Goal: Task Accomplishment & Management: Use online tool/utility

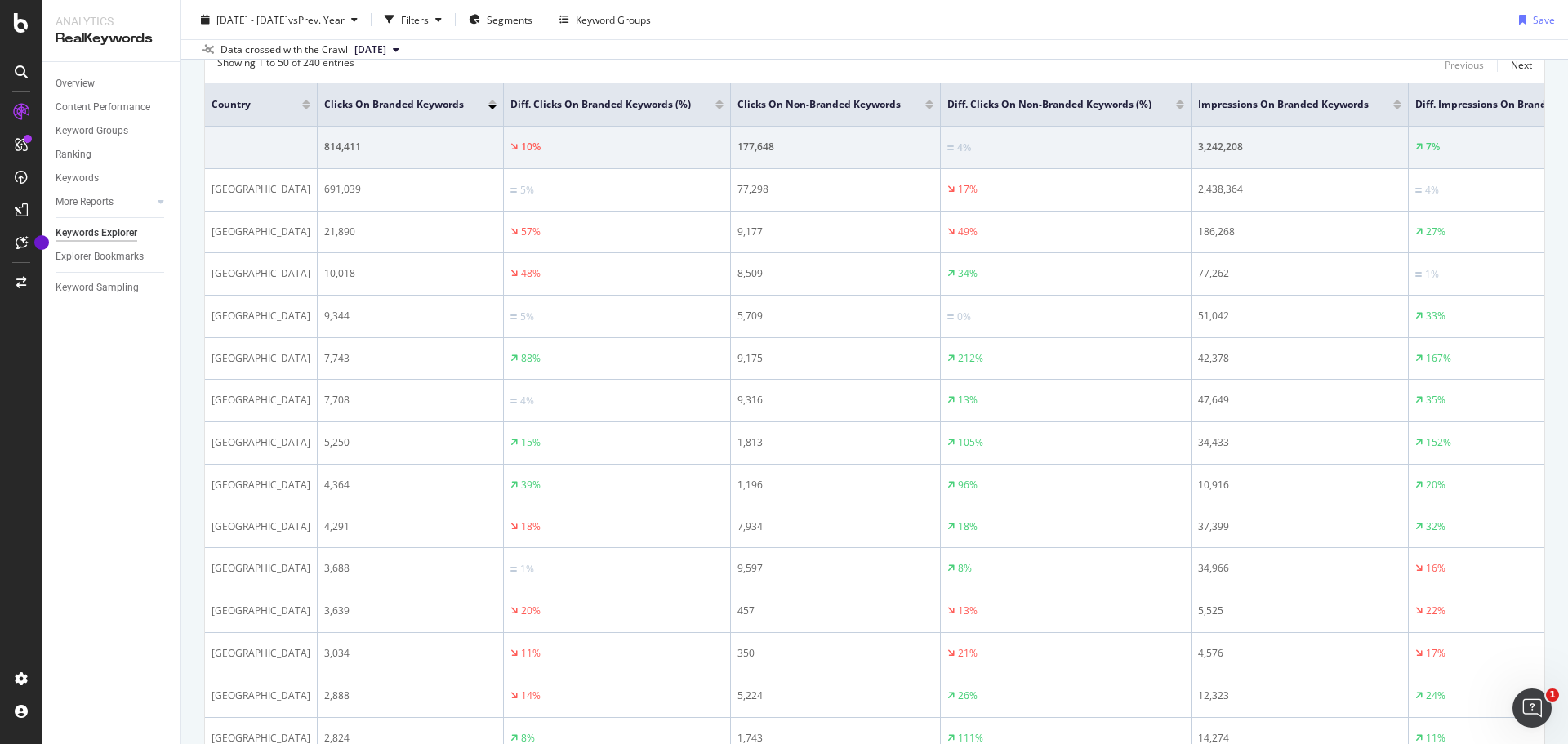
scroll to position [4, 0]
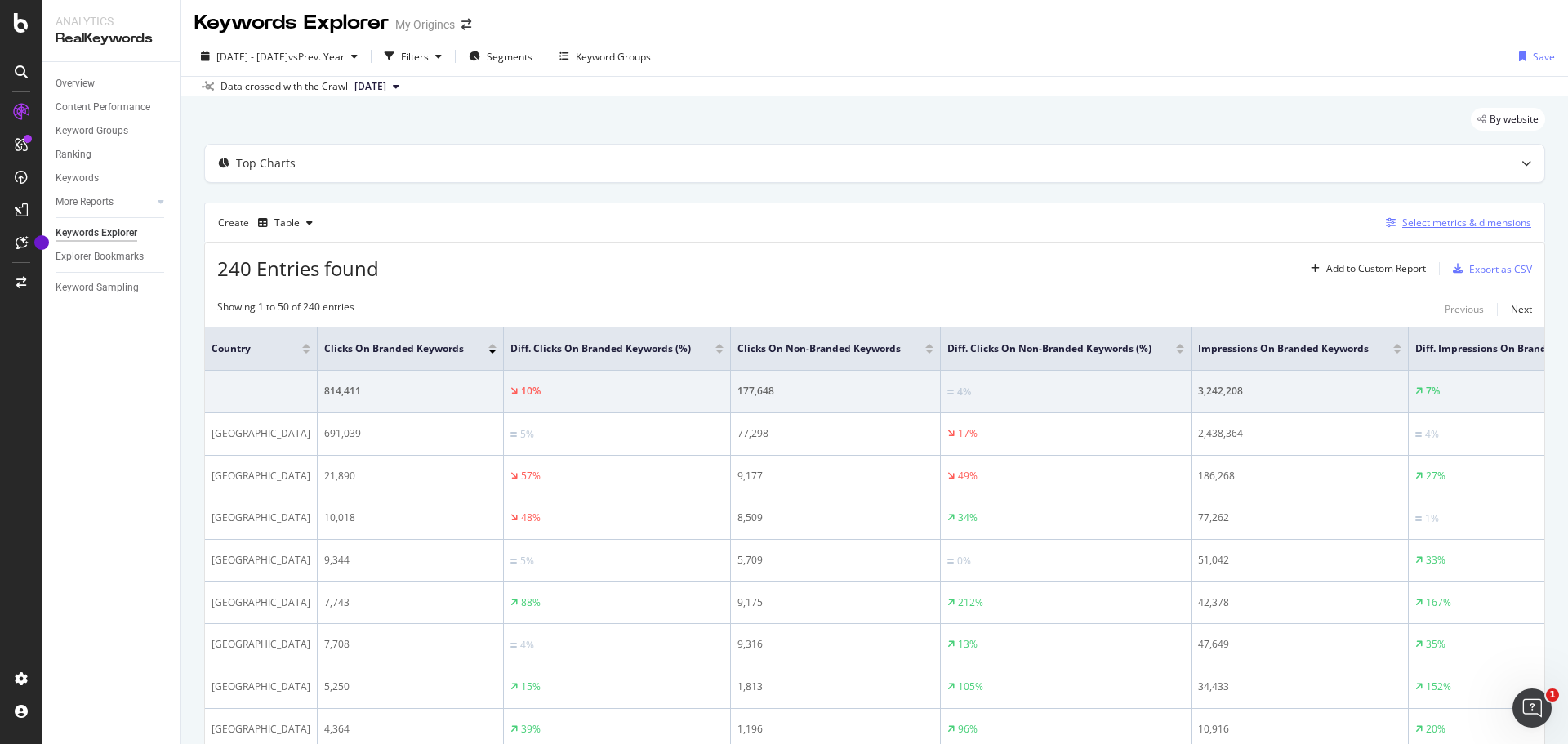
click at [1448, 225] on div "Select metrics & dimensions" at bounding box center [1466, 222] width 129 height 14
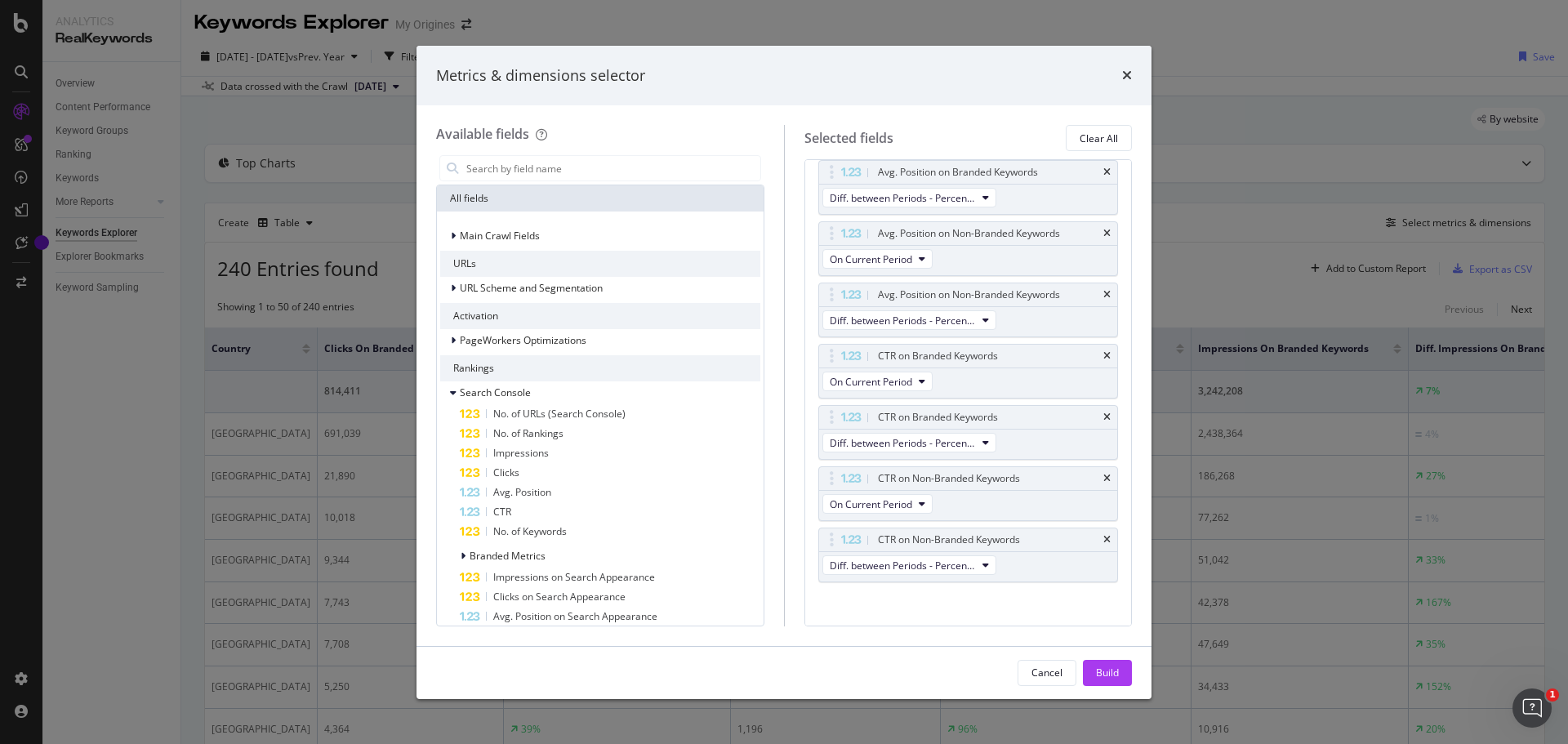
scroll to position [688, 0]
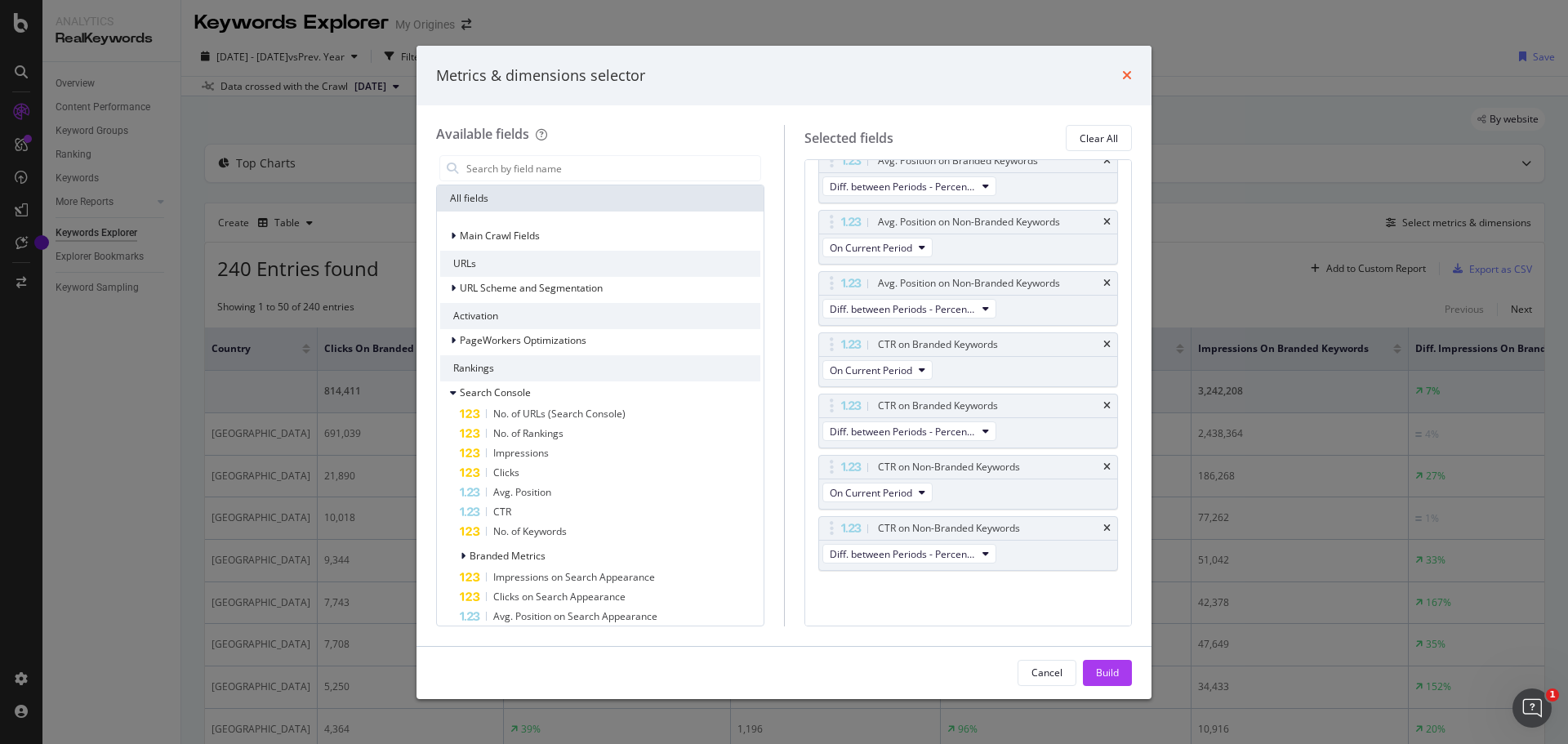
click at [1126, 76] on icon "times" at bounding box center [1126, 75] width 10 height 13
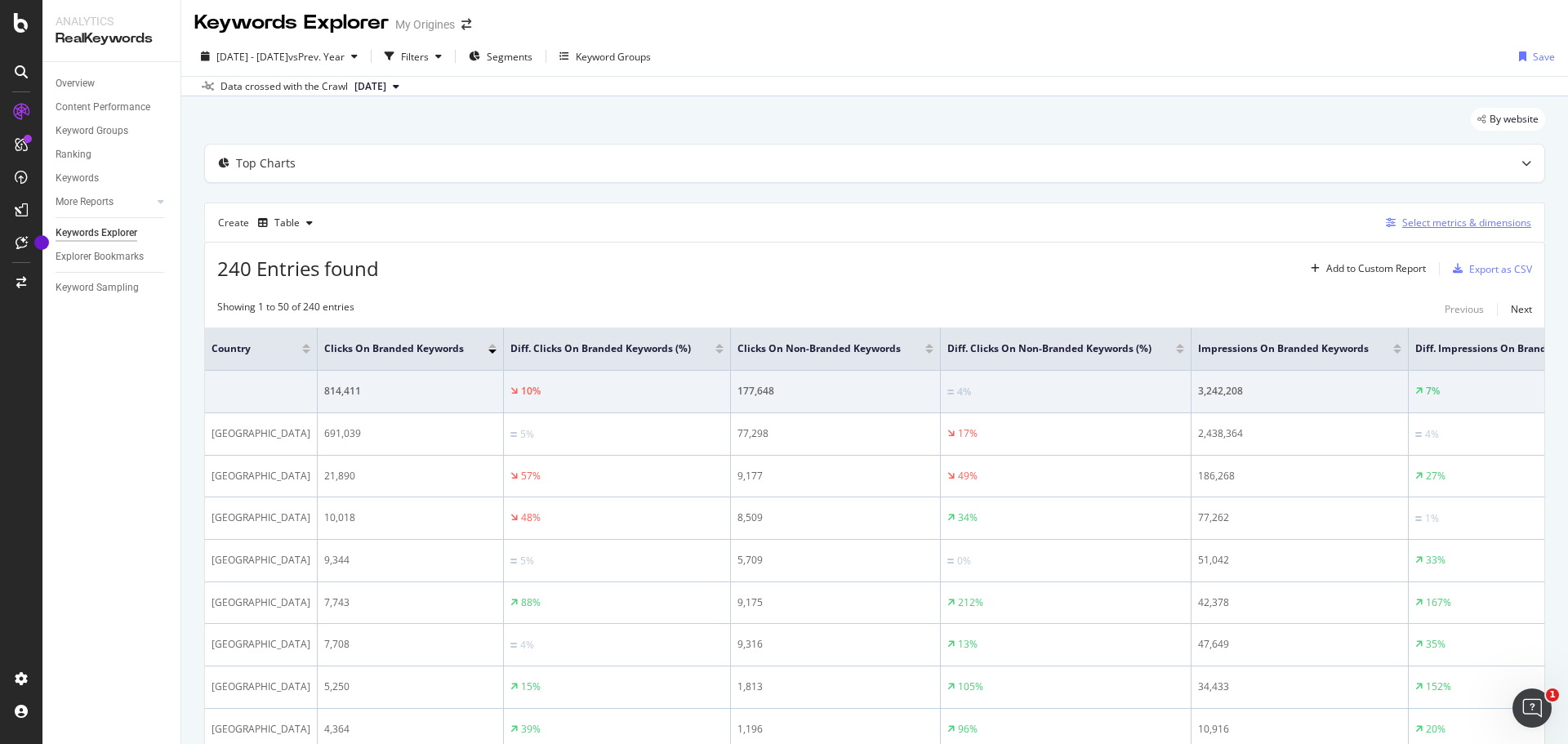
click at [1459, 224] on div "Select metrics & dimensions" at bounding box center [1466, 222] width 129 height 14
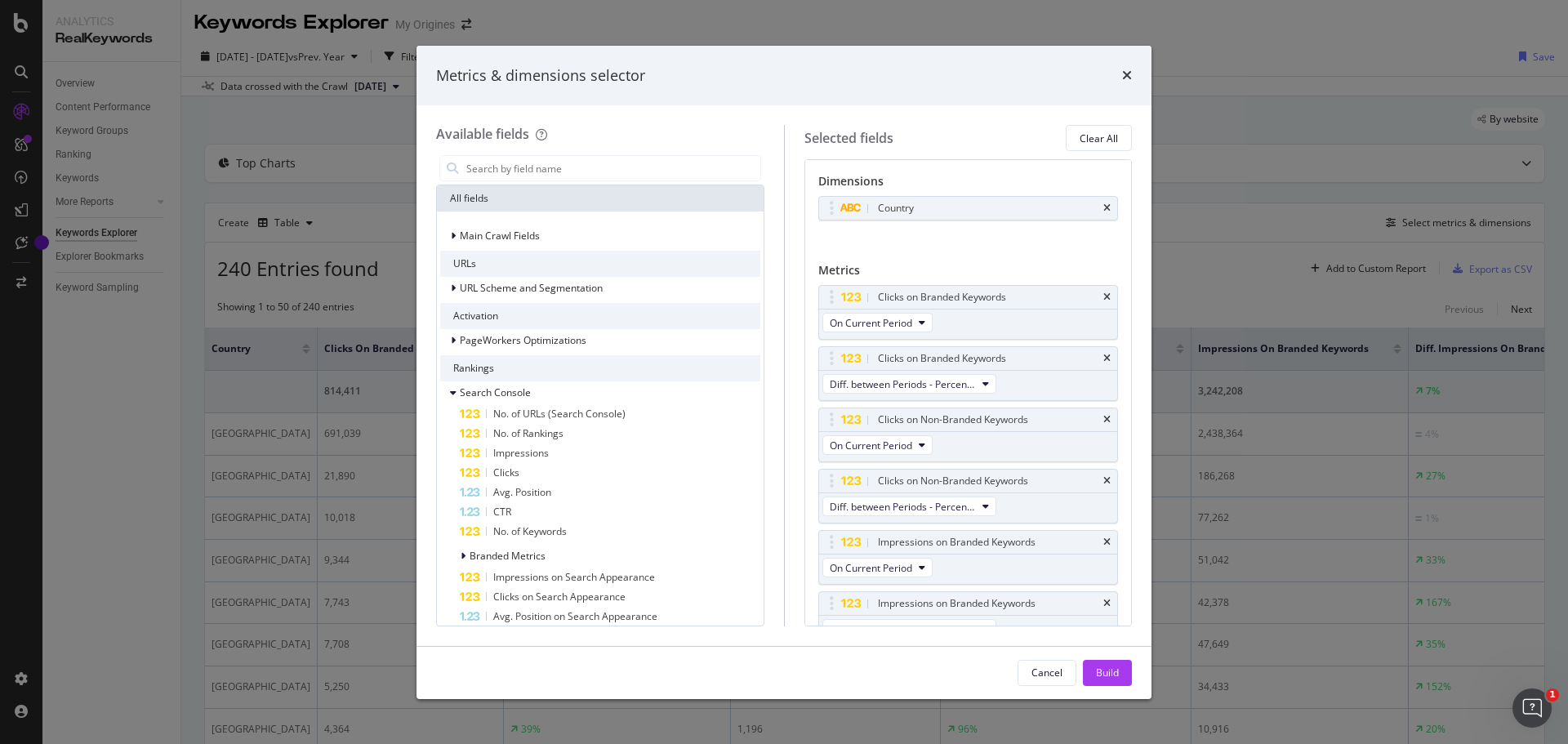
click at [880, 249] on div "Country You can use this field as a dimension" at bounding box center [968, 226] width 300 height 60
click at [519, 161] on input "modal" at bounding box center [613, 168] width 296 height 24
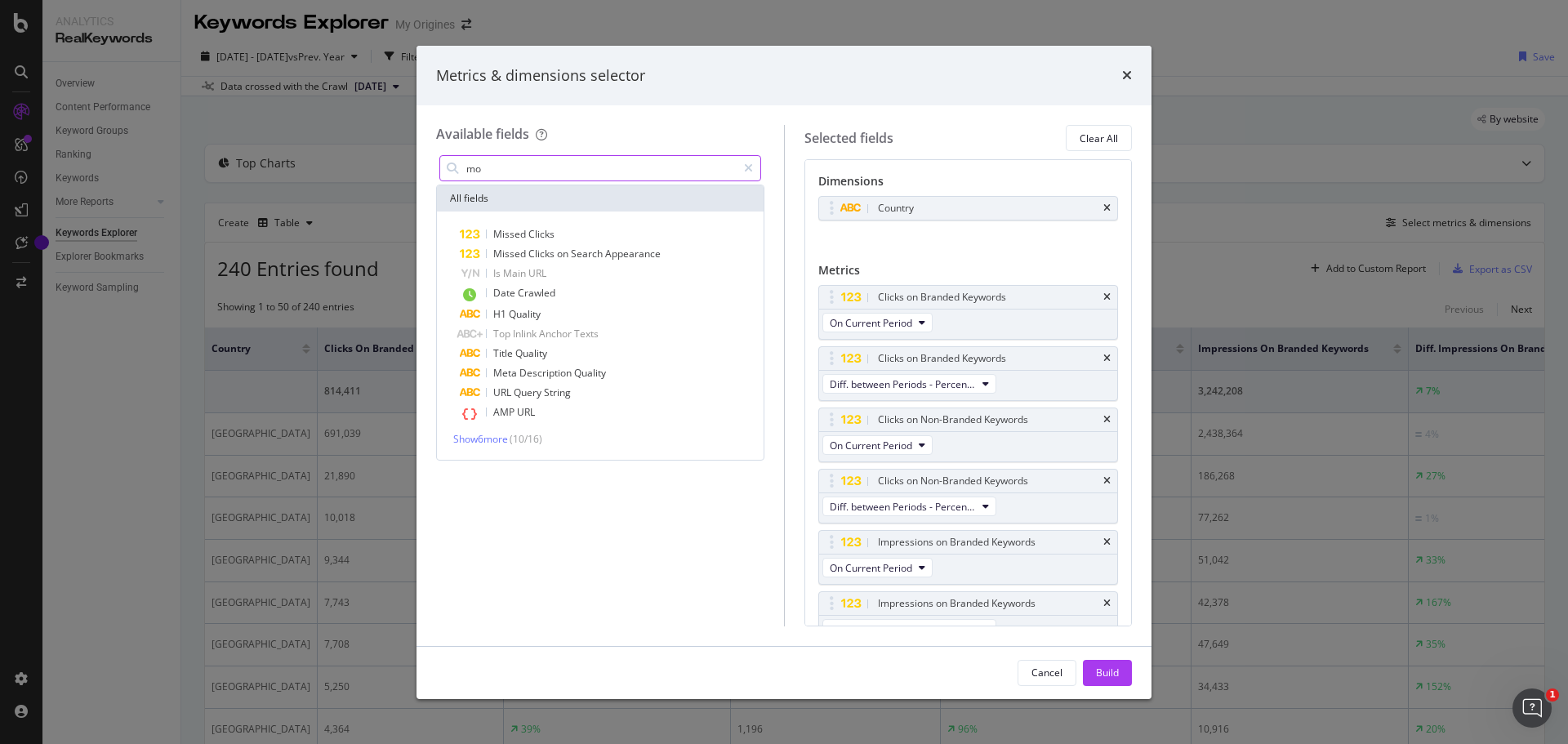
type input "m"
click at [504, 456] on span "Show 10 more" at bounding box center [483, 452] width 61 height 14
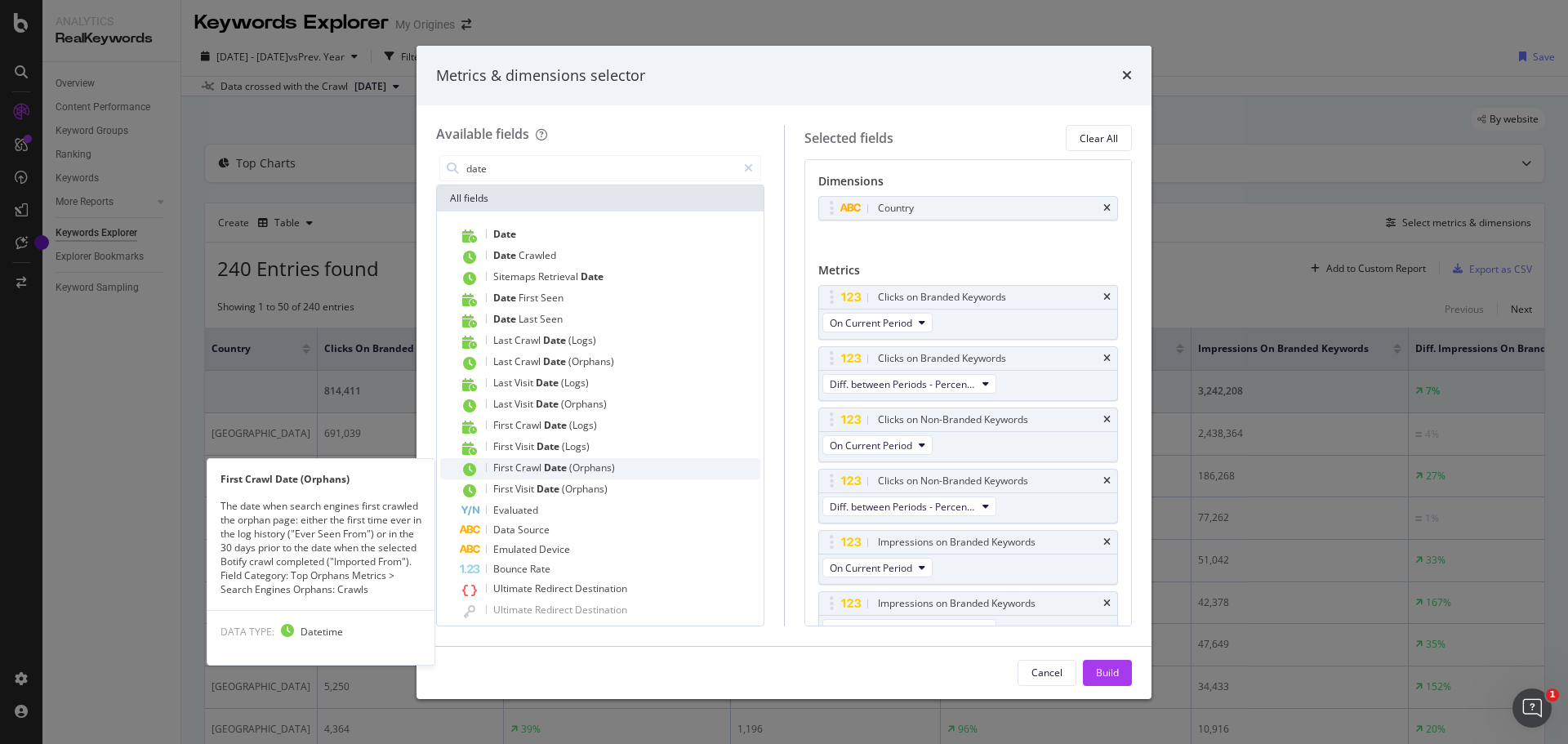
scroll to position [51, 0]
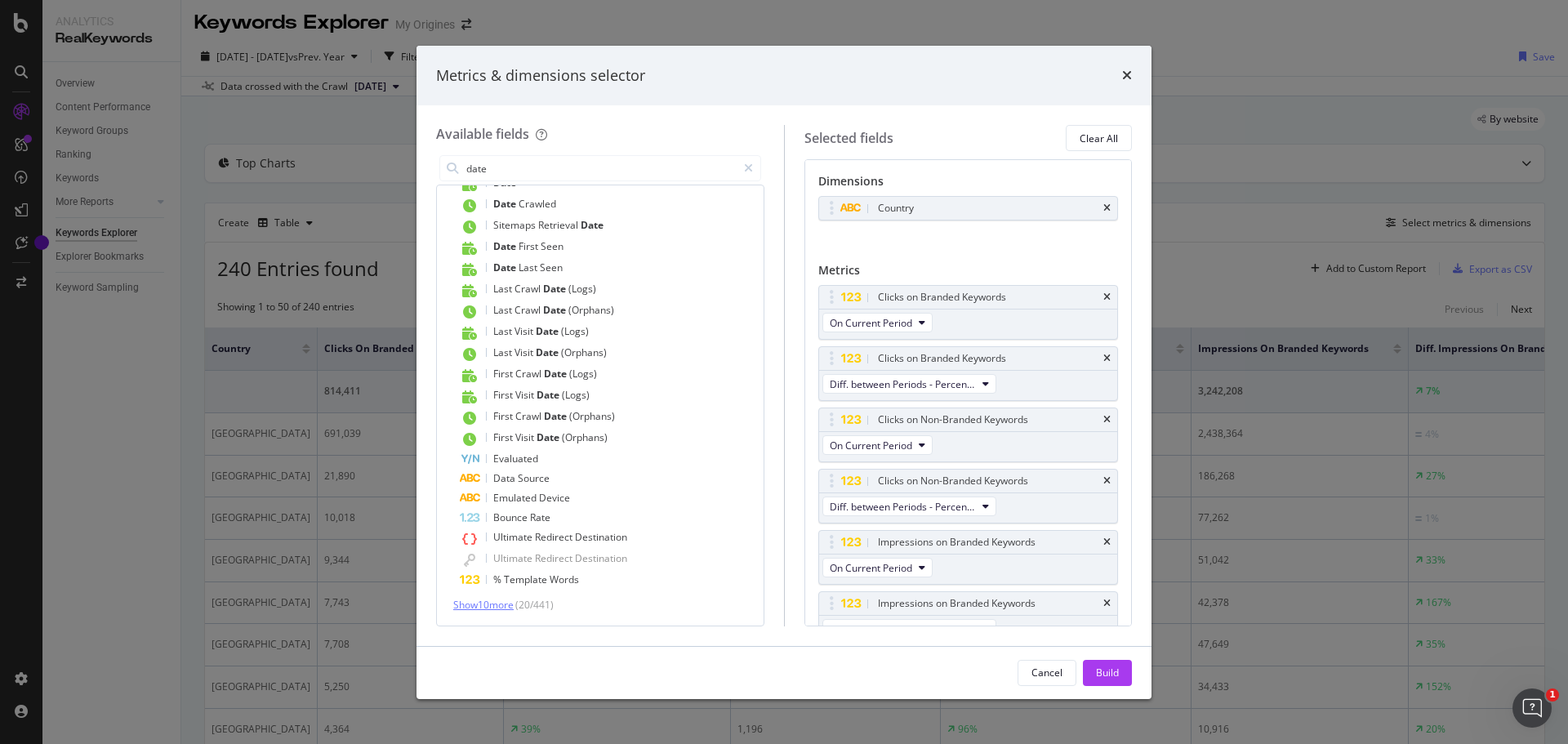
click at [482, 609] on span "Show 10 more" at bounding box center [483, 605] width 61 height 14
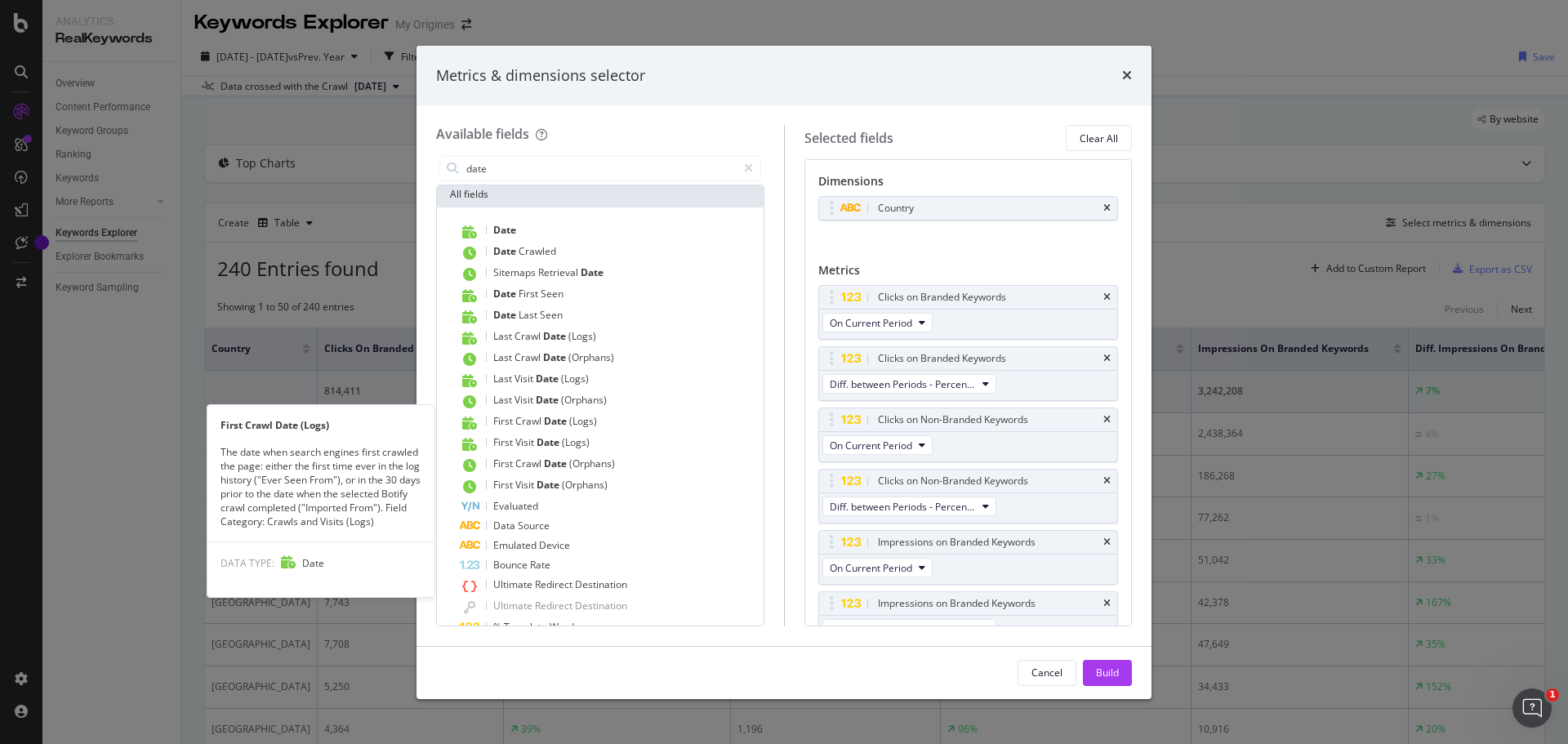
scroll to position [0, 0]
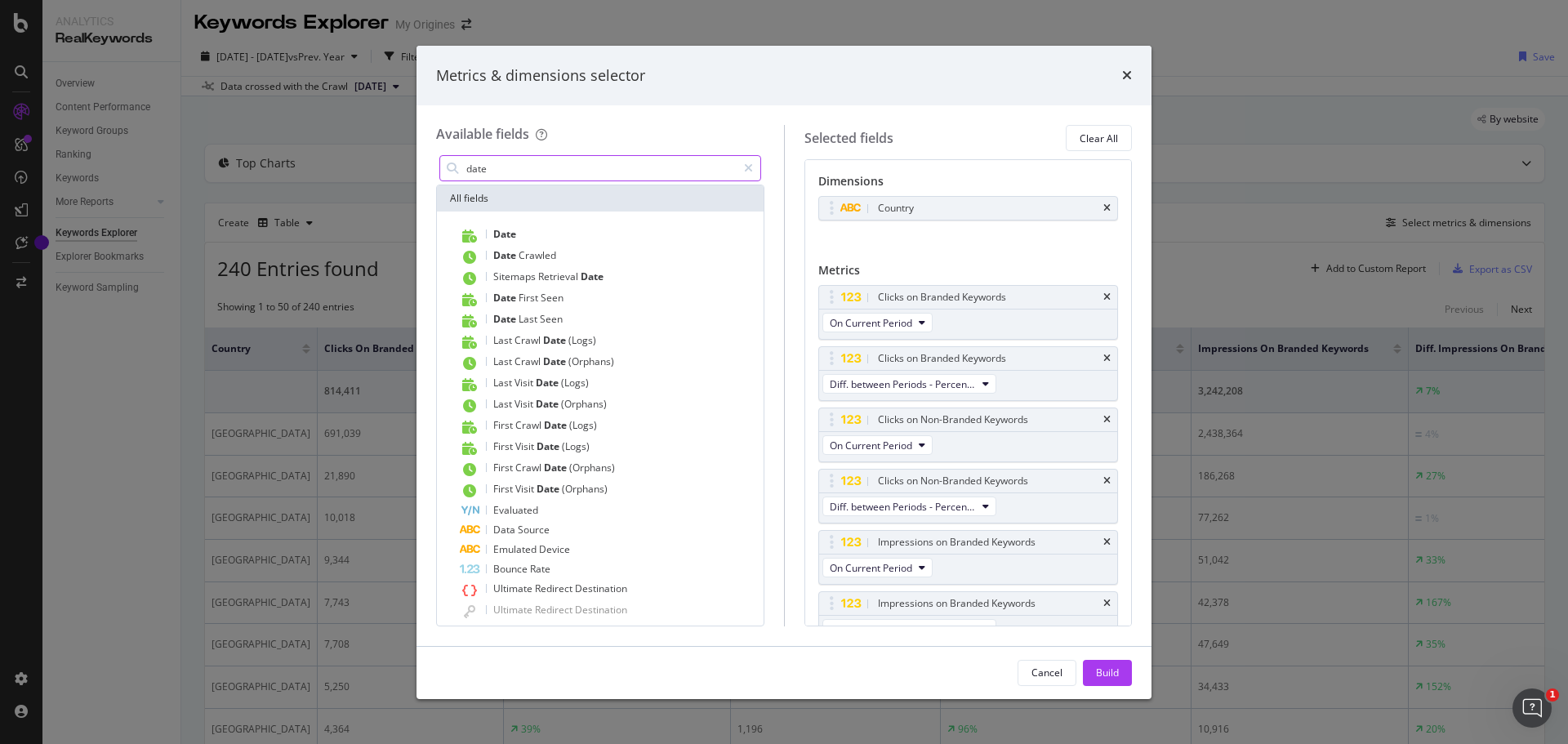
click at [495, 164] on input "date" at bounding box center [600, 168] width 272 height 24
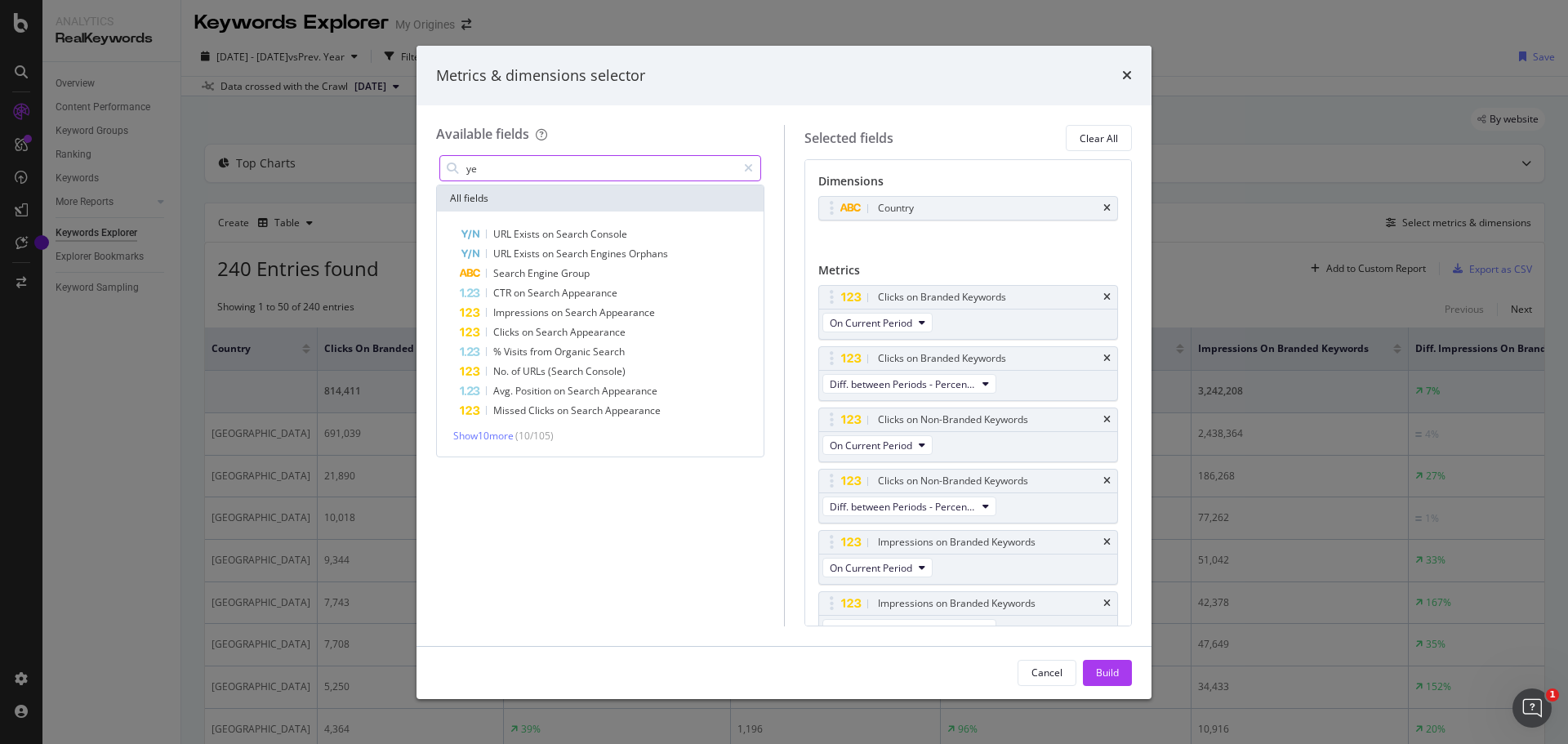
type input "y"
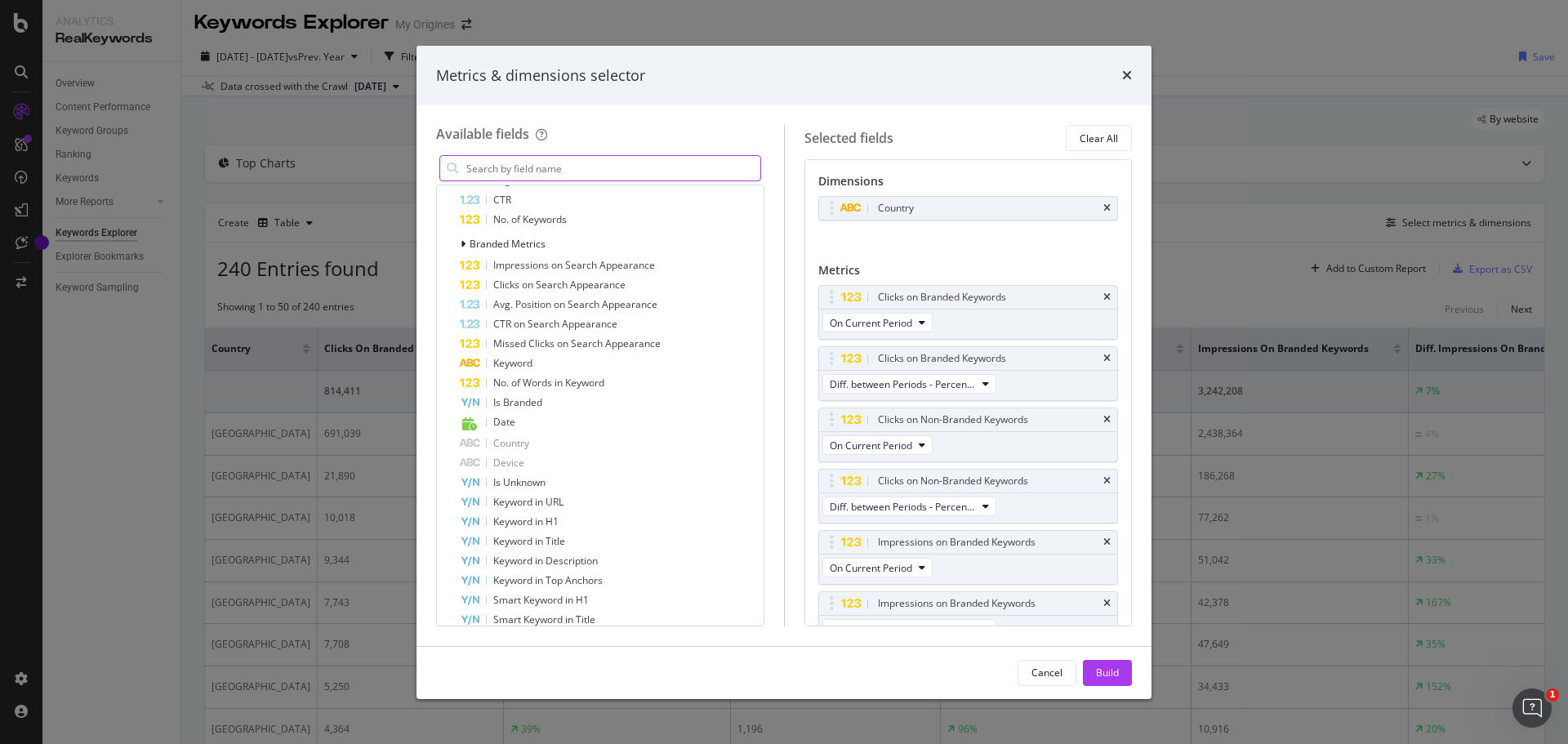
scroll to position [326, 0]
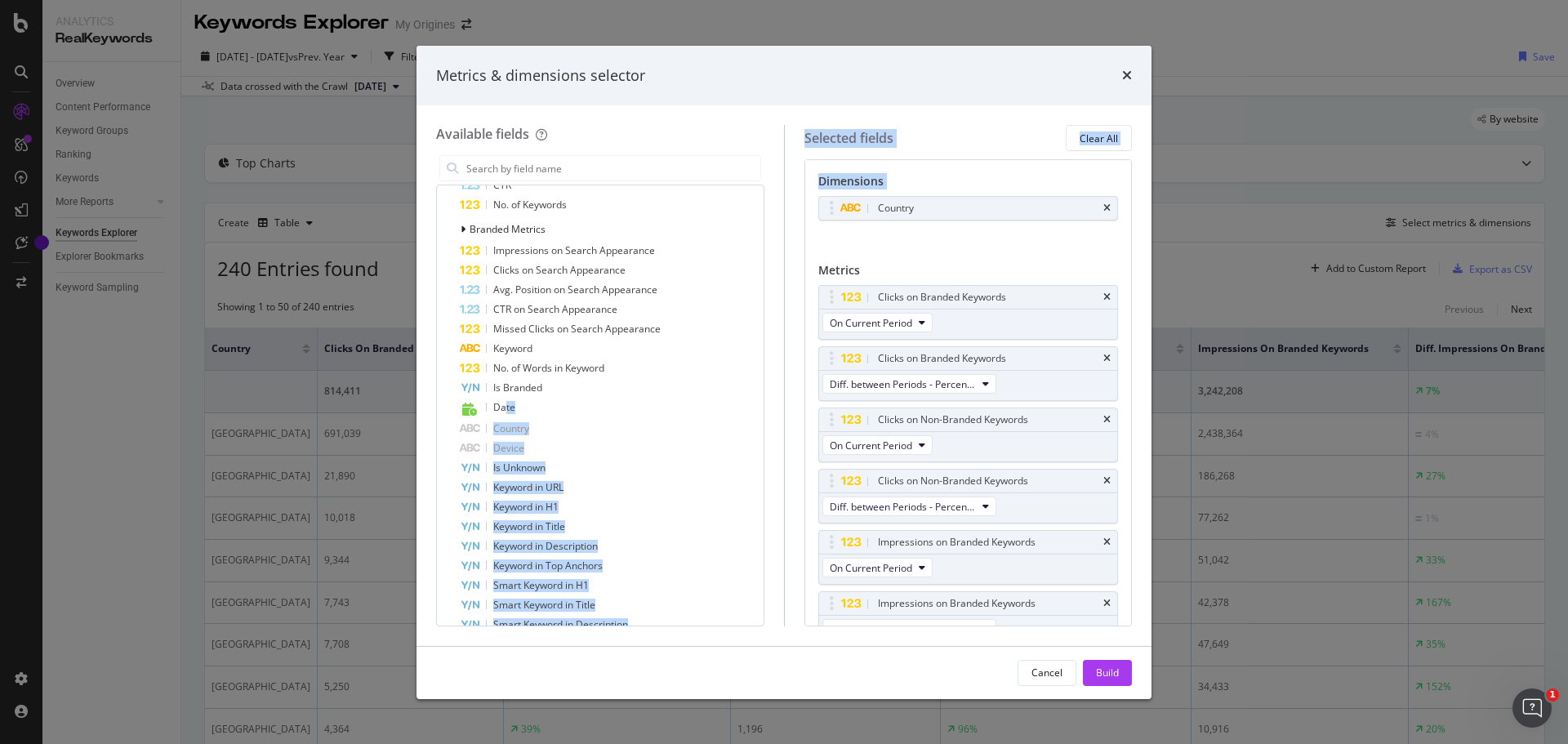
drag, startPoint x: 504, startPoint y: 409, endPoint x: 929, endPoint y: 248, distance: 454.5
click at [929, 248] on div "Available fields All fields Main Crawl Fields URLs URL Scheme and Segmentation …" at bounding box center [784, 375] width 696 height 501
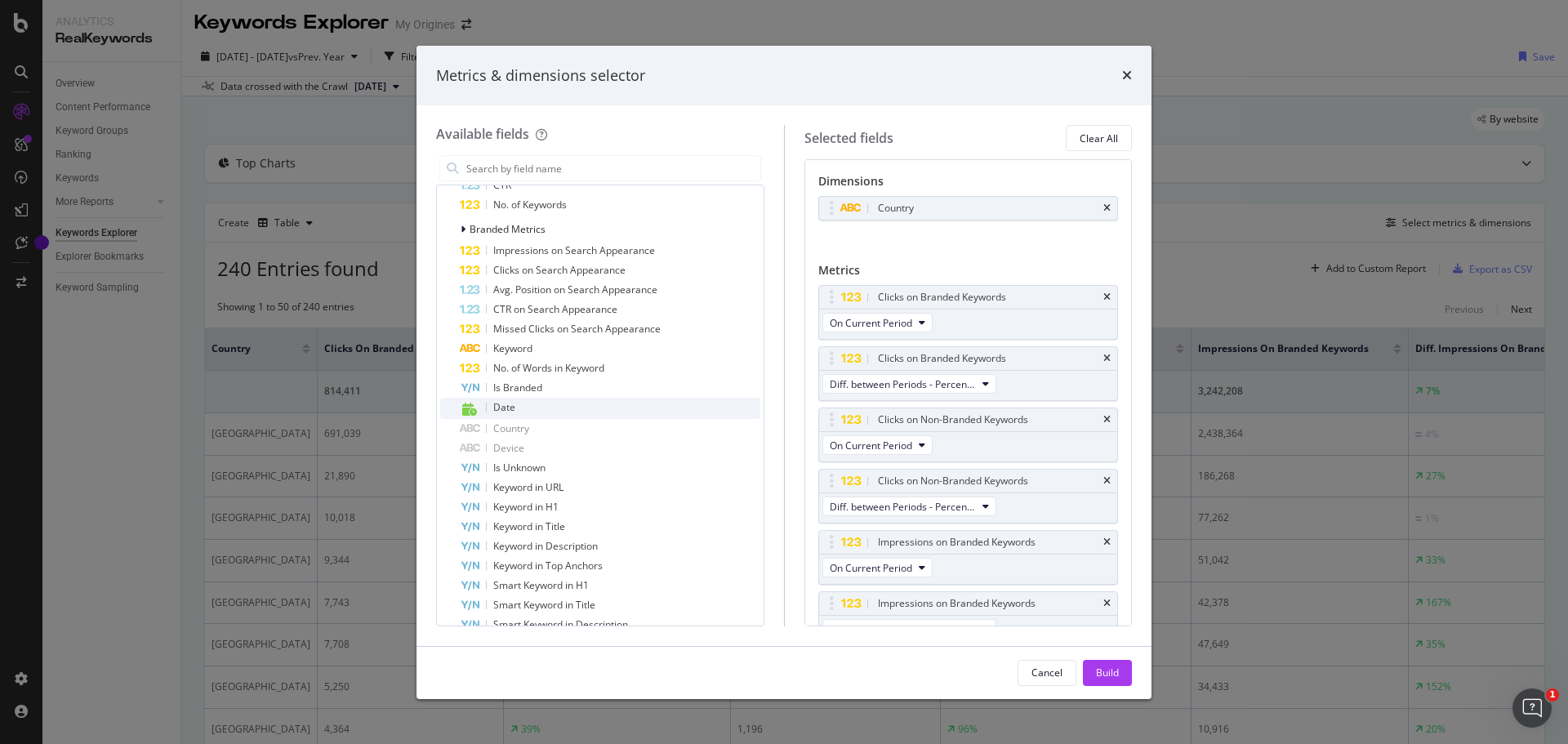
click at [493, 406] on span "Date" at bounding box center [503, 407] width 22 height 14
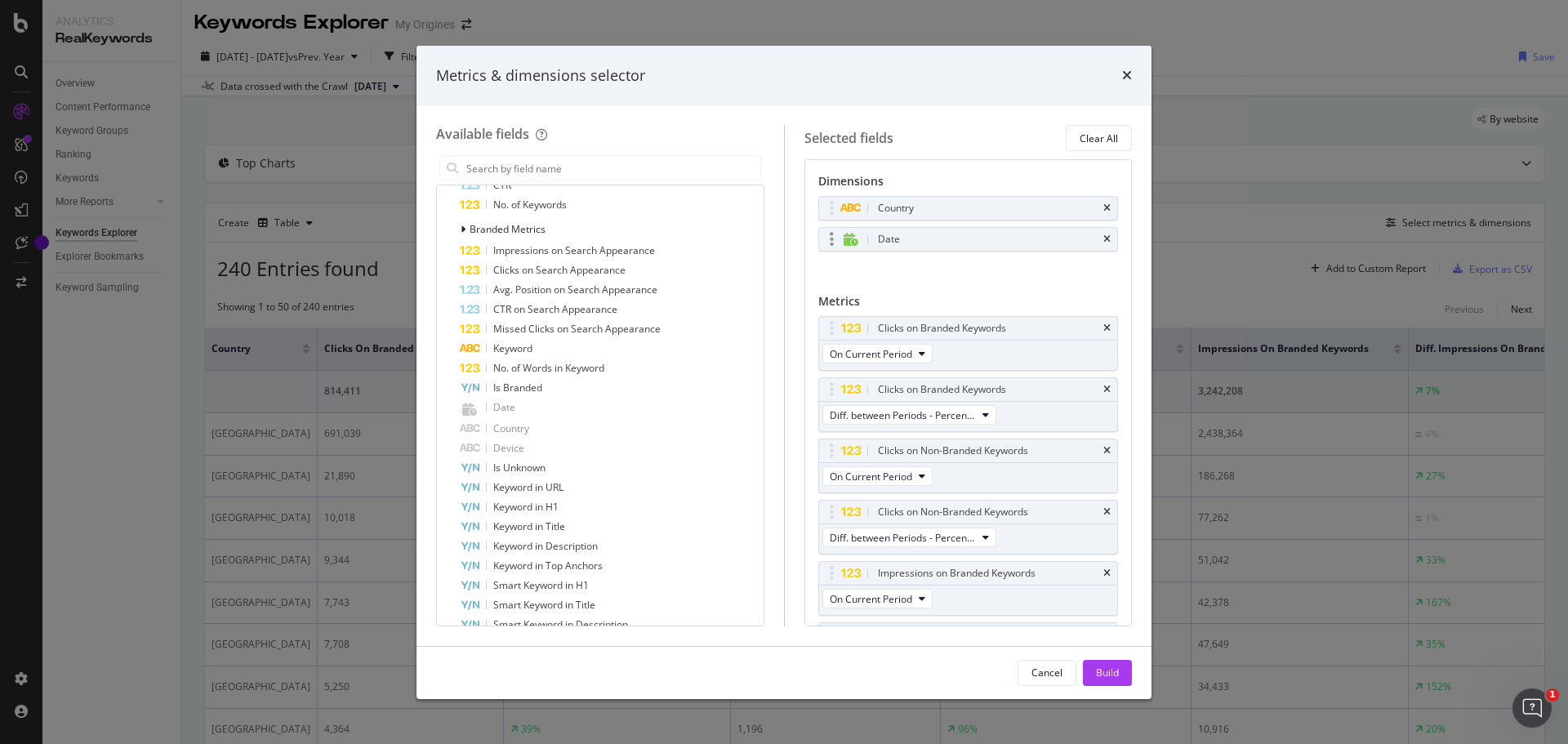
click at [836, 242] on div "modal" at bounding box center [832, 239] width 19 height 16
click at [902, 242] on div "Date" at bounding box center [987, 239] width 226 height 16
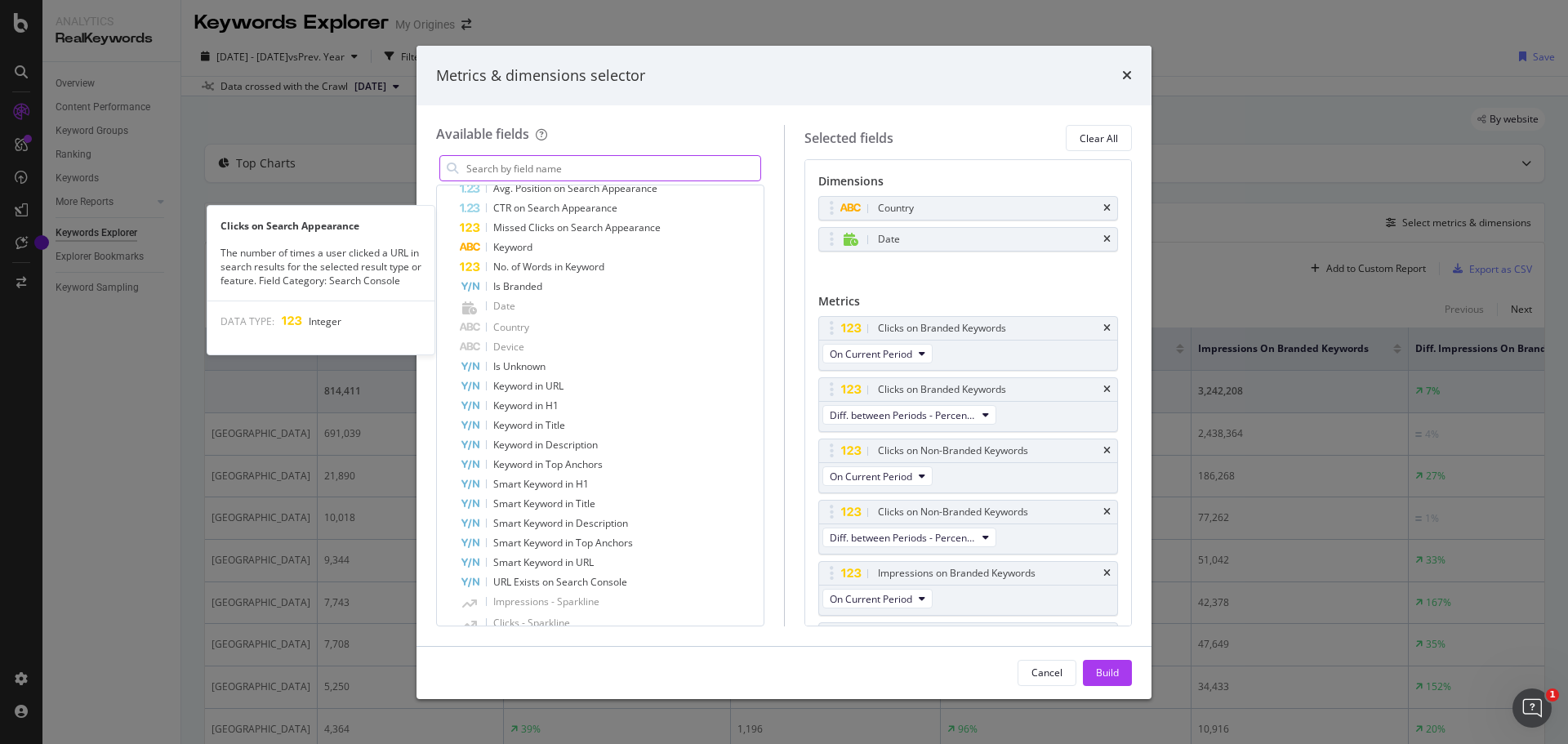
scroll to position [383, 0]
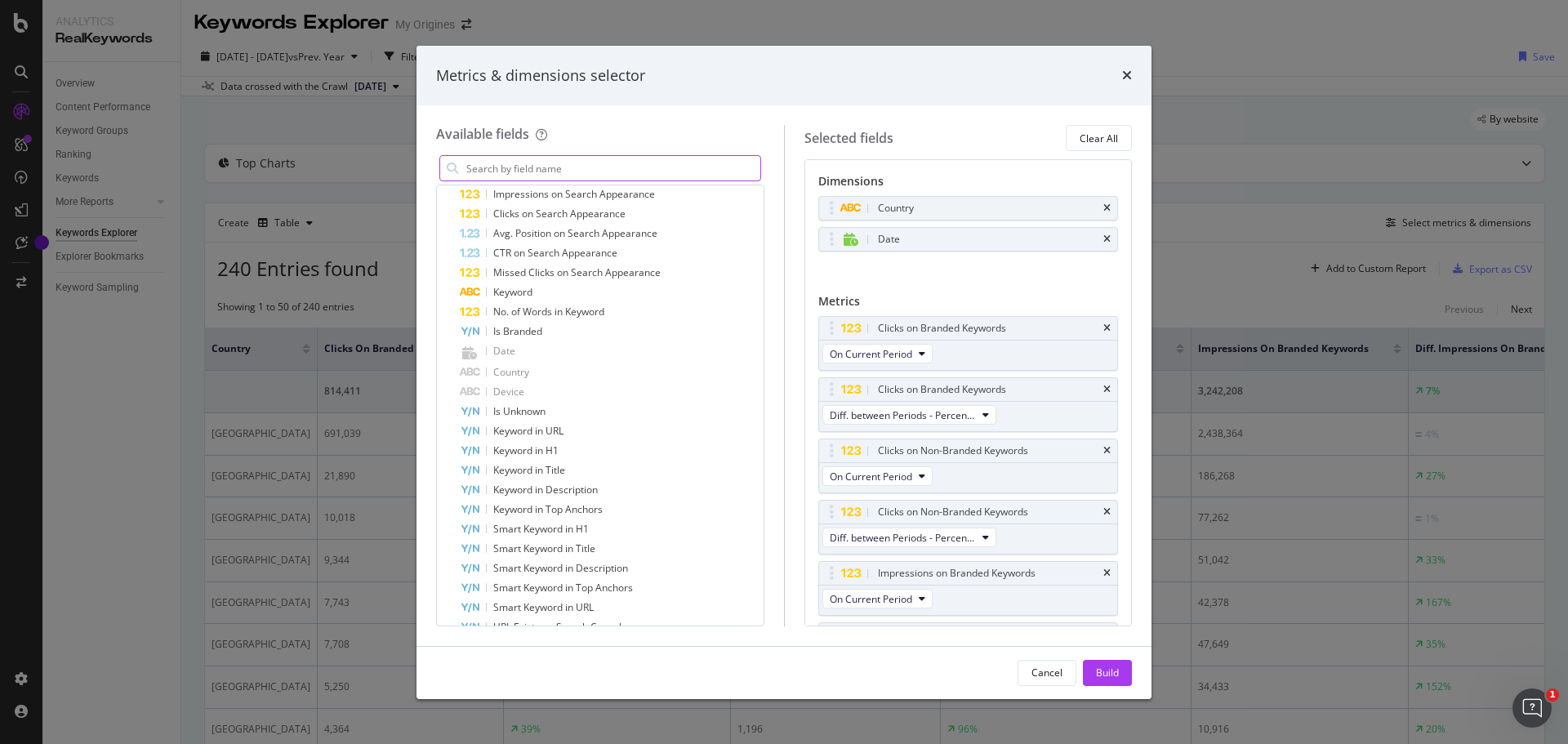
click at [684, 168] on input "modal" at bounding box center [613, 168] width 296 height 24
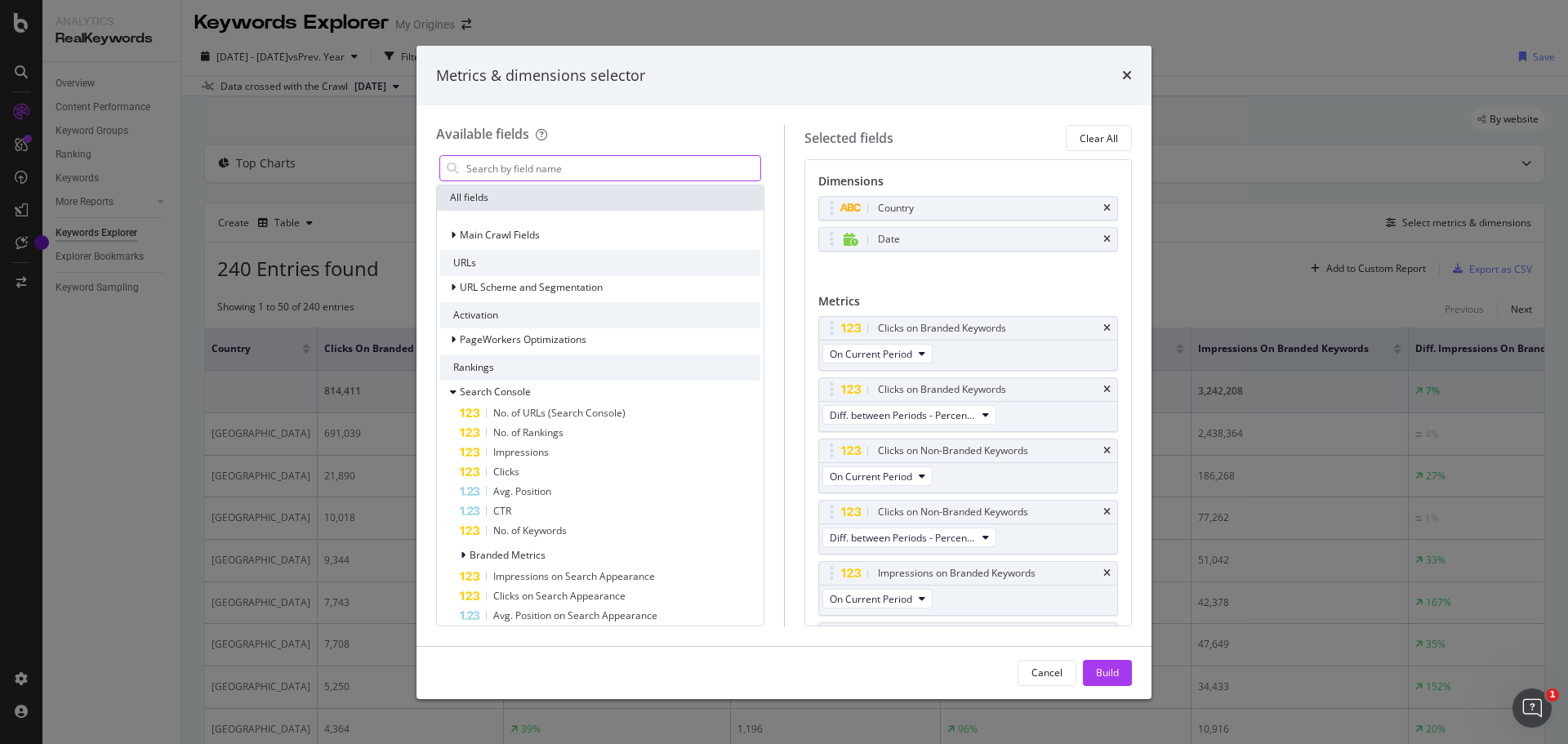
scroll to position [0, 0]
click at [1112, 681] on div "Build" at bounding box center [1107, 673] width 23 height 24
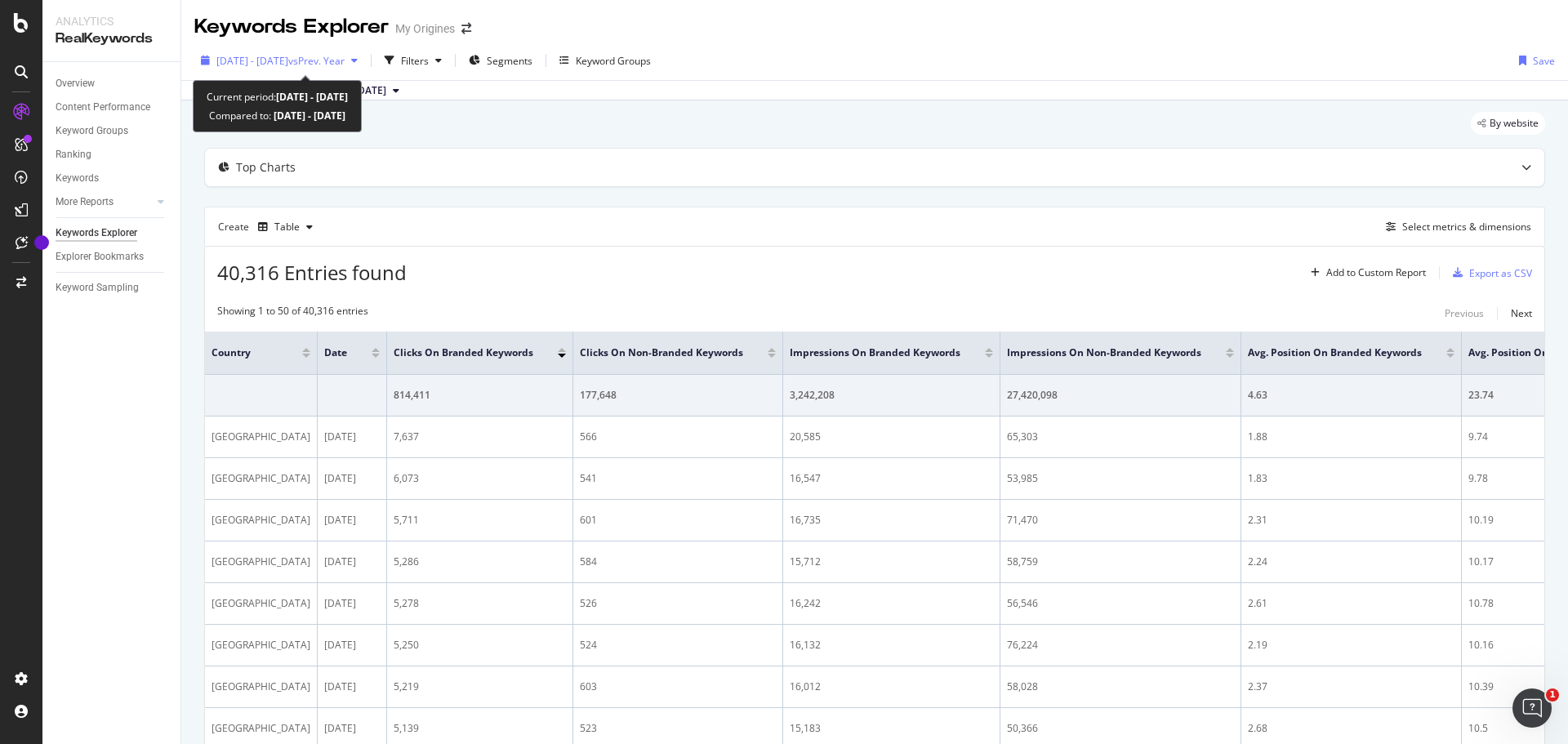
click at [344, 64] on span "vs Prev. Year" at bounding box center [316, 61] width 56 height 14
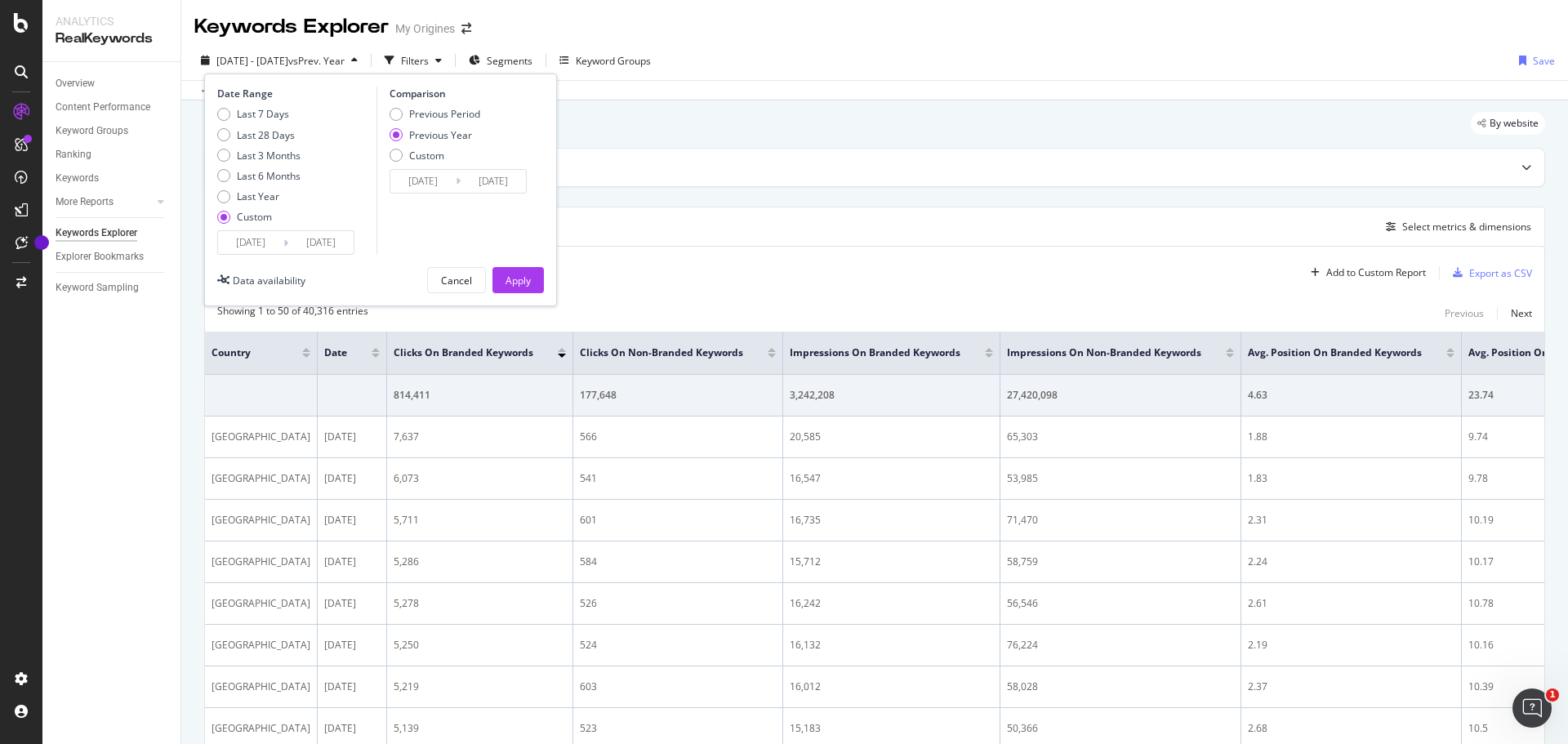
click at [226, 220] on div "Custom" at bounding box center [223, 217] width 13 height 13
type input "2025/08/18"
type input "2025/09/14"
type input "2024/08/19"
type input "2024/09/15"
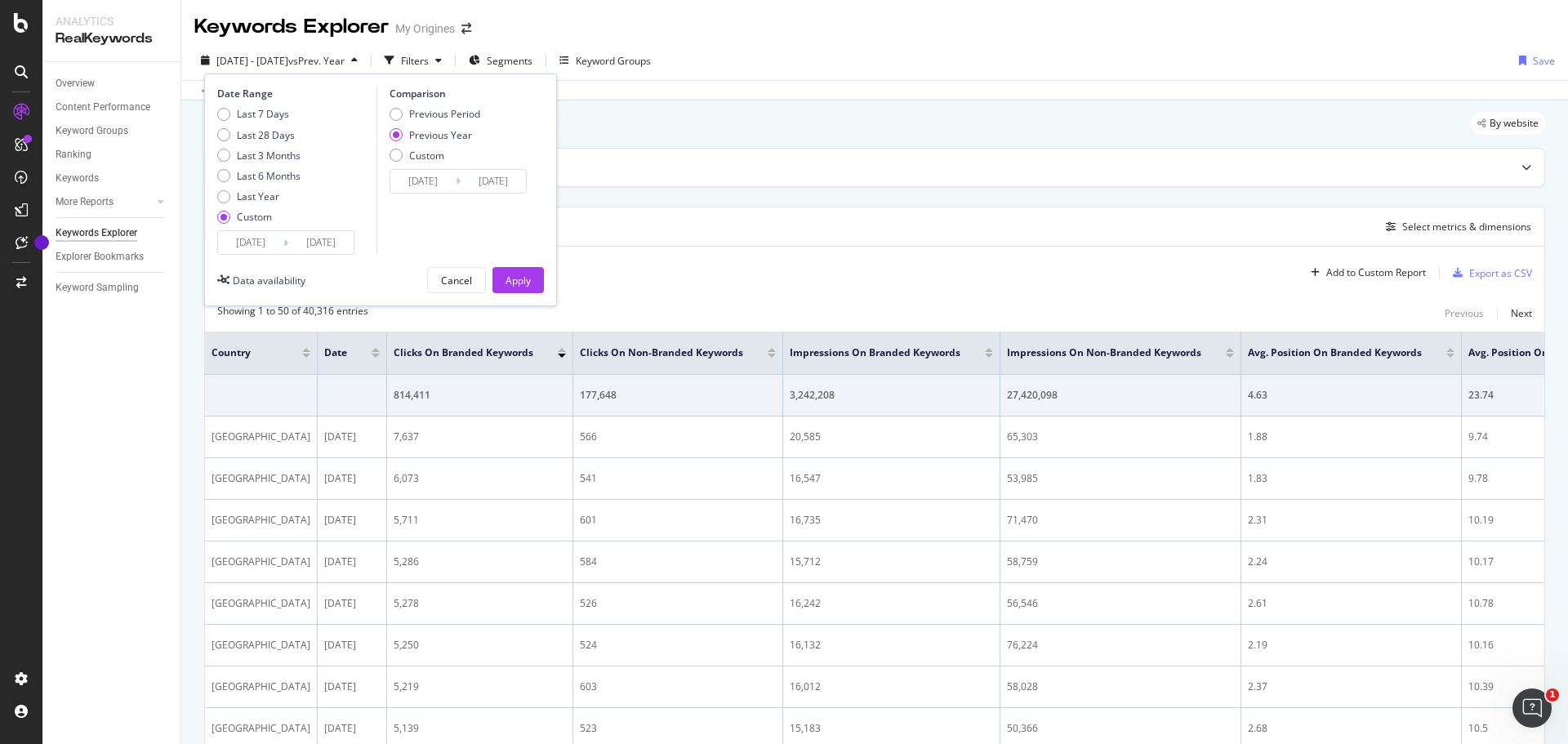
click at [226, 220] on div "Custom" at bounding box center [223, 217] width 13 height 13
click at [259, 247] on input "2025/08/18" at bounding box center [250, 242] width 65 height 23
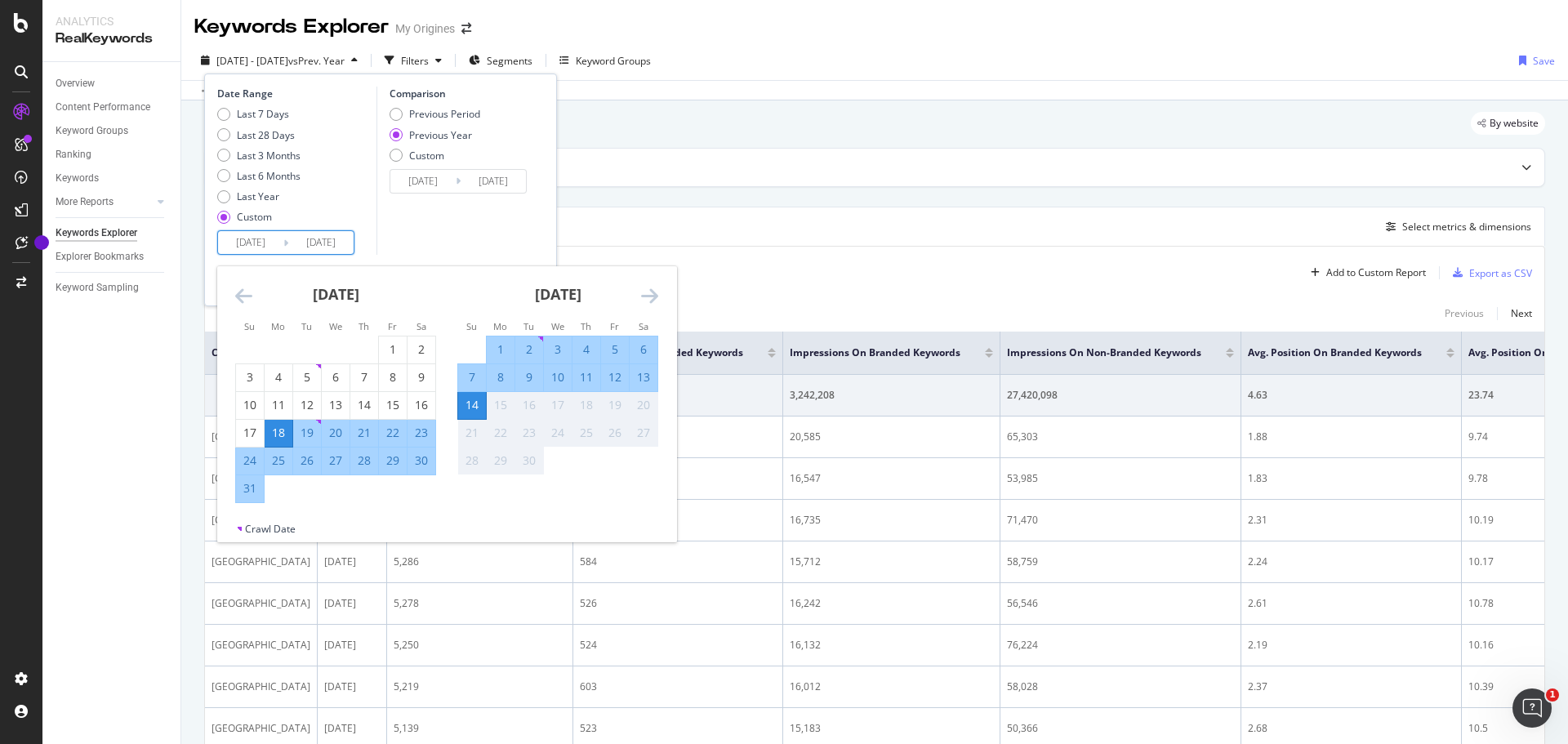
click at [246, 298] on icon "Move backward to switch to the previous month." at bounding box center [244, 295] width 17 height 20
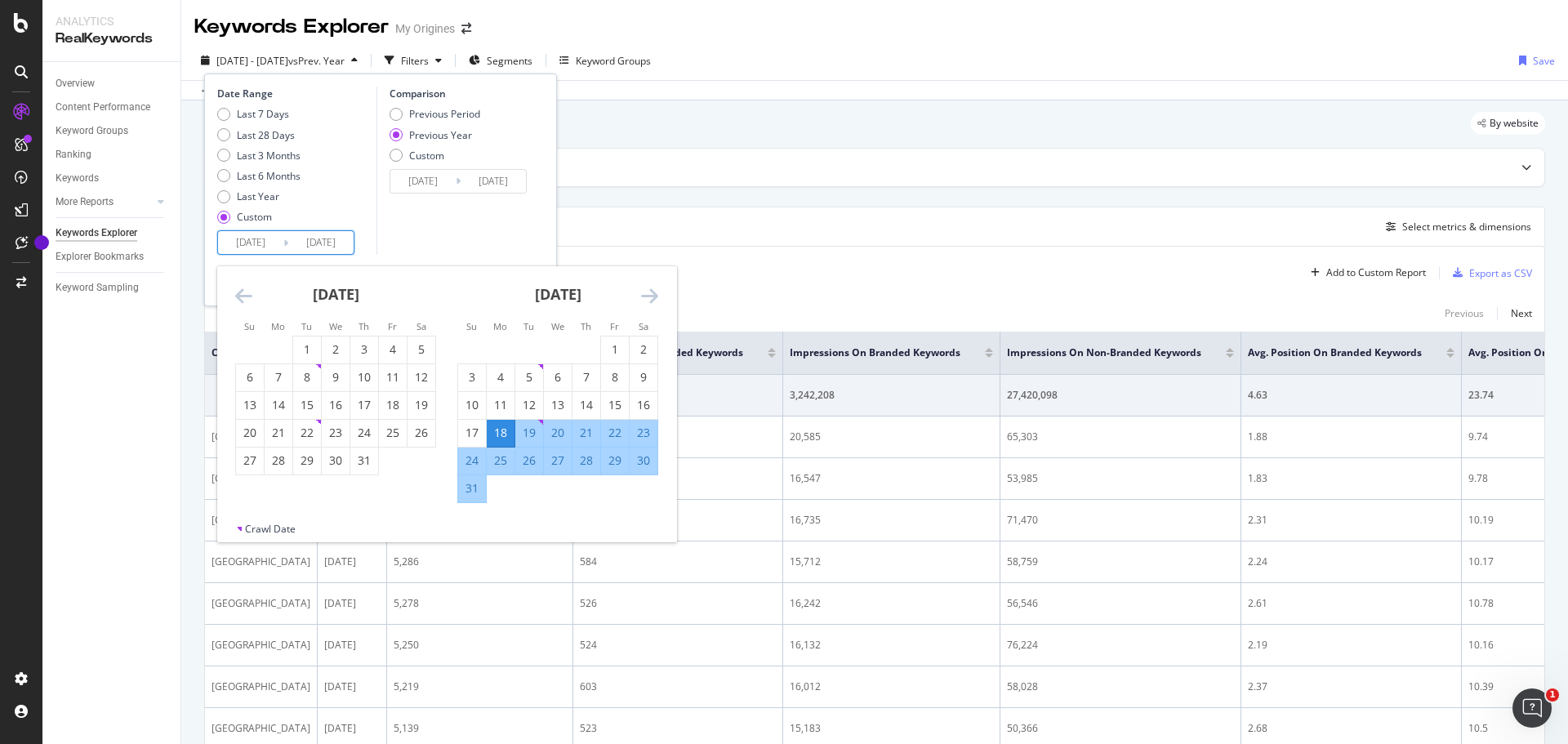
click at [246, 298] on icon "Move backward to switch to the previous month." at bounding box center [244, 295] width 17 height 20
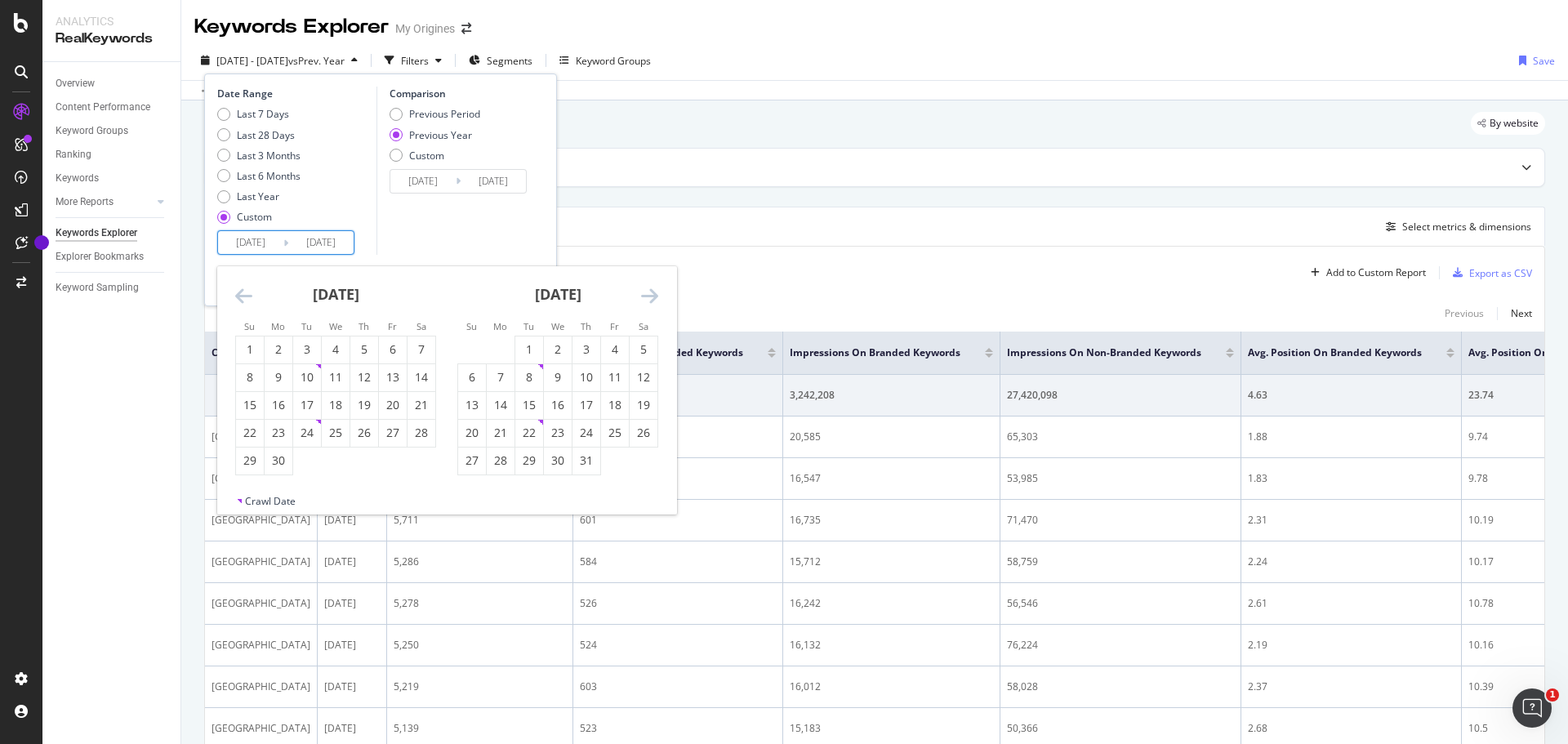
click at [246, 298] on icon "Move backward to switch to the previous month." at bounding box center [244, 295] width 17 height 20
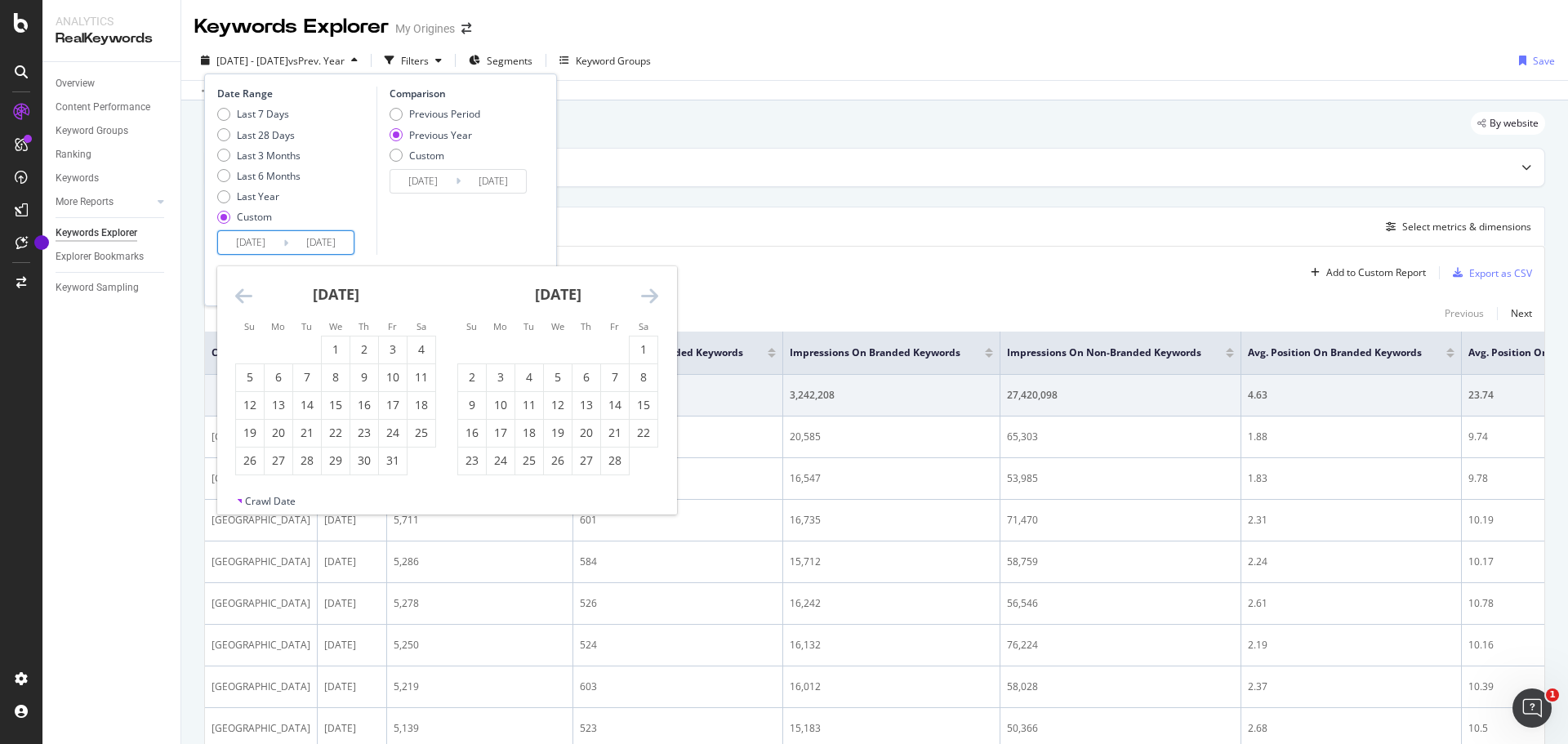
click at [246, 298] on icon "Move backward to switch to the previous month." at bounding box center [244, 295] width 17 height 20
click at [252, 356] on div "1" at bounding box center [250, 349] width 28 height 16
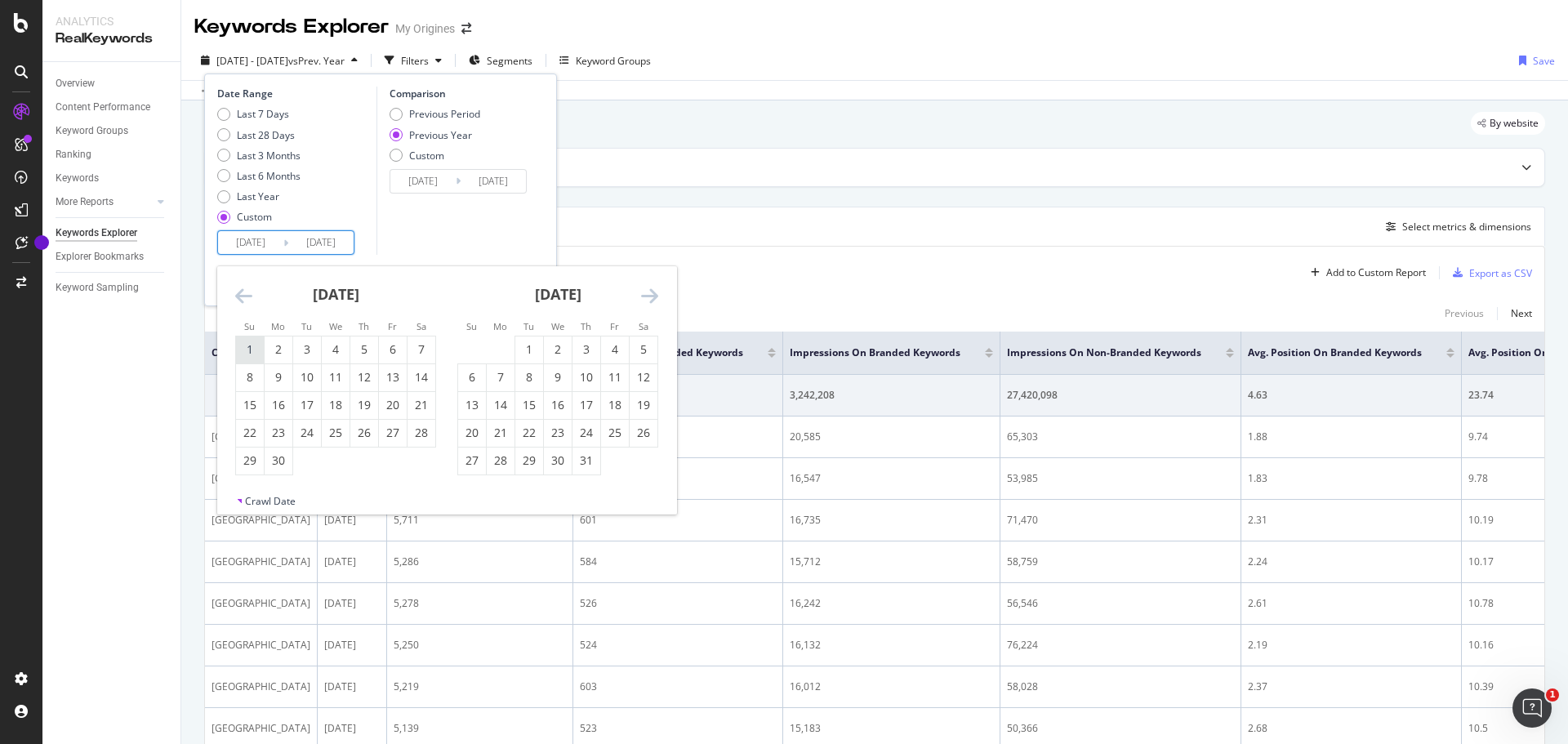
type input "2024/09/01"
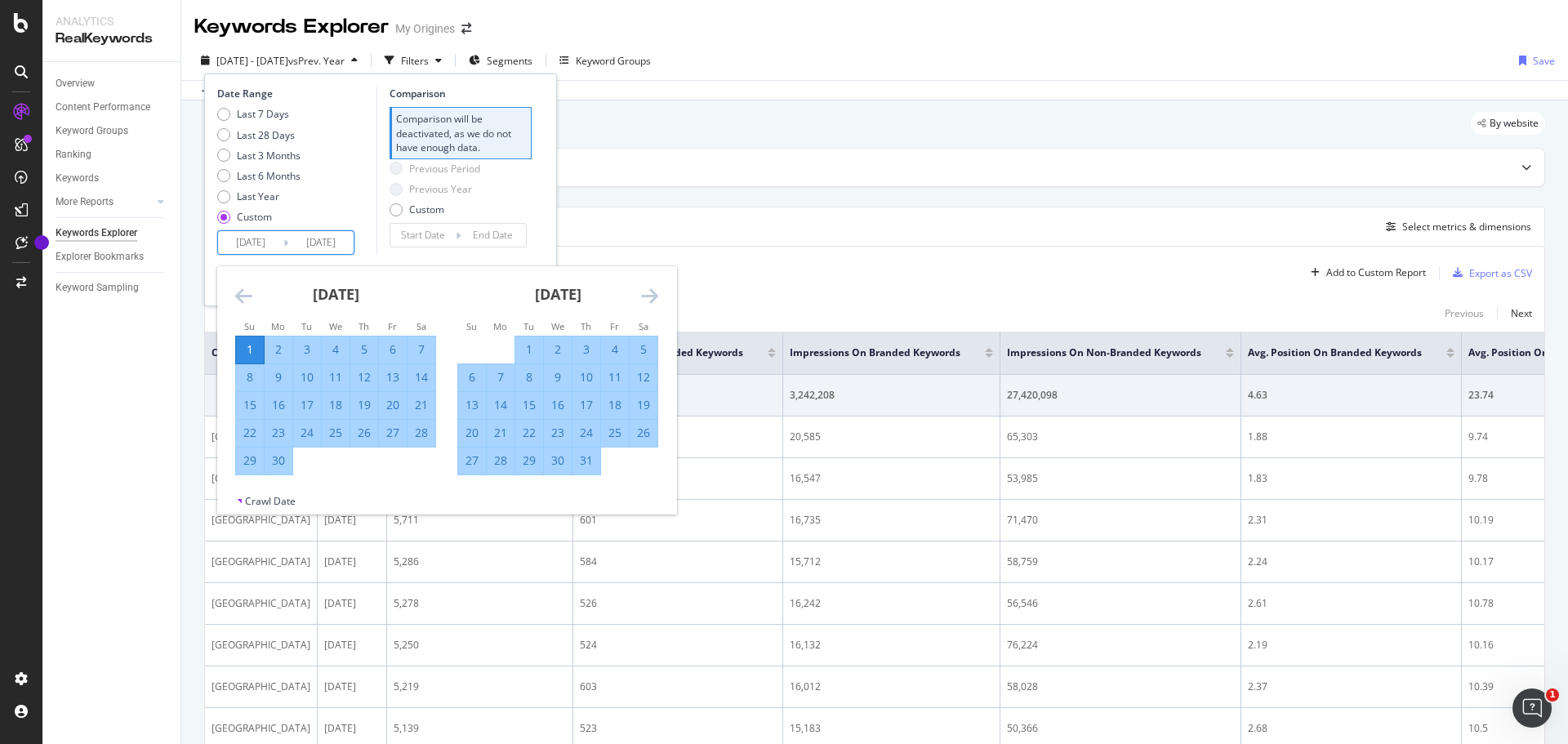
click at [646, 298] on icon "Move forward to switch to the next month." at bounding box center [650, 295] width 17 height 20
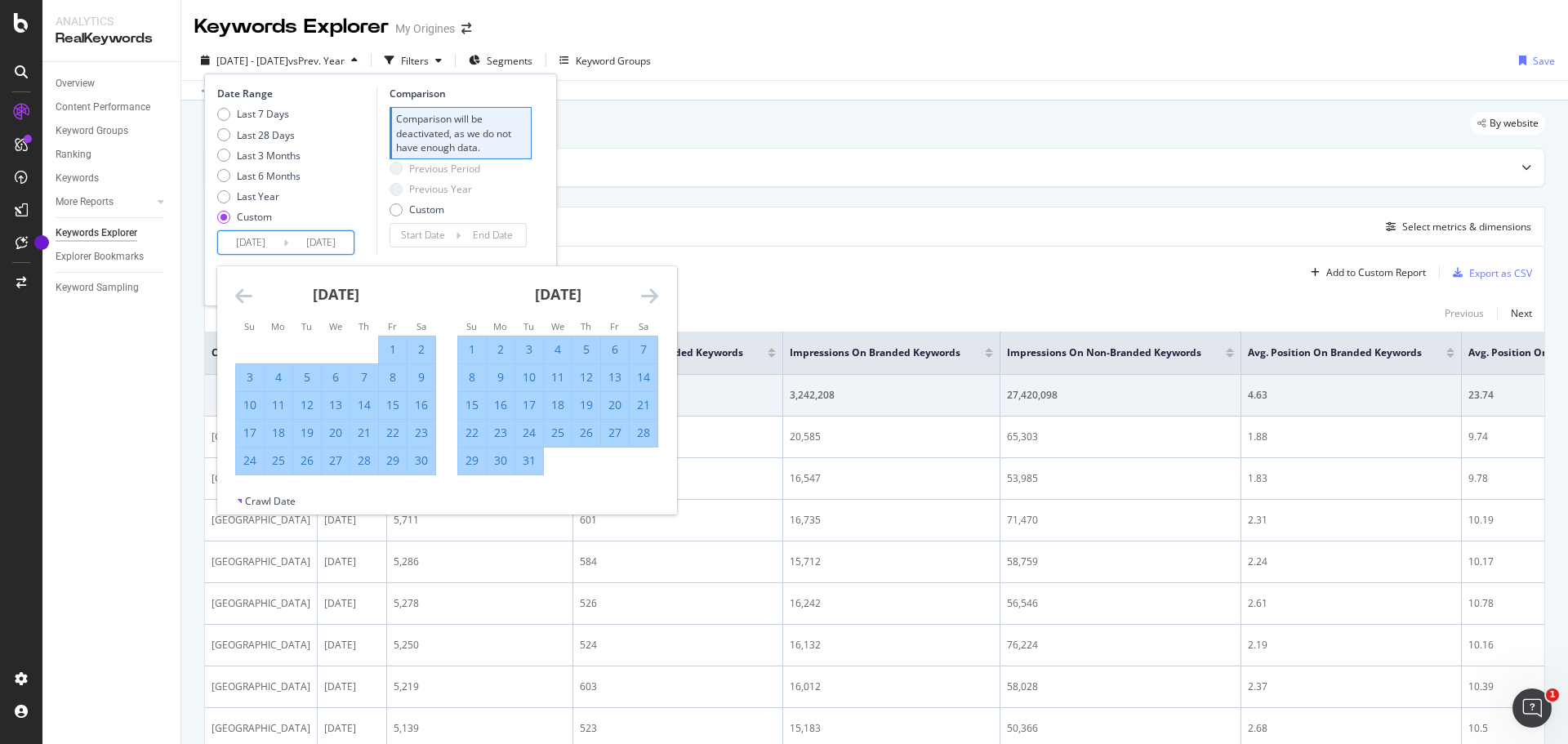
click at [646, 298] on icon "Move forward to switch to the next month." at bounding box center [650, 295] width 17 height 20
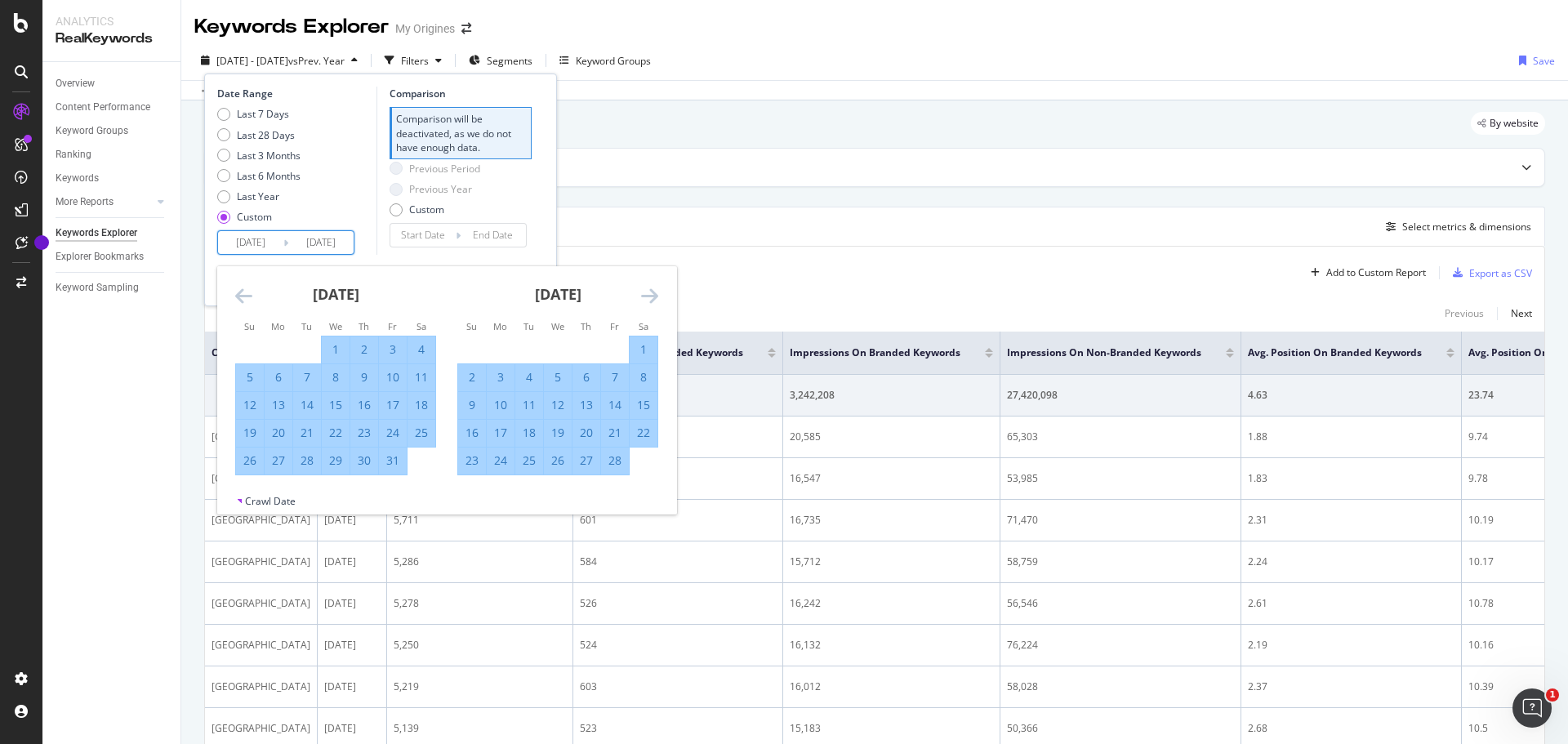
click at [646, 298] on icon "Move forward to switch to the next month." at bounding box center [650, 295] width 17 height 20
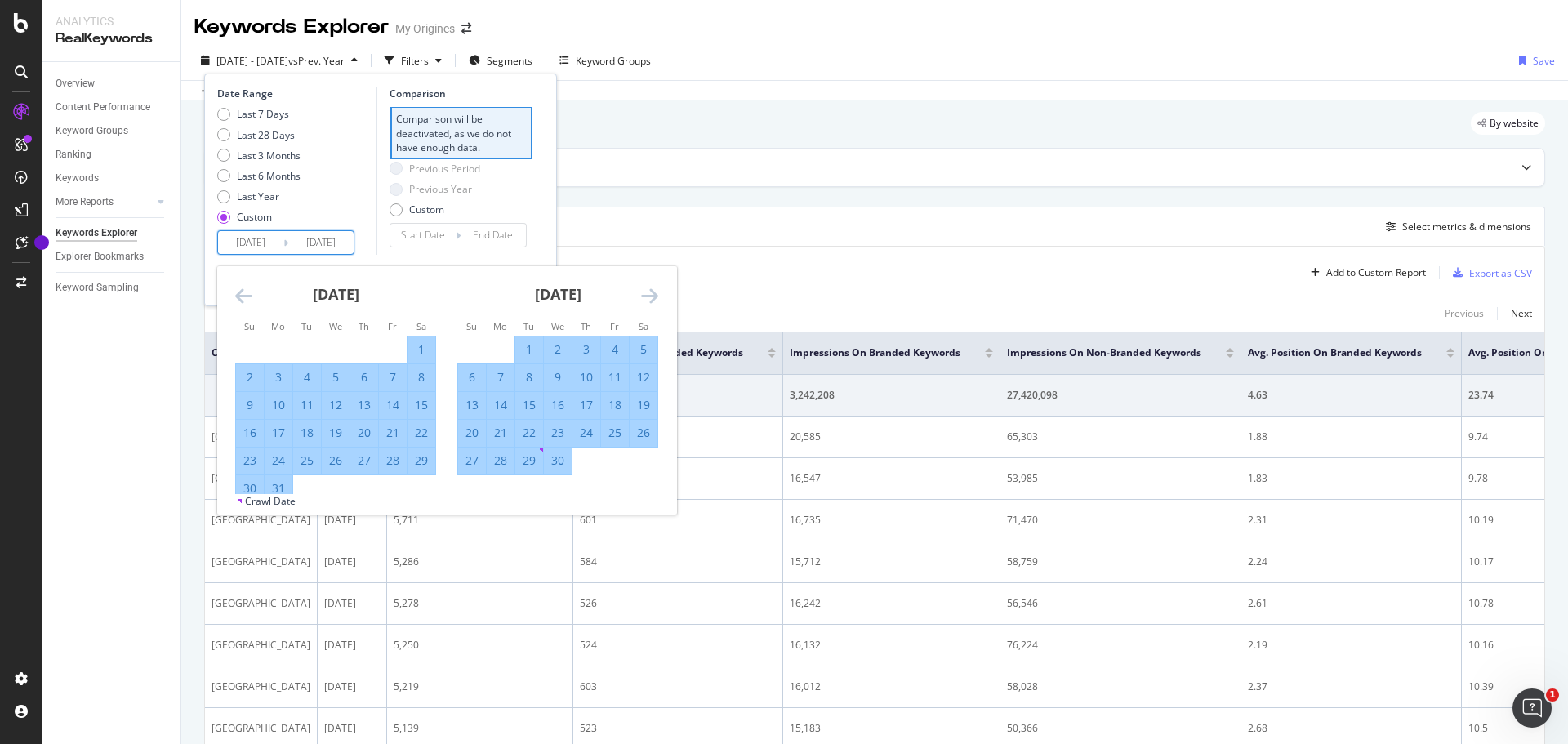
click at [646, 298] on icon "Move forward to switch to the next month." at bounding box center [650, 295] width 17 height 20
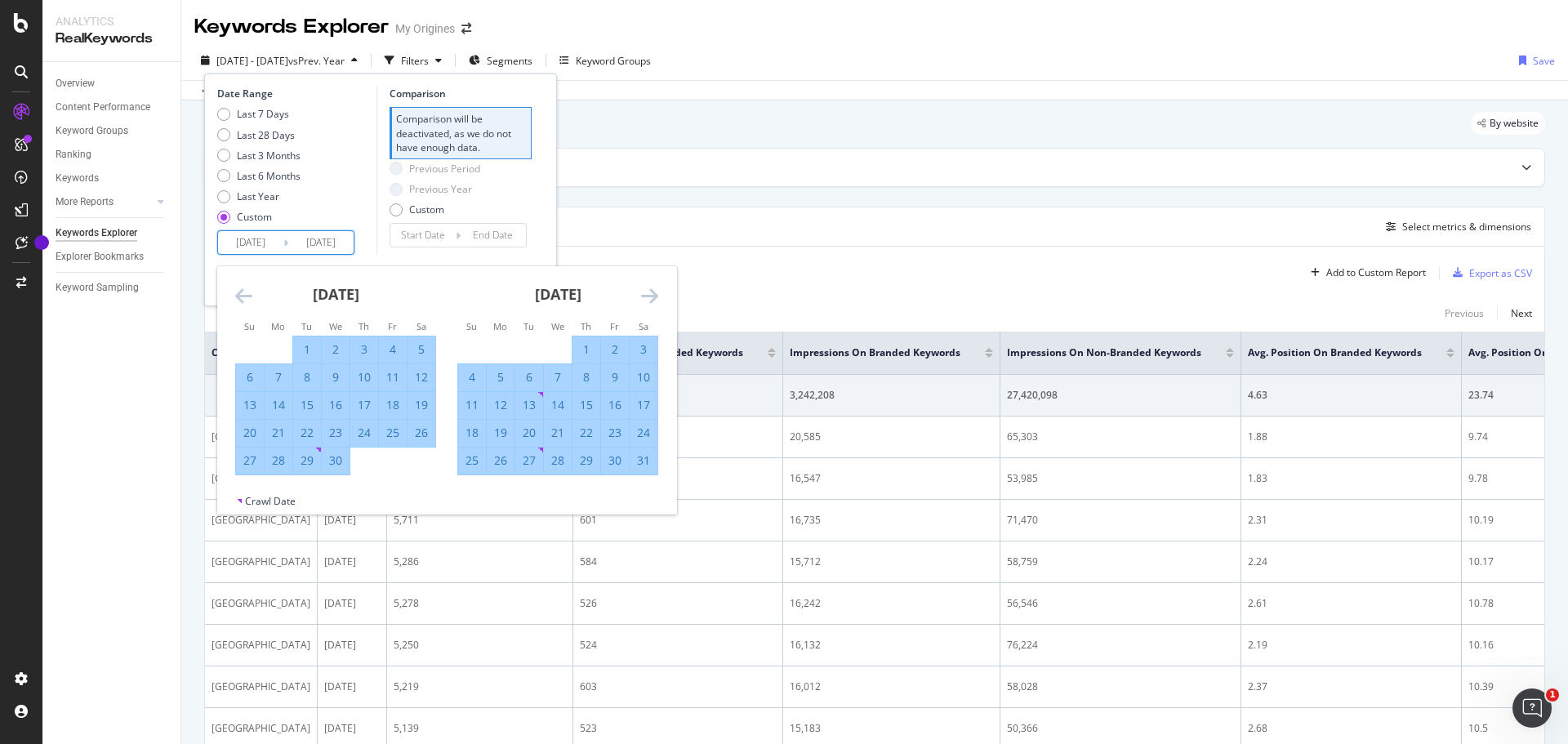
click at [646, 298] on icon "Move forward to switch to the next month." at bounding box center [650, 295] width 17 height 20
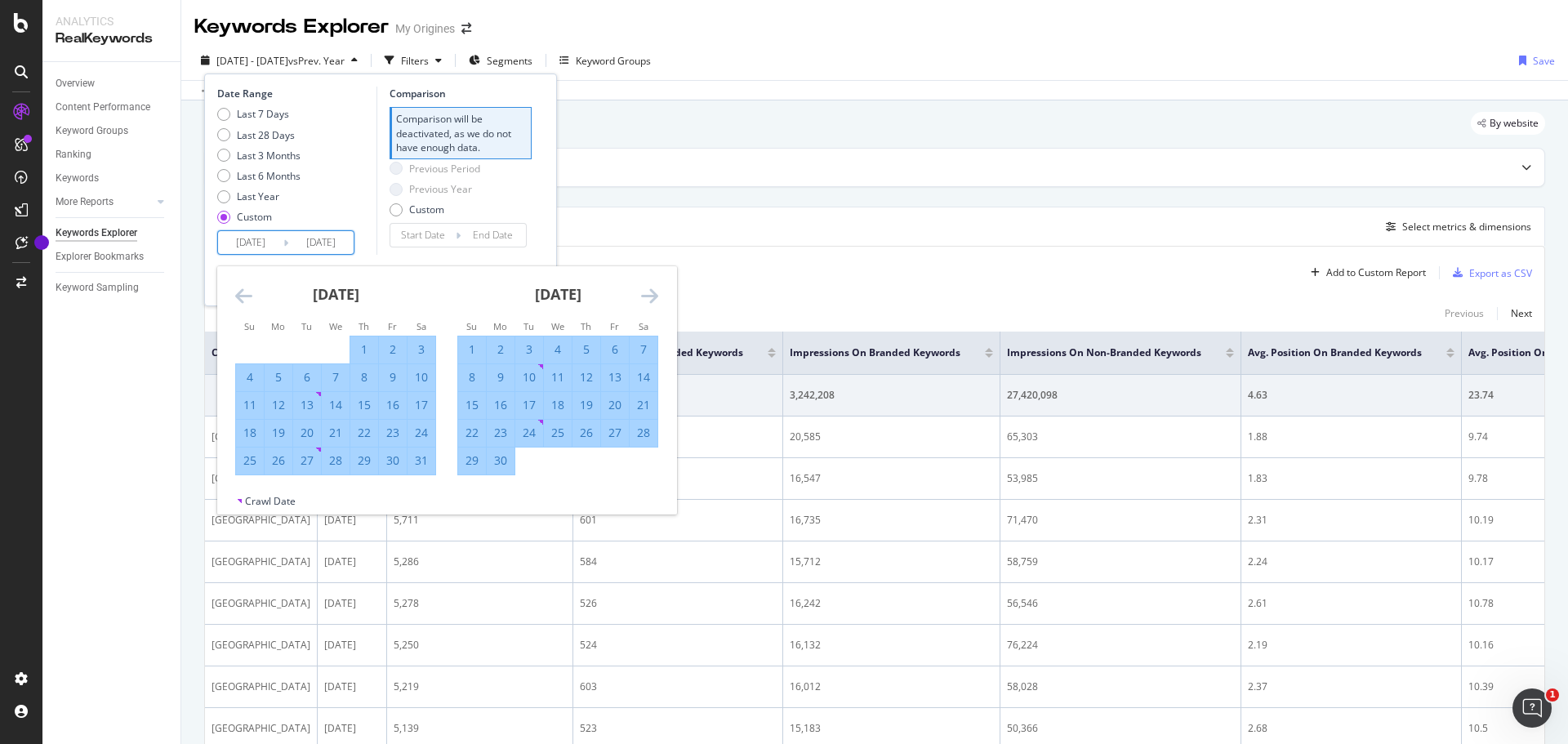
click at [646, 298] on icon "Move forward to switch to the next month." at bounding box center [650, 295] width 17 height 20
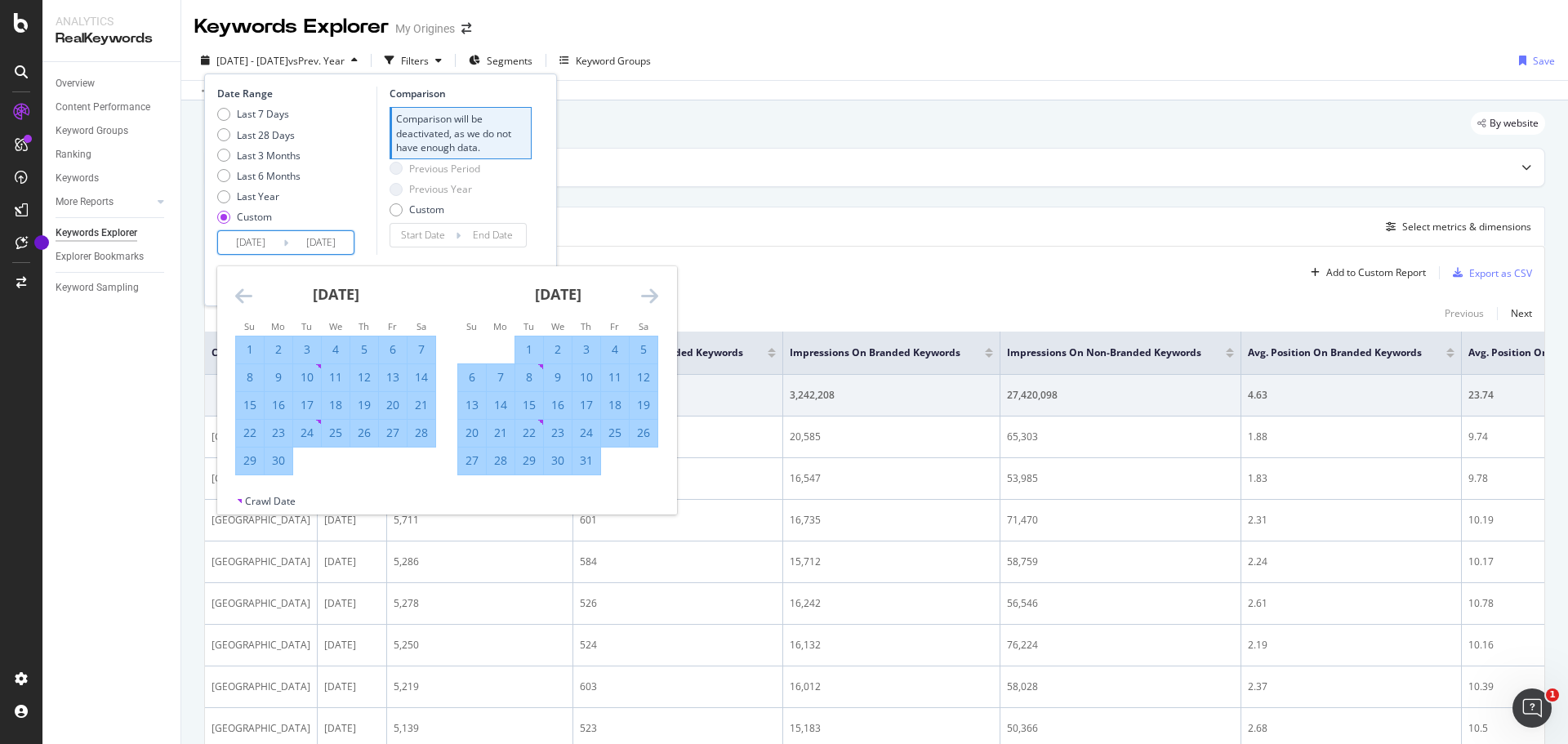
click at [646, 298] on icon "Move forward to switch to the next month." at bounding box center [650, 295] width 17 height 20
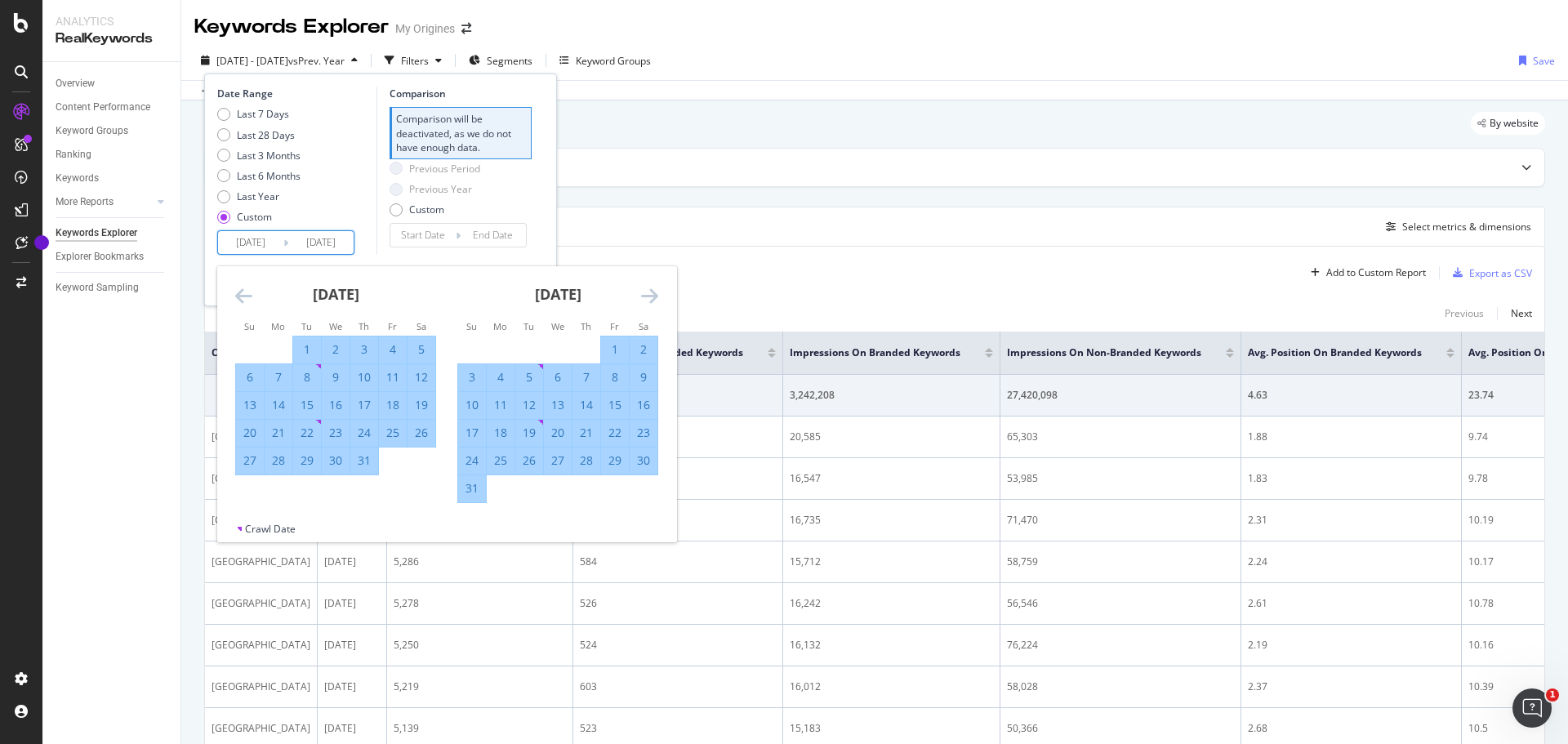
click at [646, 298] on icon "Move forward to switch to the next month." at bounding box center [650, 295] width 17 height 20
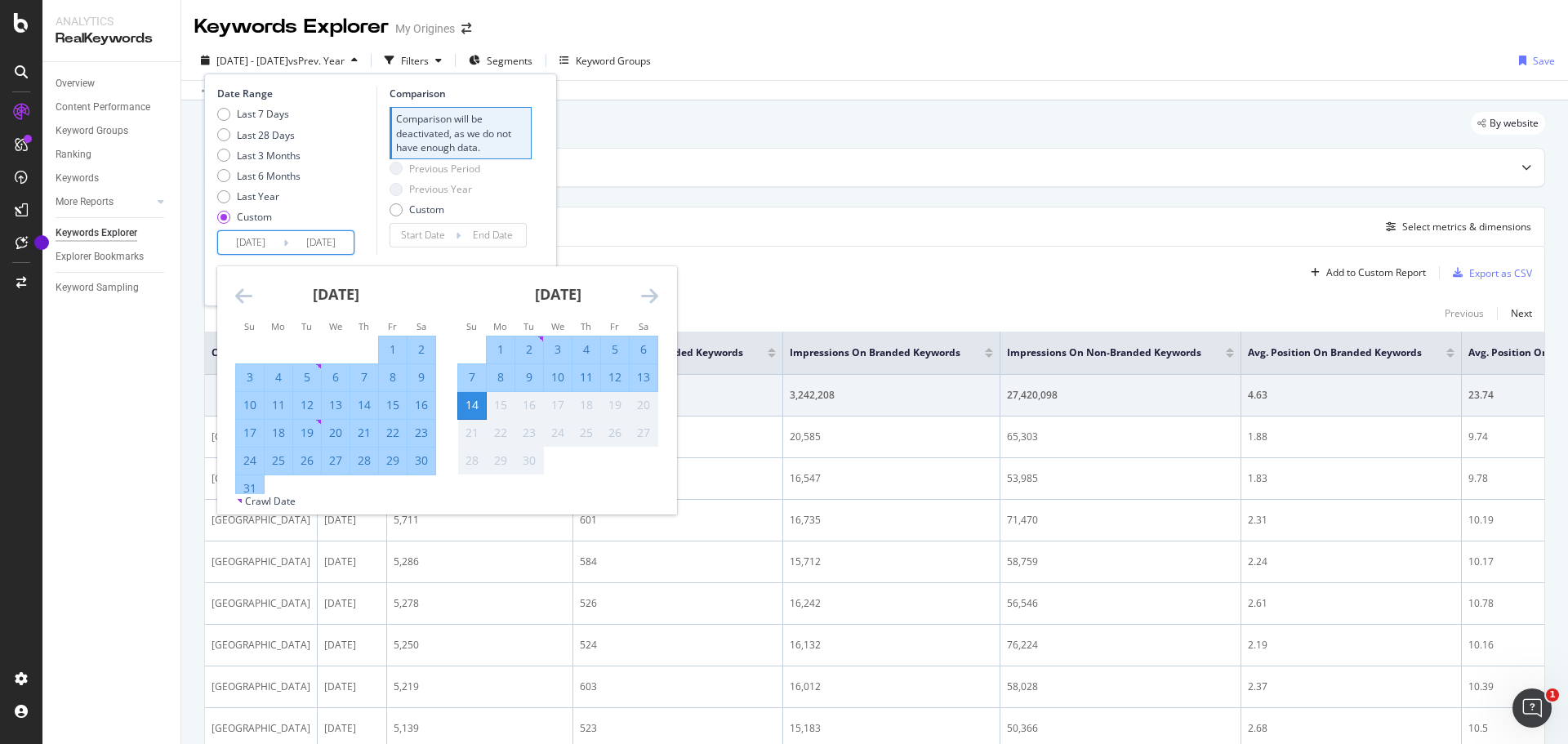
click at [468, 412] on div "14" at bounding box center [472, 405] width 28 height 16
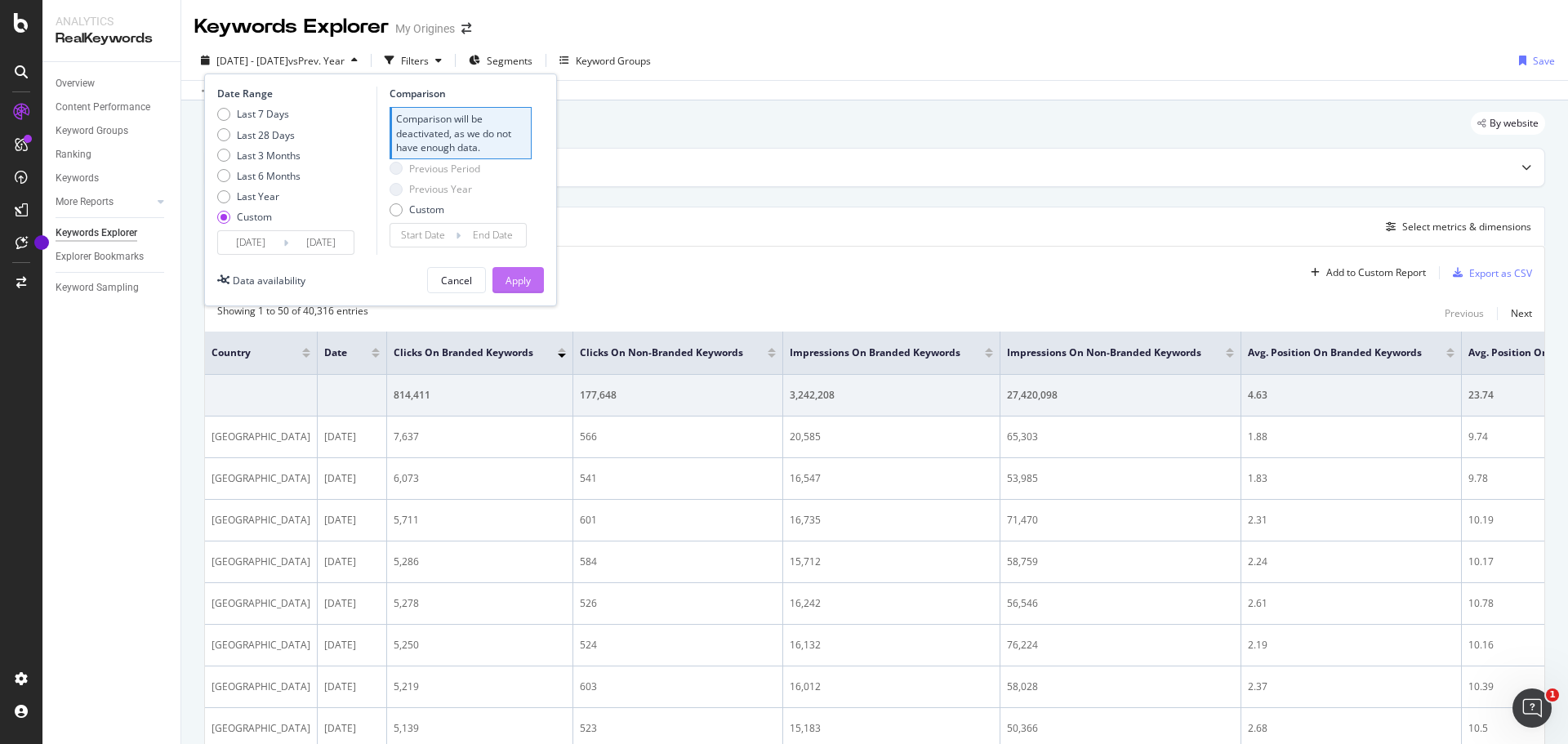
click at [503, 280] on button "Apply" at bounding box center [518, 280] width 51 height 26
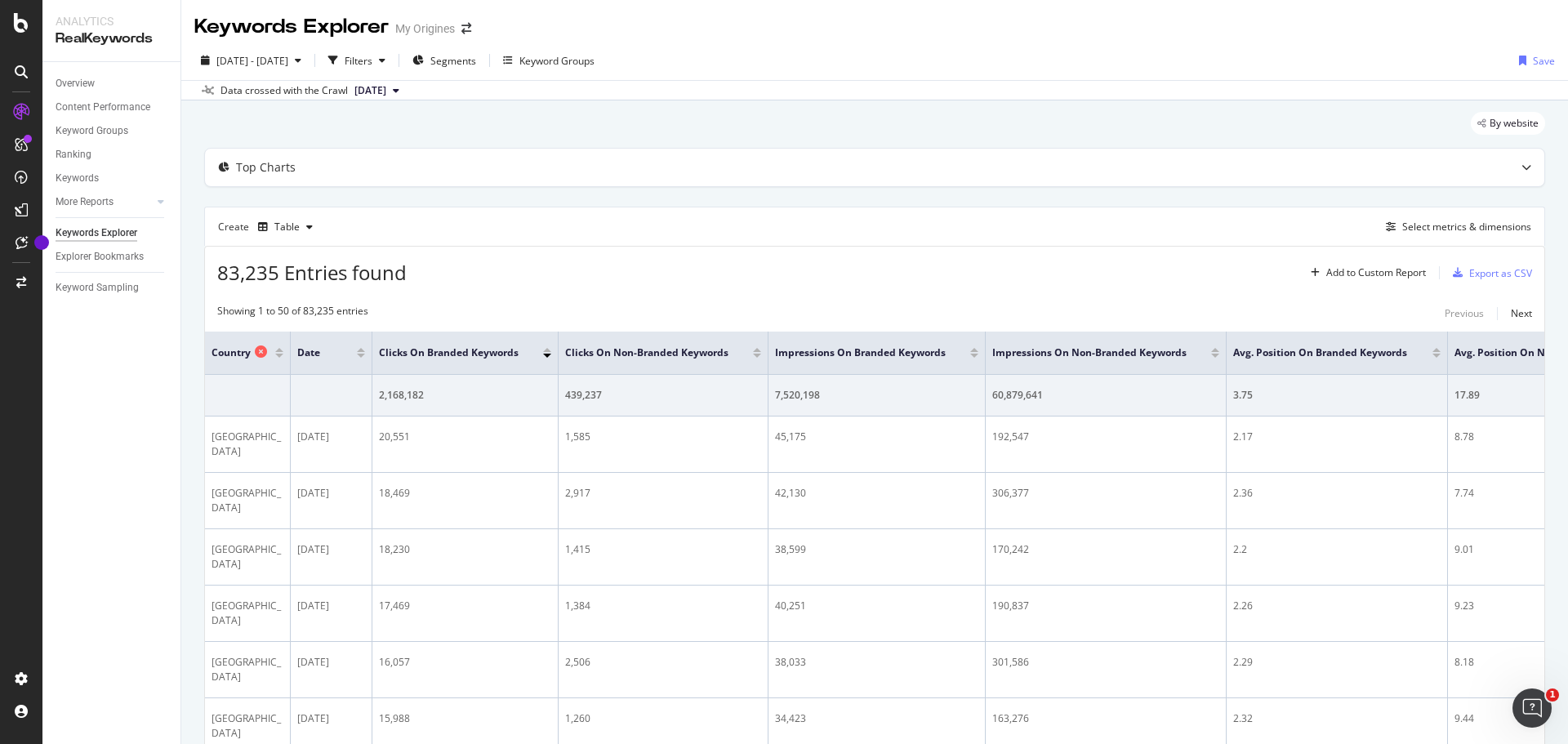
click at [215, 360] on span "Country" at bounding box center [231, 352] width 39 height 15
click at [1414, 229] on div "Select metrics & dimensions" at bounding box center [1466, 227] width 129 height 14
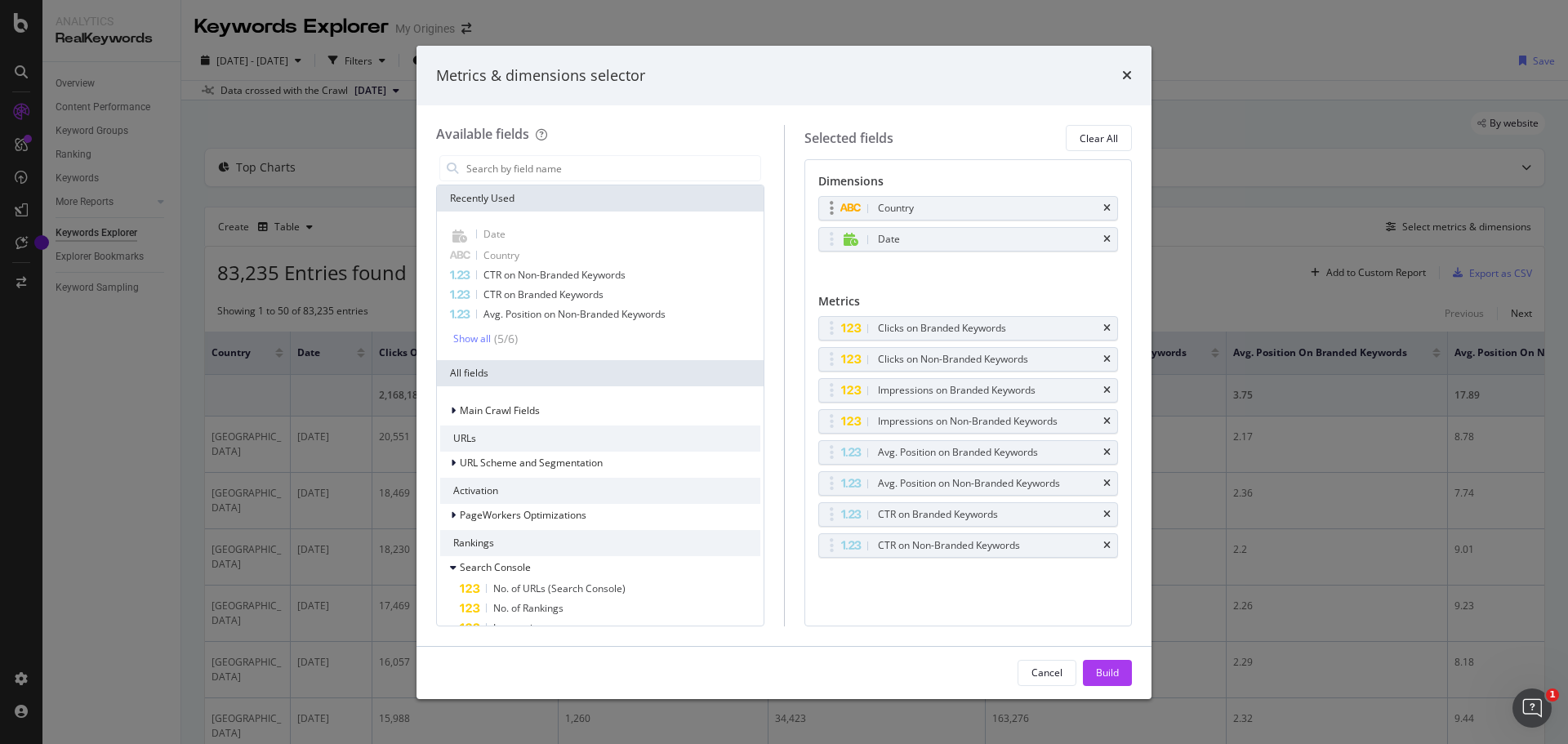
click at [831, 213] on icon "modal" at bounding box center [831, 208] width 4 height 16
click at [840, 213] on icon "modal" at bounding box center [850, 207] width 22 height 10
click at [844, 213] on icon "modal" at bounding box center [850, 207] width 22 height 10
click at [848, 210] on icon "modal" at bounding box center [850, 207] width 22 height 10
click at [1124, 69] on icon "times" at bounding box center [1126, 75] width 10 height 13
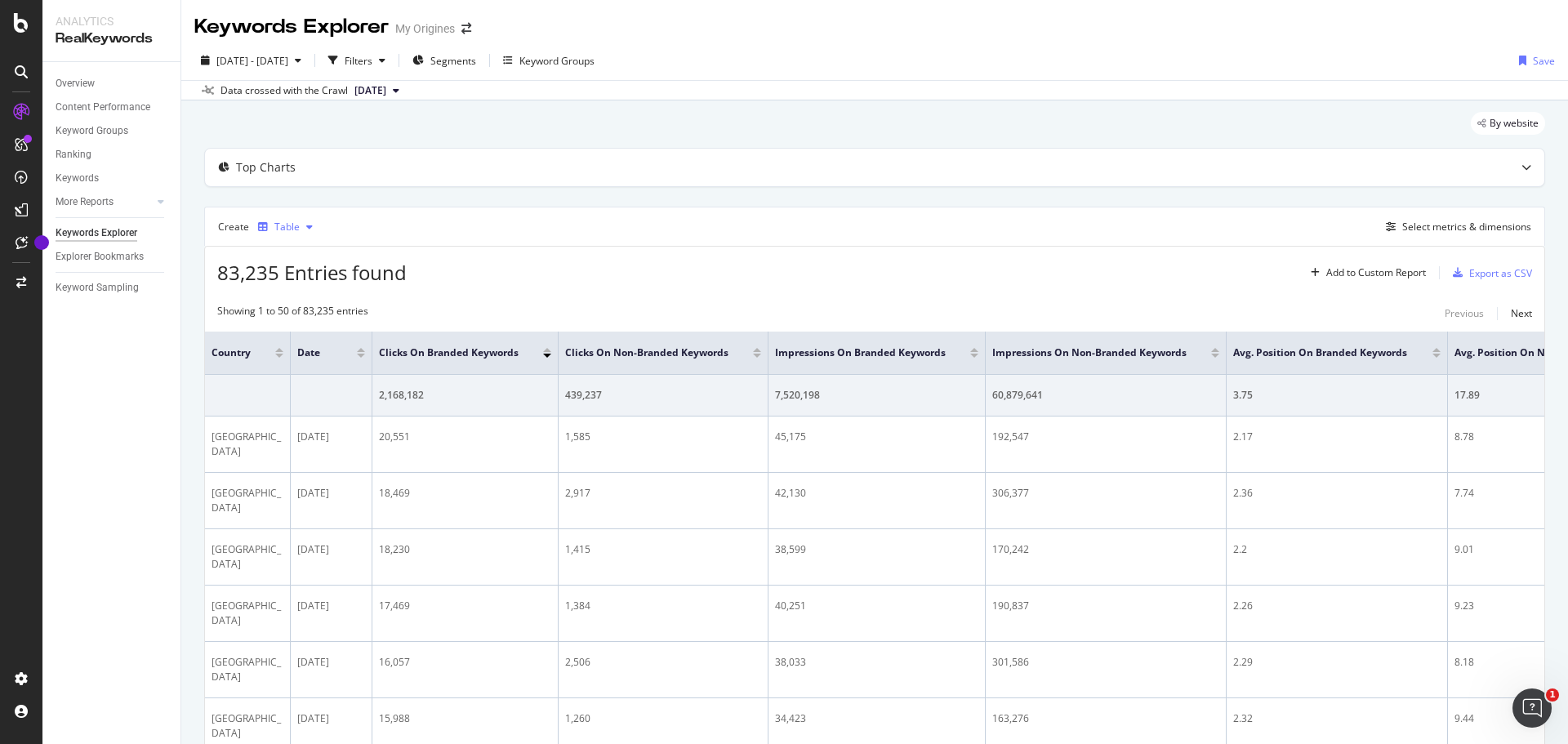
click at [304, 225] on div "button" at bounding box center [309, 227] width 20 height 10
click at [1485, 271] on div "Export as CSV" at bounding box center [1500, 273] width 62 height 14
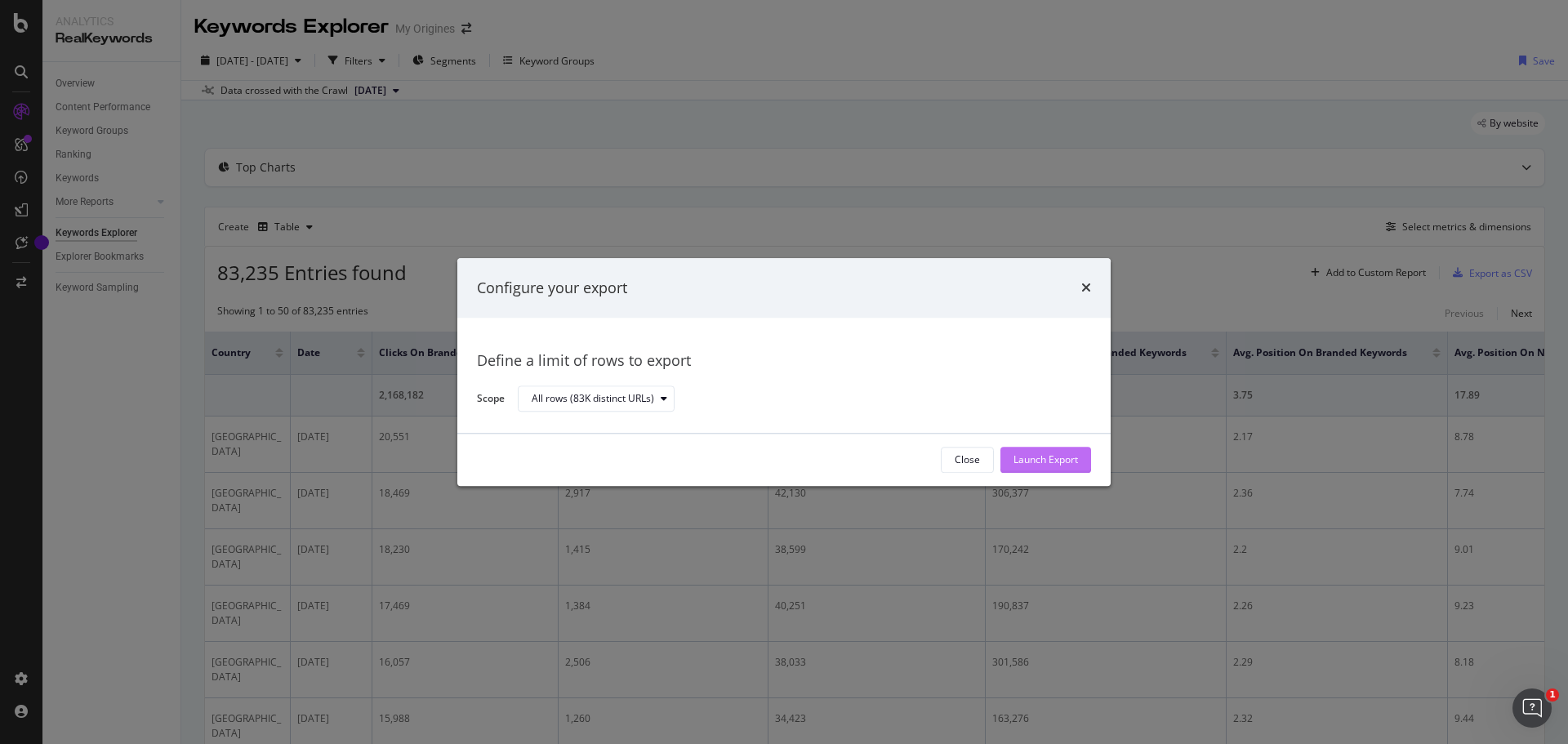
click at [1034, 455] on div "Launch Export" at bounding box center [1046, 460] width 64 height 14
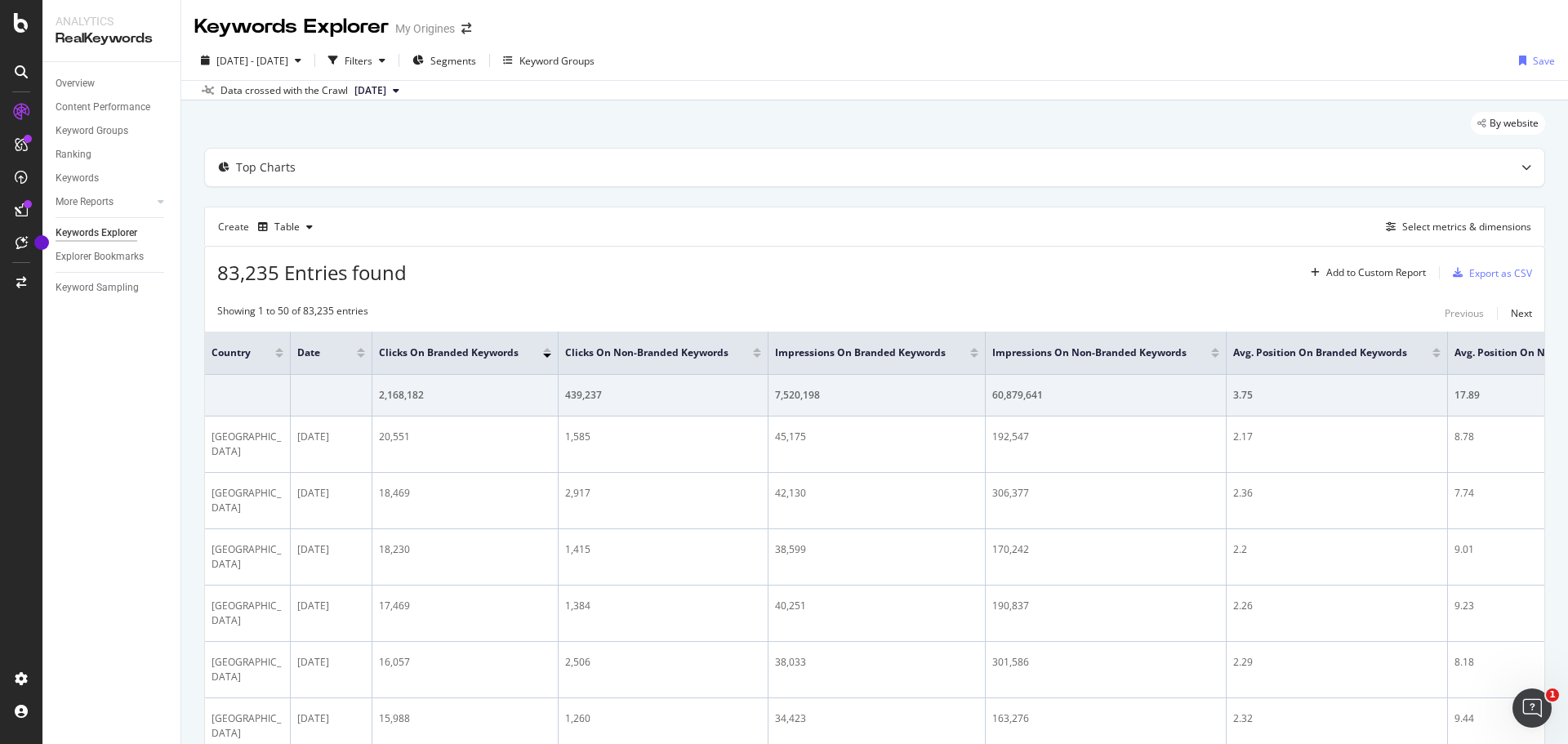
drag, startPoint x: 823, startPoint y: 18, endPoint x: 610, endPoint y: 45, distance: 214.7
click at [823, 18] on div "Keywords Explorer My Origines" at bounding box center [875, 20] width 1387 height 41
click at [392, 69] on div "Filters" at bounding box center [357, 61] width 70 height 24
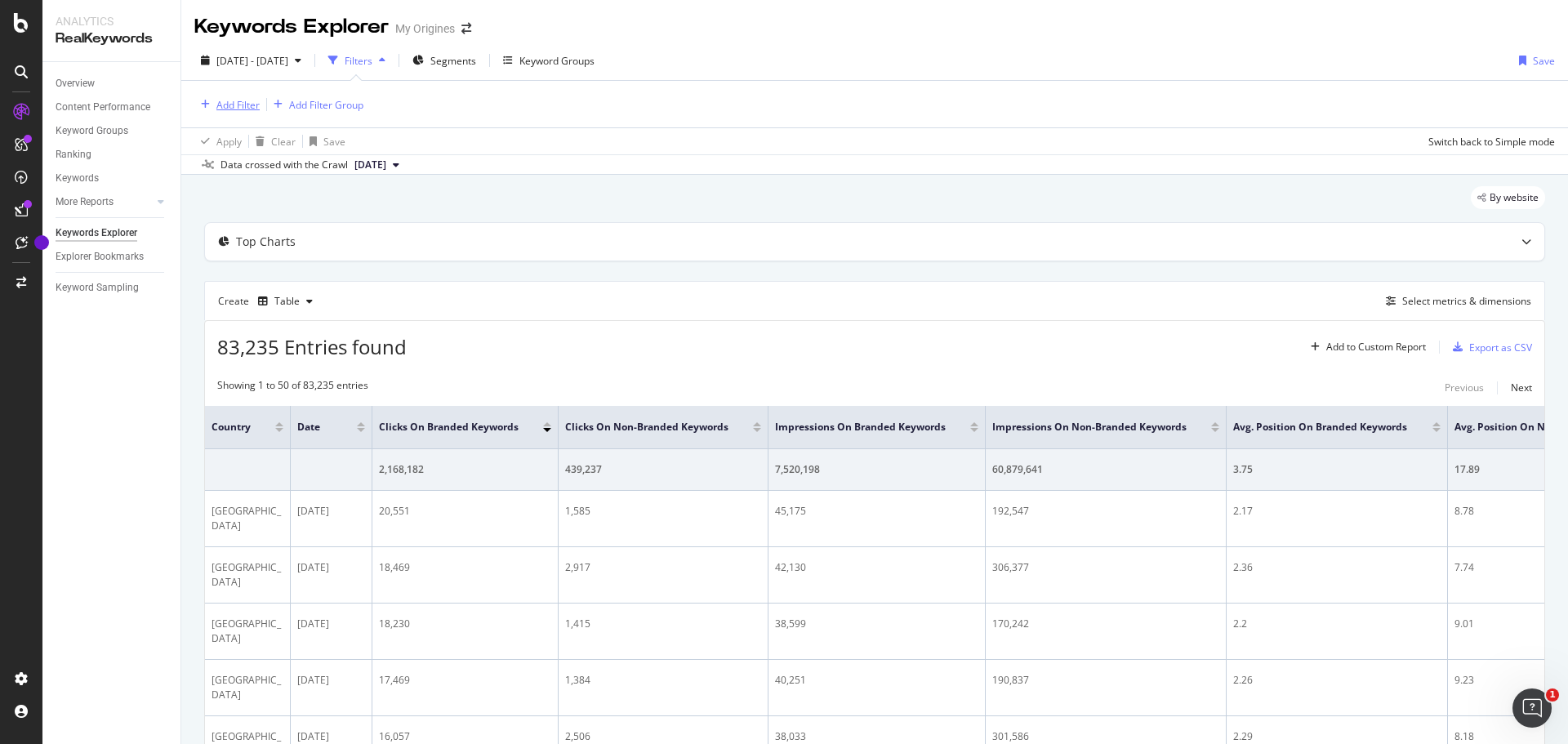
click at [219, 106] on div "Add Filter" at bounding box center [238, 105] width 43 height 14
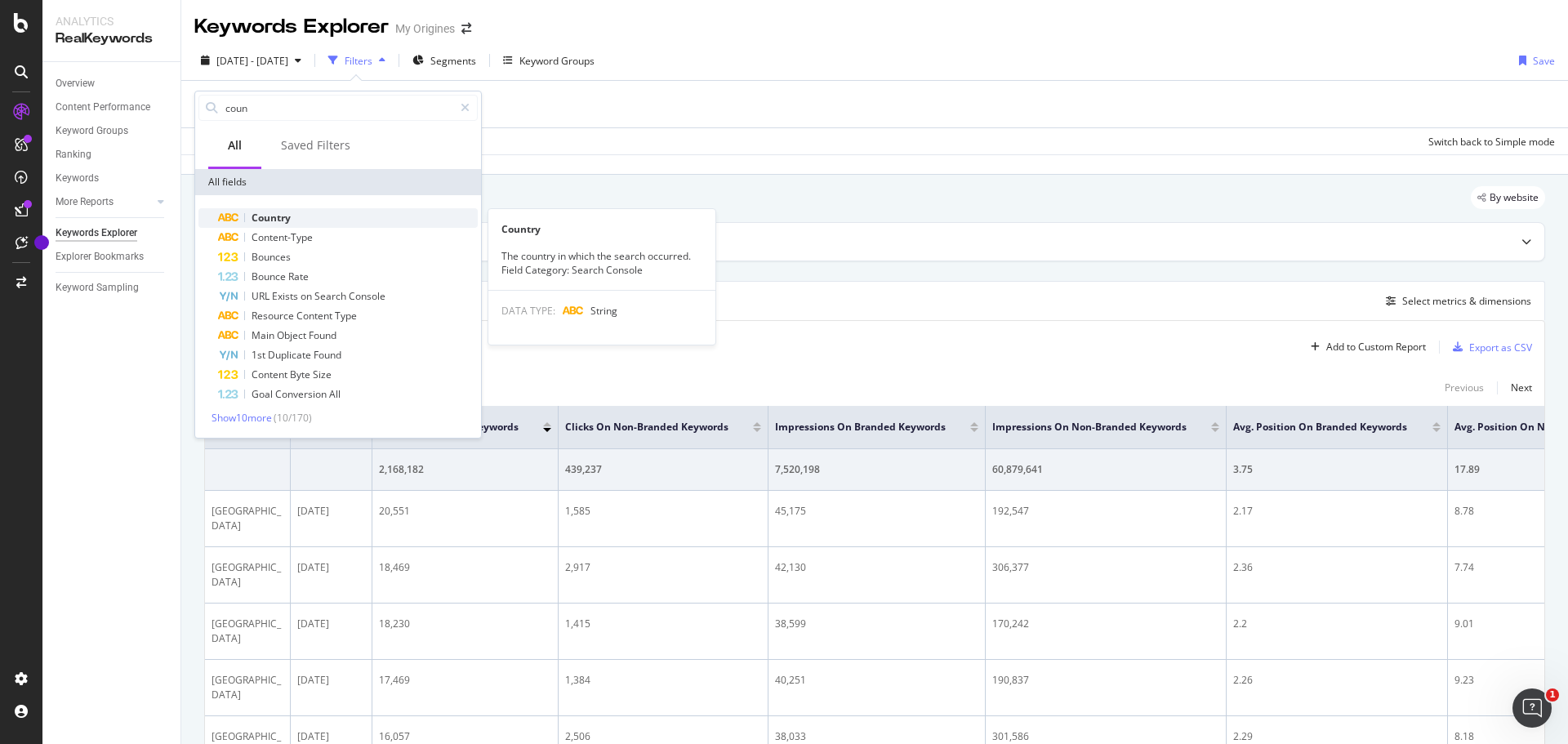
type input "coun"
click at [271, 218] on span "Country" at bounding box center [271, 218] width 39 height 14
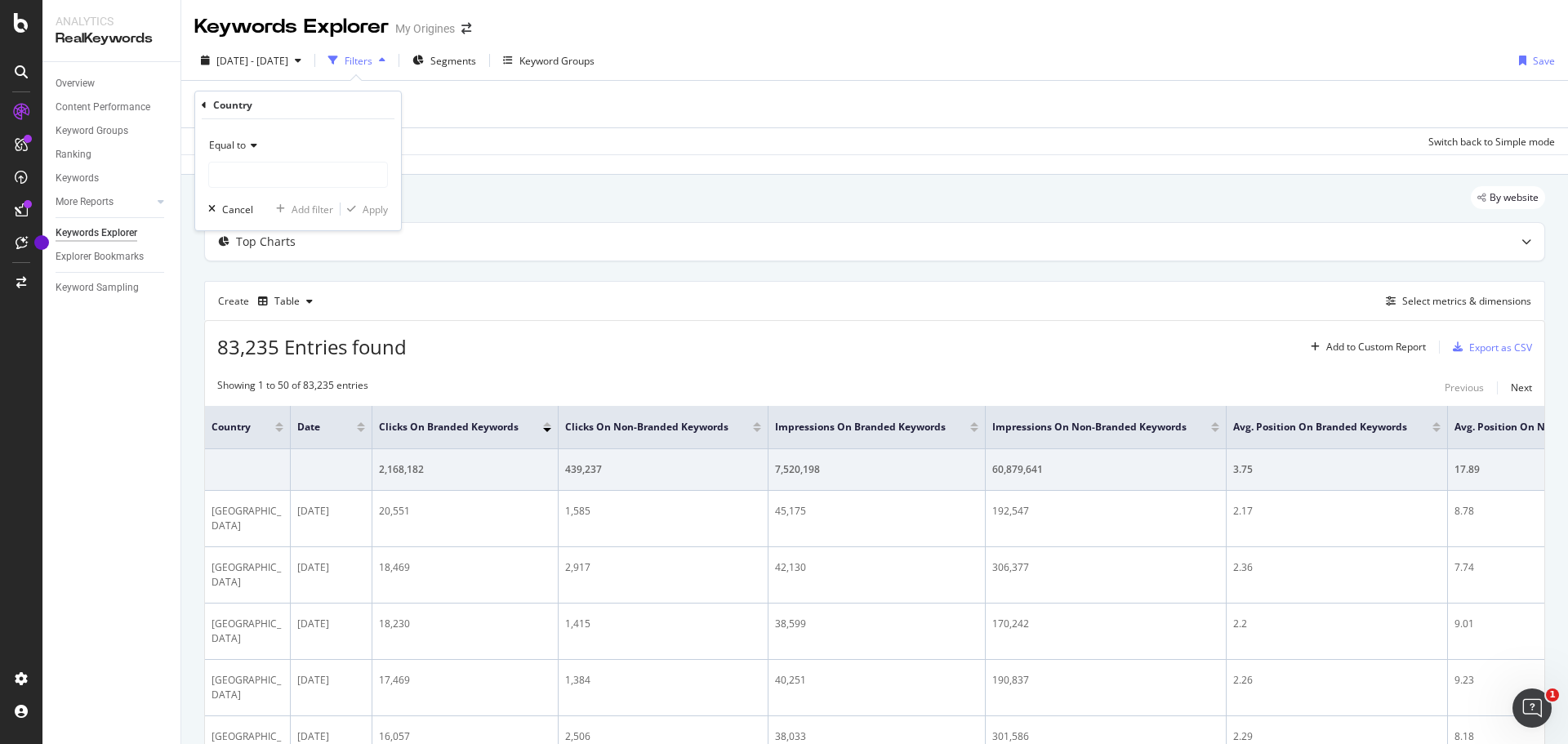
click at [250, 147] on icon at bounding box center [251, 145] width 11 height 10
click at [257, 168] on input "text" at bounding box center [298, 174] width 178 height 26
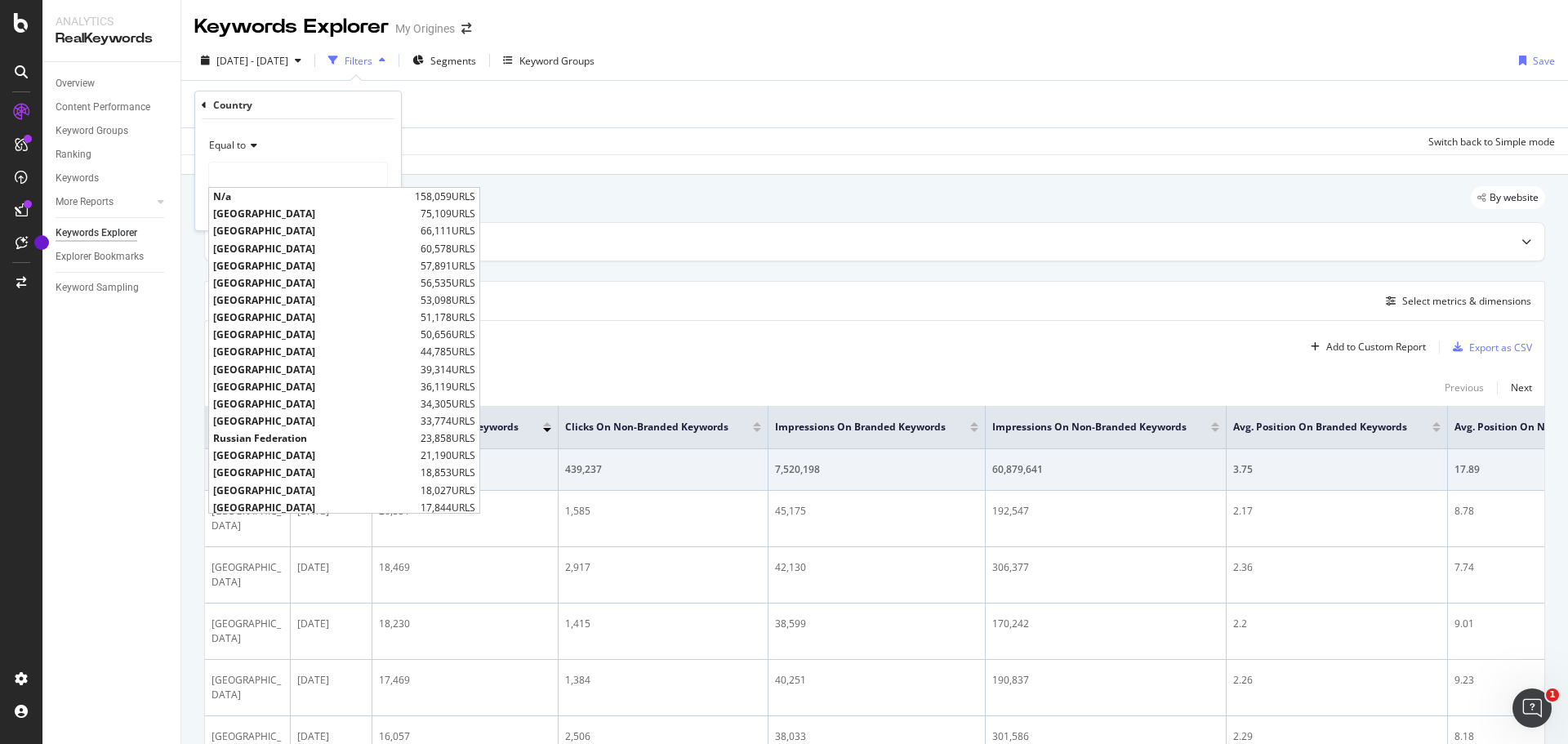
click at [239, 231] on span "[GEOGRAPHIC_DATA]" at bounding box center [315, 231] width 203 height 14
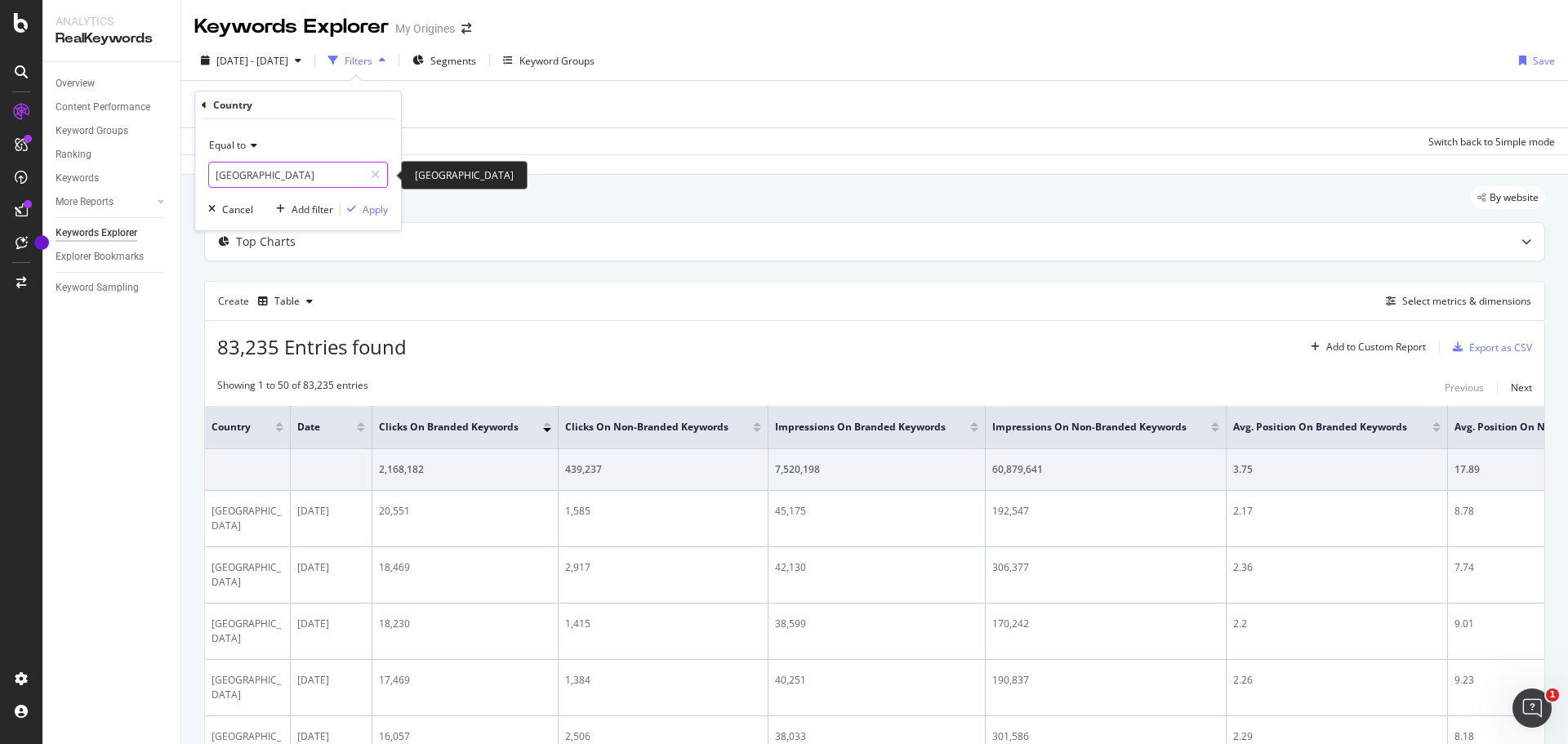
click at [268, 174] on input "[GEOGRAPHIC_DATA]" at bounding box center [286, 174] width 154 height 26
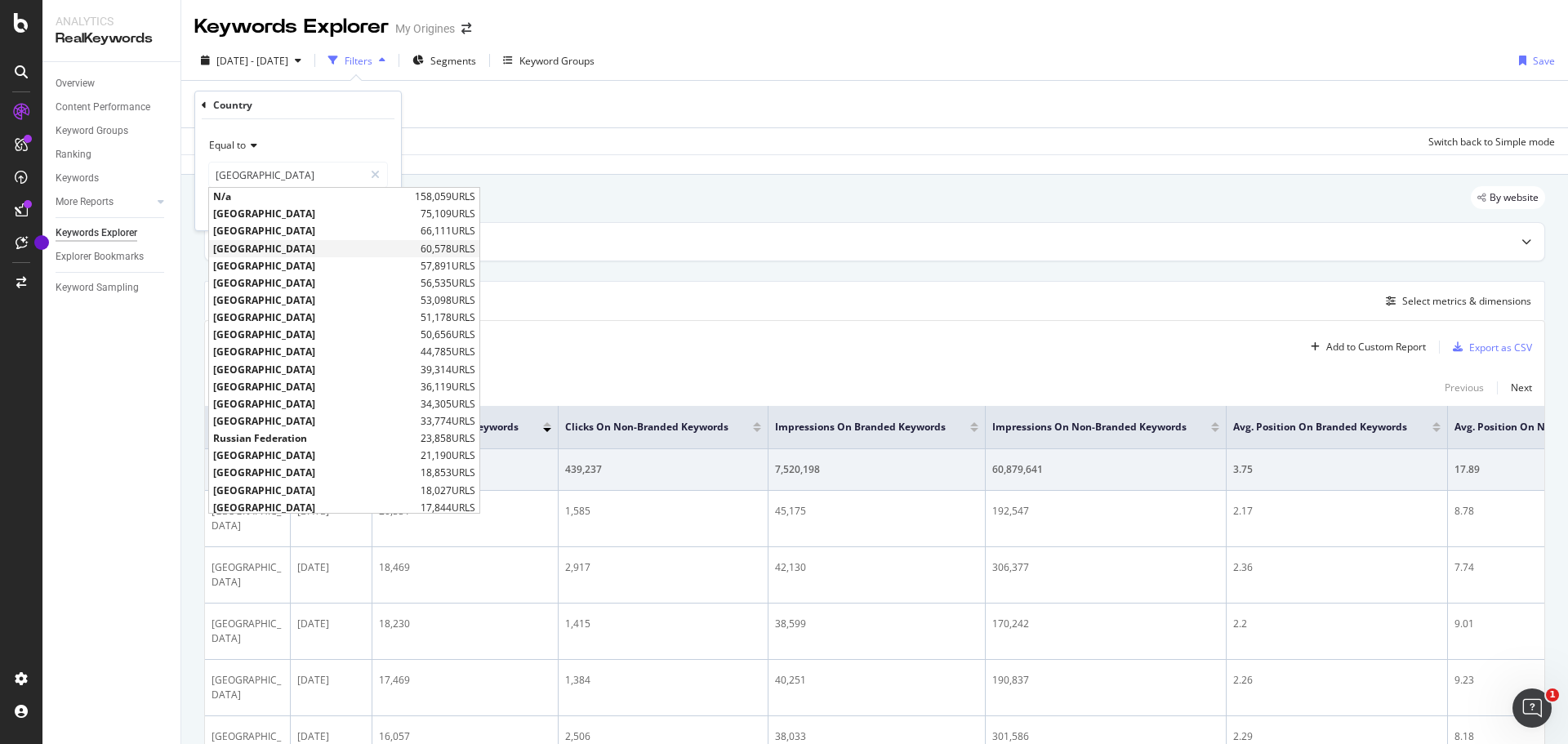
click at [257, 244] on span "[GEOGRAPHIC_DATA]" at bounding box center [315, 249] width 203 height 14
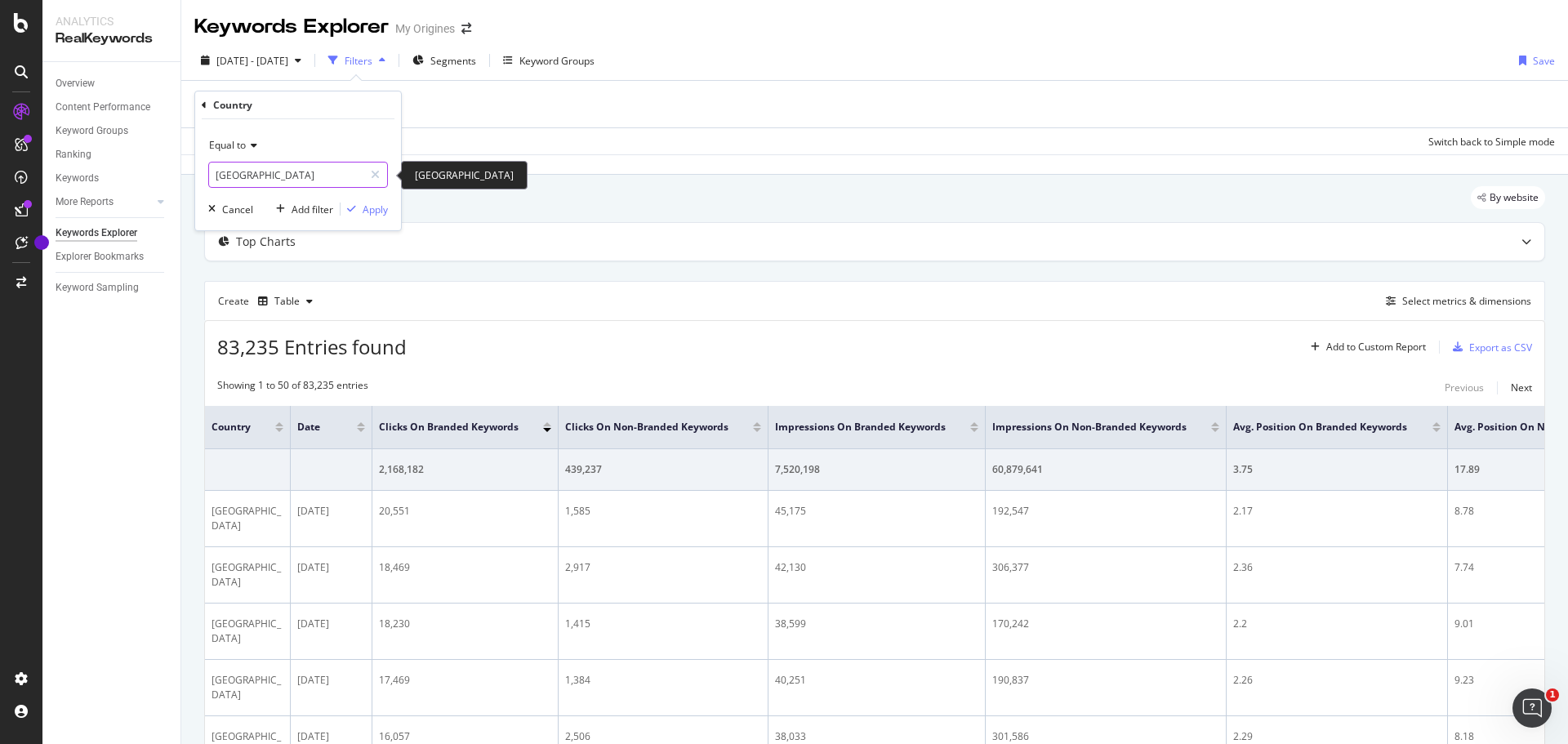
click at [276, 169] on input "[GEOGRAPHIC_DATA]" at bounding box center [286, 174] width 154 height 26
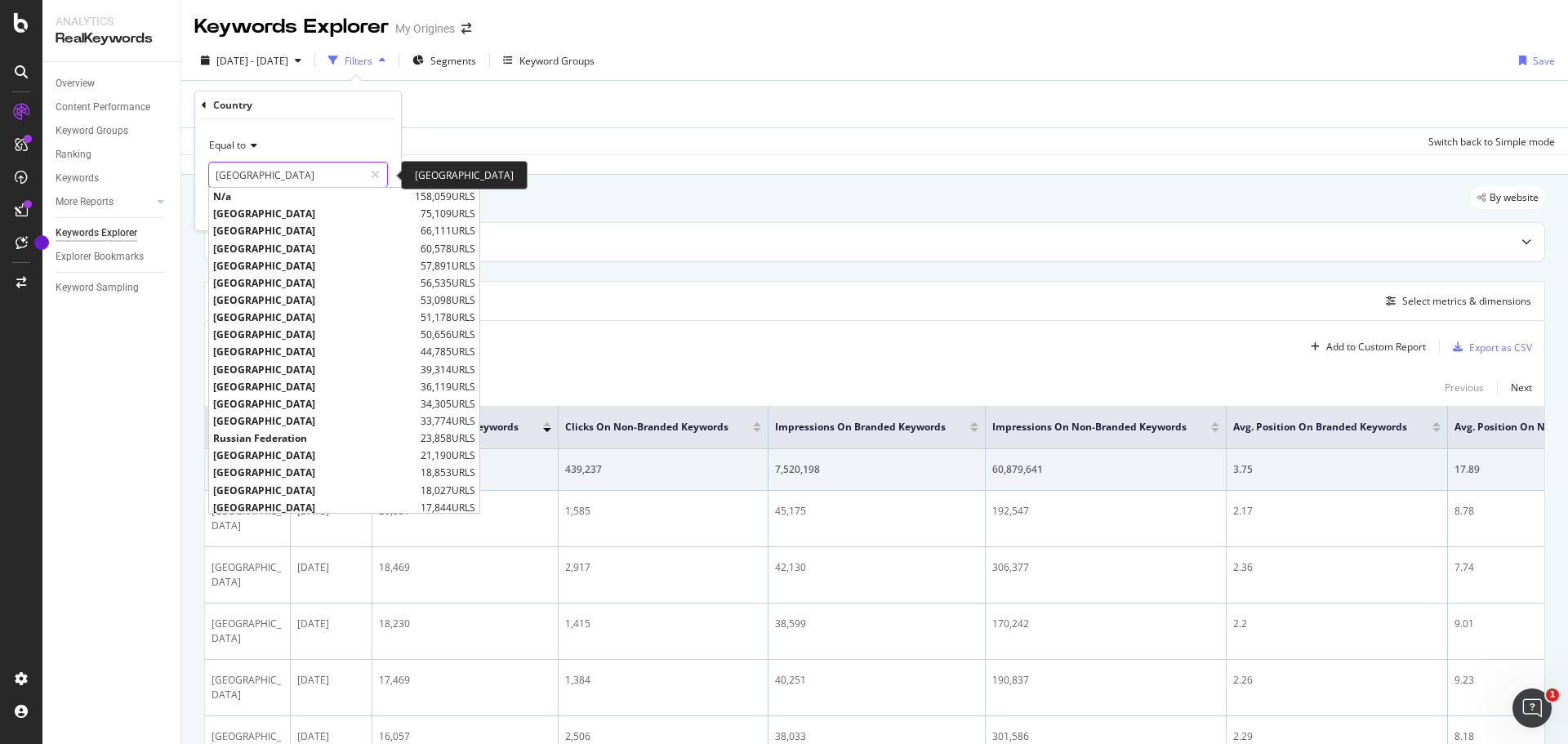
click at [276, 169] on input "[GEOGRAPHIC_DATA]" at bounding box center [286, 174] width 154 height 26
click at [287, 148] on div "Equal to" at bounding box center [298, 145] width 180 height 26
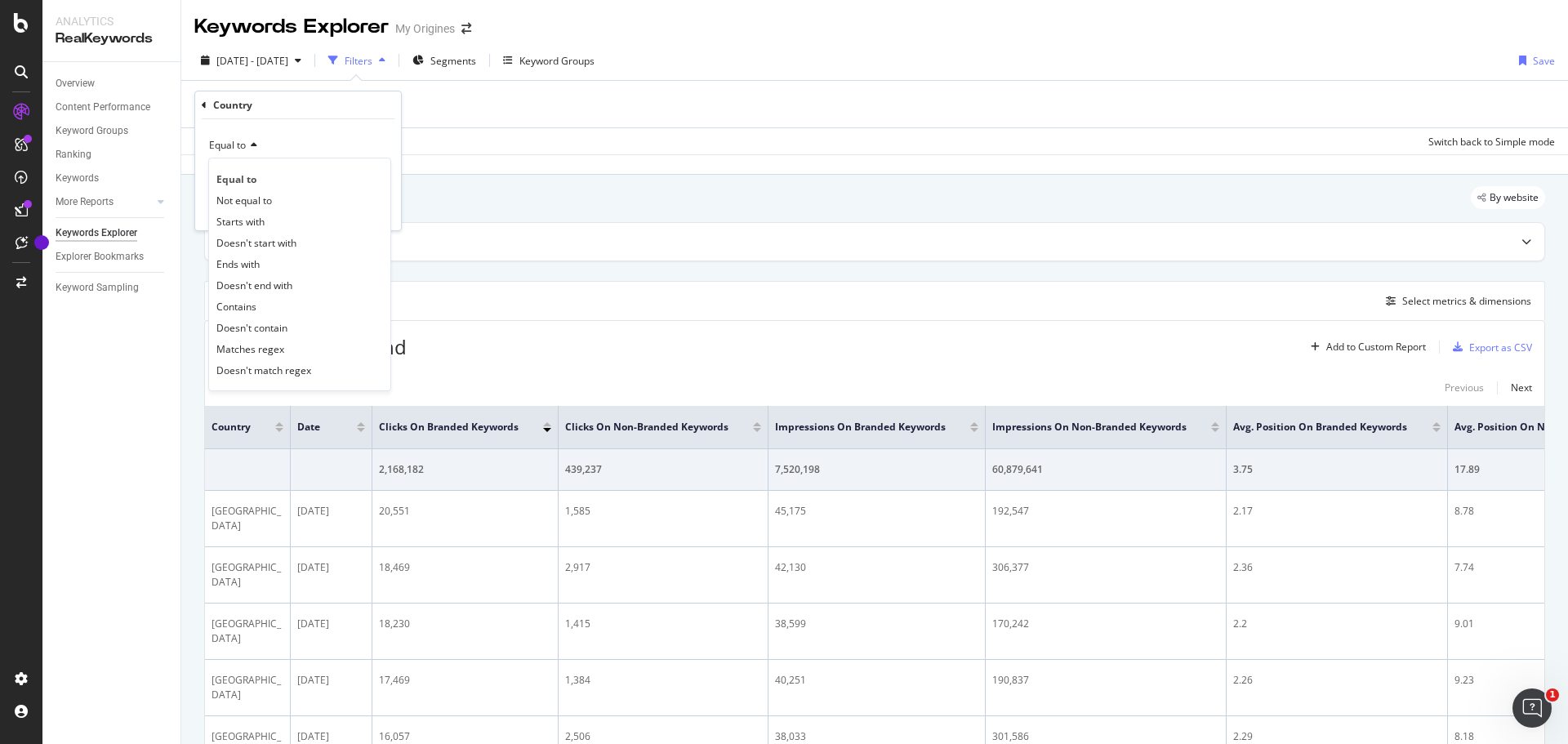
click at [312, 124] on div "Equal to Equal to Not equal to Starts with Doesn't start with Ends with Doesn't…" at bounding box center [298, 174] width 206 height 111
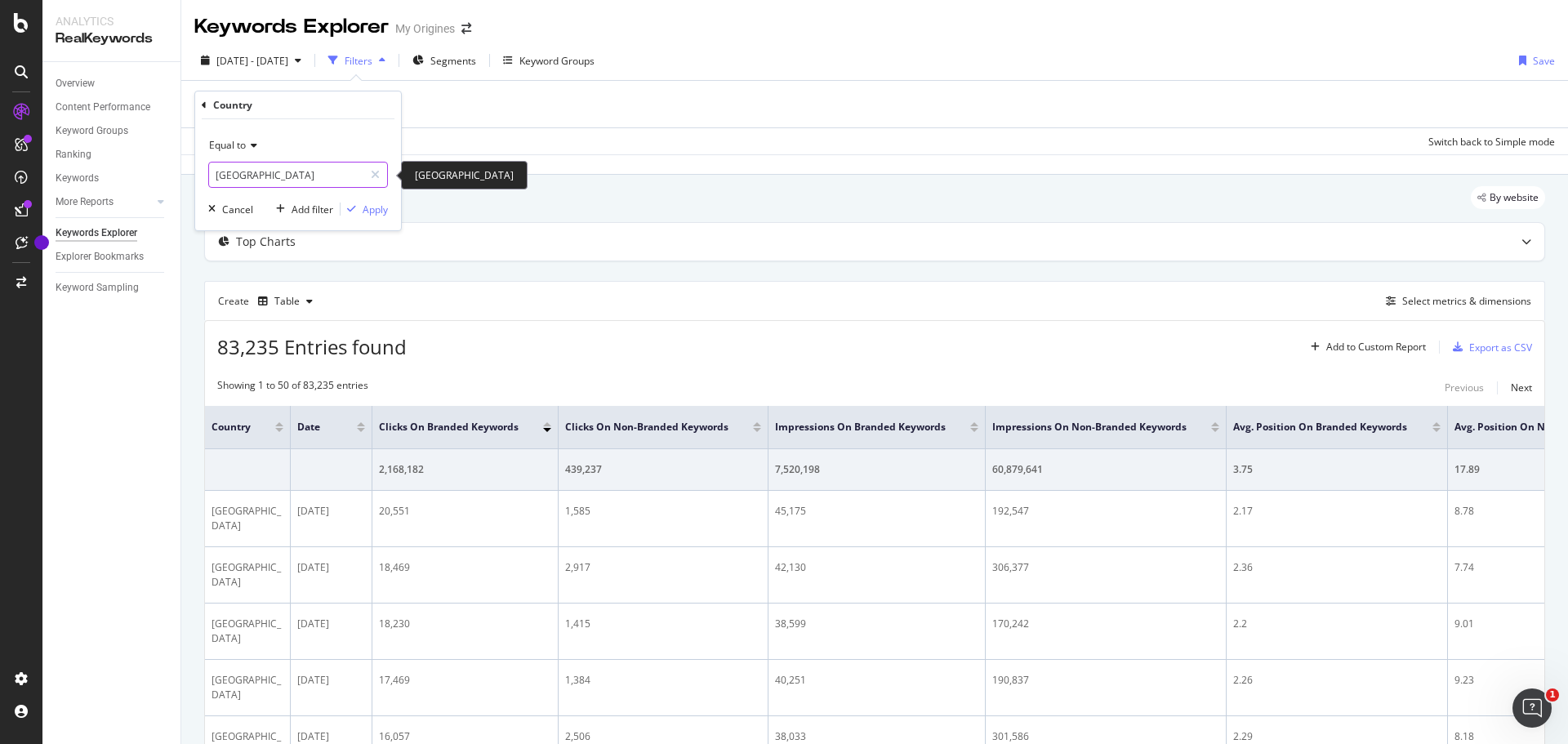
click at [264, 179] on input "[GEOGRAPHIC_DATA]" at bounding box center [286, 174] width 154 height 26
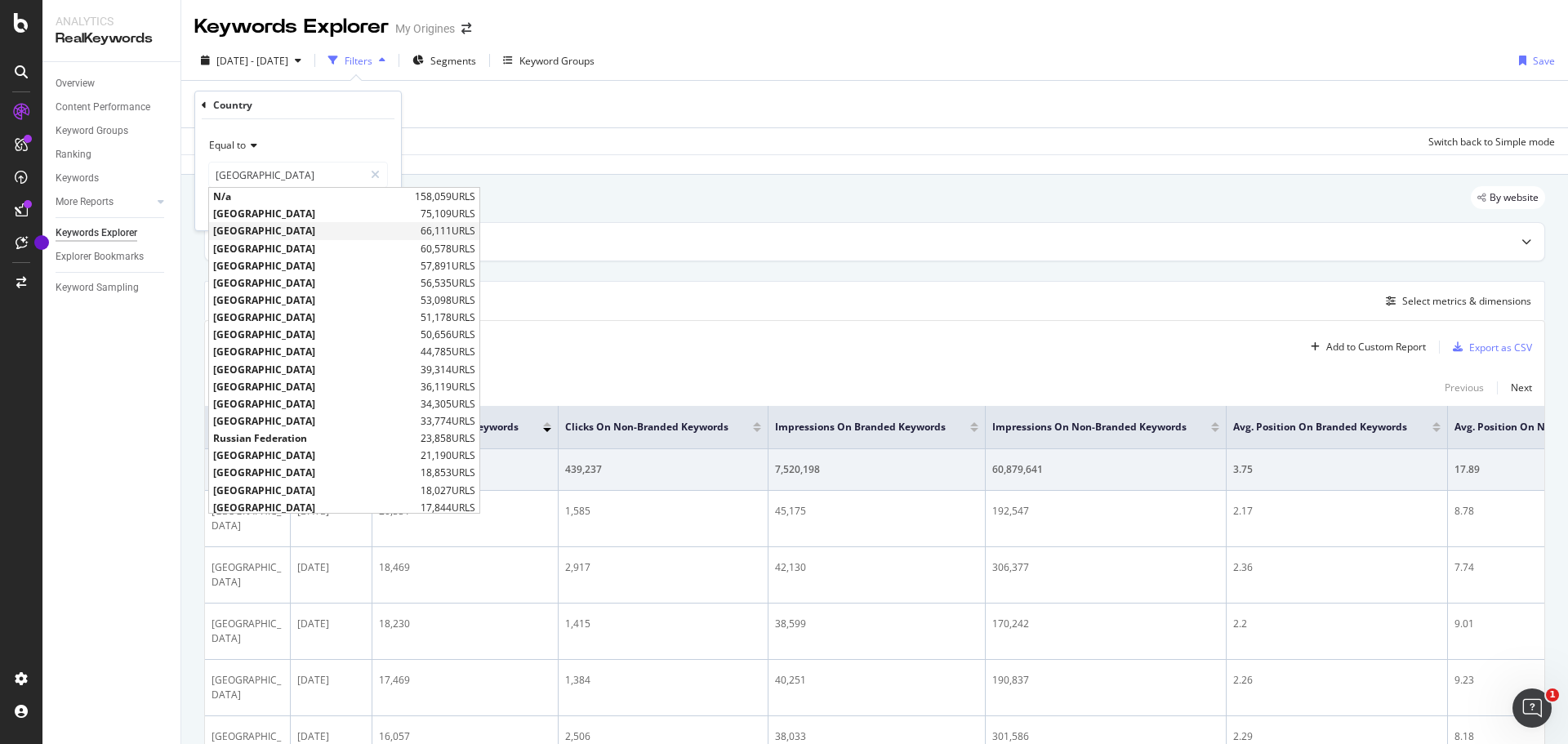
click at [252, 230] on span "[GEOGRAPHIC_DATA]" at bounding box center [315, 231] width 203 height 14
type input "[GEOGRAPHIC_DATA]"
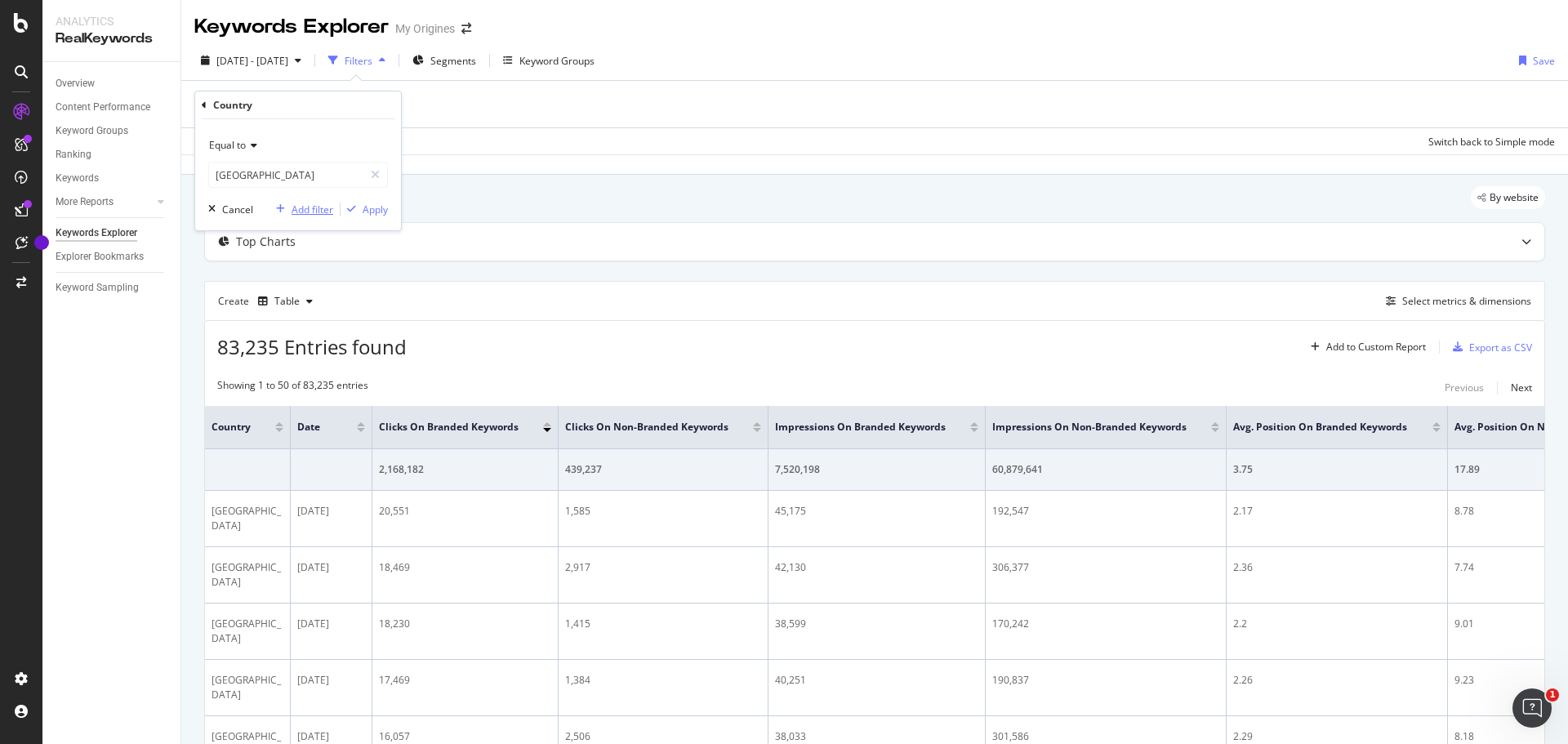
click at [308, 205] on div "Add filter" at bounding box center [312, 209] width 42 height 14
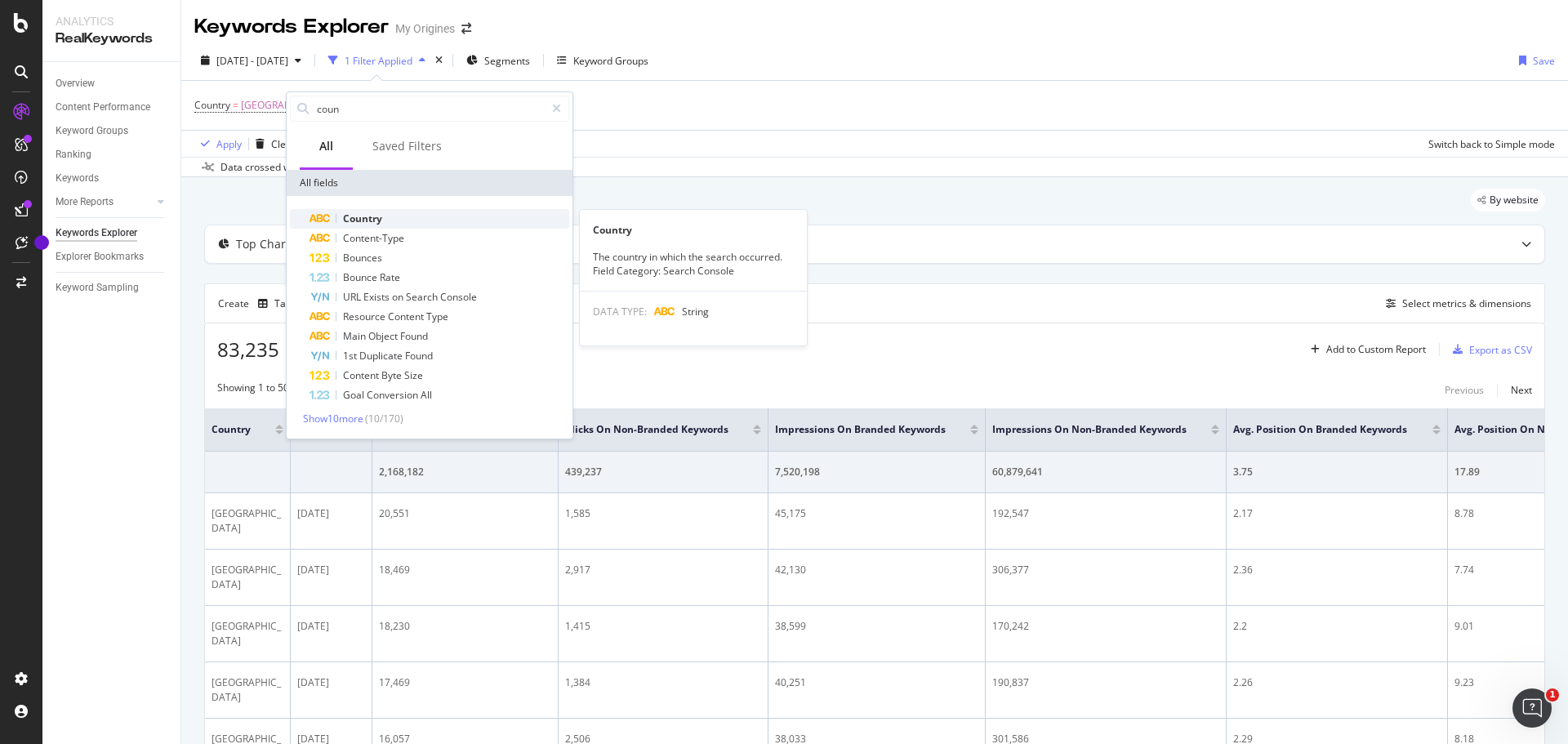
click at [364, 217] on span "Country" at bounding box center [362, 219] width 39 height 14
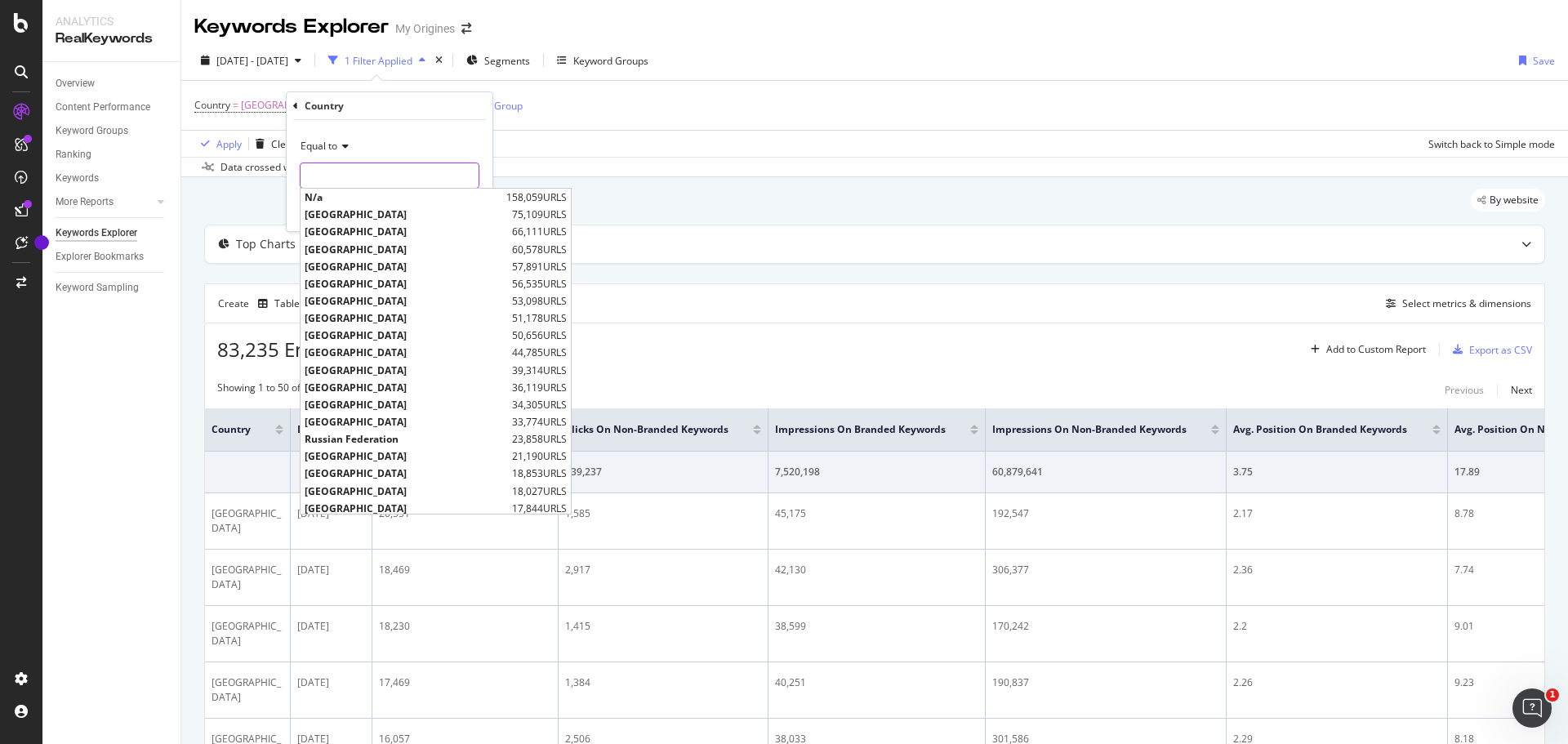
click at [341, 176] on input "text" at bounding box center [389, 175] width 178 height 26
click at [346, 255] on span "[GEOGRAPHIC_DATA]" at bounding box center [406, 250] width 203 height 14
type input "[GEOGRAPHIC_DATA]"
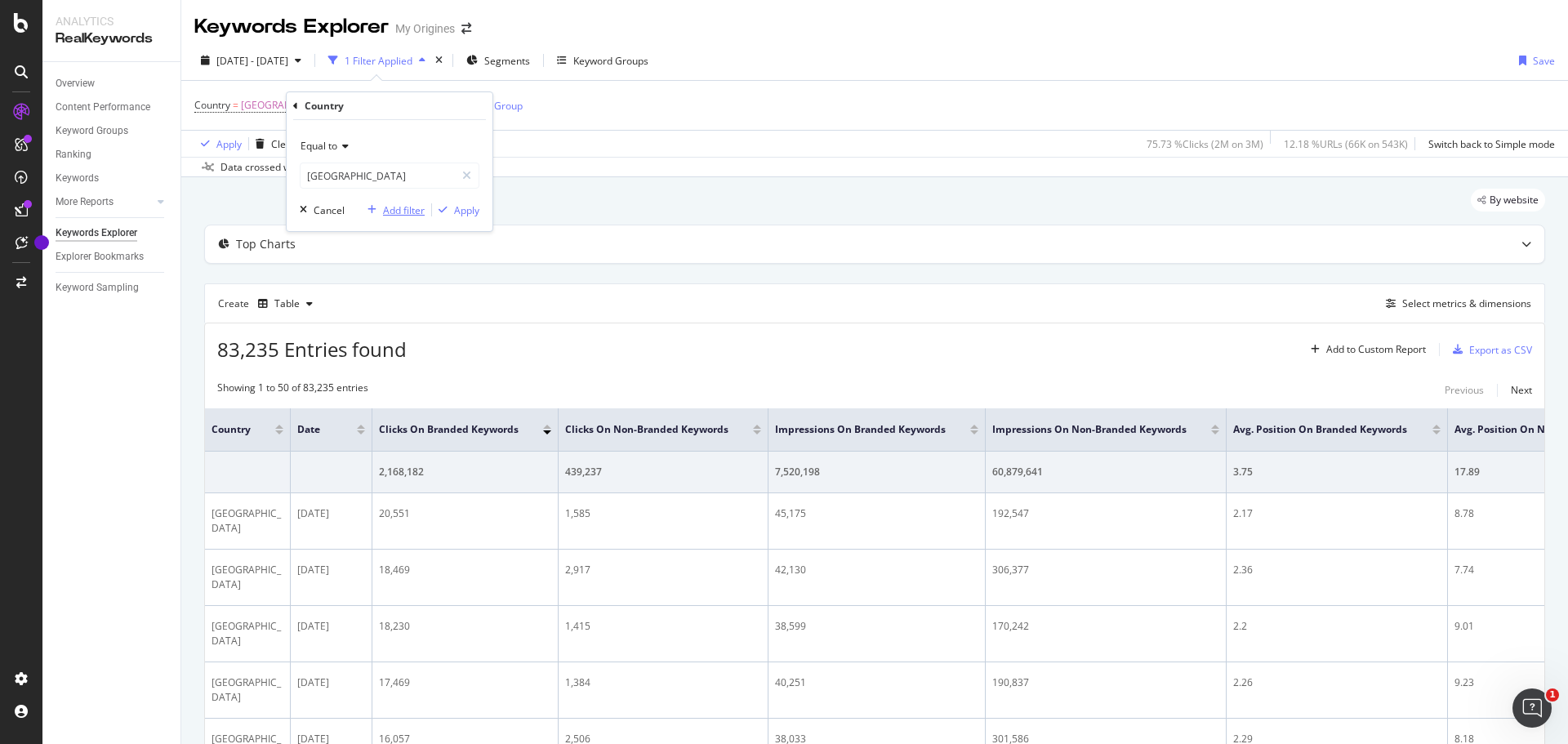
click at [379, 214] on div "button" at bounding box center [371, 209] width 22 height 10
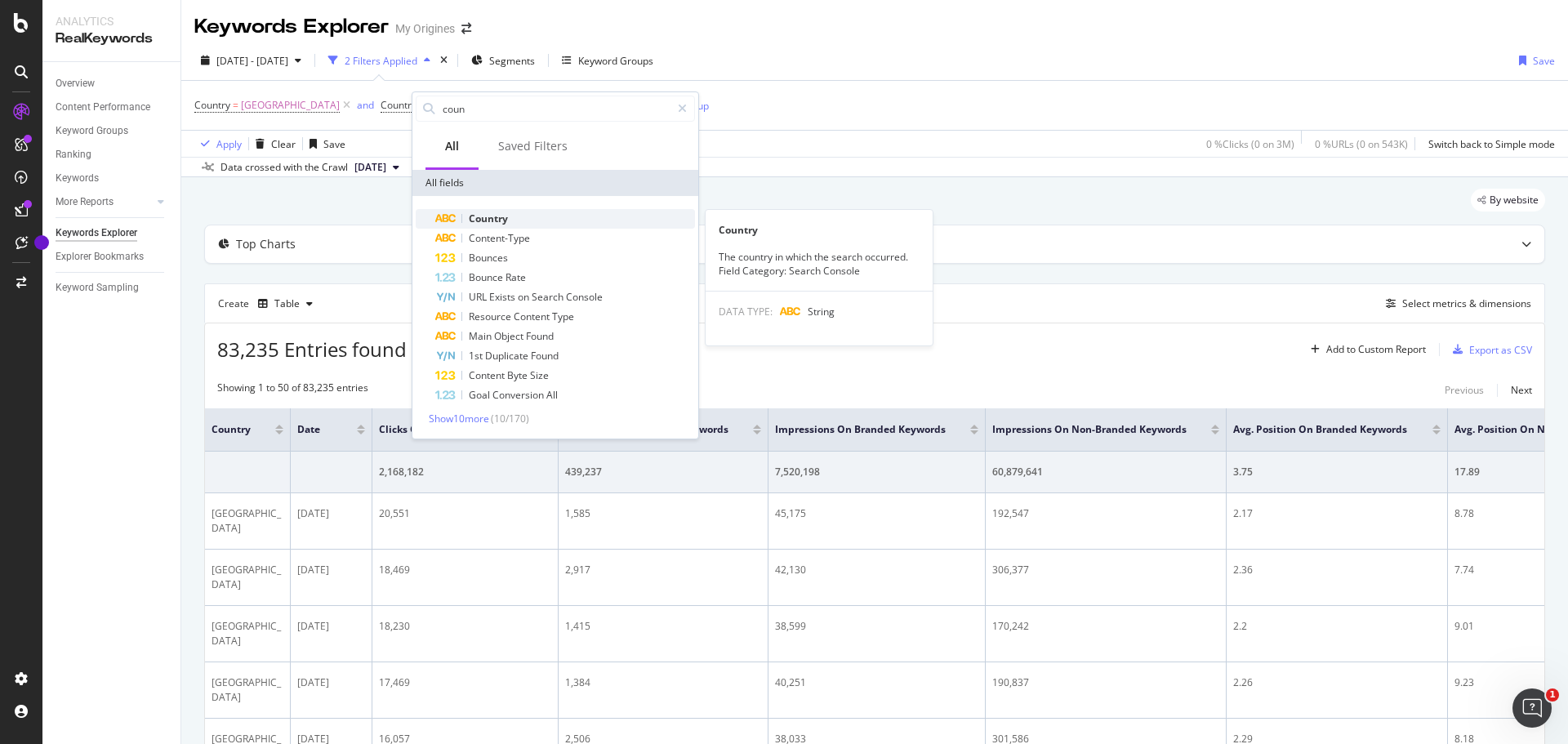
click at [488, 224] on span "Country" at bounding box center [488, 219] width 39 height 14
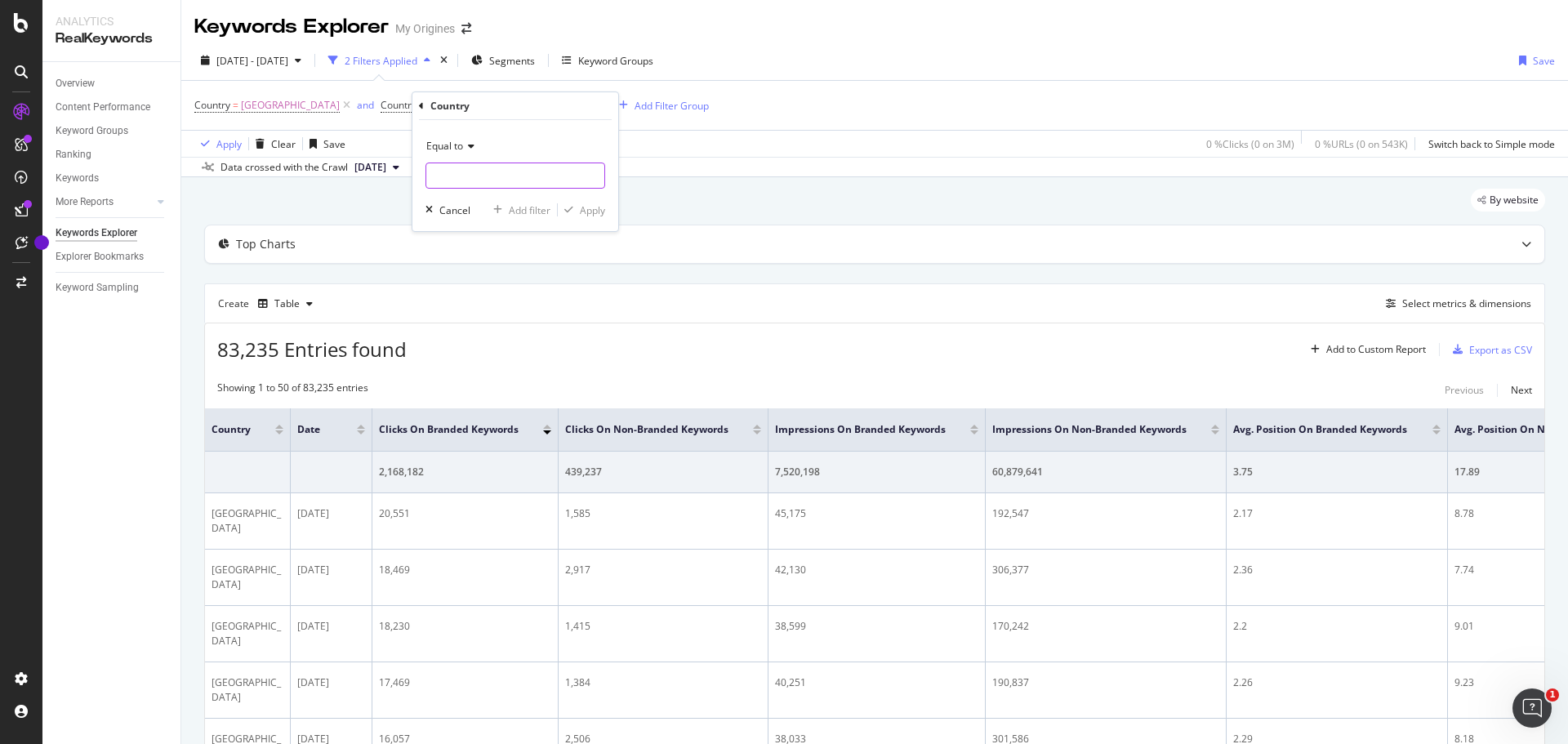
click at [475, 181] on input "text" at bounding box center [515, 175] width 178 height 26
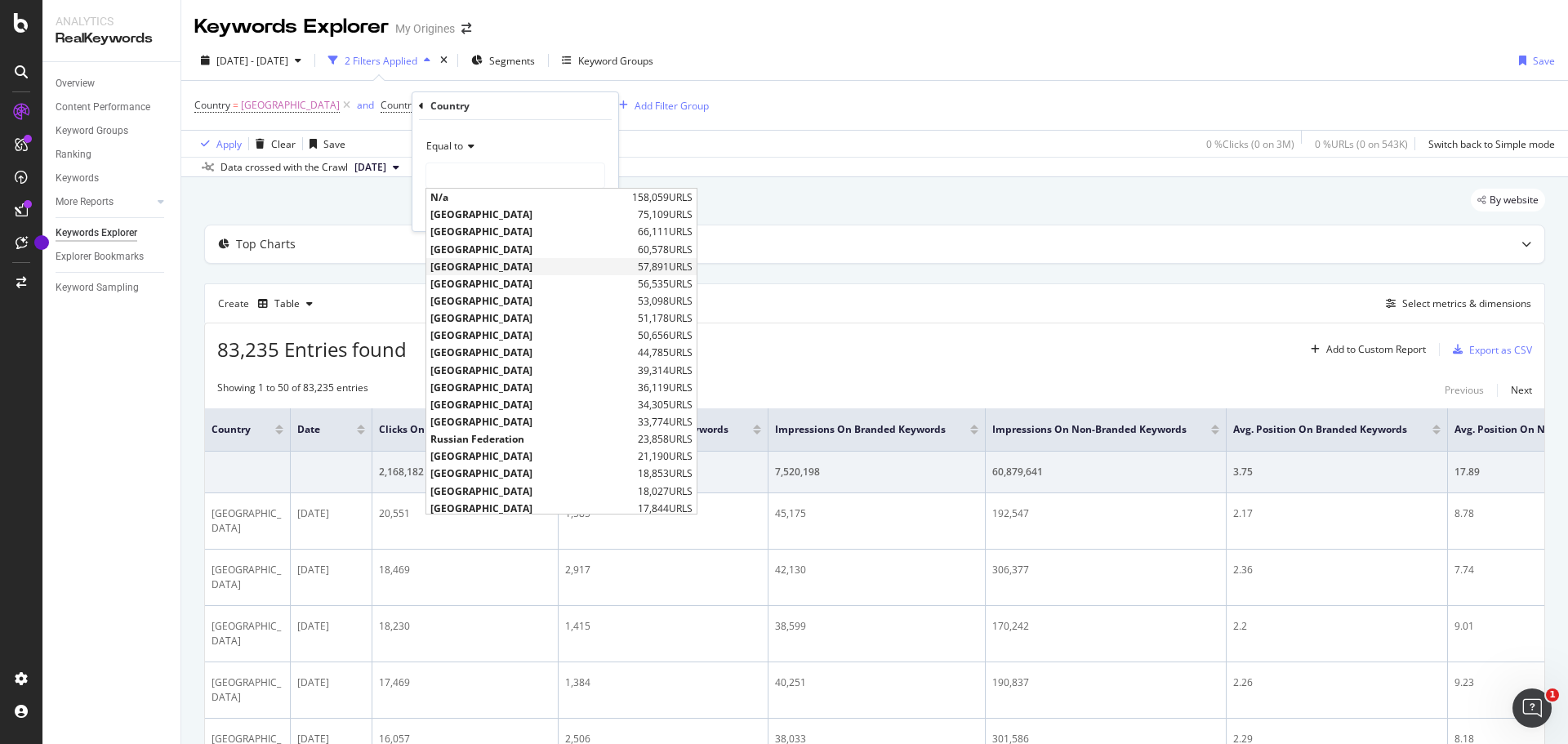
click at [476, 266] on span "[GEOGRAPHIC_DATA]" at bounding box center [532, 267] width 203 height 14
type input "[GEOGRAPHIC_DATA]"
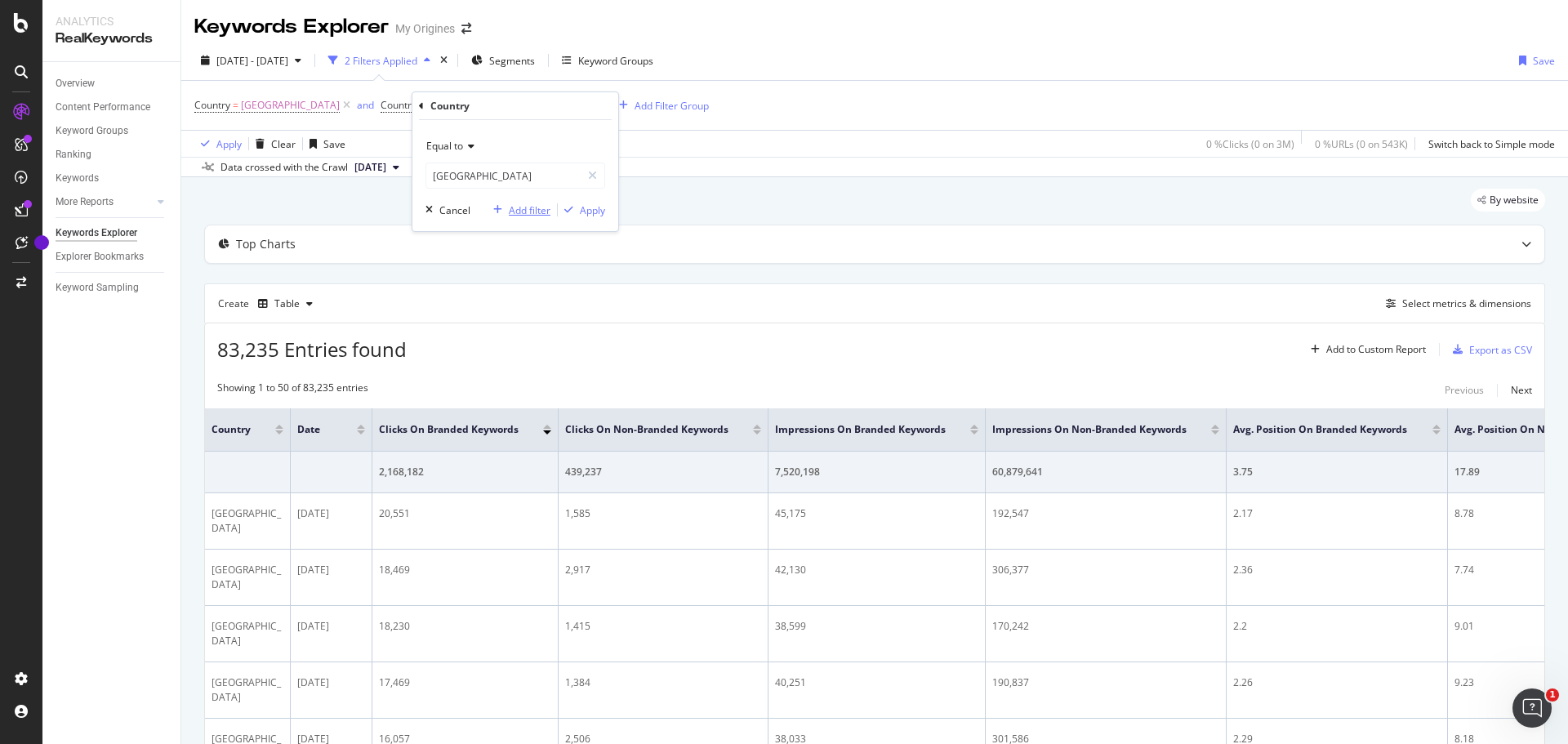
click at [507, 211] on div "button" at bounding box center [497, 209] width 22 height 10
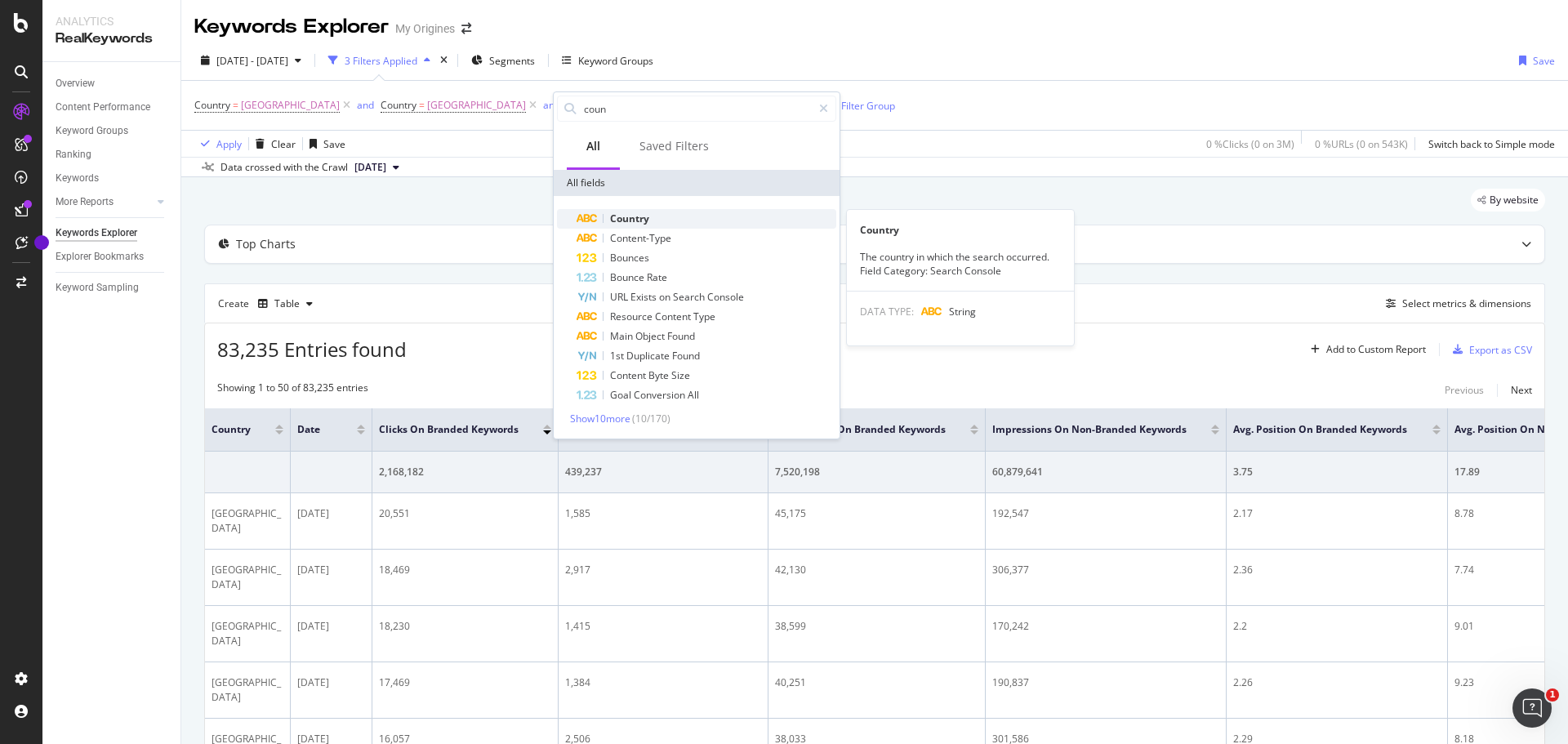
click at [637, 227] on div "Country" at bounding box center [705, 219] width 259 height 20
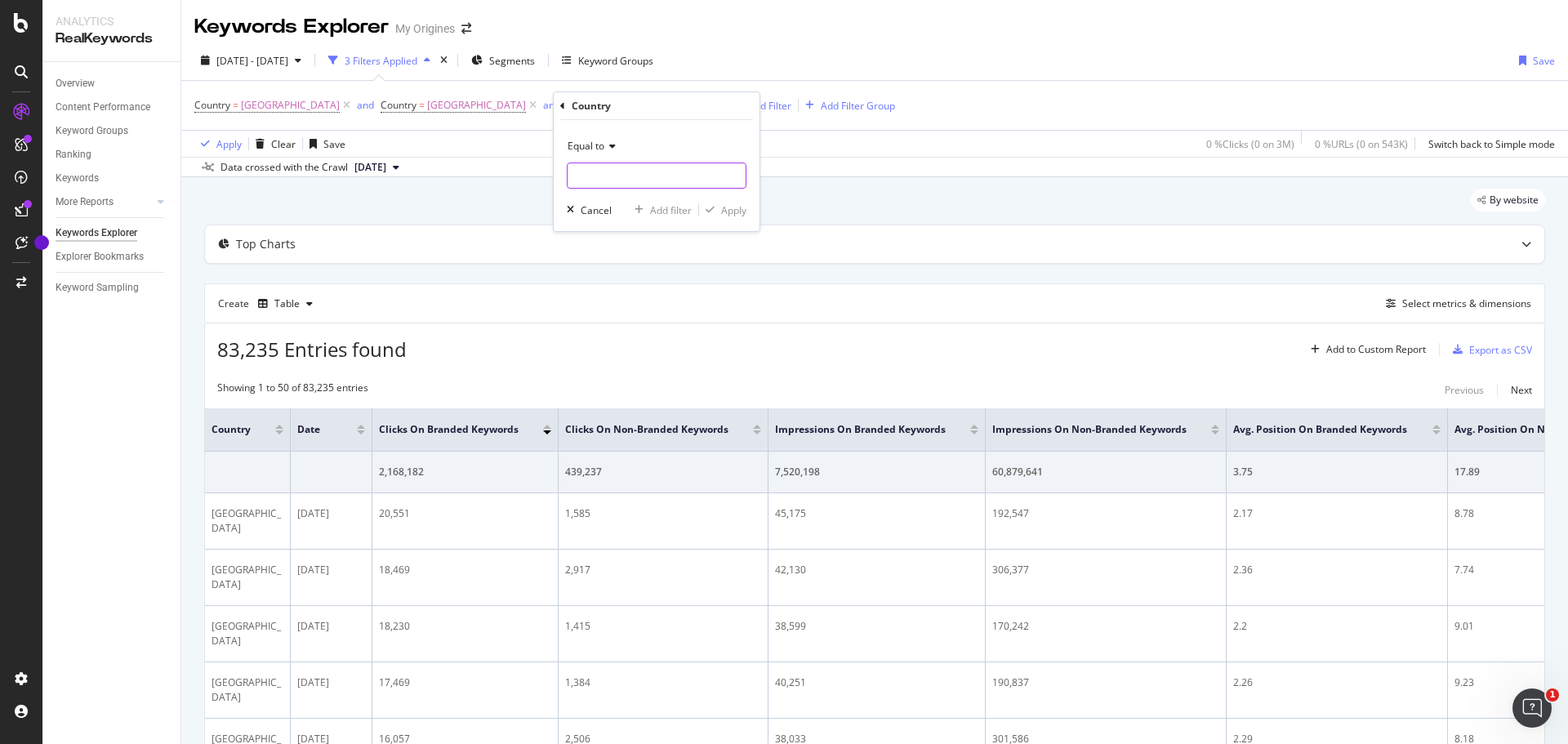
click at [615, 171] on input "text" at bounding box center [656, 175] width 178 height 26
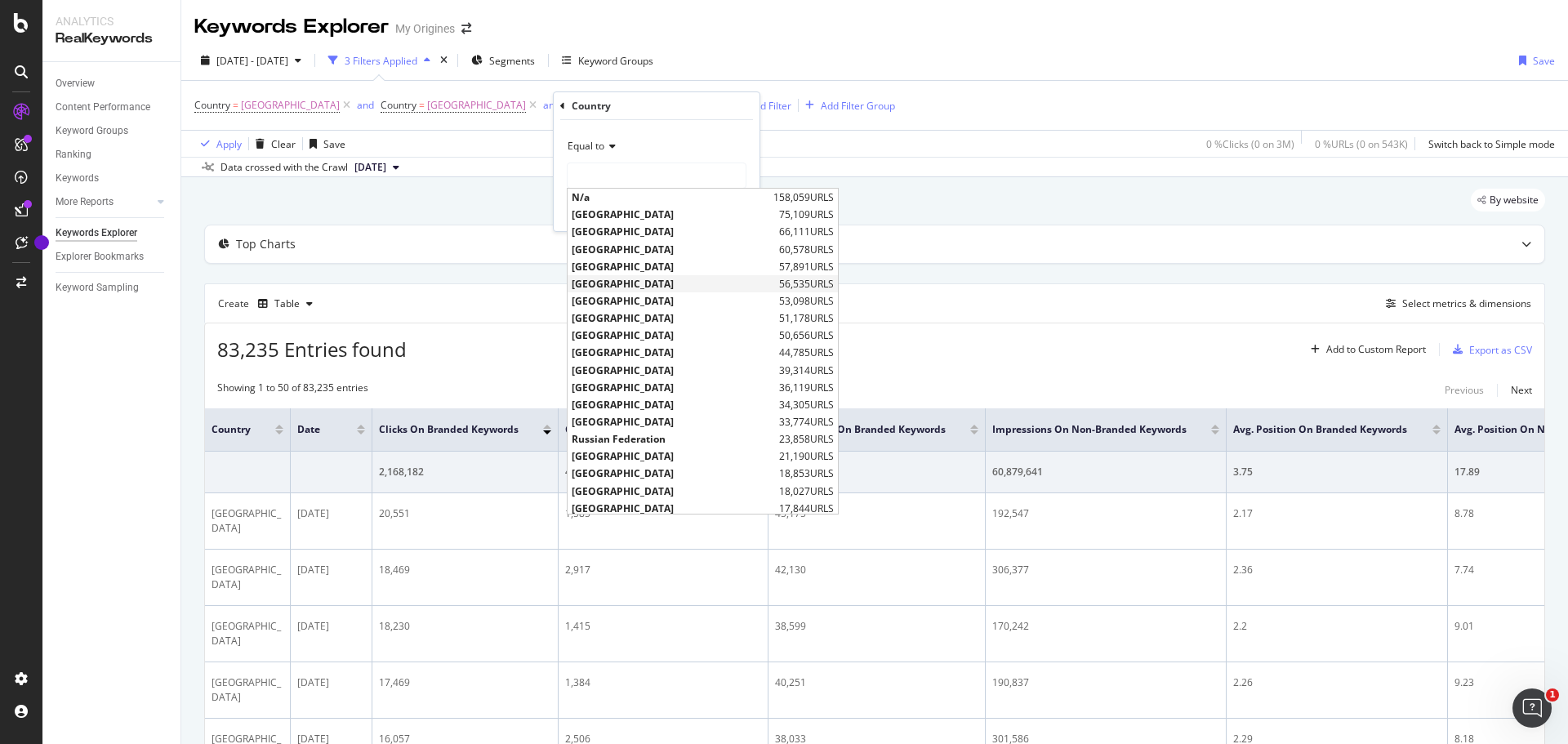
click at [618, 281] on span "[GEOGRAPHIC_DATA]" at bounding box center [673, 284] width 203 height 14
type input "[GEOGRAPHIC_DATA]"
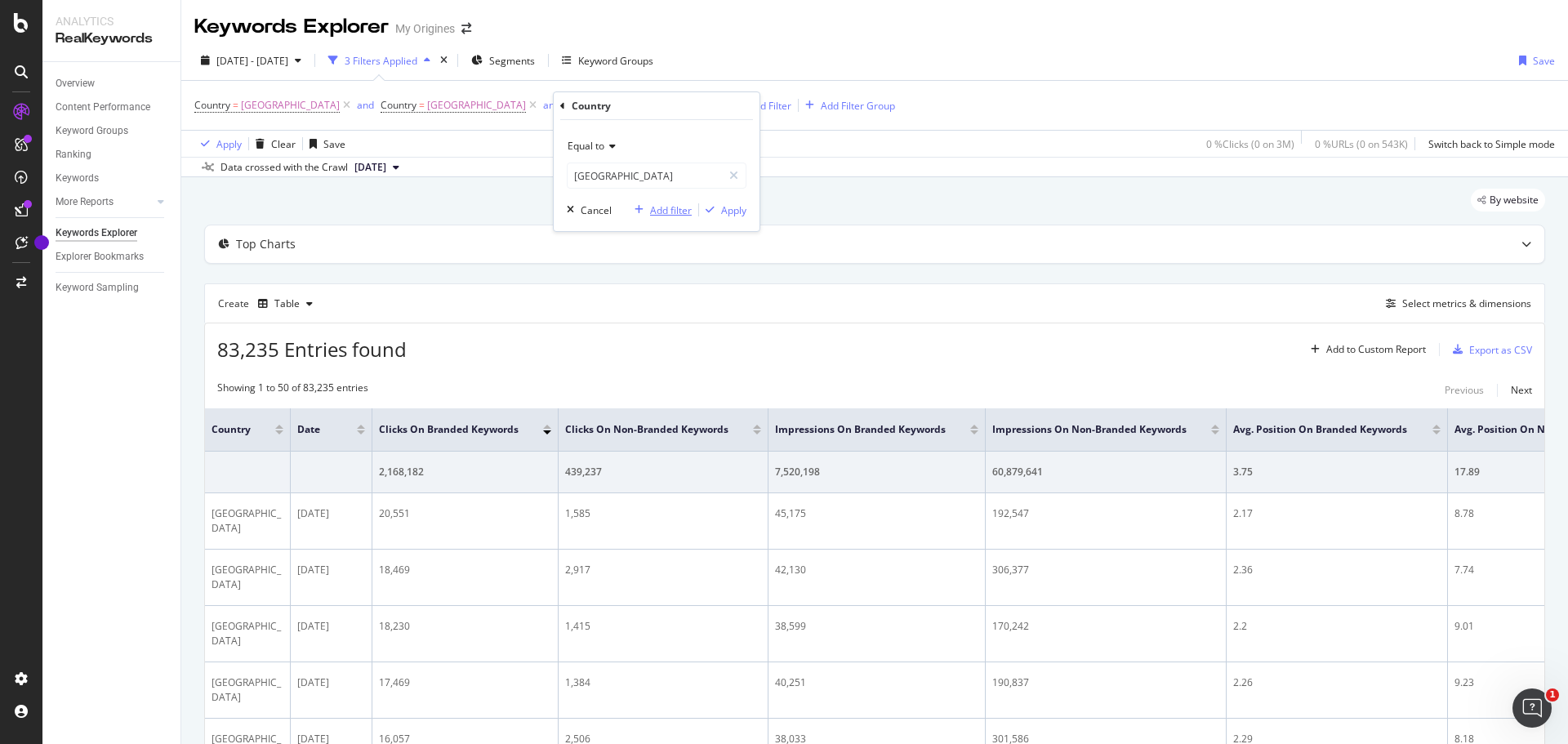
click at [647, 207] on div "button" at bounding box center [639, 209] width 22 height 10
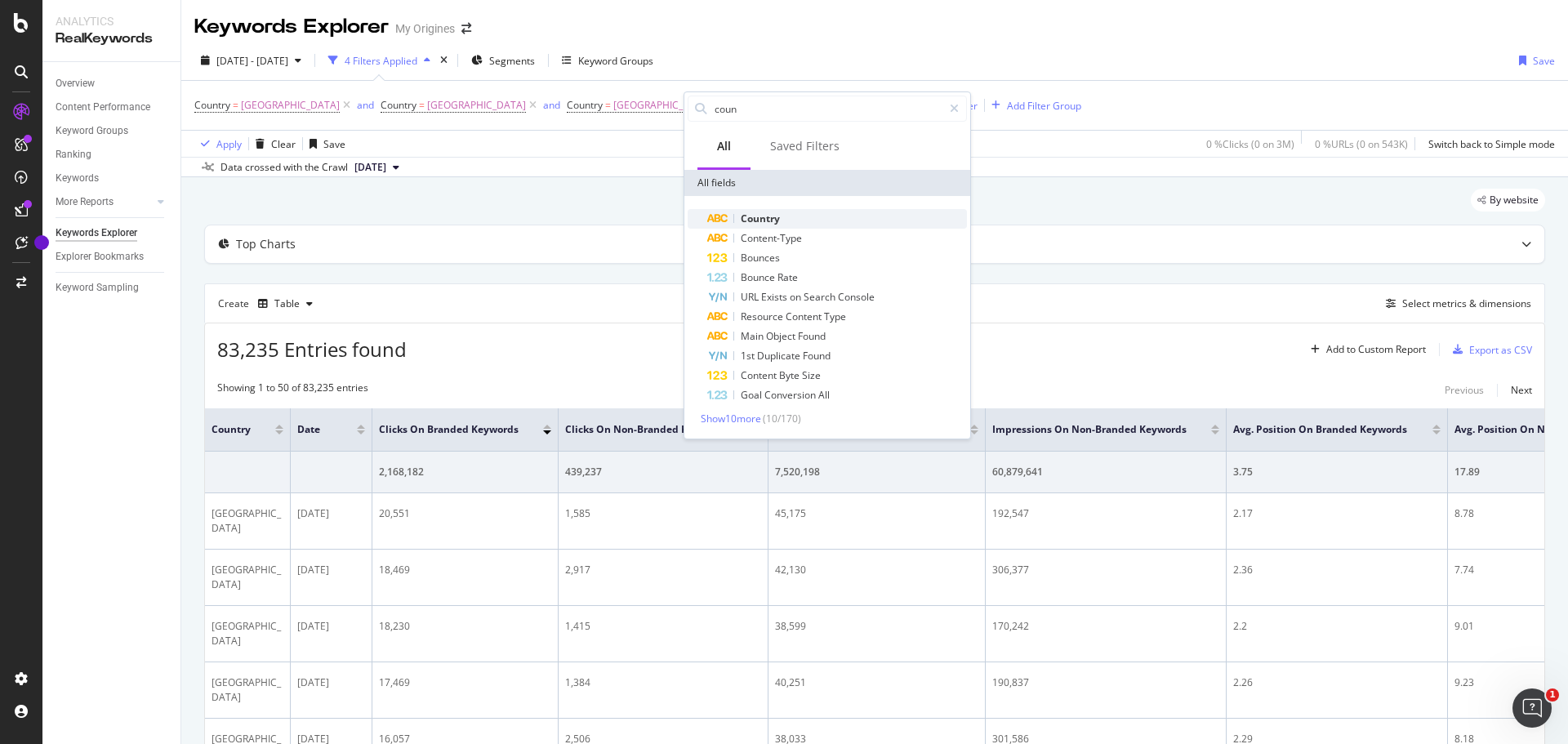
click at [762, 227] on div "Country" at bounding box center [836, 219] width 259 height 20
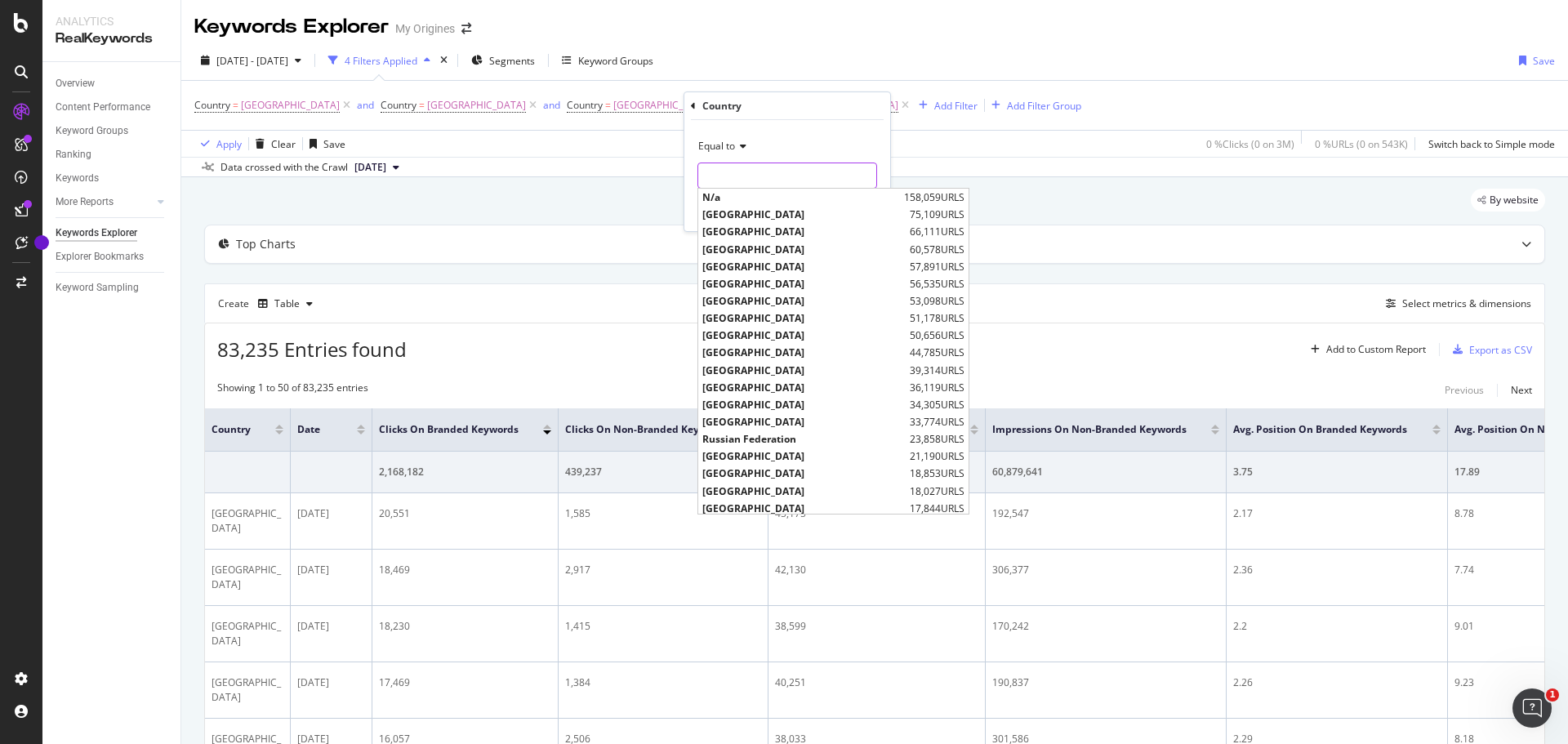
click at [736, 177] on input "text" at bounding box center [787, 175] width 178 height 26
click at [760, 300] on span "[GEOGRAPHIC_DATA]" at bounding box center [804, 301] width 203 height 14
type input "[GEOGRAPHIC_DATA]"
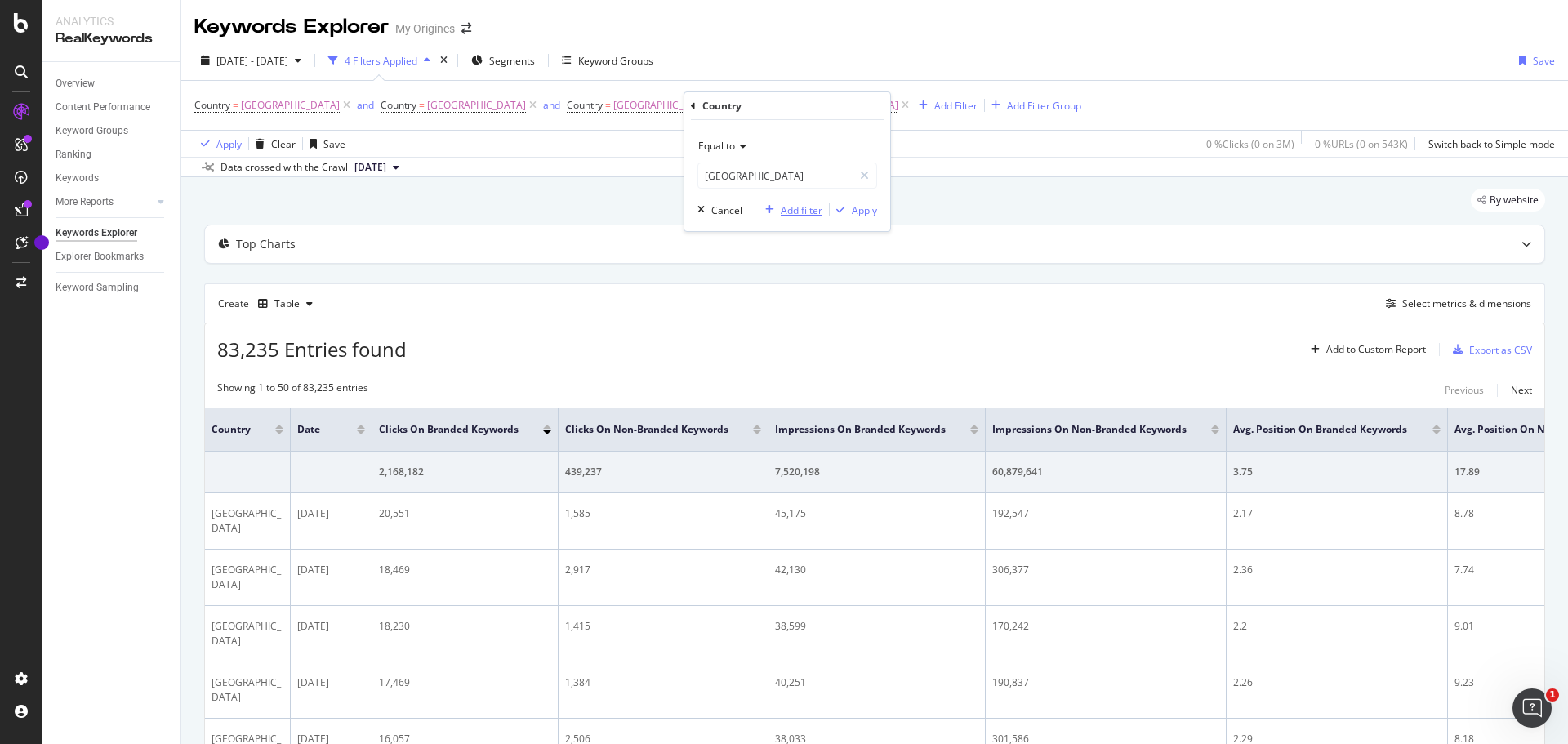
click at [789, 209] on div "Add filter" at bounding box center [802, 210] width 42 height 14
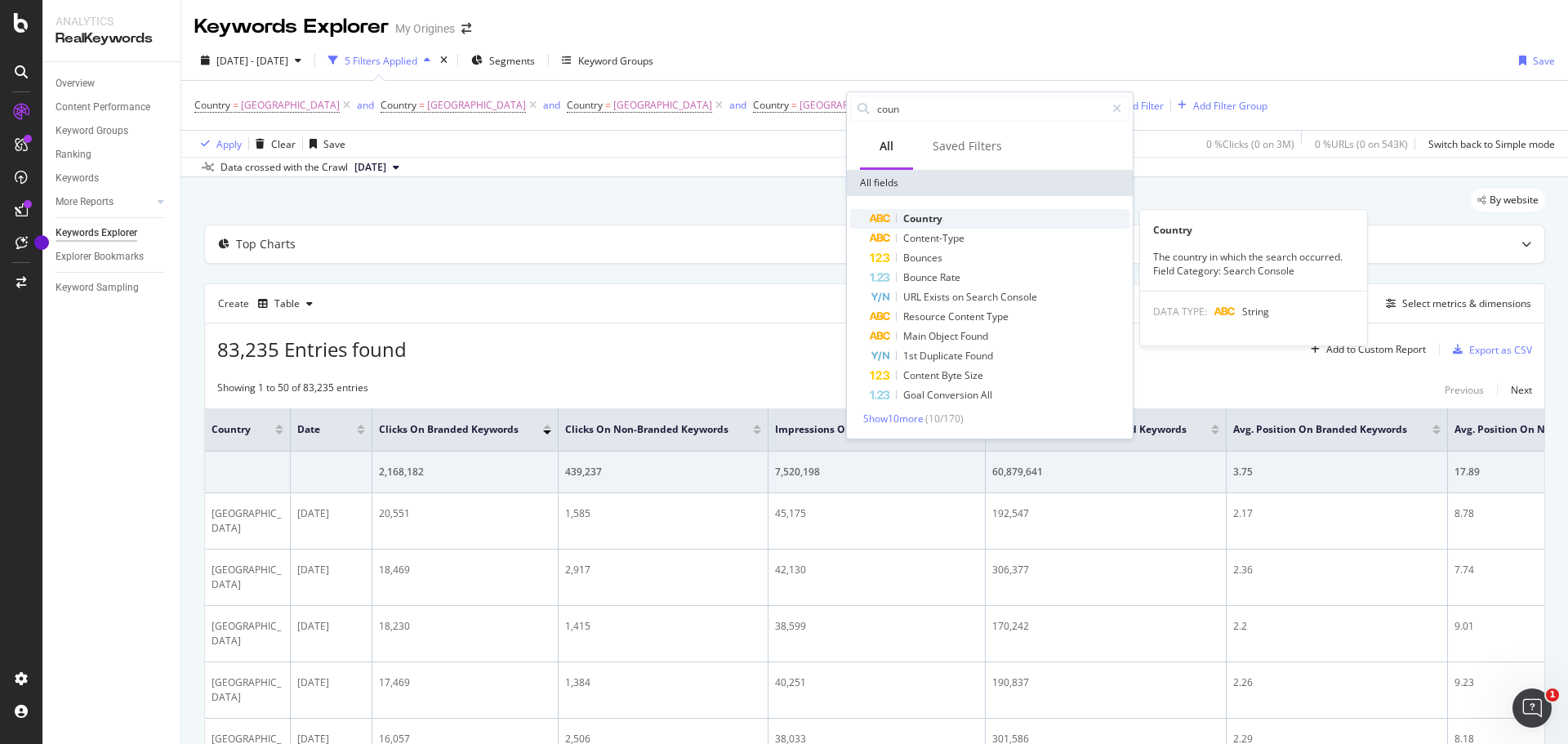
click at [925, 219] on span "Country" at bounding box center [922, 219] width 39 height 14
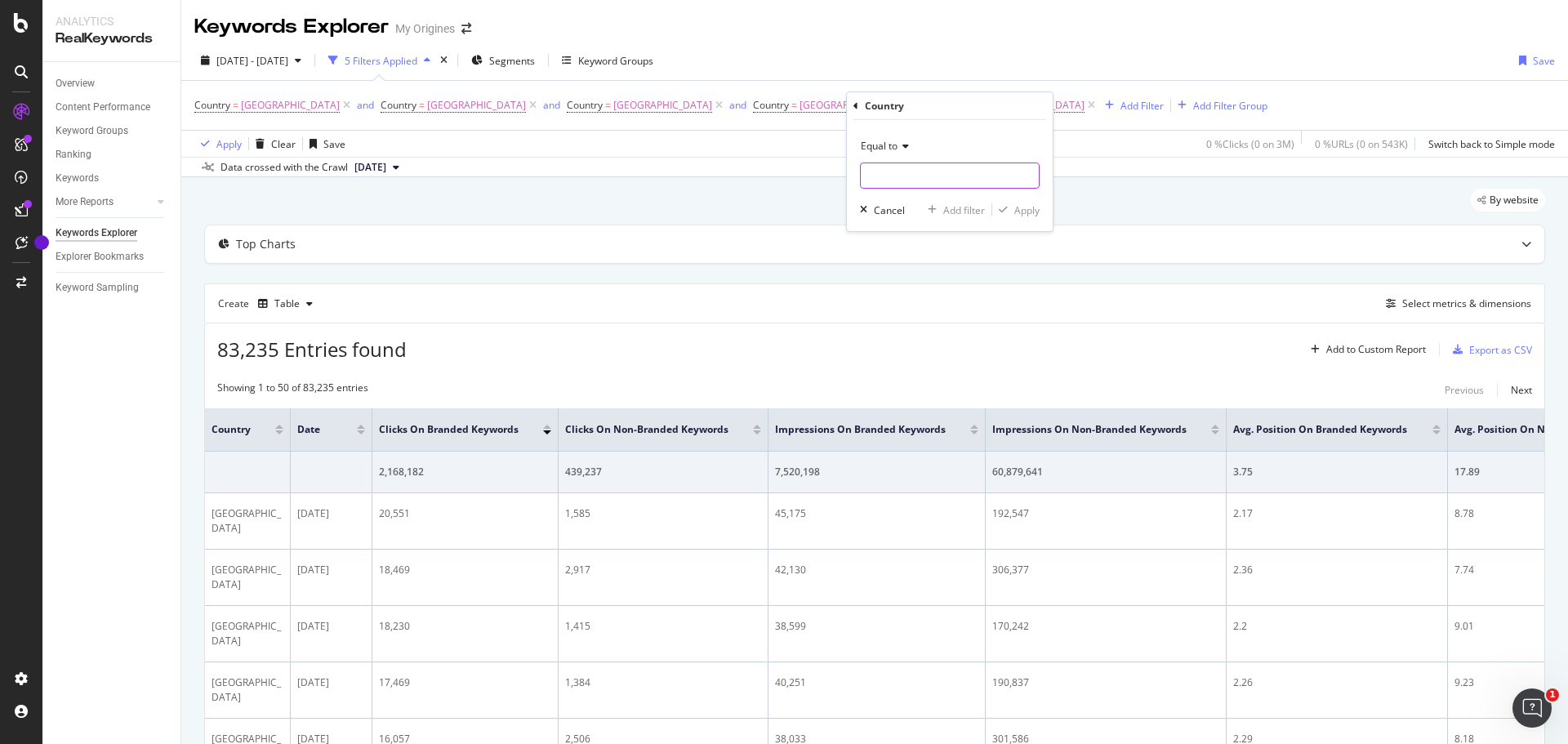
click at [927, 174] on input "text" at bounding box center [949, 175] width 178 height 26
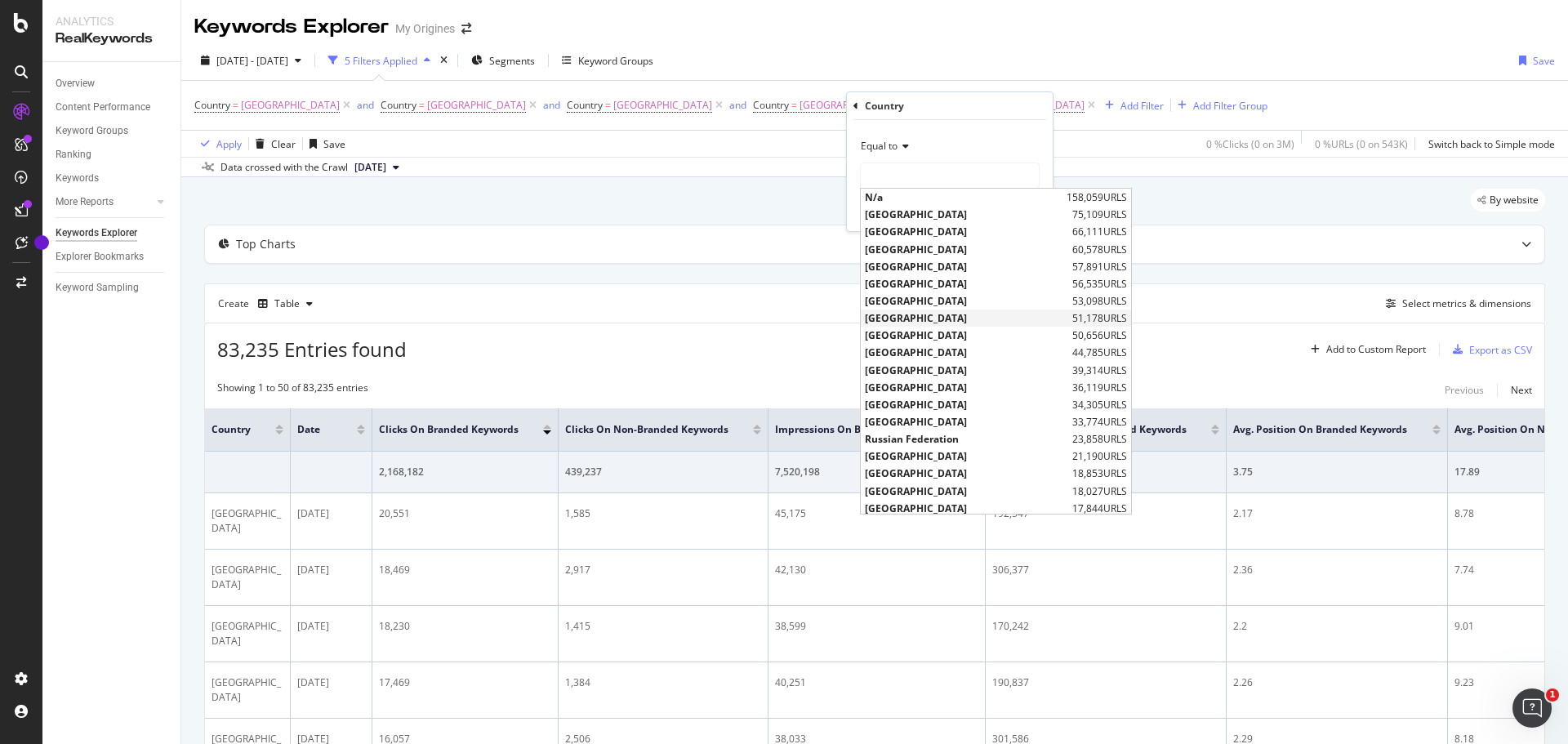
click at [928, 319] on span "[GEOGRAPHIC_DATA]" at bounding box center [967, 319] width 203 height 14
type input "[GEOGRAPHIC_DATA]"
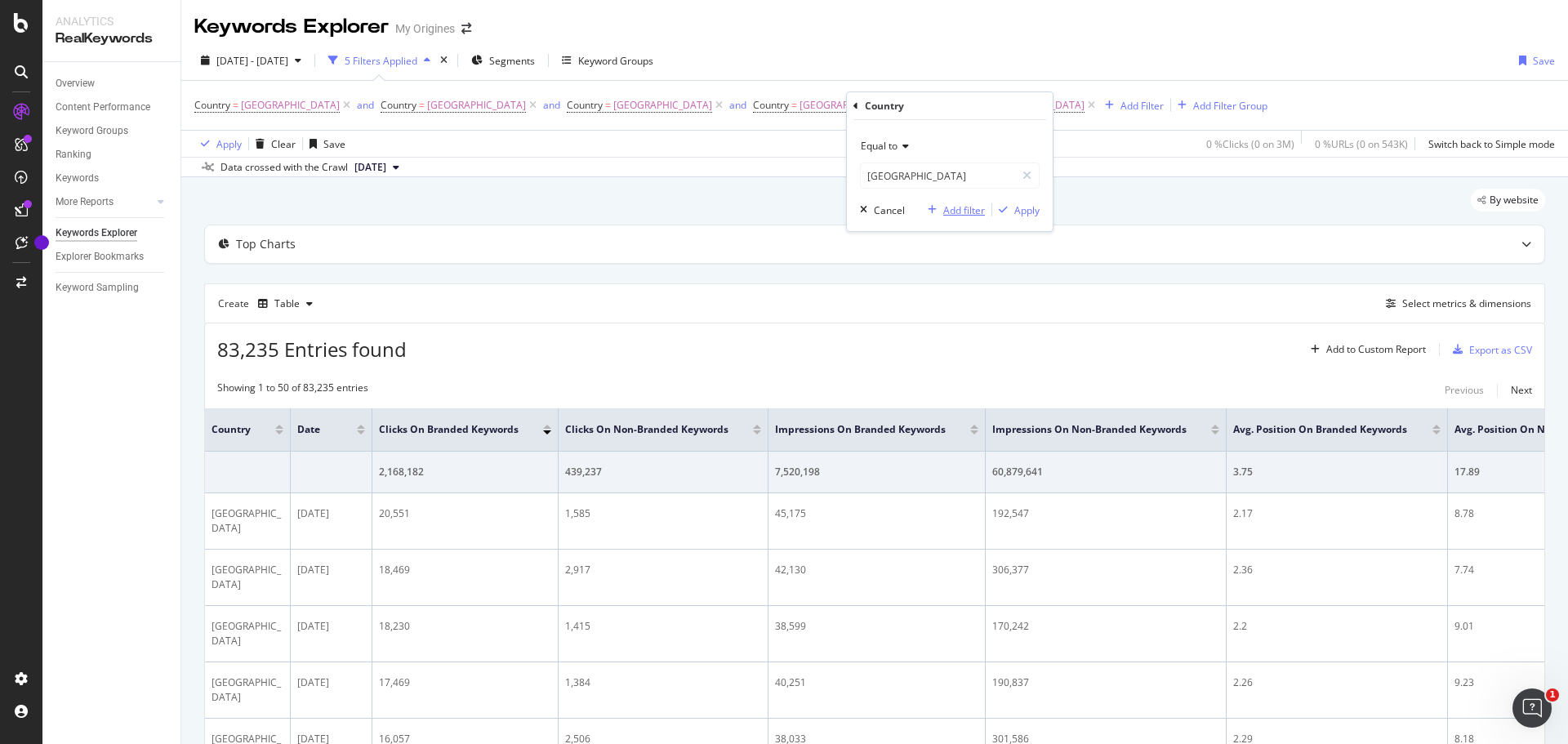
click at [948, 205] on div "Add filter" at bounding box center [964, 210] width 42 height 14
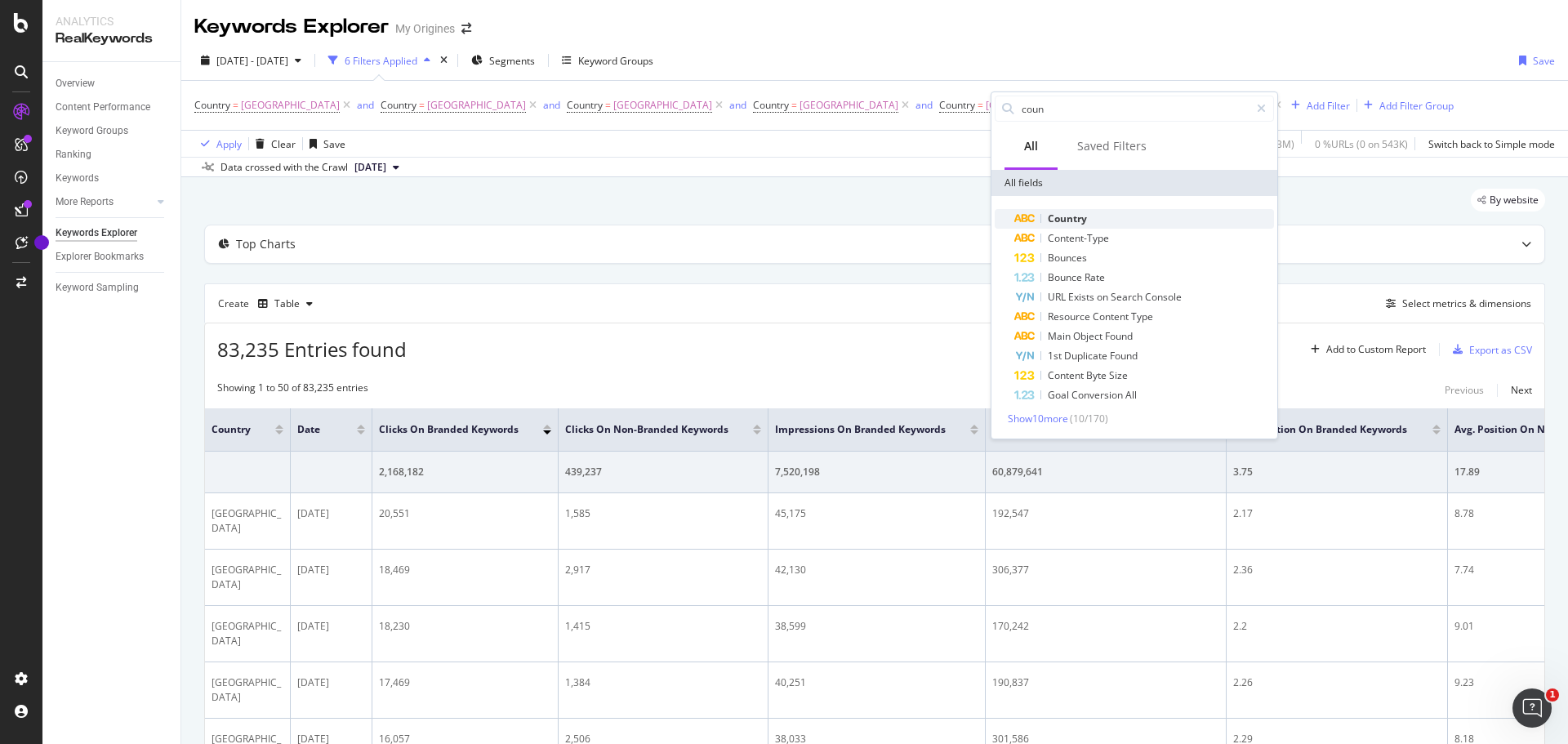
click at [1070, 215] on span "Country" at bounding box center [1066, 219] width 39 height 14
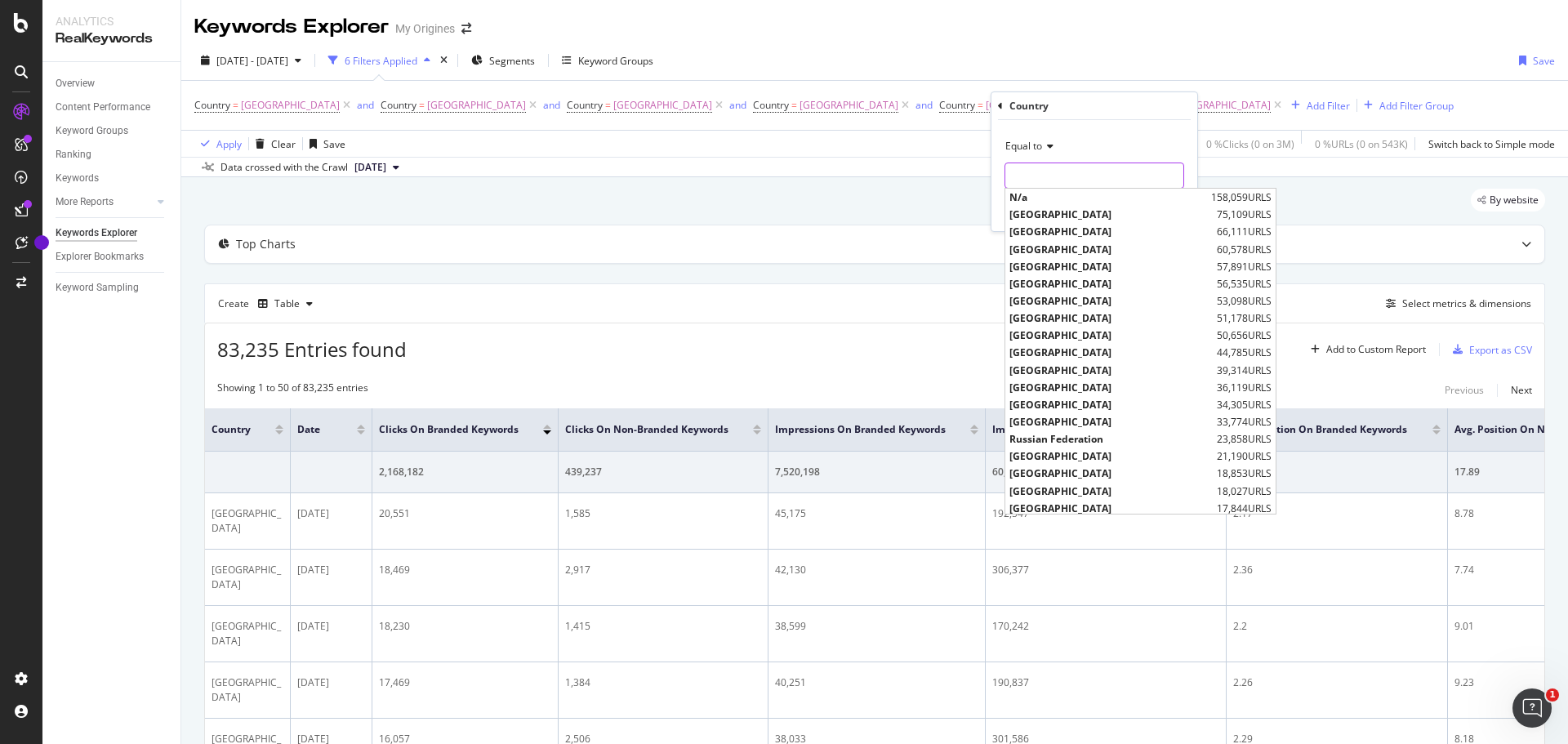
click at [1048, 164] on input "text" at bounding box center [1094, 175] width 178 height 26
click at [1072, 354] on span "[GEOGRAPHIC_DATA]" at bounding box center [1111, 352] width 203 height 14
type input "[GEOGRAPHIC_DATA]"
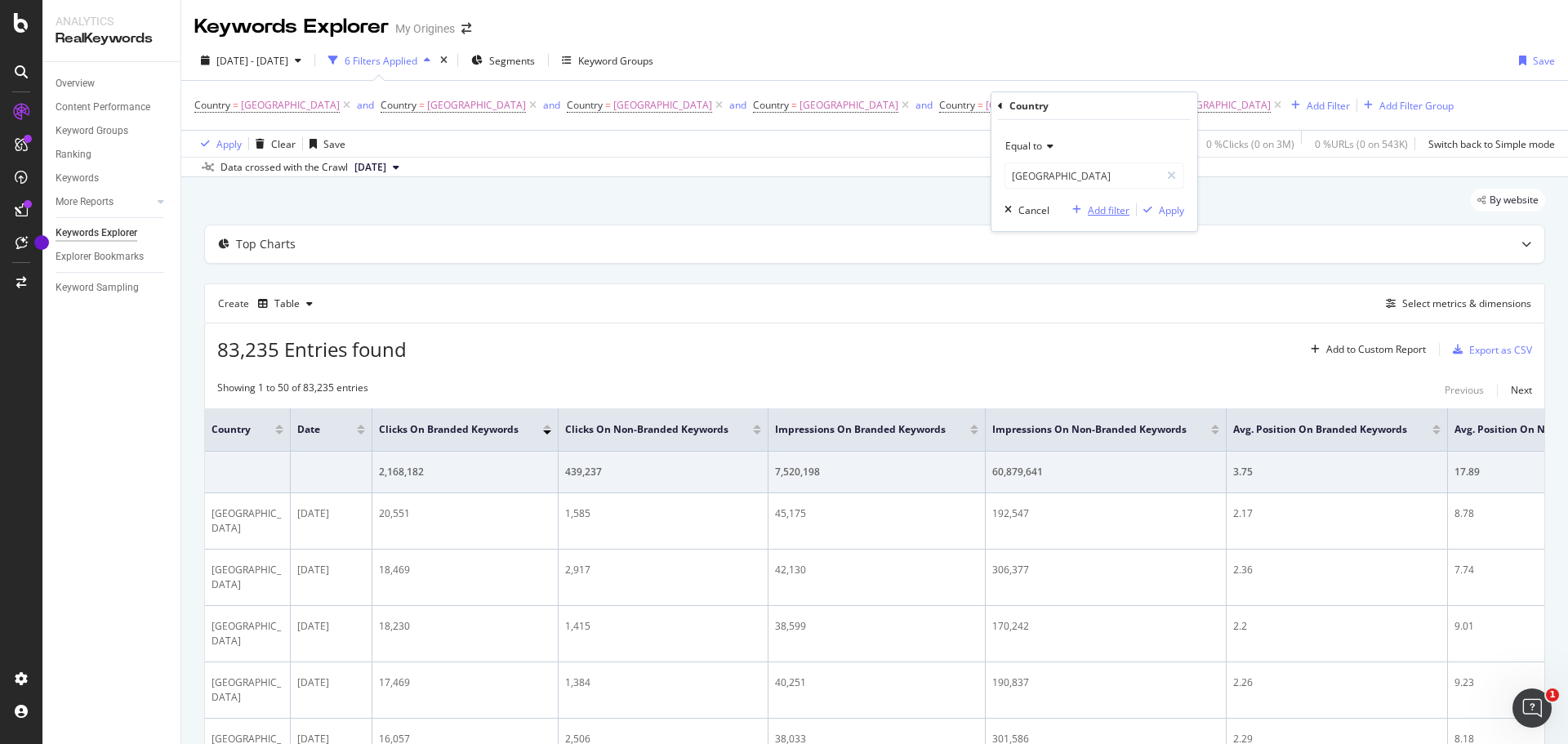
click at [1090, 206] on div "Add filter" at bounding box center [1109, 210] width 42 height 14
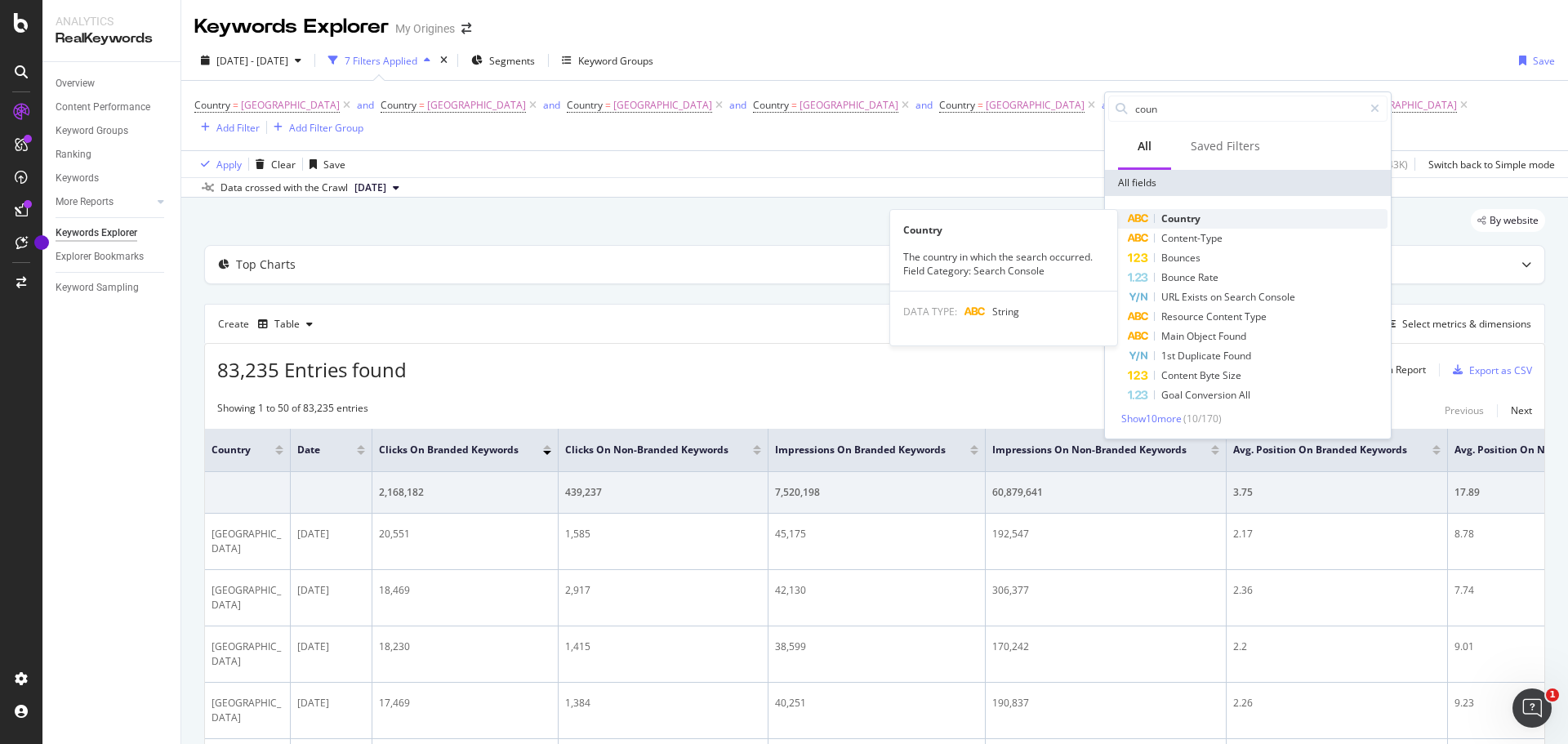
click at [1171, 217] on span "Country" at bounding box center [1180, 219] width 39 height 14
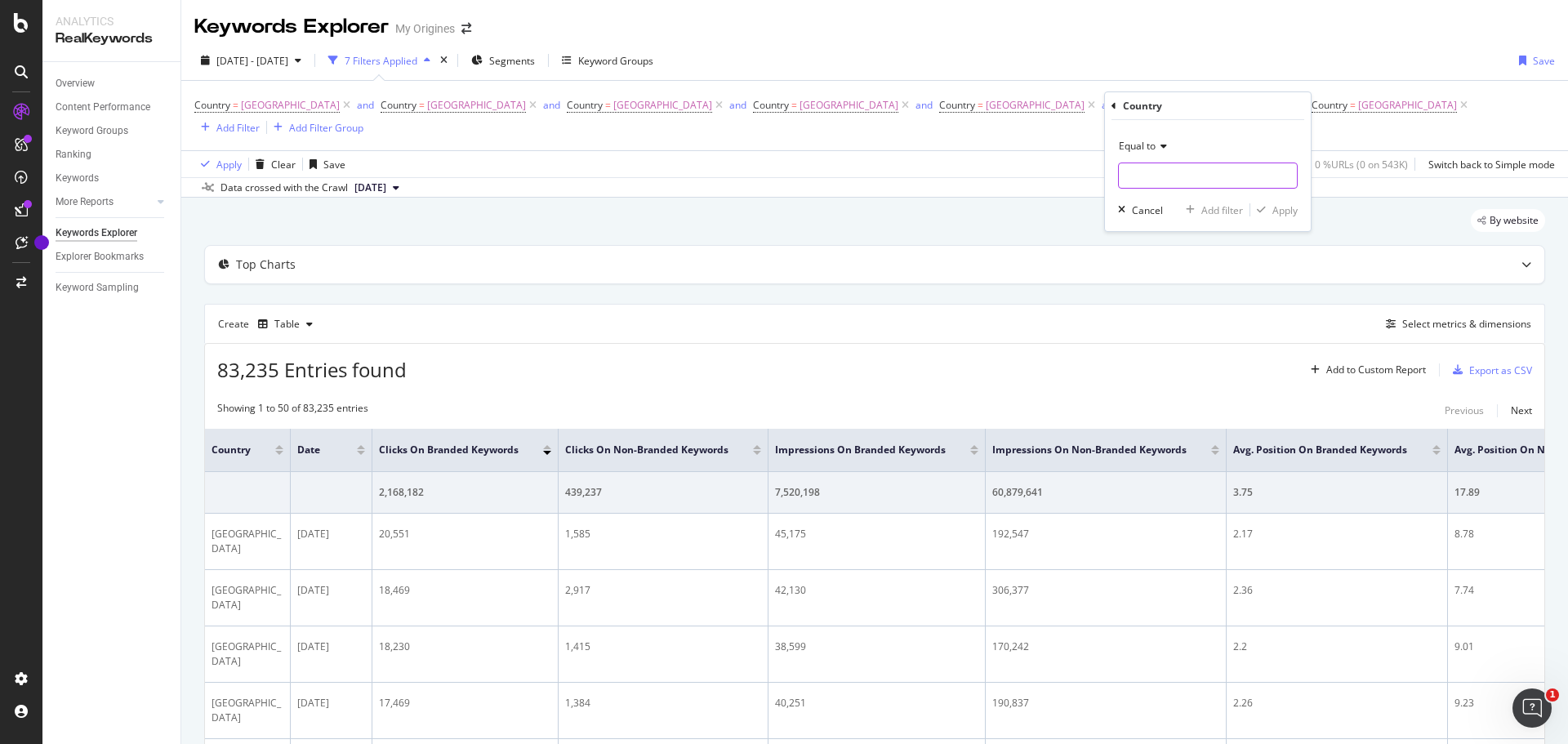
click at [1153, 174] on input "text" at bounding box center [1207, 175] width 178 height 26
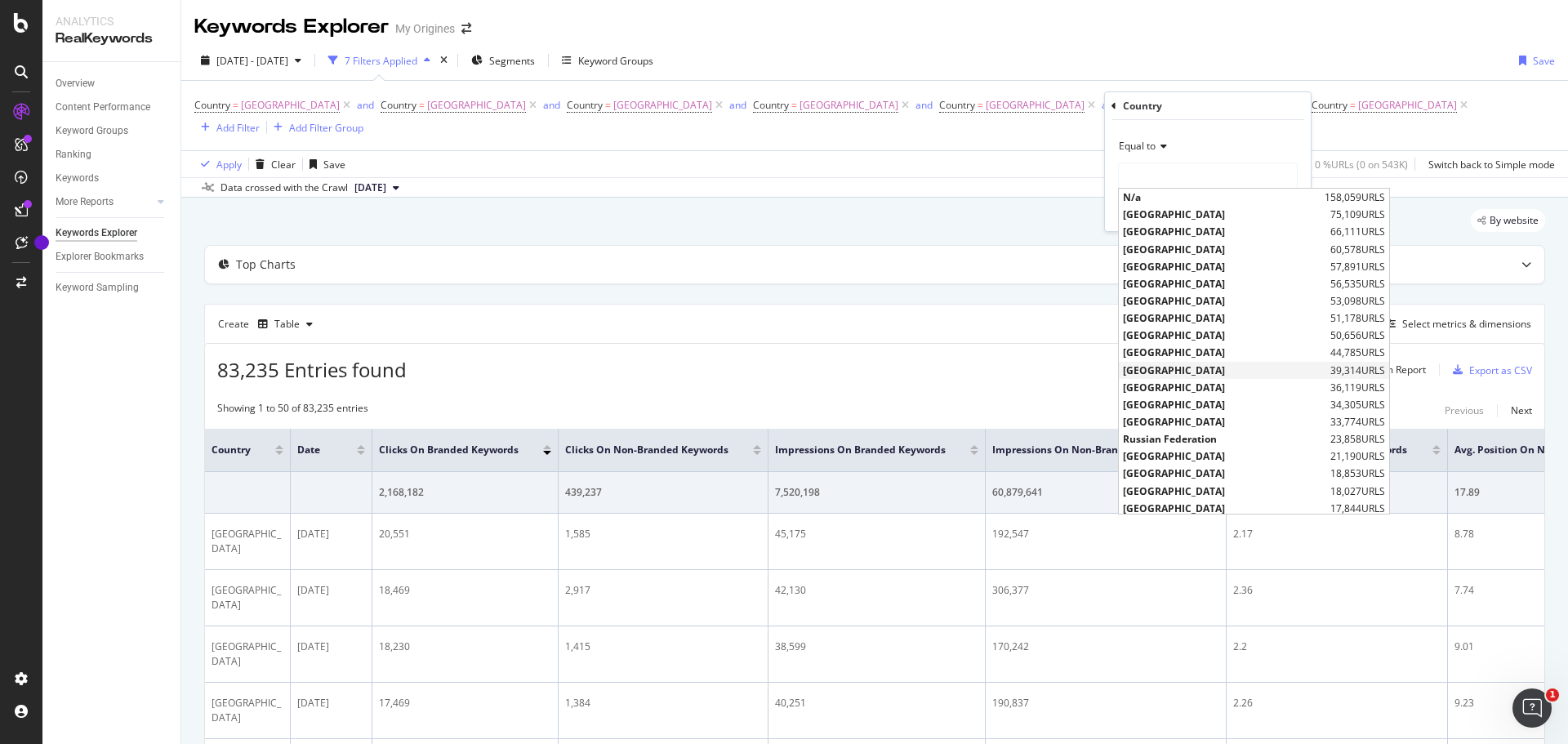
click at [1161, 376] on span "[GEOGRAPHIC_DATA]" at bounding box center [1224, 371] width 203 height 14
type input "[GEOGRAPHIC_DATA]"
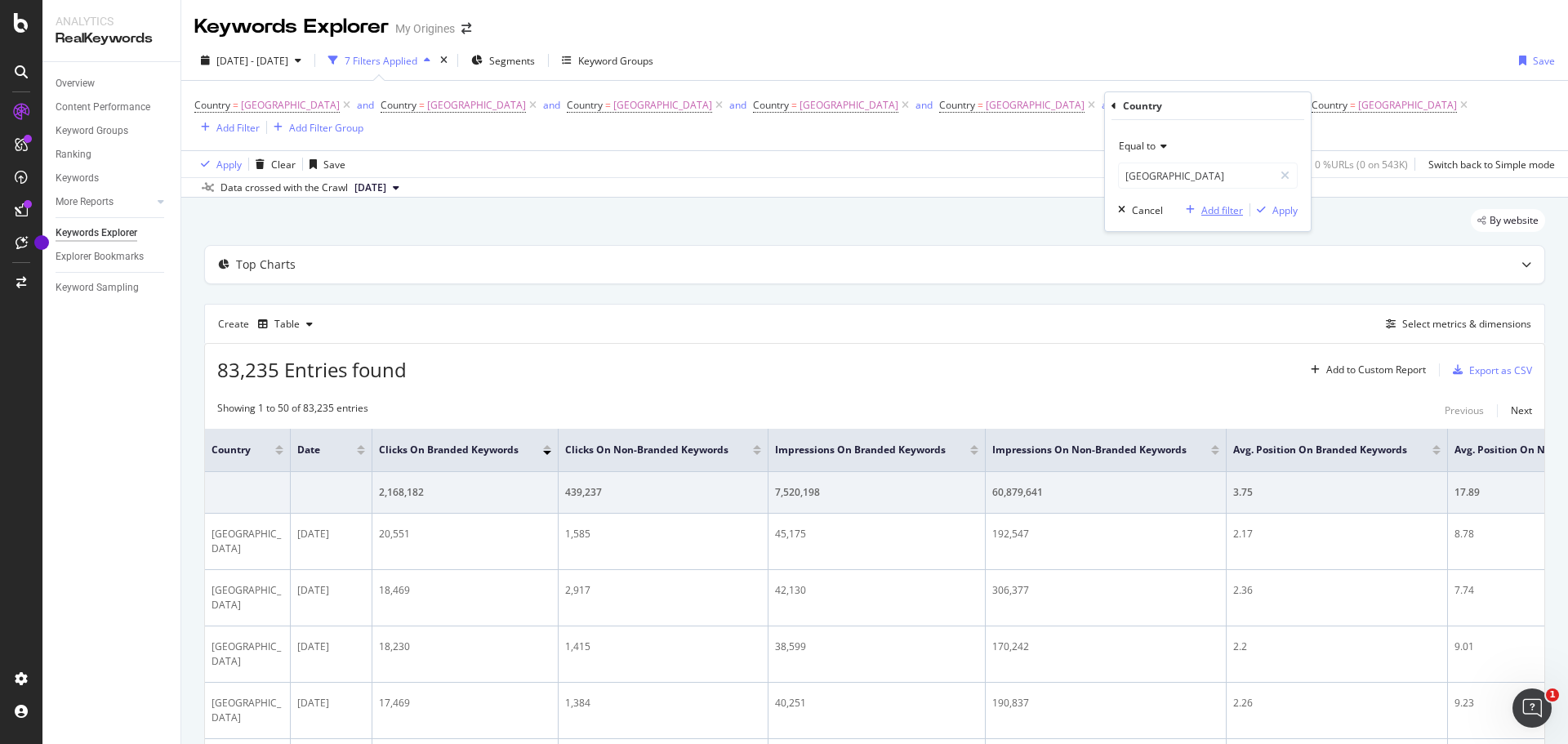
click at [1218, 207] on div "Add filter" at bounding box center [1222, 210] width 42 height 14
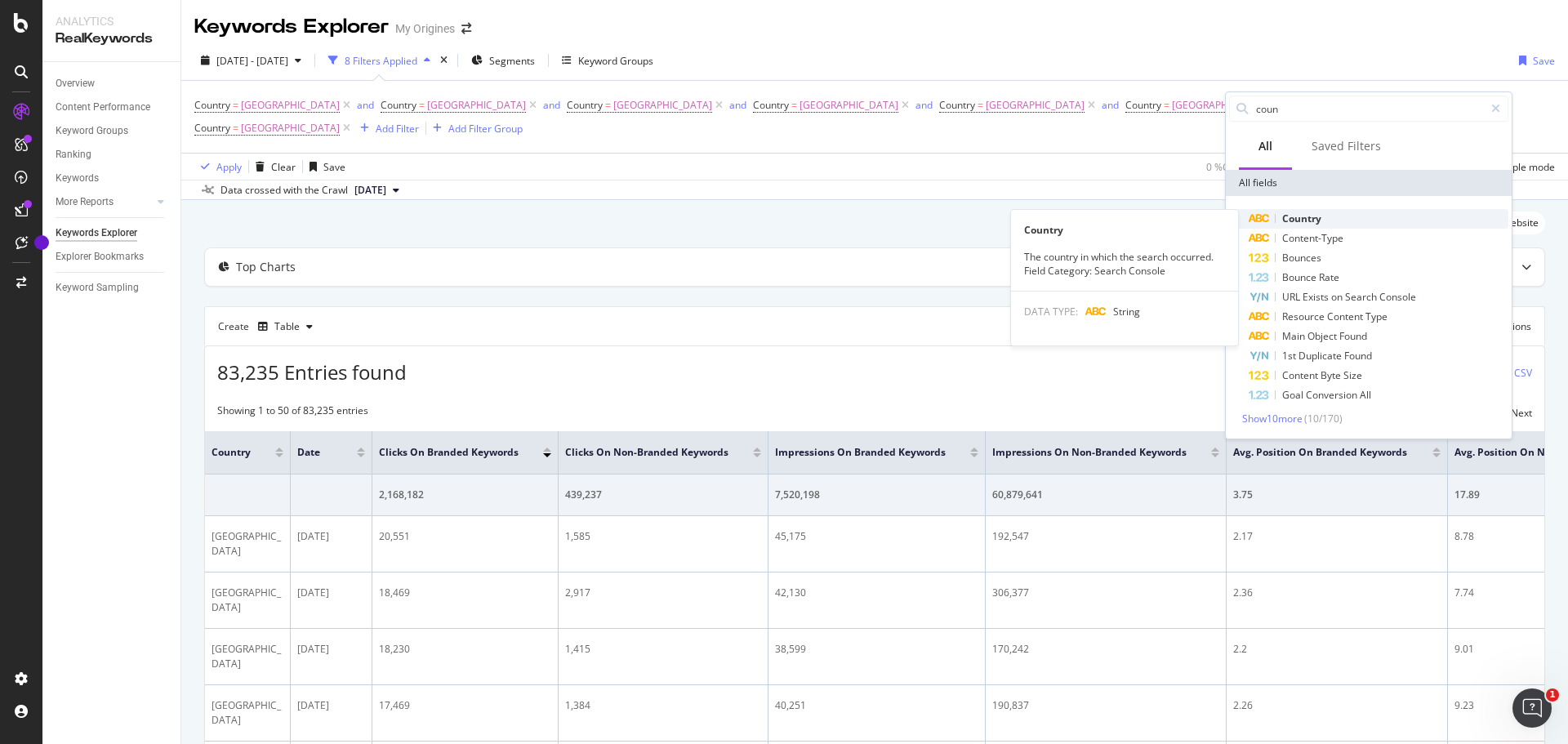
click at [1293, 223] on span "Country" at bounding box center [1302, 219] width 39 height 14
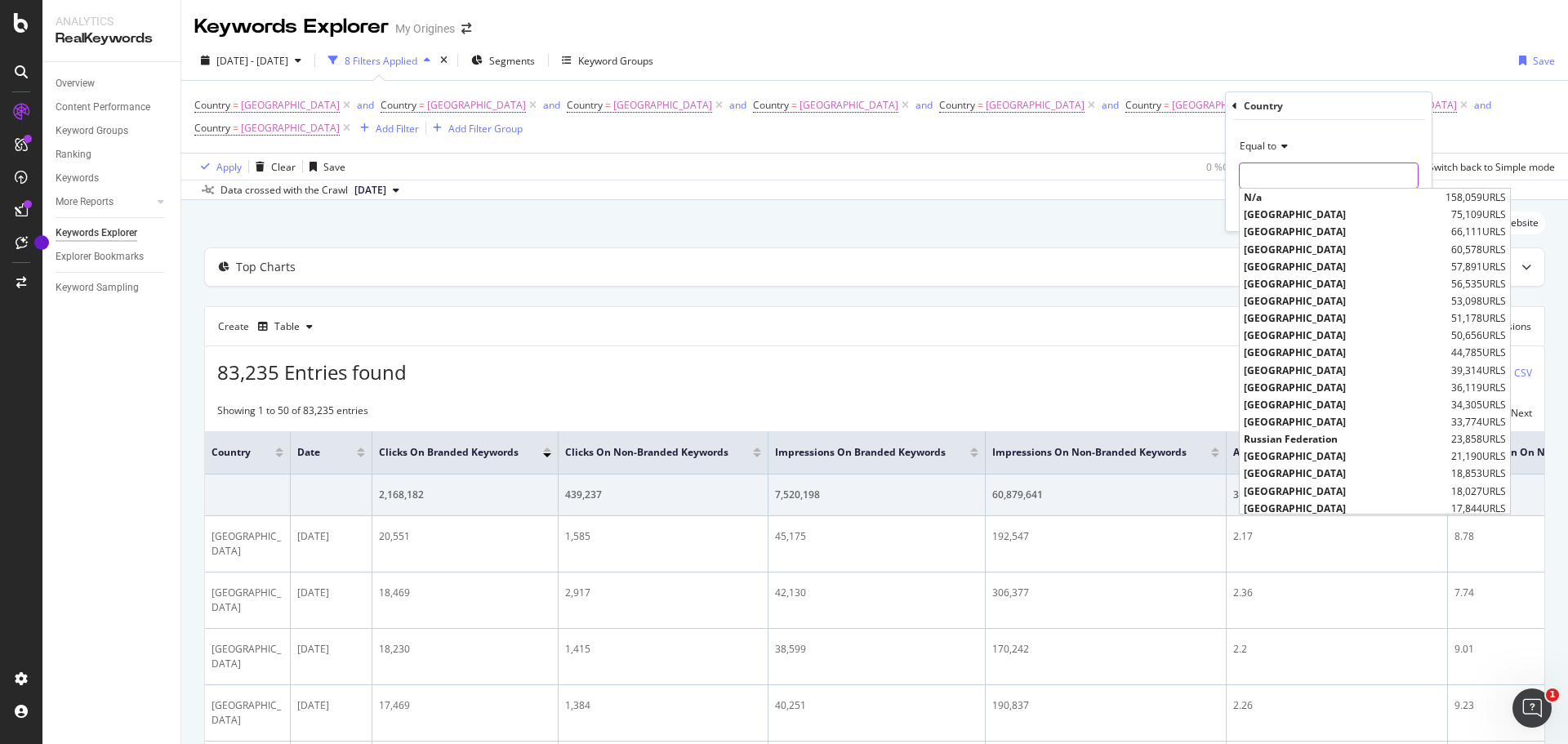
click at [1253, 186] on input "text" at bounding box center [1329, 175] width 178 height 26
click at [1286, 382] on span "[GEOGRAPHIC_DATA]" at bounding box center [1345, 388] width 203 height 14
type input "[GEOGRAPHIC_DATA]"
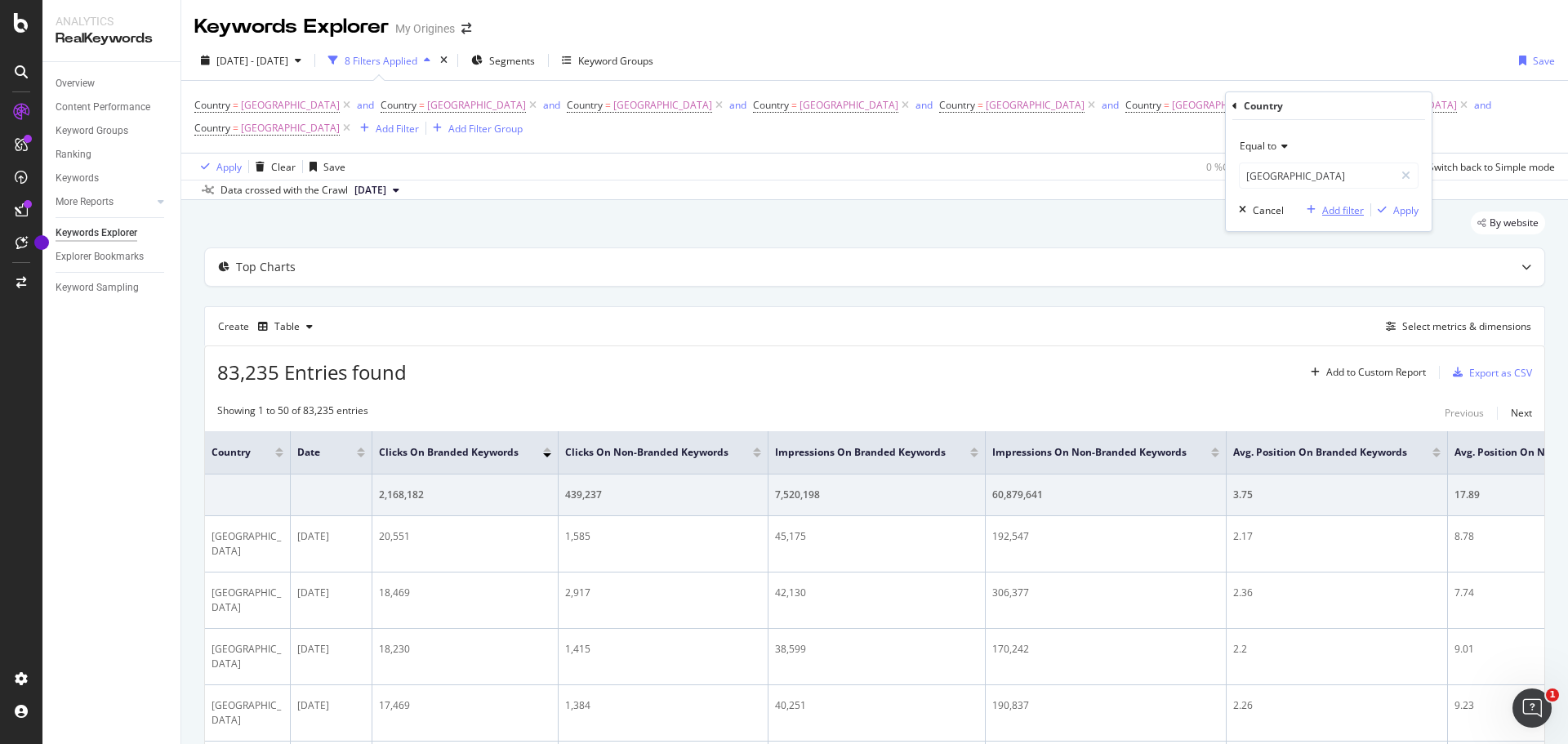
click at [1335, 207] on div "Add filter" at bounding box center [1343, 210] width 42 height 14
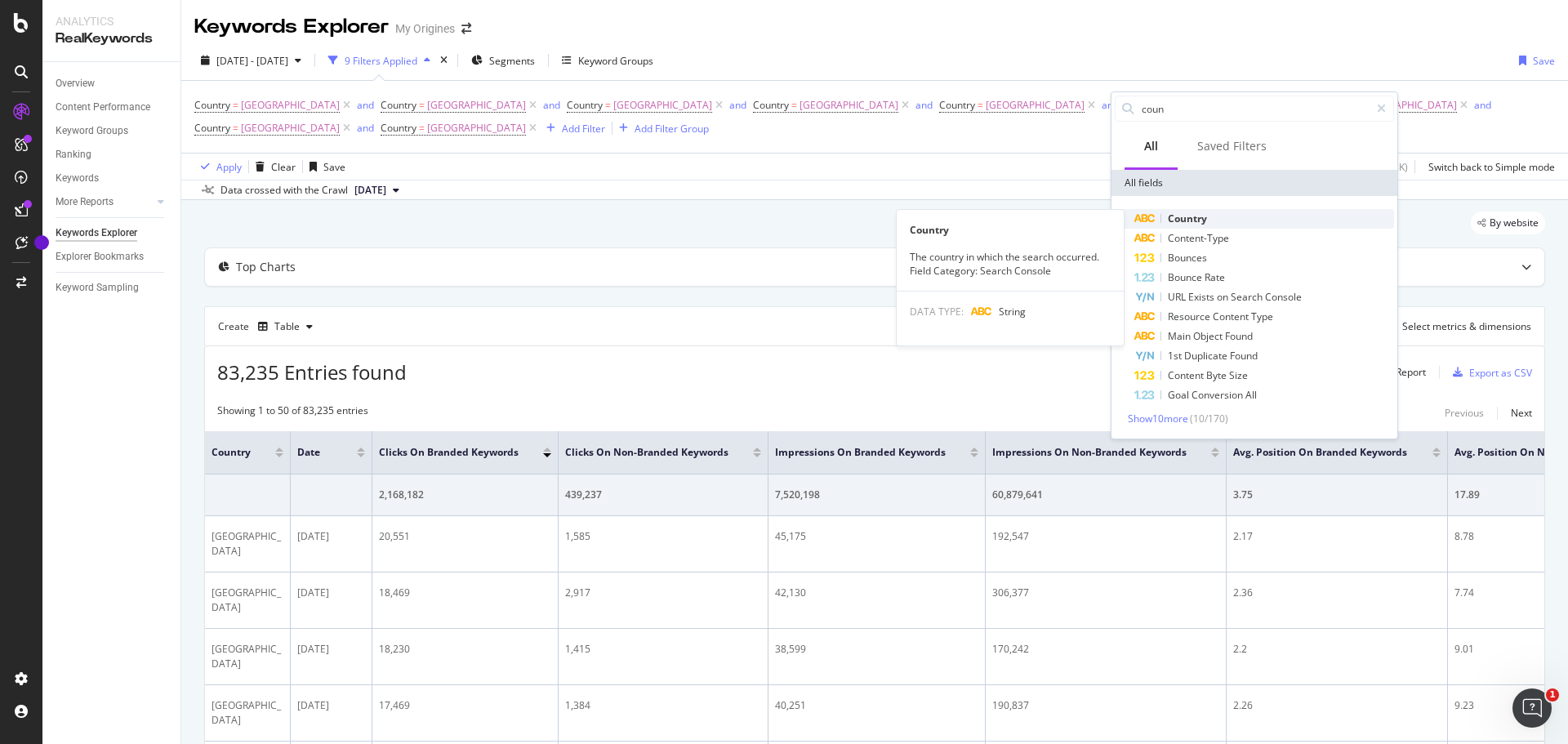
click at [1189, 214] on span "Country" at bounding box center [1187, 219] width 39 height 14
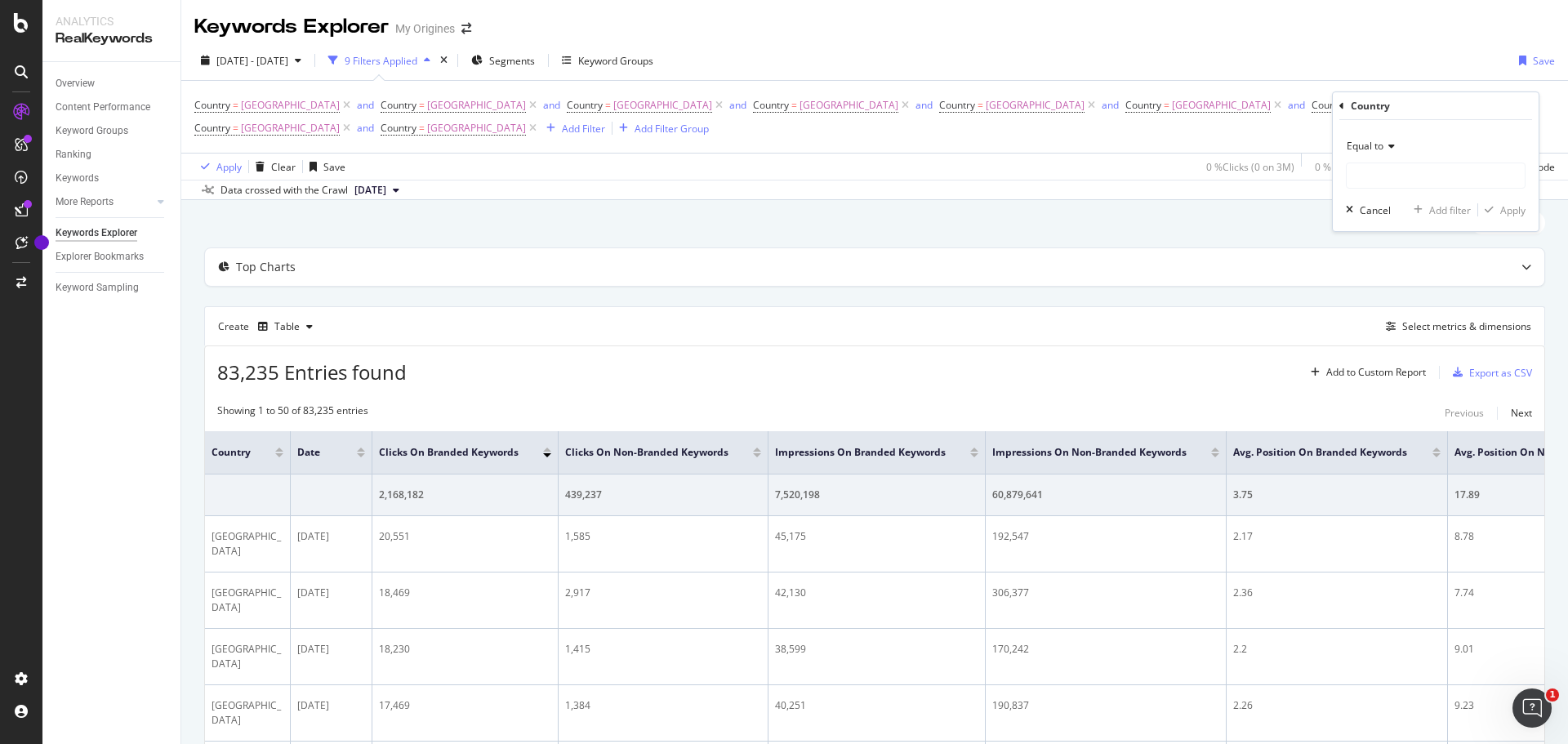
click at [1376, 140] on span "Equal to" at bounding box center [1365, 146] width 36 height 14
click at [1429, 146] on div "Equal to" at bounding box center [1435, 146] width 180 height 26
click at [1395, 179] on input "text" at bounding box center [1435, 175] width 178 height 26
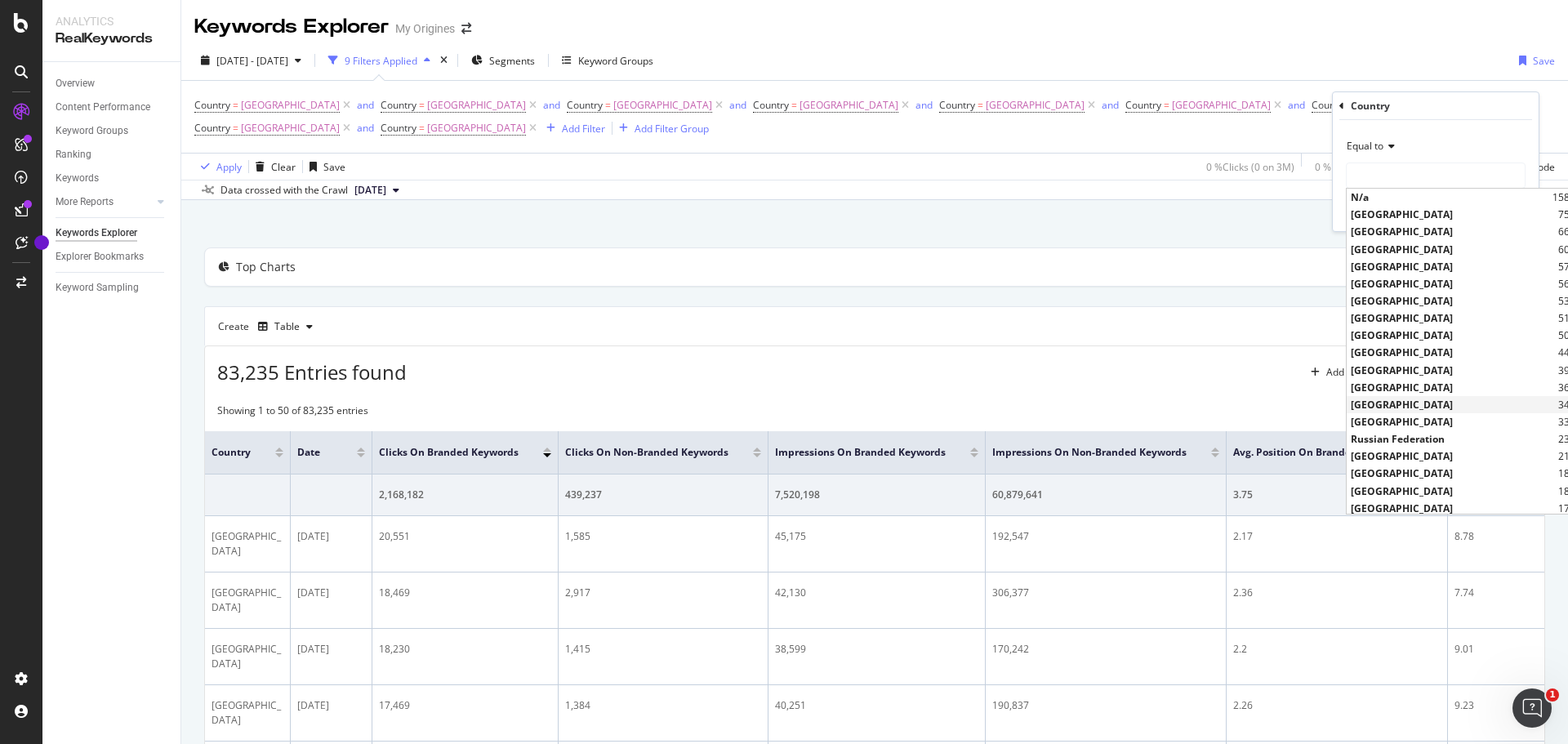
click at [1392, 405] on span "Austria" at bounding box center [1453, 405] width 203 height 14
type input "Austria"
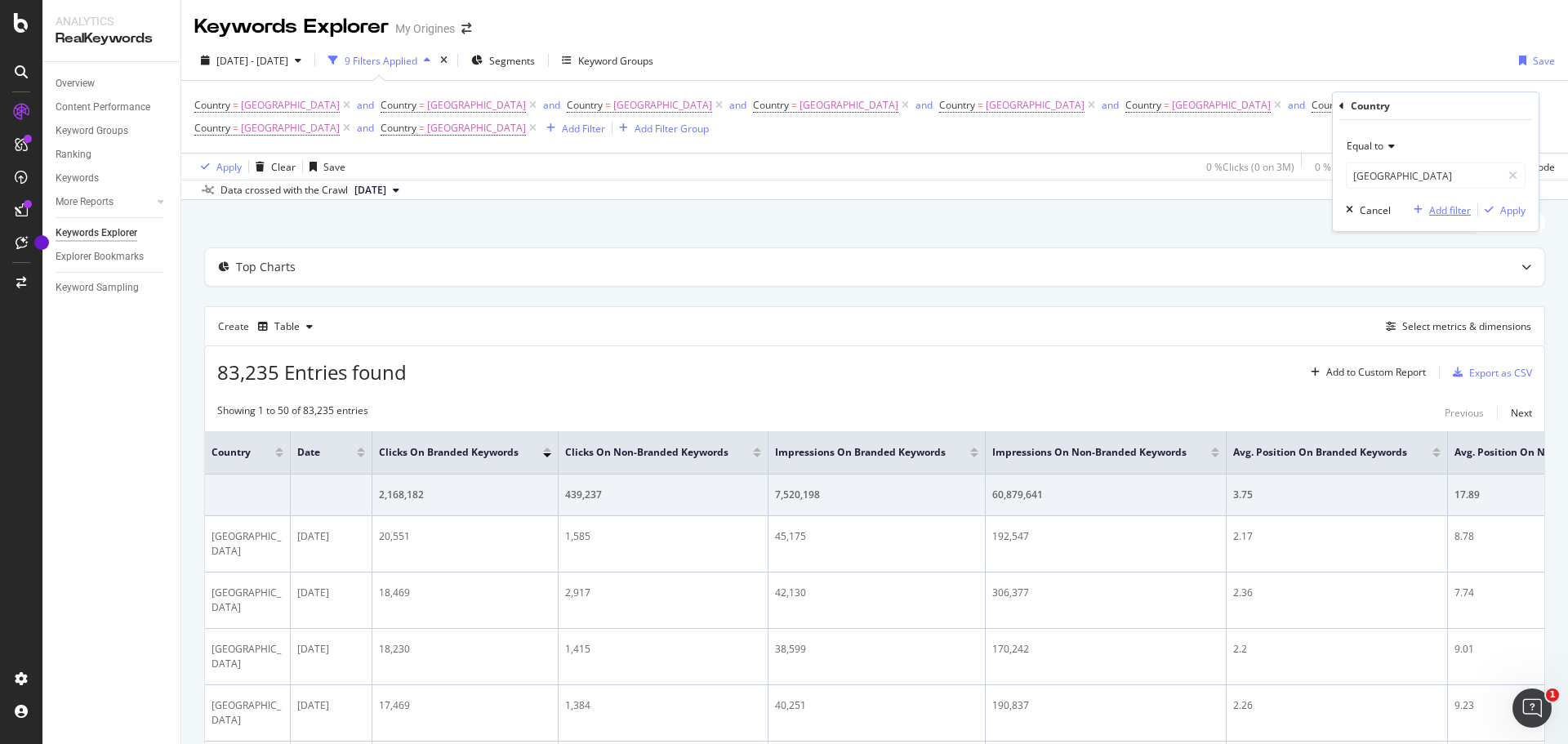
click at [1457, 208] on div "Add filter" at bounding box center [1450, 210] width 42 height 14
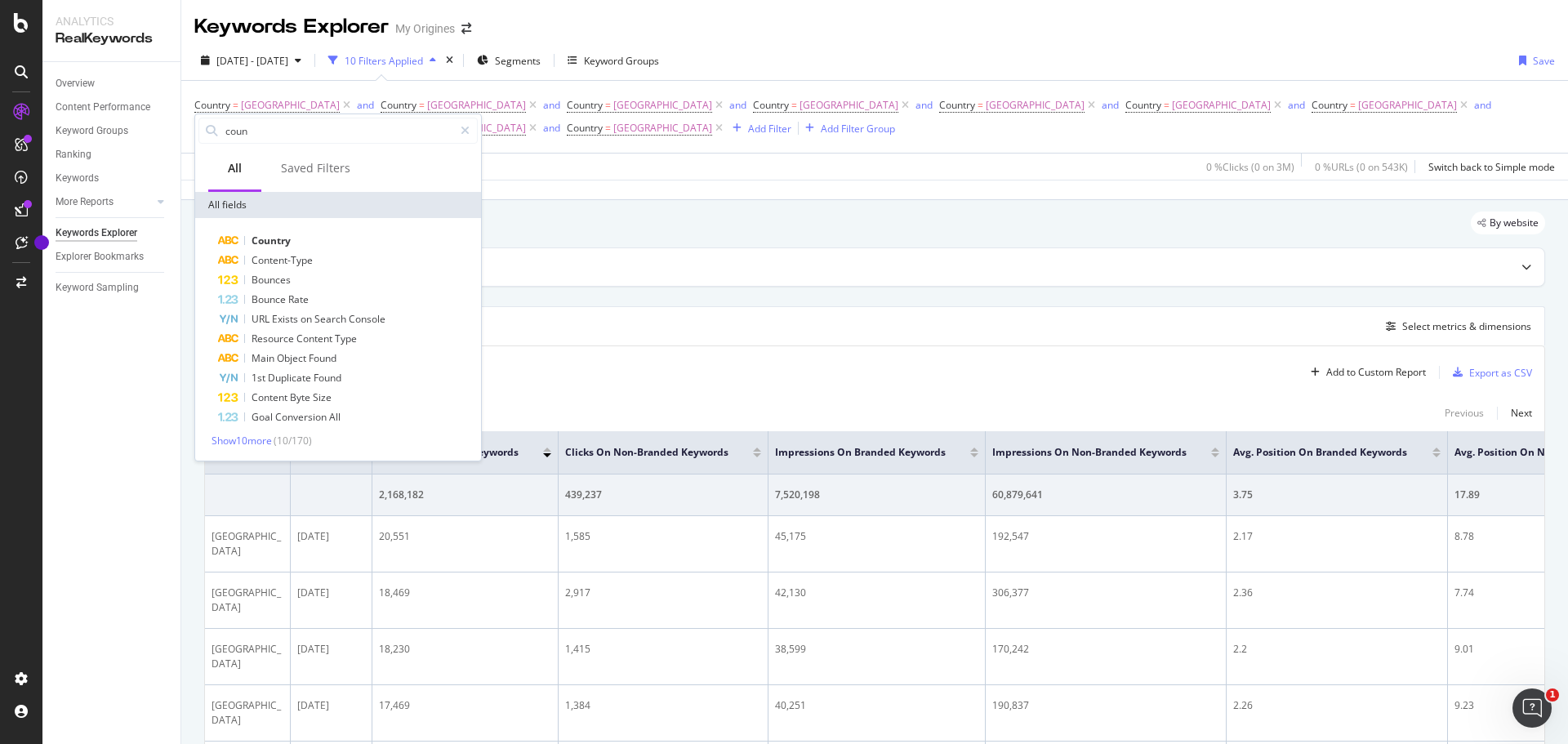
click at [1011, 48] on div "2024 Sep. 1st - 2025 Sep. 14th 10 Filters Applied Segments Keyword Groups Save" at bounding box center [875, 64] width 1387 height 33
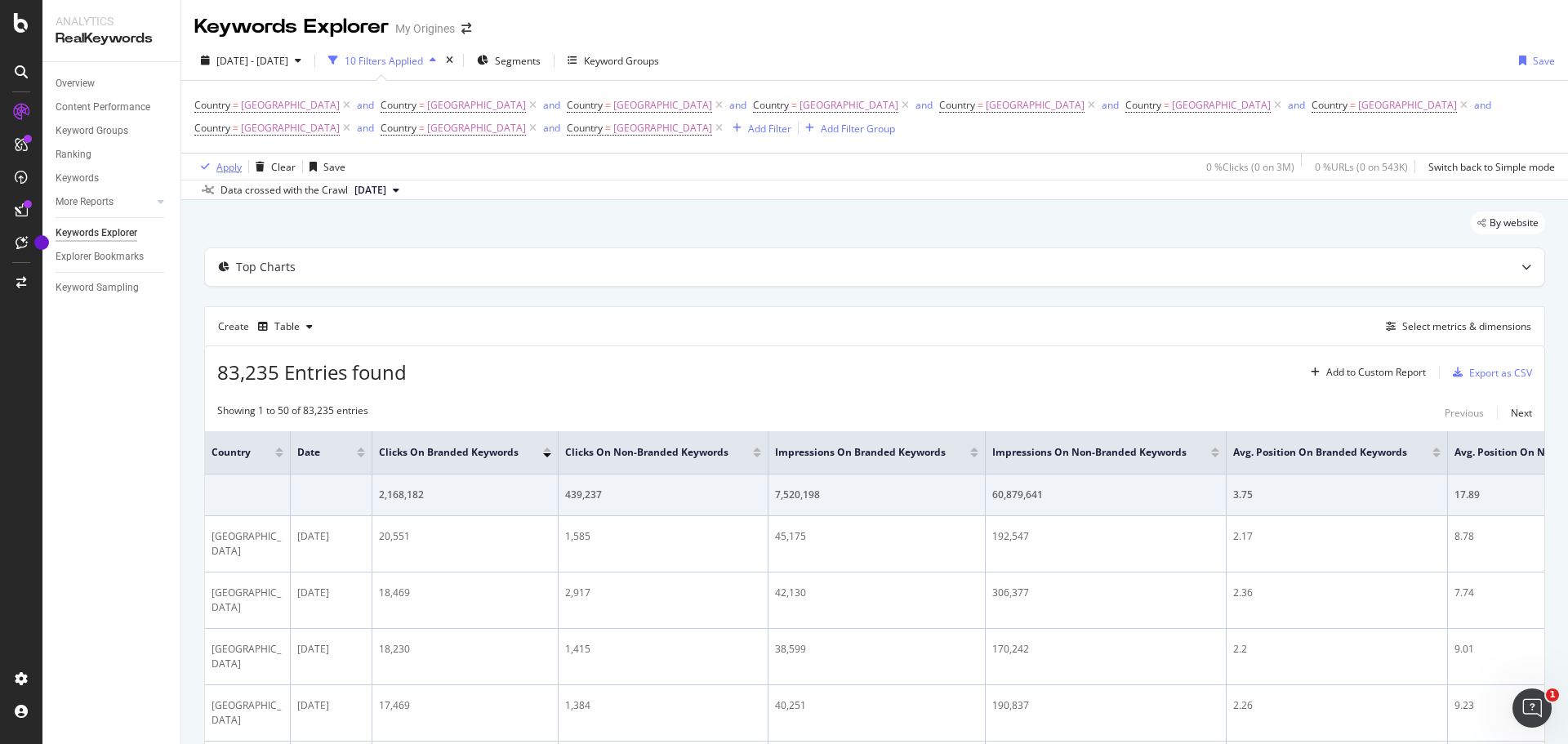
click at [229, 168] on div "Apply" at bounding box center [228, 167] width 25 height 14
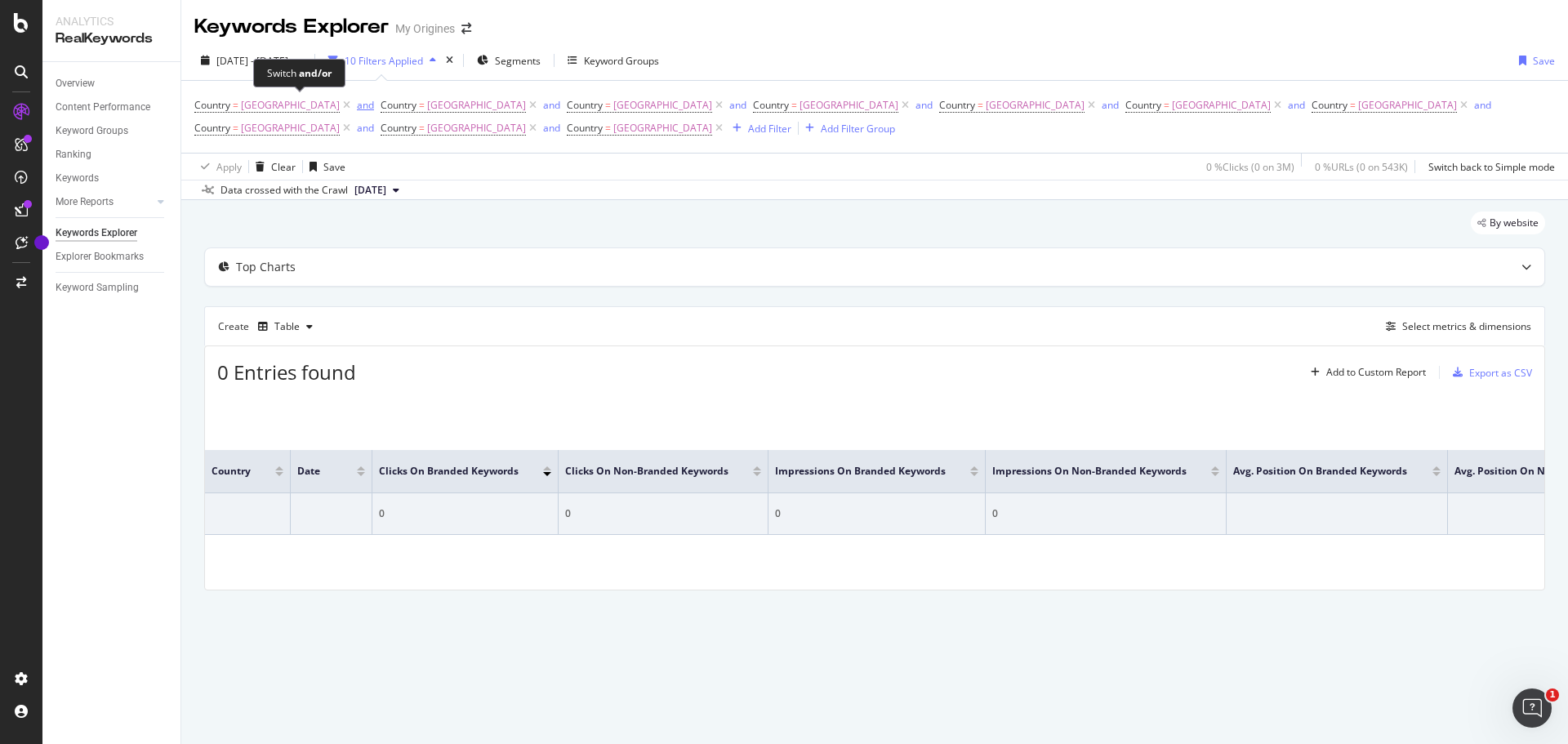
click at [357, 107] on div "and" at bounding box center [365, 105] width 17 height 14
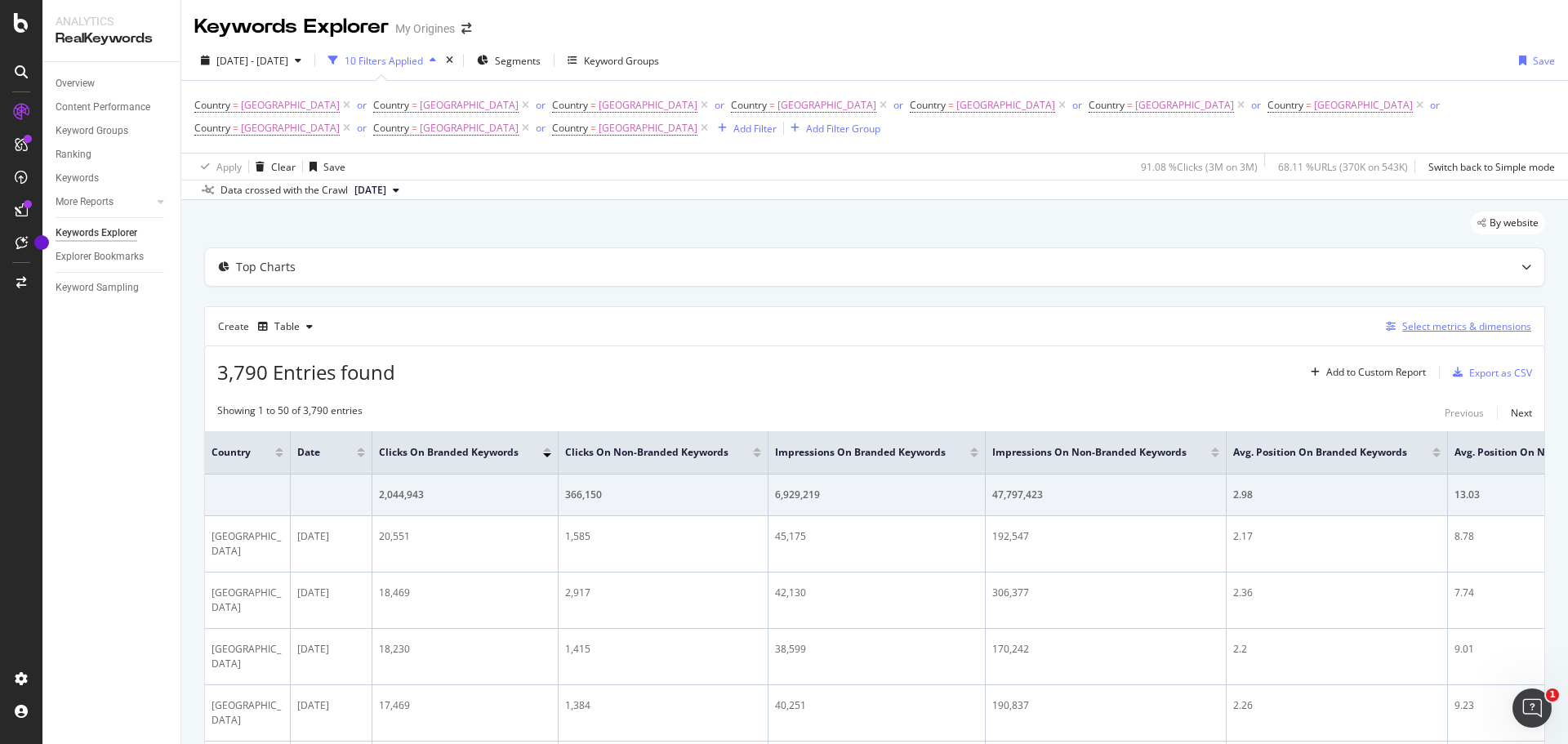
click at [1385, 318] on div "Select metrics & dimensions" at bounding box center [1455, 326] width 152 height 18
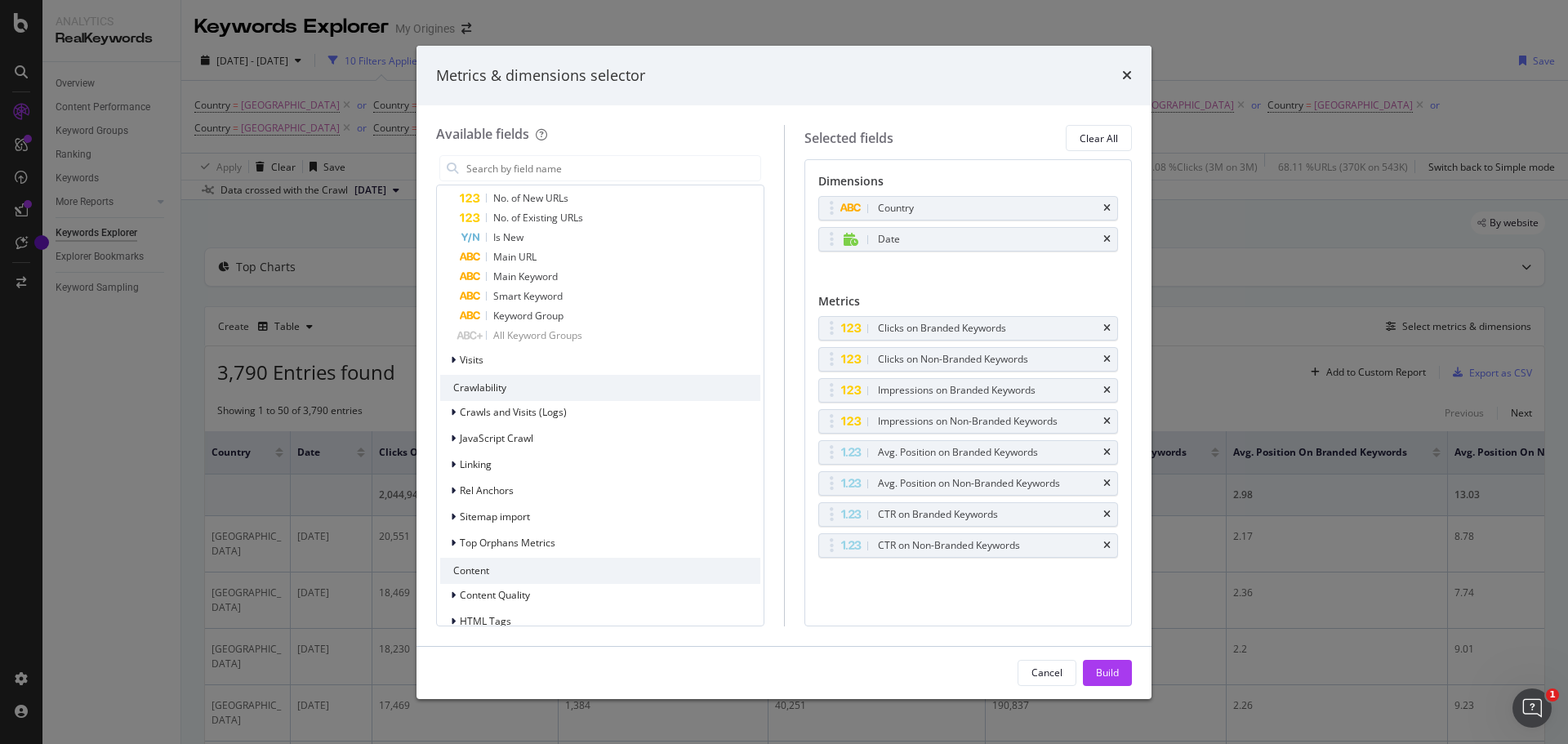
scroll to position [1389, 0]
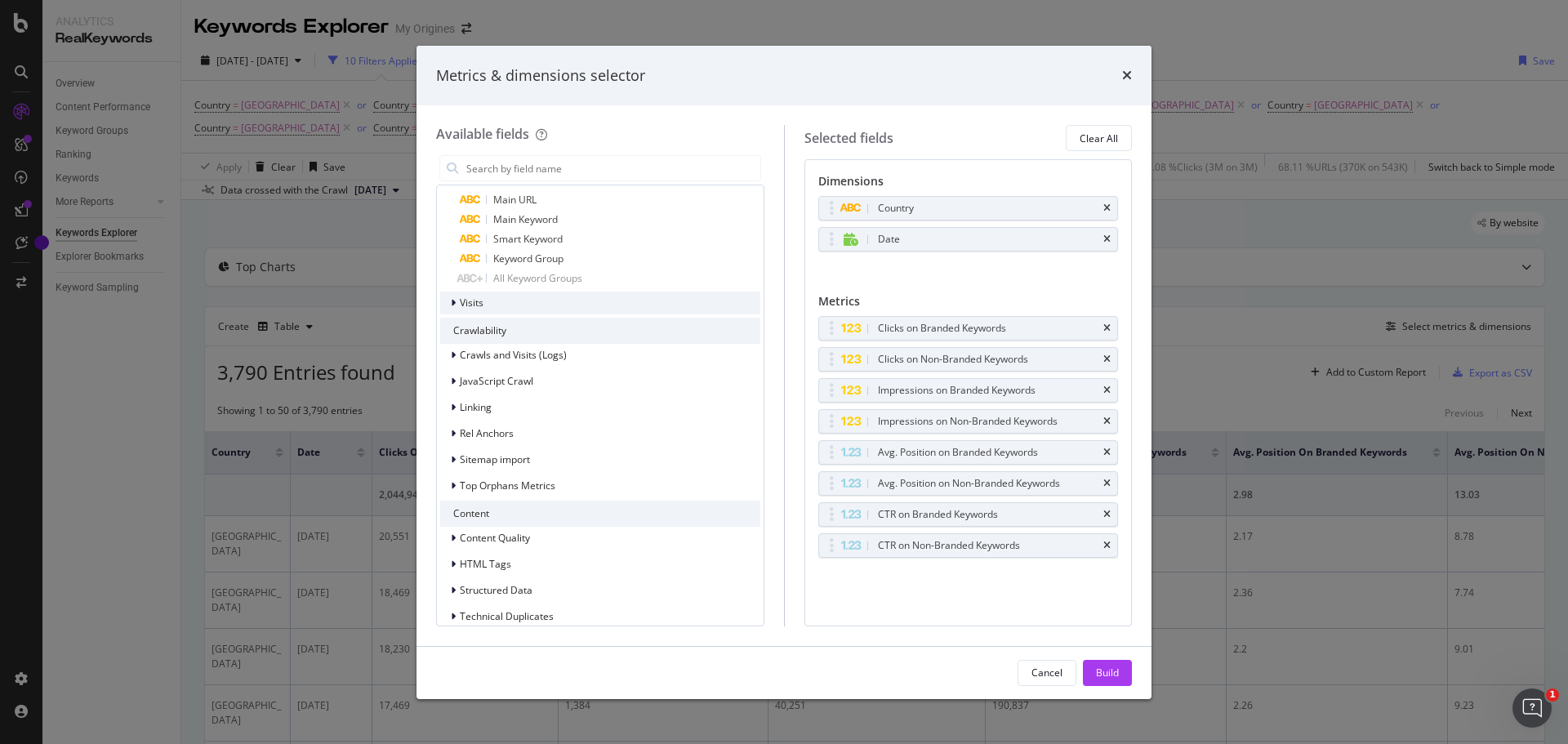
click at [521, 306] on div "Visits" at bounding box center [600, 303] width 320 height 23
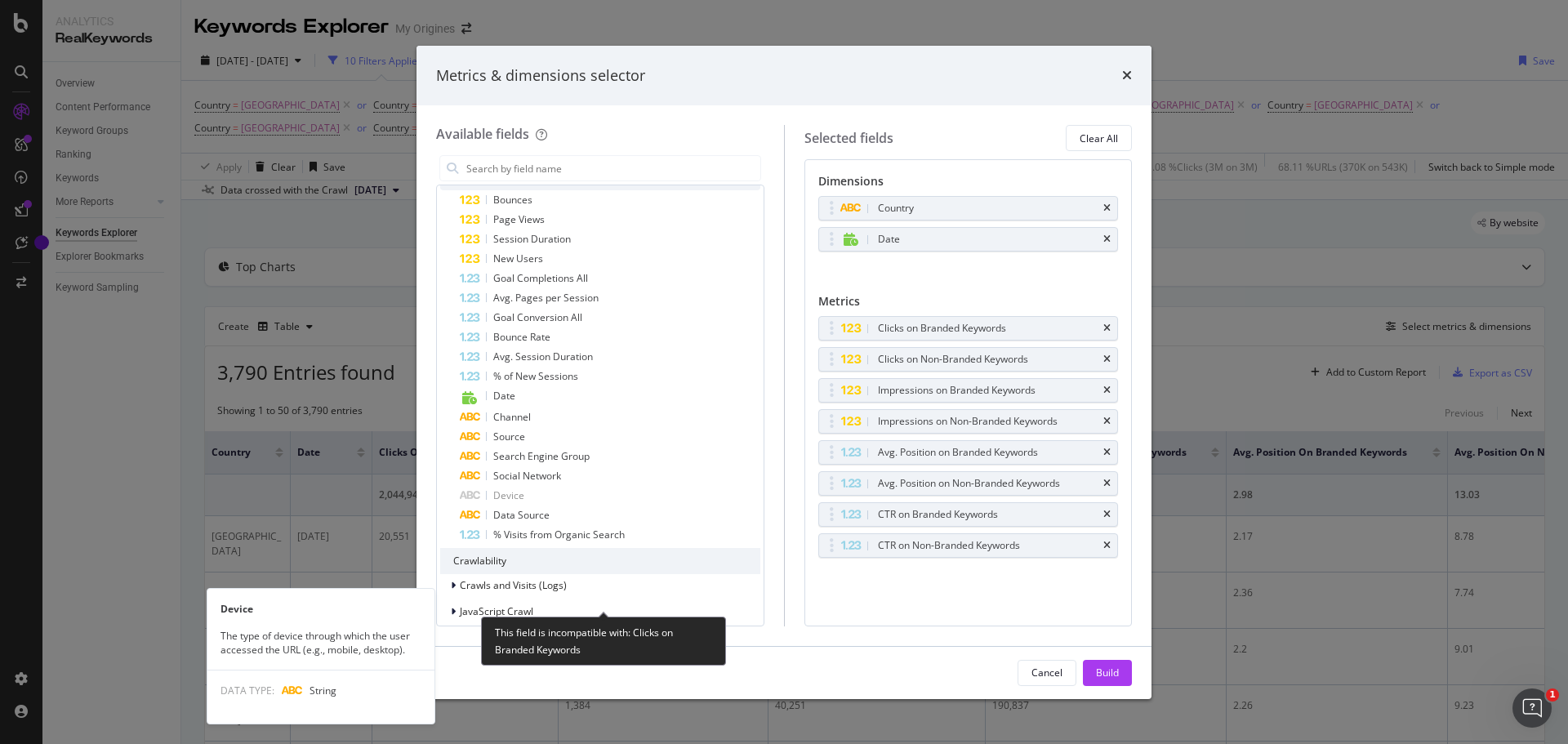
scroll to position [1471, 0]
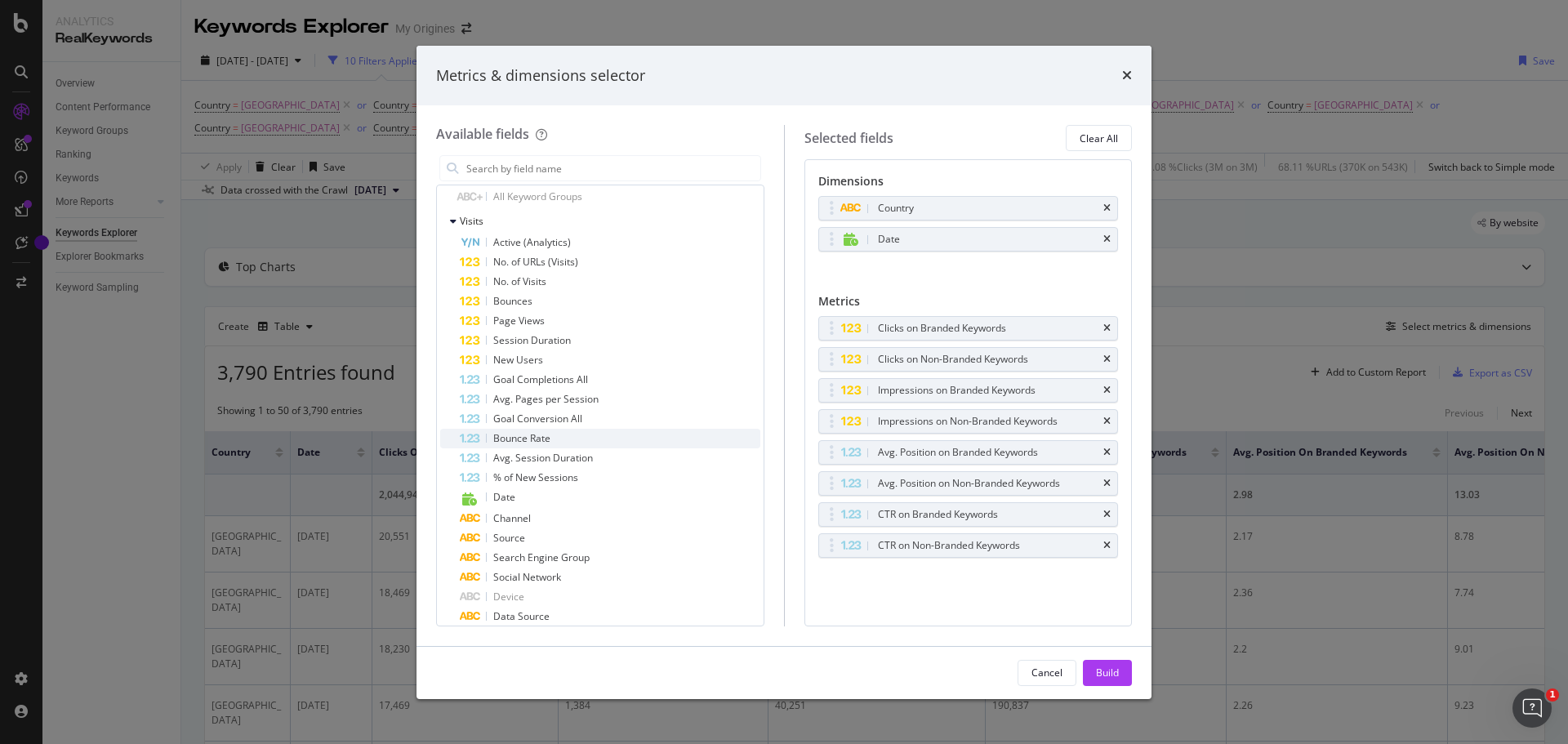
click at [515, 439] on span "Bounce Rate" at bounding box center [522, 438] width 57 height 14
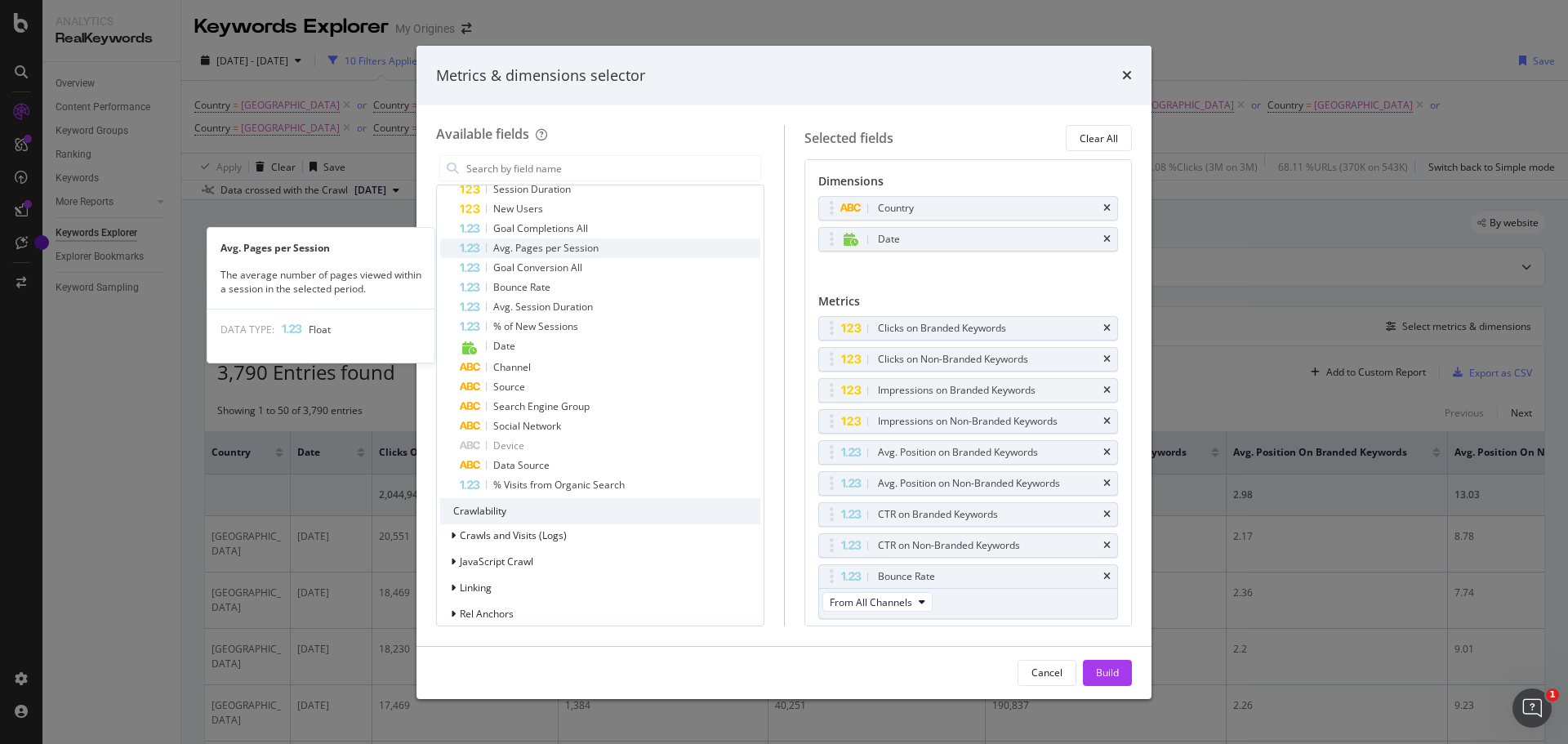
scroll to position [1634, 0]
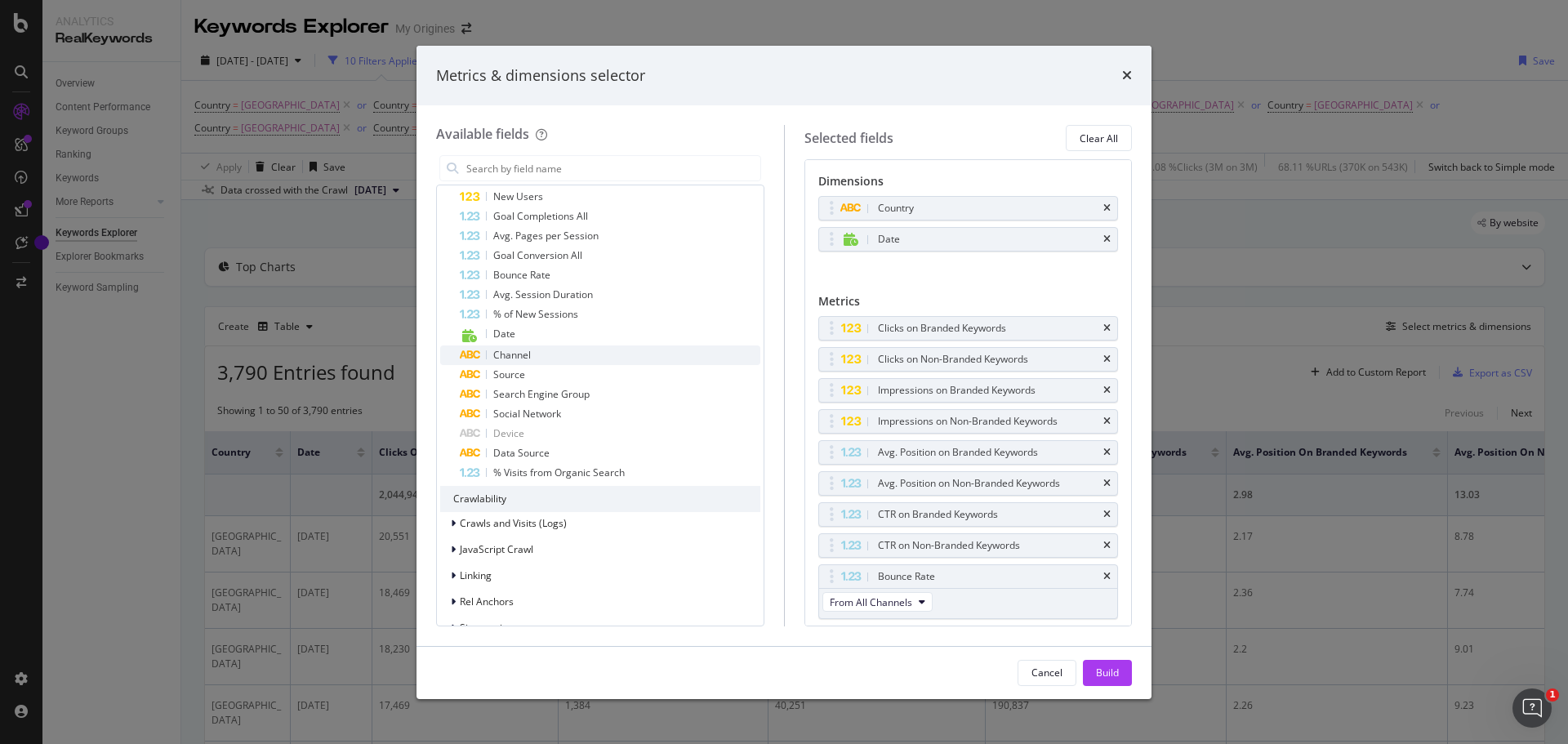
click at [545, 355] on div "Channel" at bounding box center [610, 355] width 300 height 20
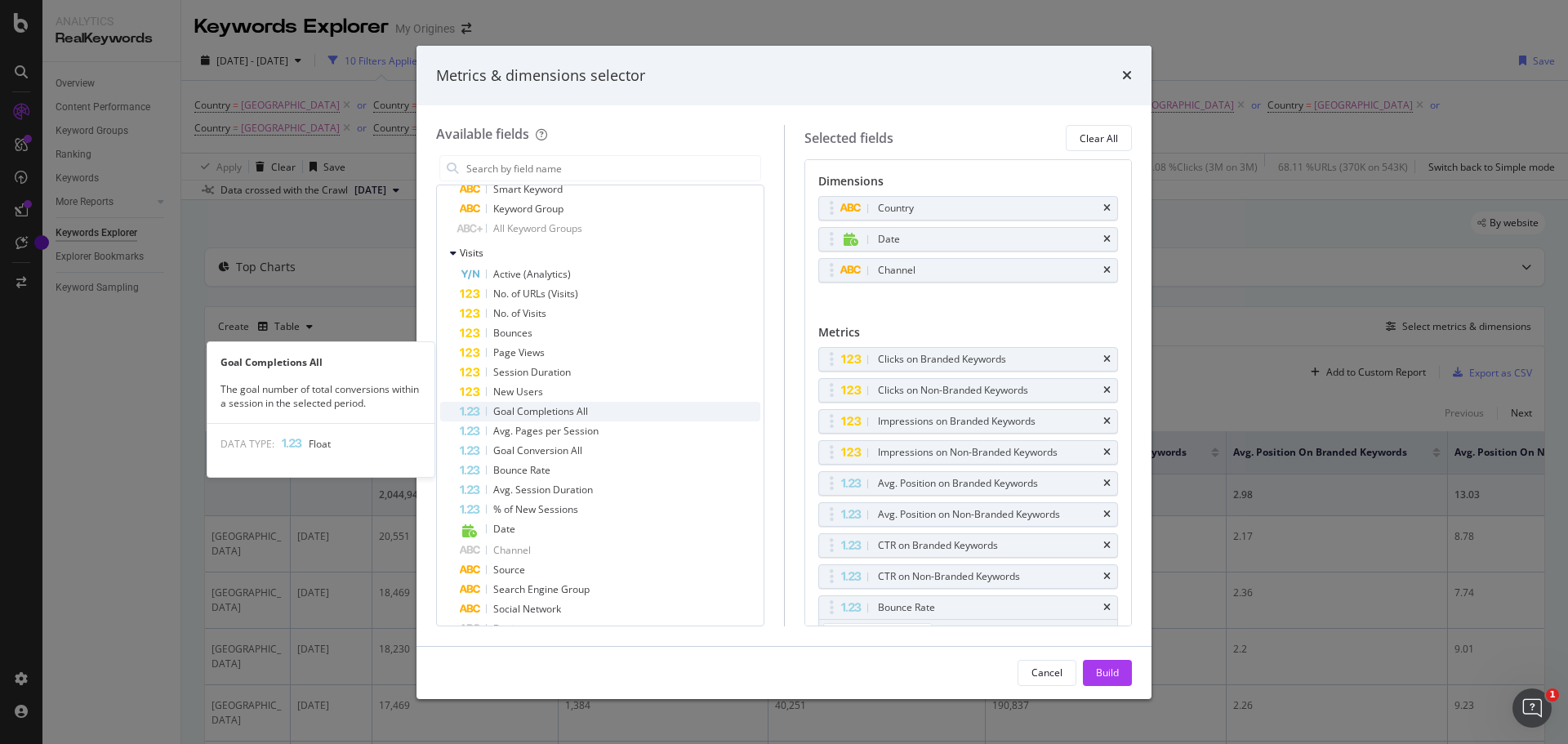
scroll to position [1552, 0]
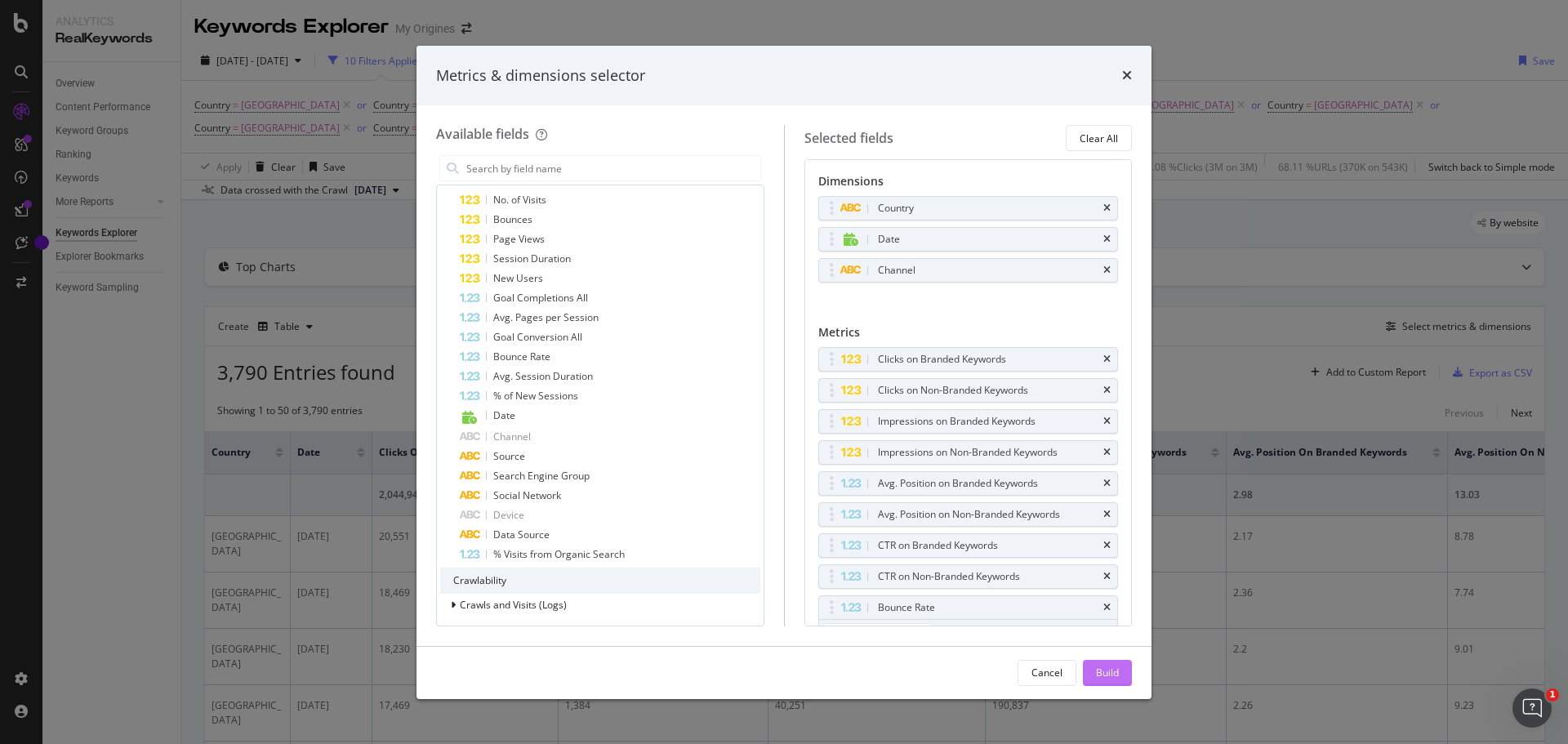
click at [1112, 673] on div "Build" at bounding box center [1107, 673] width 23 height 14
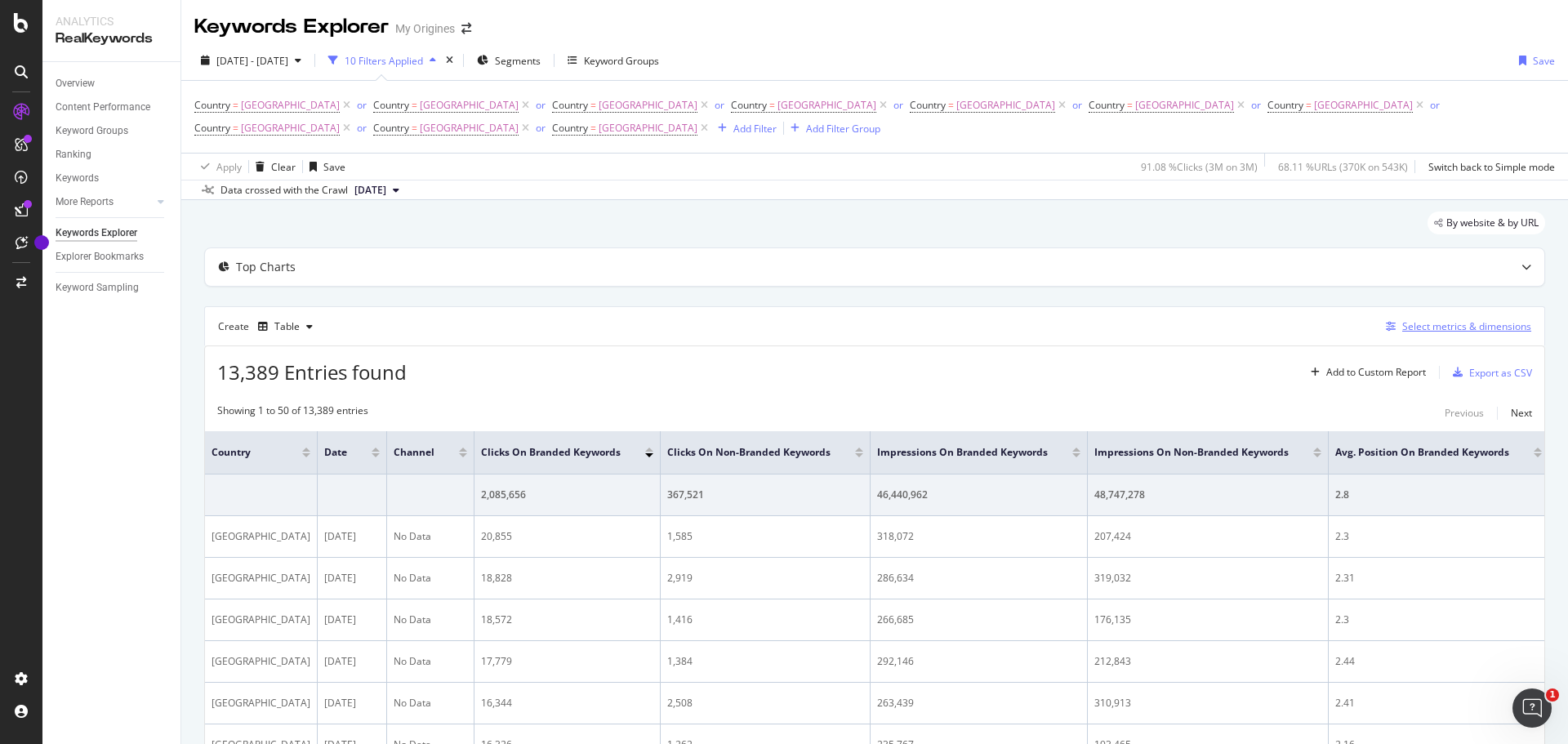
click at [1427, 326] on div "Select metrics & dimensions" at bounding box center [1466, 326] width 129 height 14
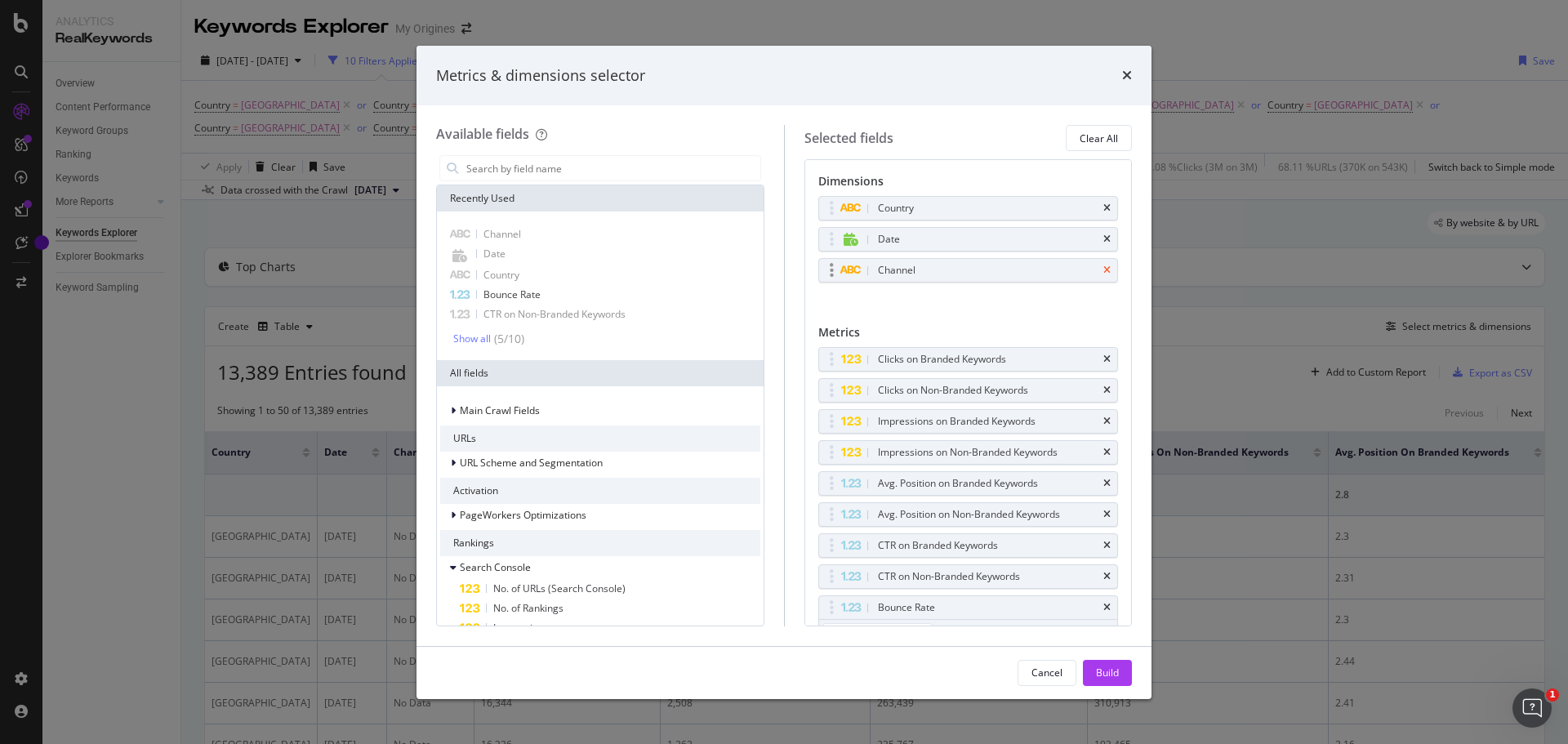
click at [1103, 275] on icon "times" at bounding box center [1106, 270] width 7 height 10
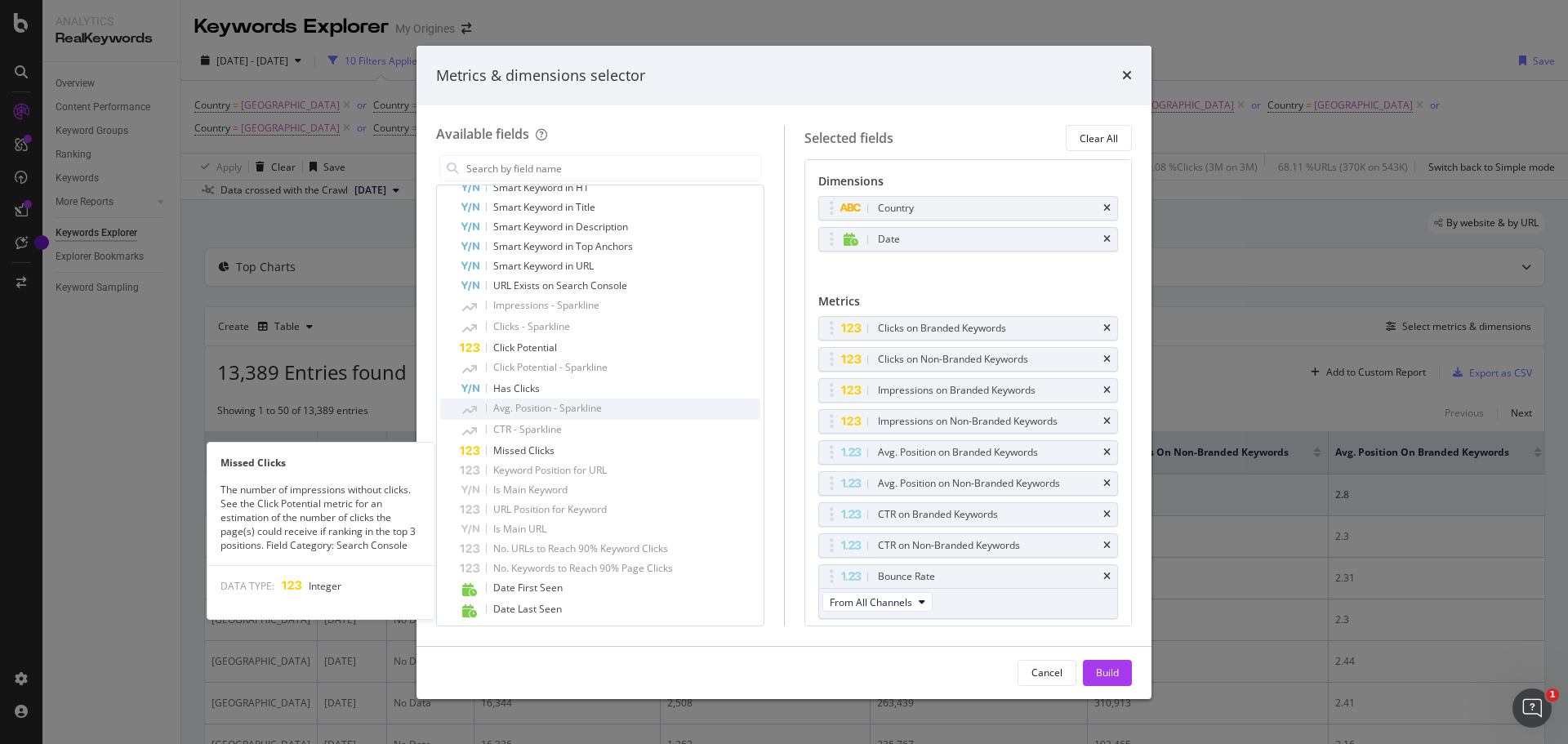
scroll to position [899, 0]
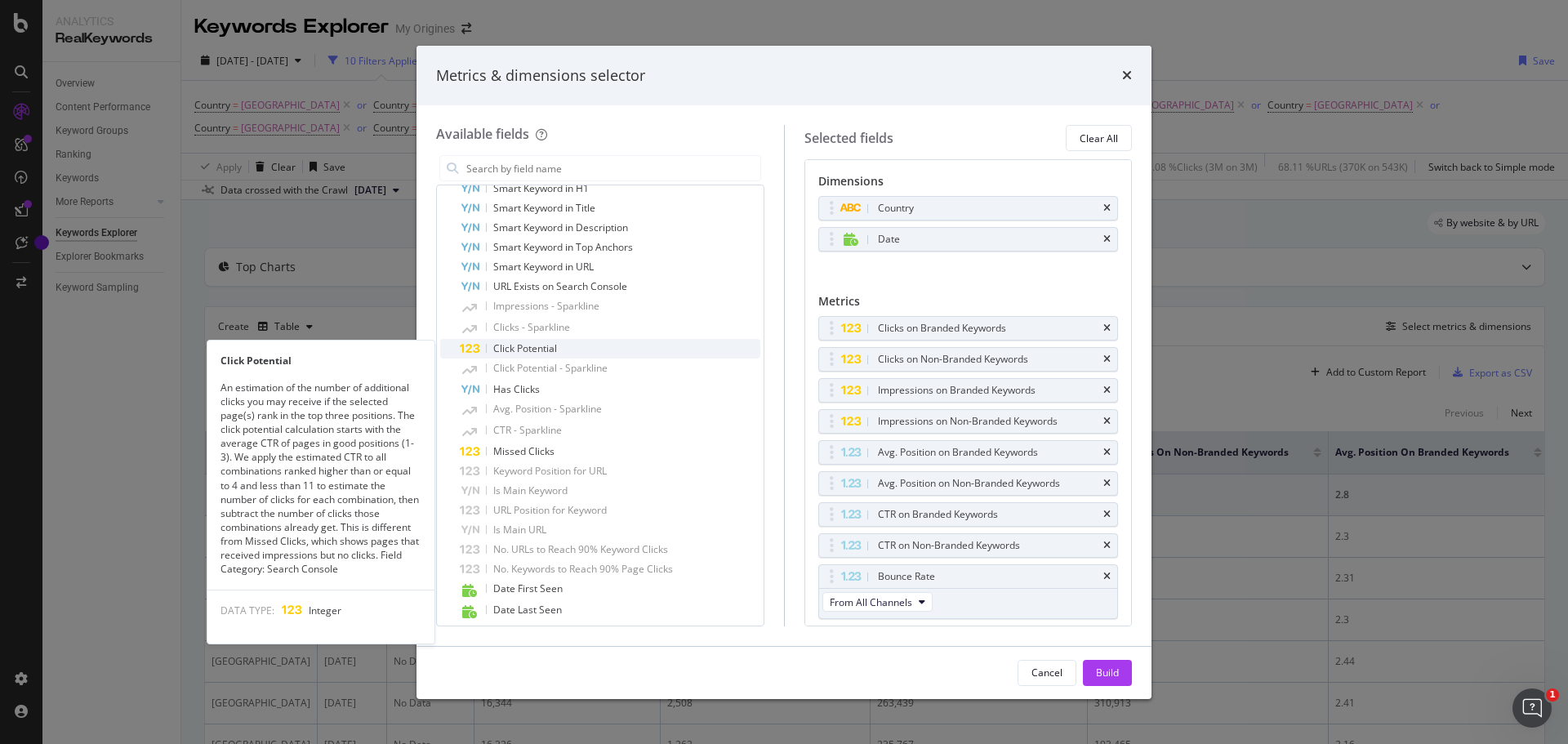
click at [544, 351] on span "Click Potential" at bounding box center [524, 348] width 63 height 14
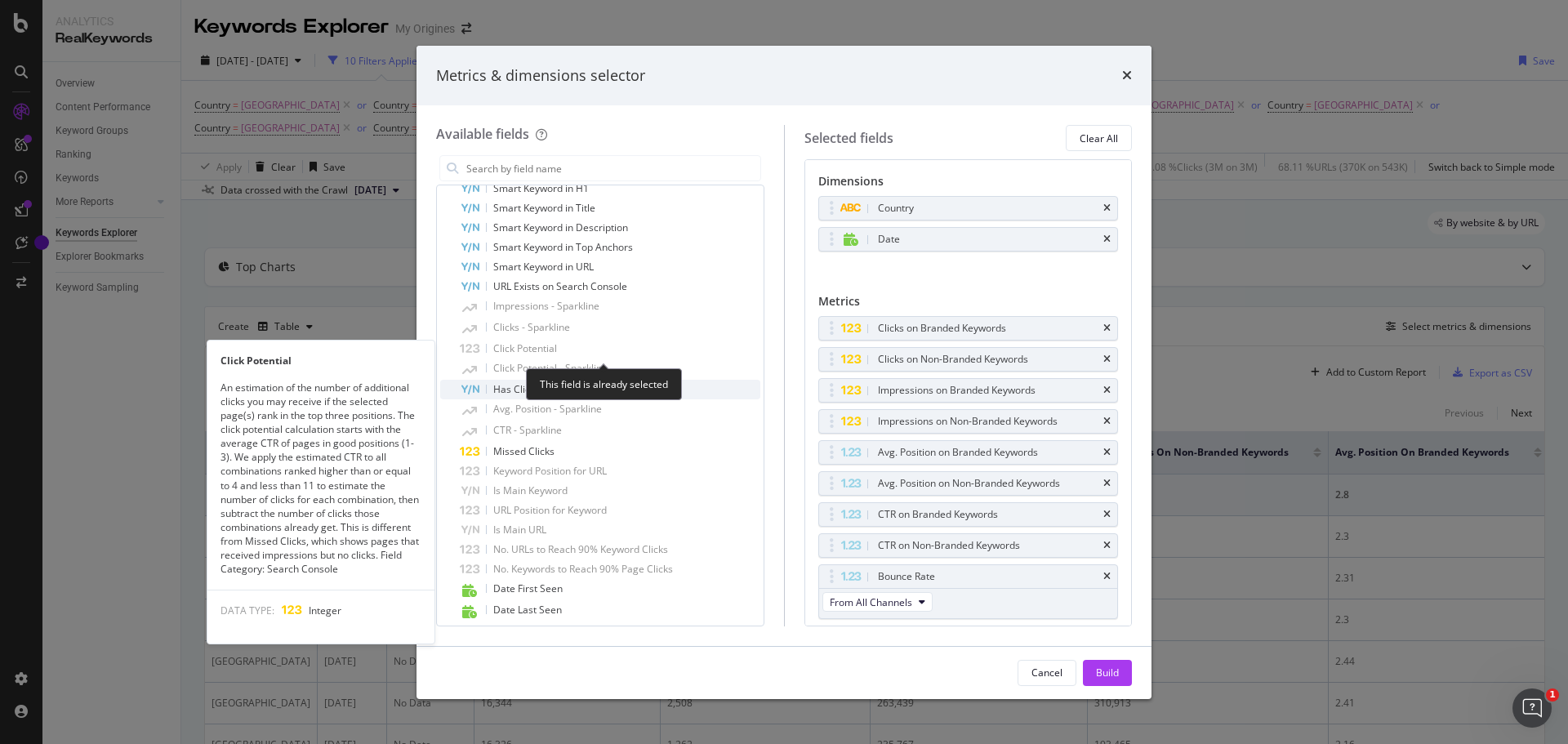
scroll to position [25, 0]
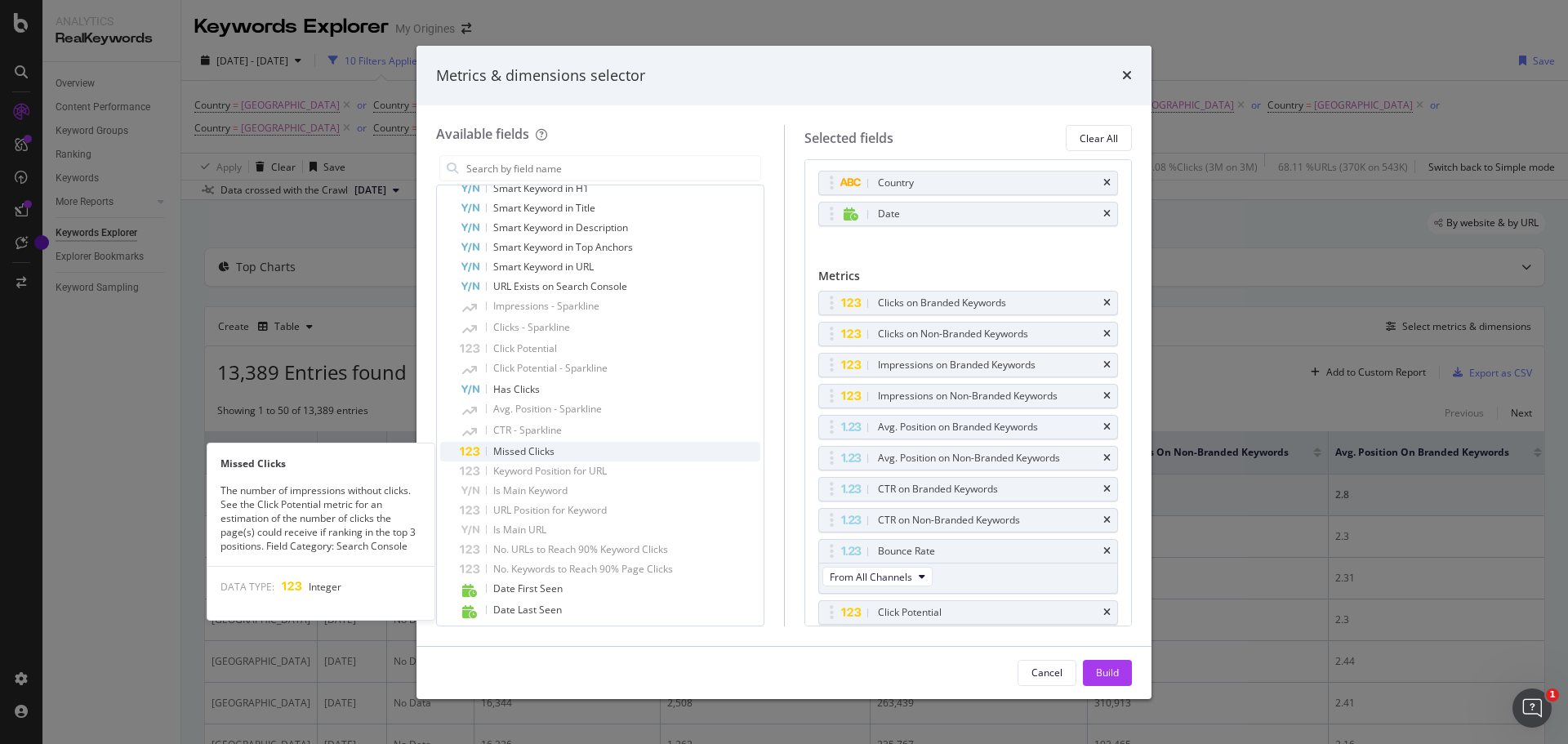
click at [550, 451] on span "Missed Clicks" at bounding box center [523, 451] width 62 height 14
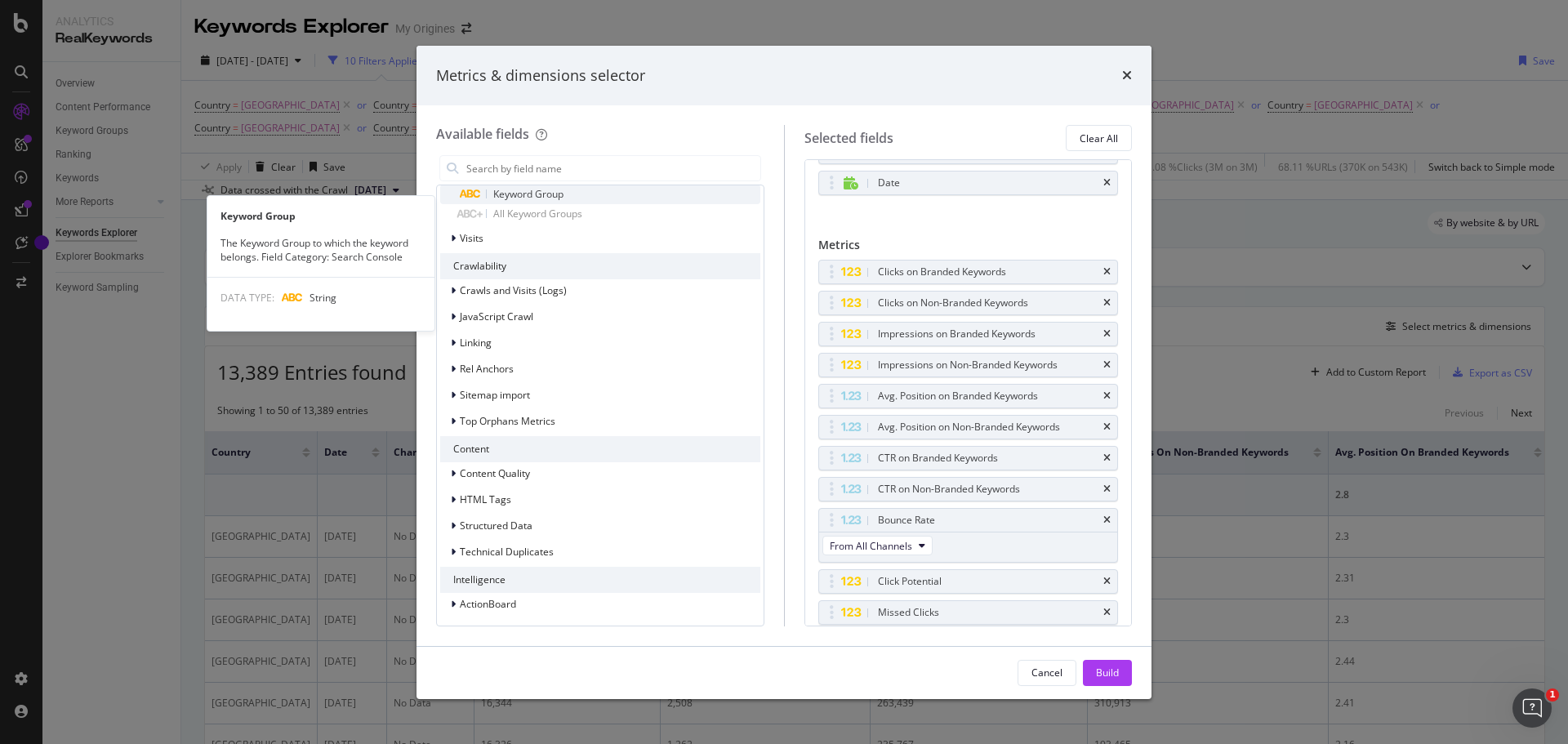
scroll to position [1457, 0]
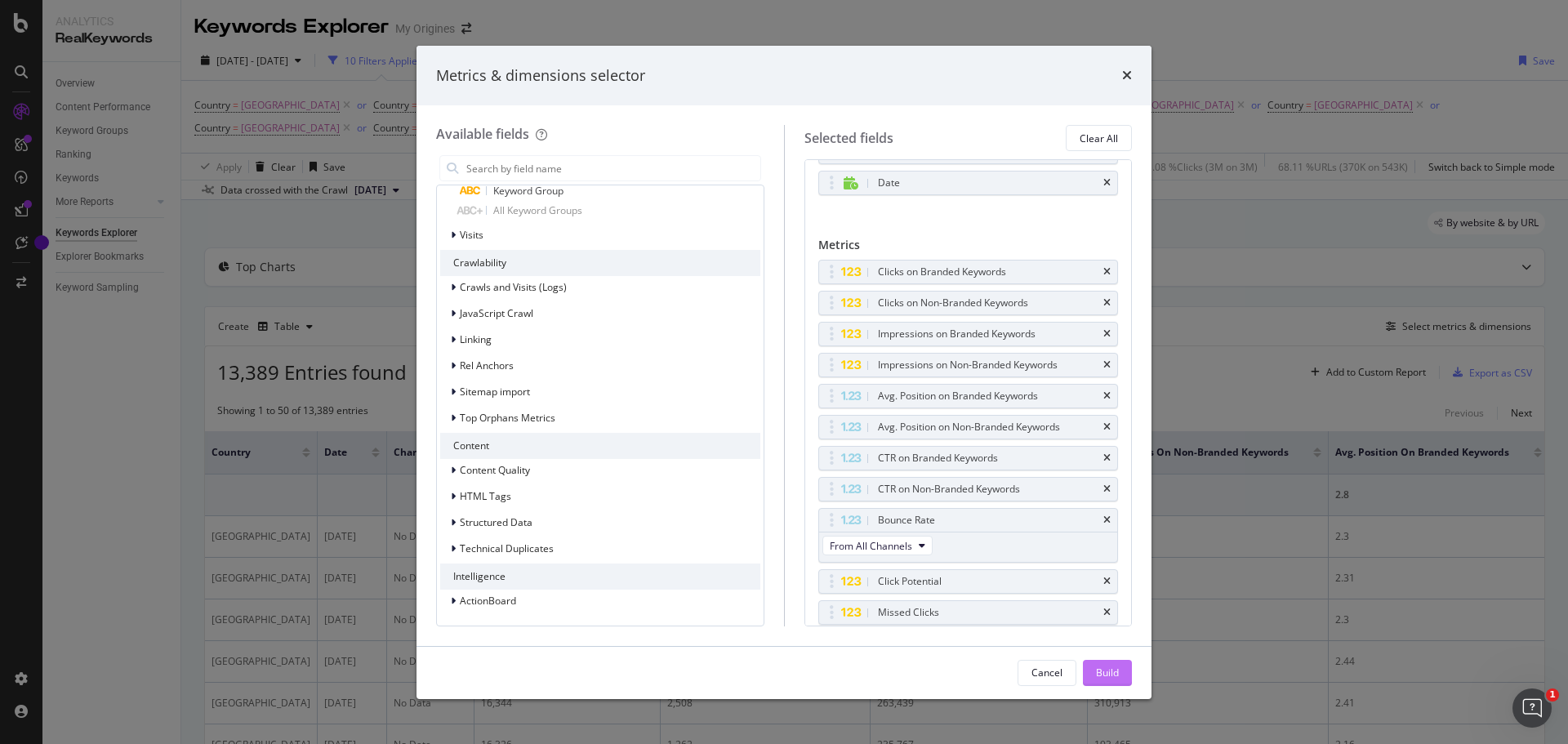
click at [1101, 676] on div "Build" at bounding box center [1107, 673] width 23 height 14
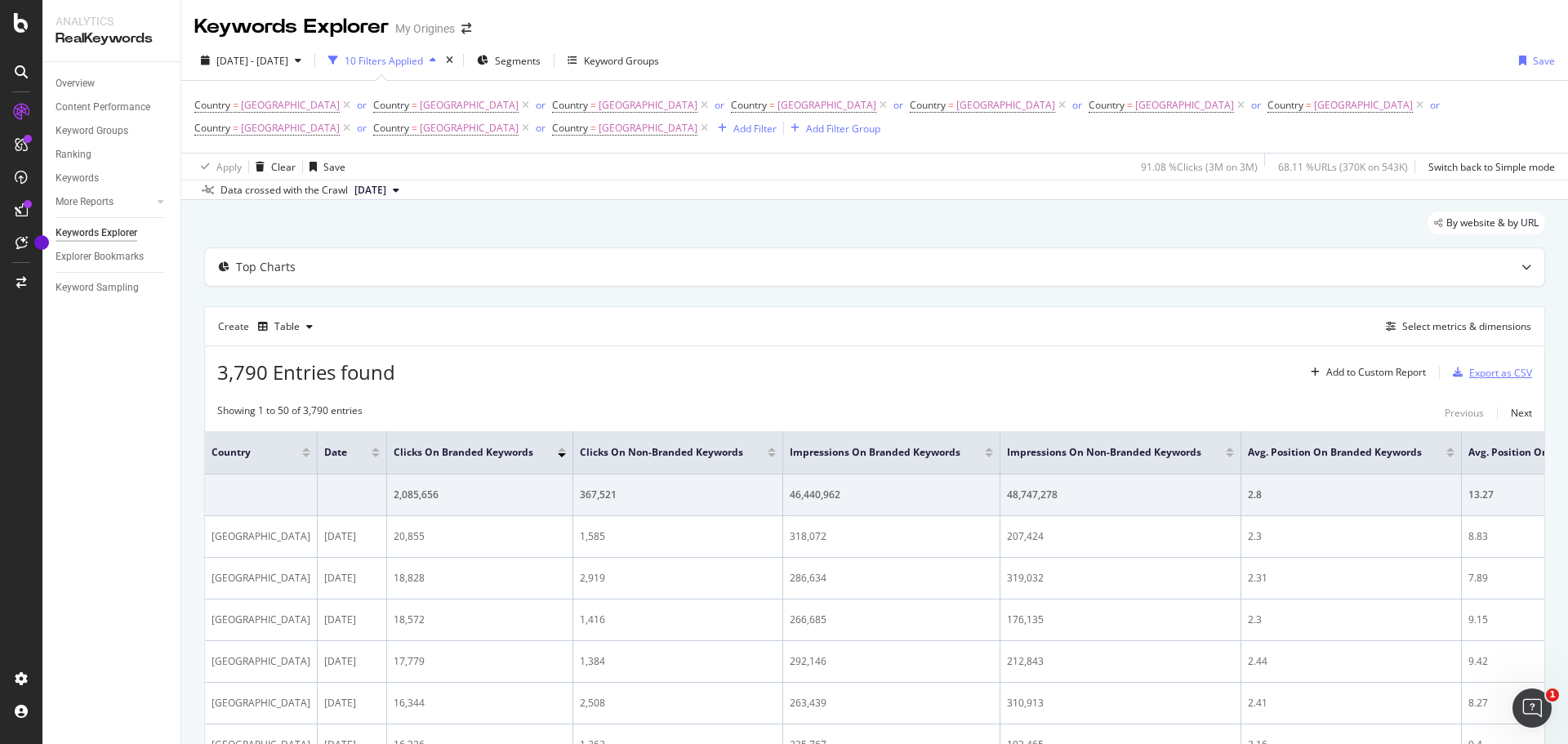
click at [1473, 375] on div "Export as CSV" at bounding box center [1500, 373] width 62 height 14
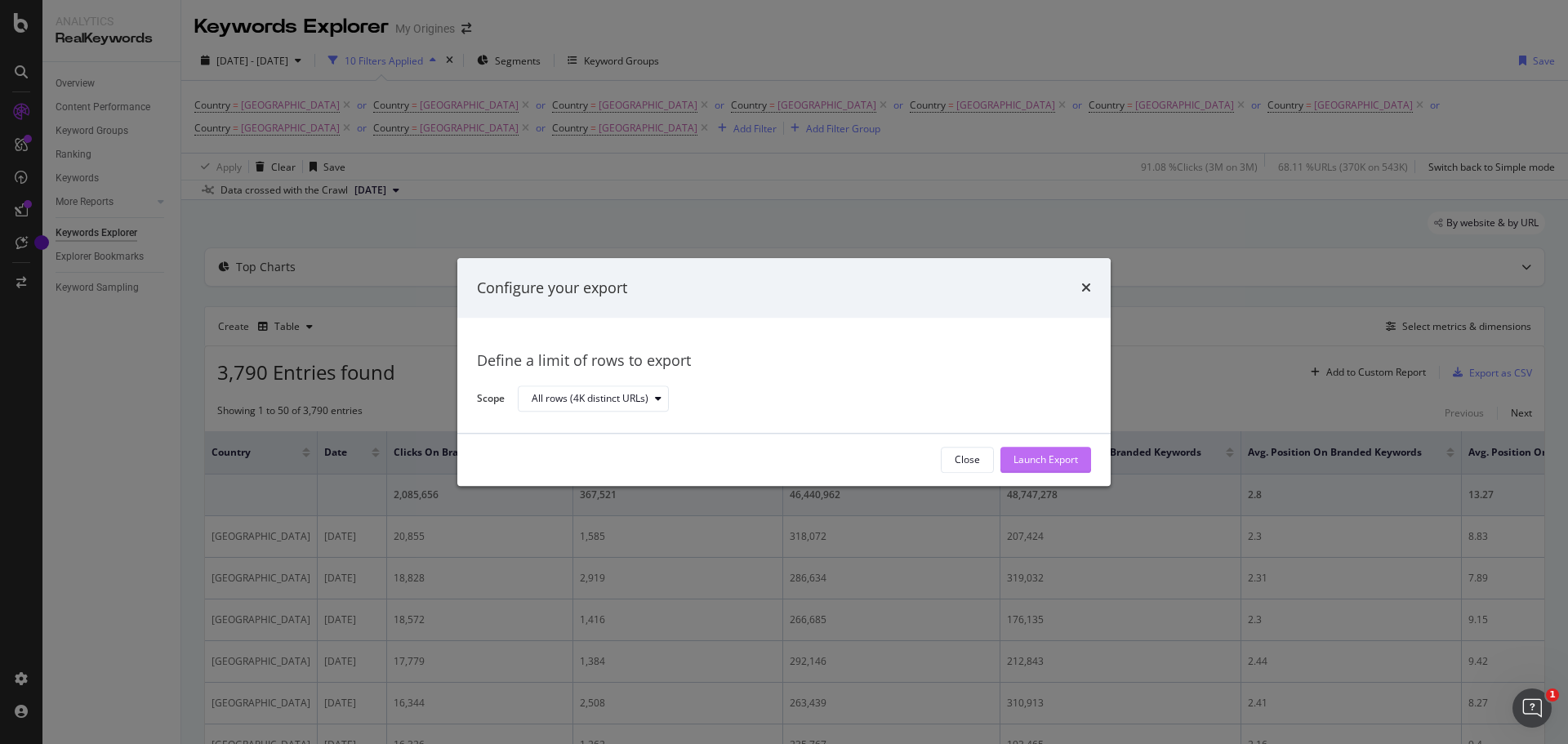
click at [1033, 458] on div "Launch Export" at bounding box center [1046, 460] width 64 height 14
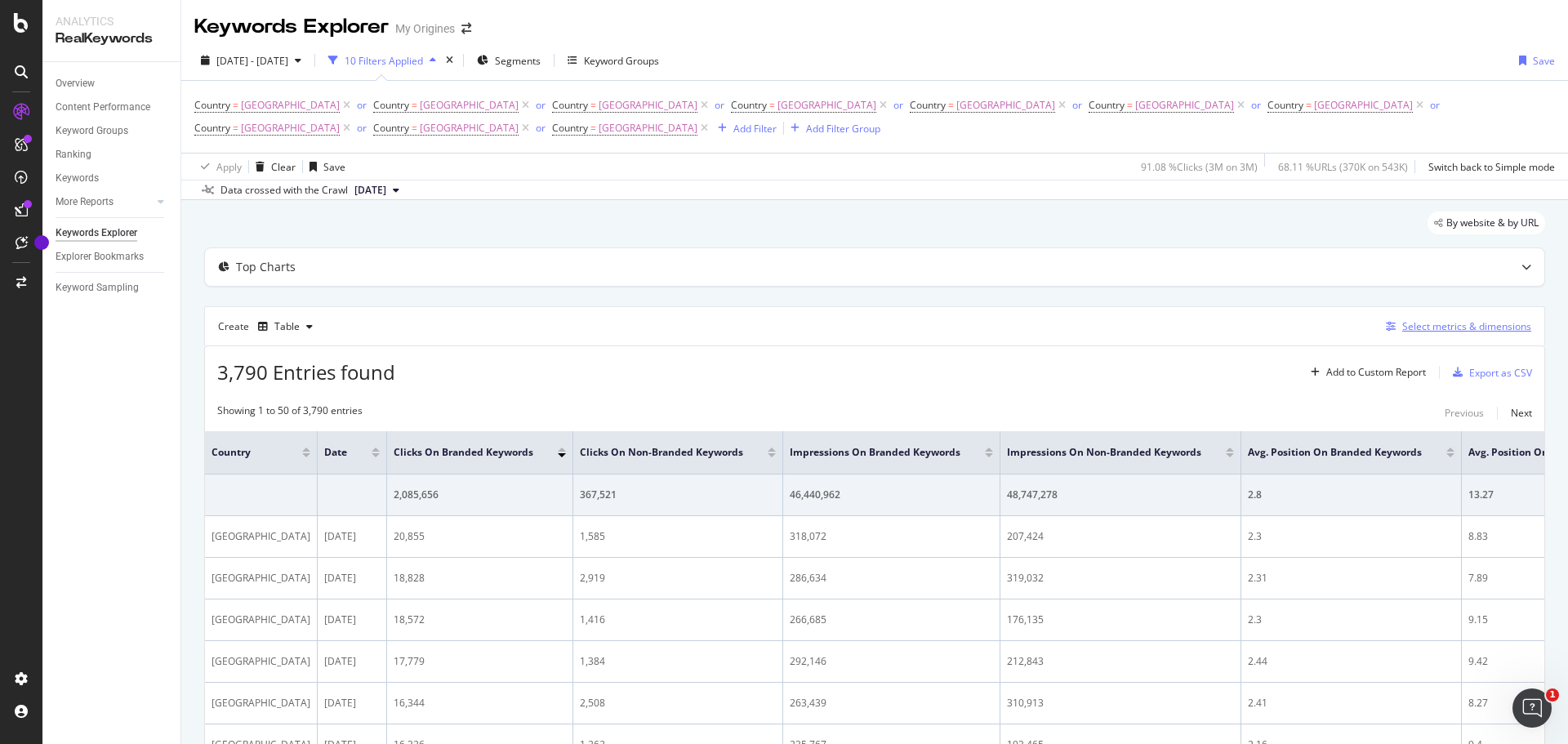
click at [1422, 325] on div "Select metrics & dimensions" at bounding box center [1466, 326] width 129 height 14
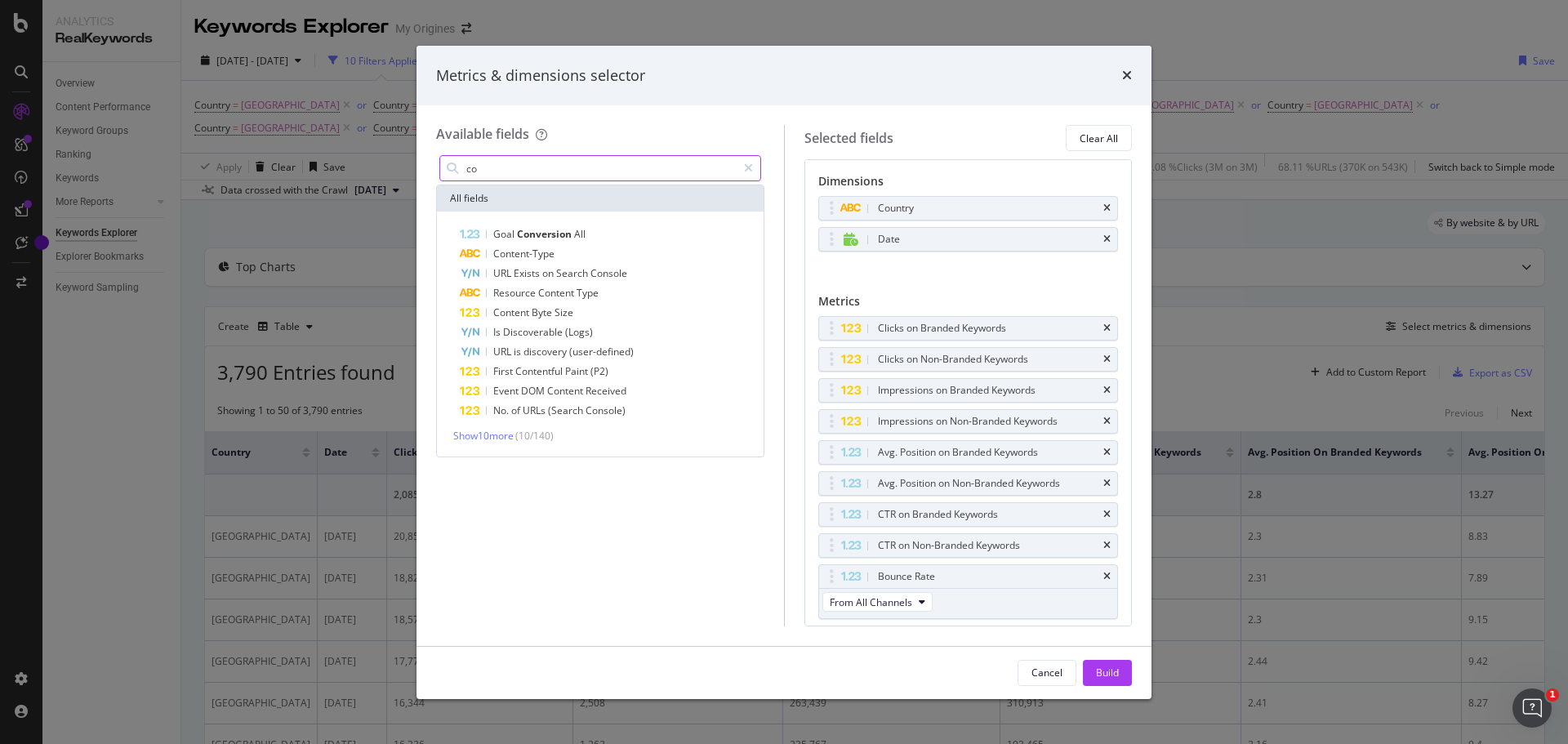
type input "c"
type input "v"
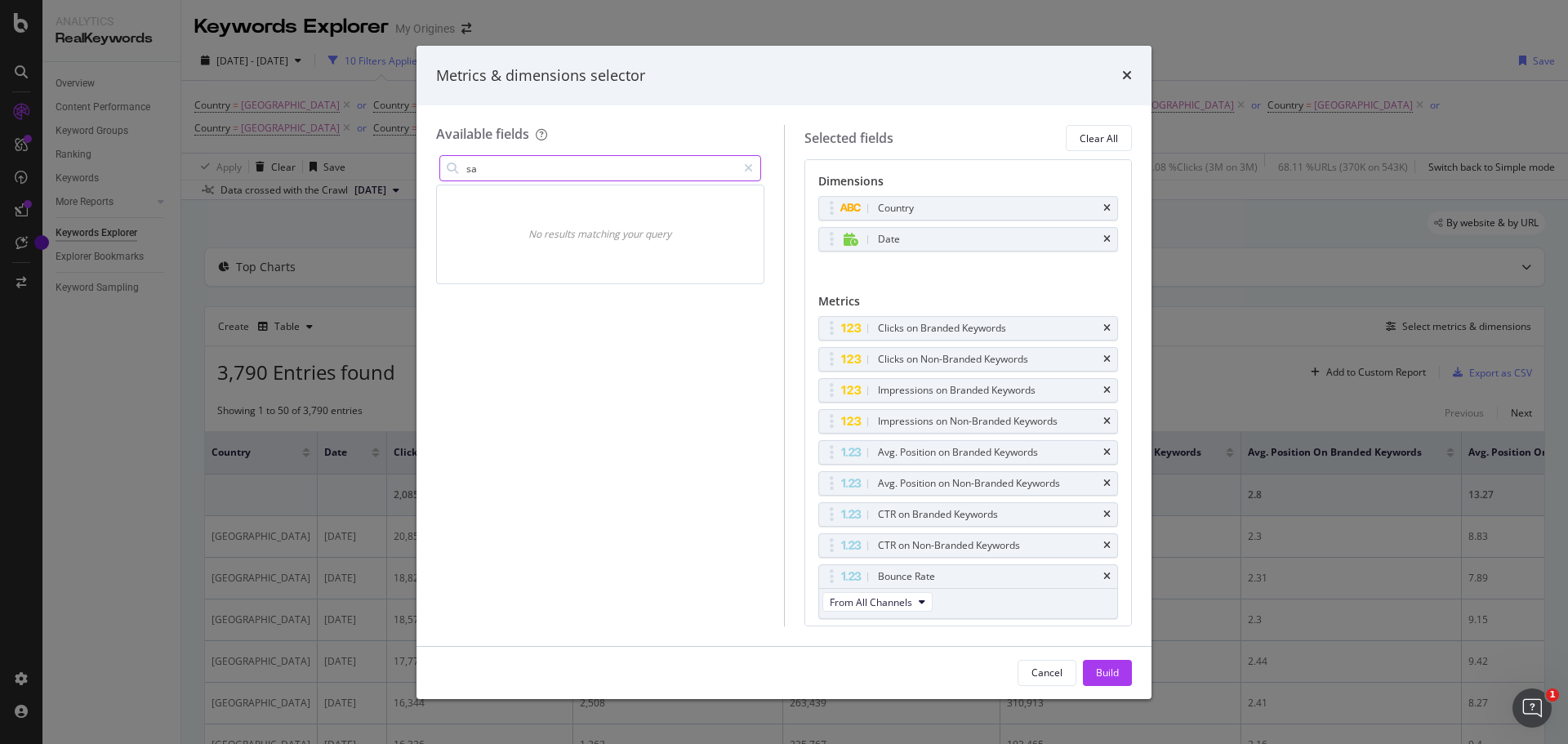
type input "s"
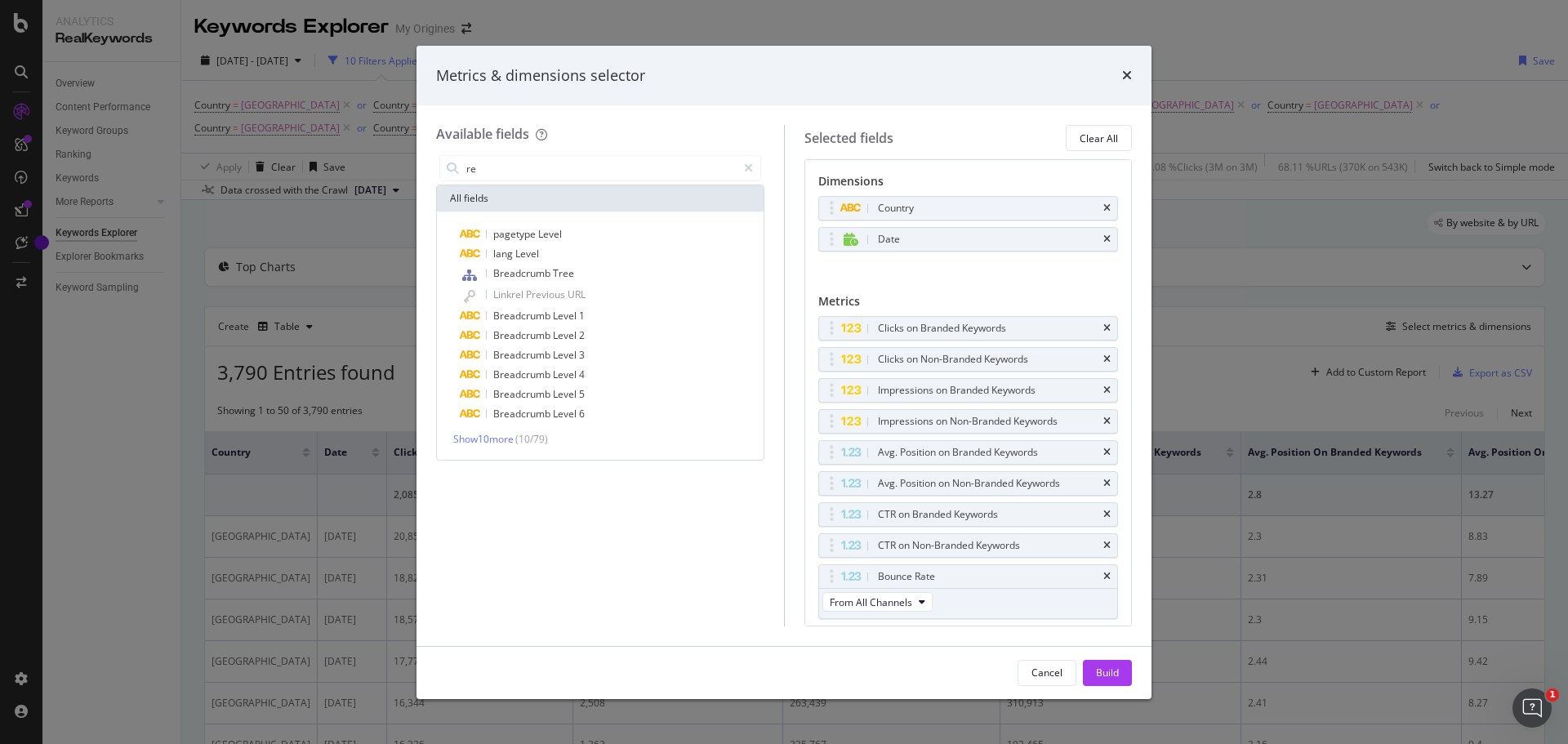
type input "r"
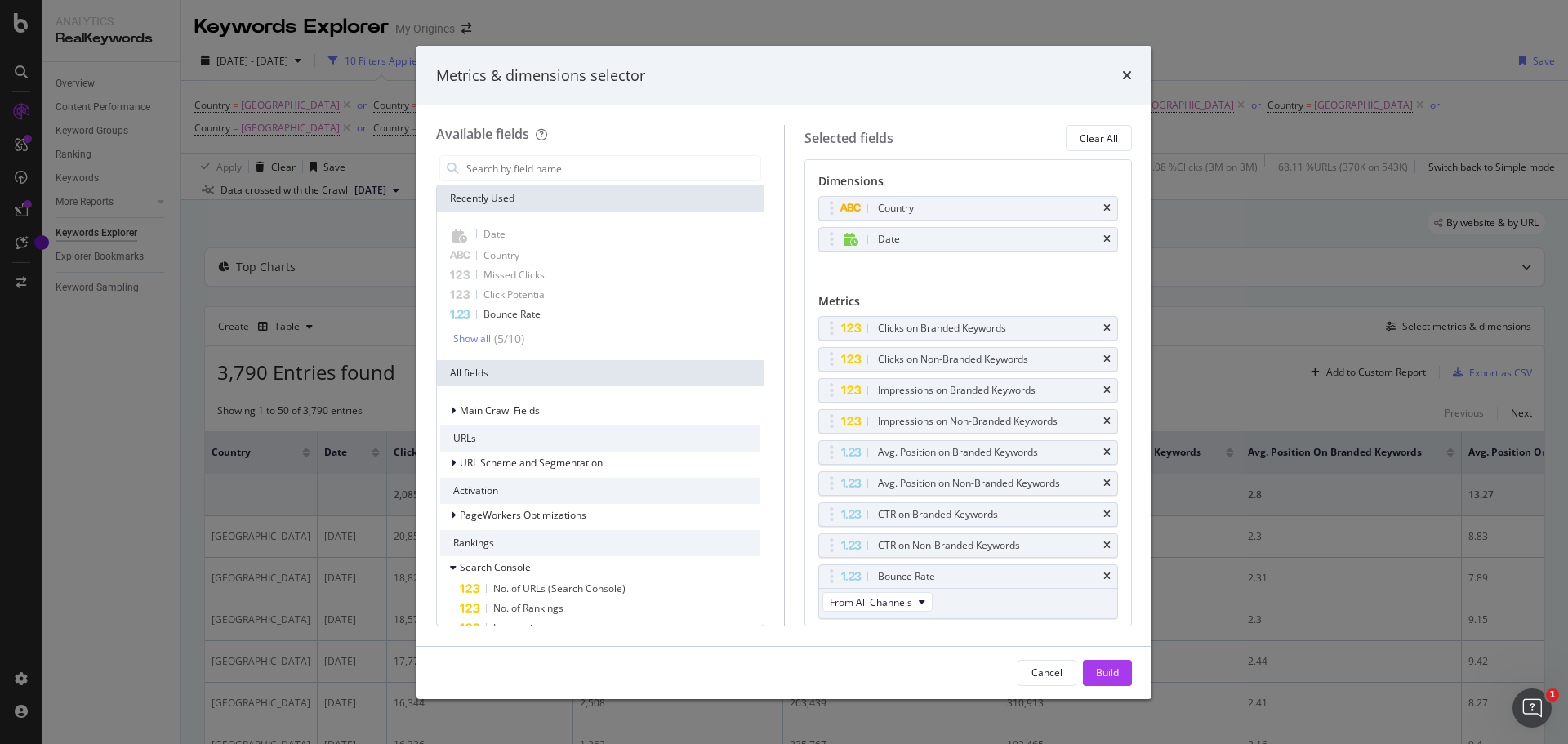
click at [1130, 67] on div "times" at bounding box center [1126, 76] width 10 height 21
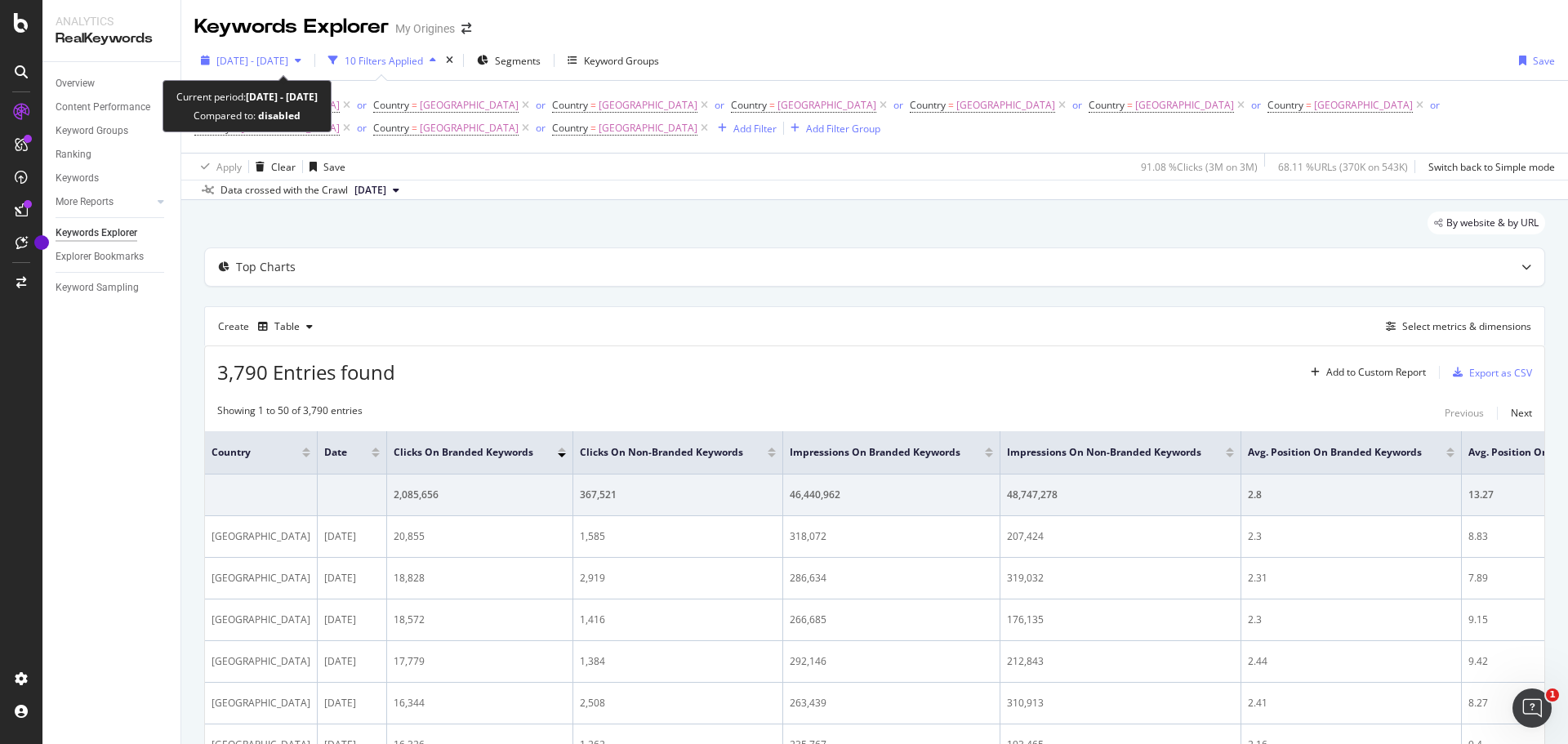
click at [285, 62] on span "2024 Sep. 1st - 2025 Sep. 14th" at bounding box center [252, 61] width 72 height 14
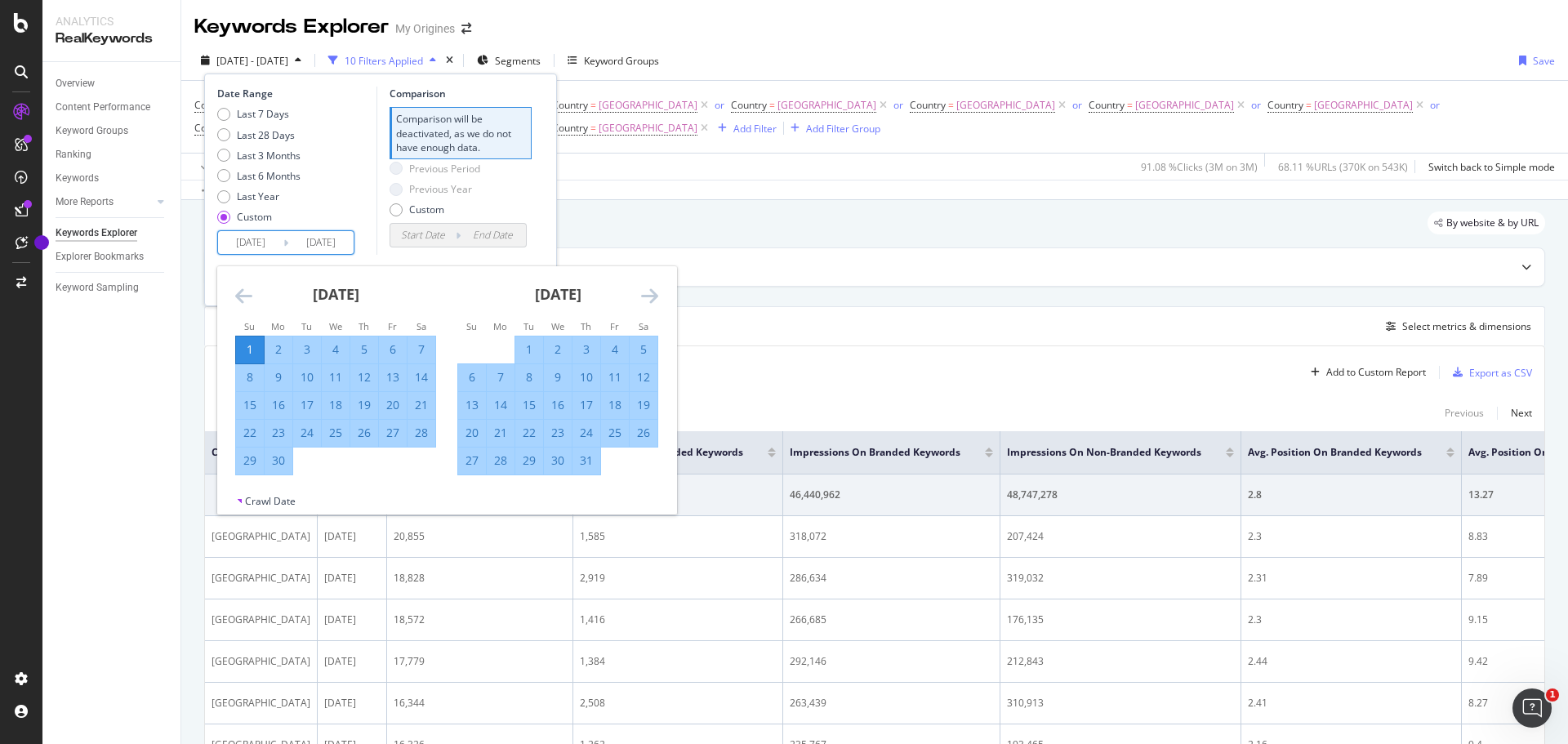
click at [279, 241] on input "2024/09/01" at bounding box center [250, 242] width 65 height 23
click at [246, 293] on icon "Move backward to switch to the previous month." at bounding box center [244, 295] width 17 height 20
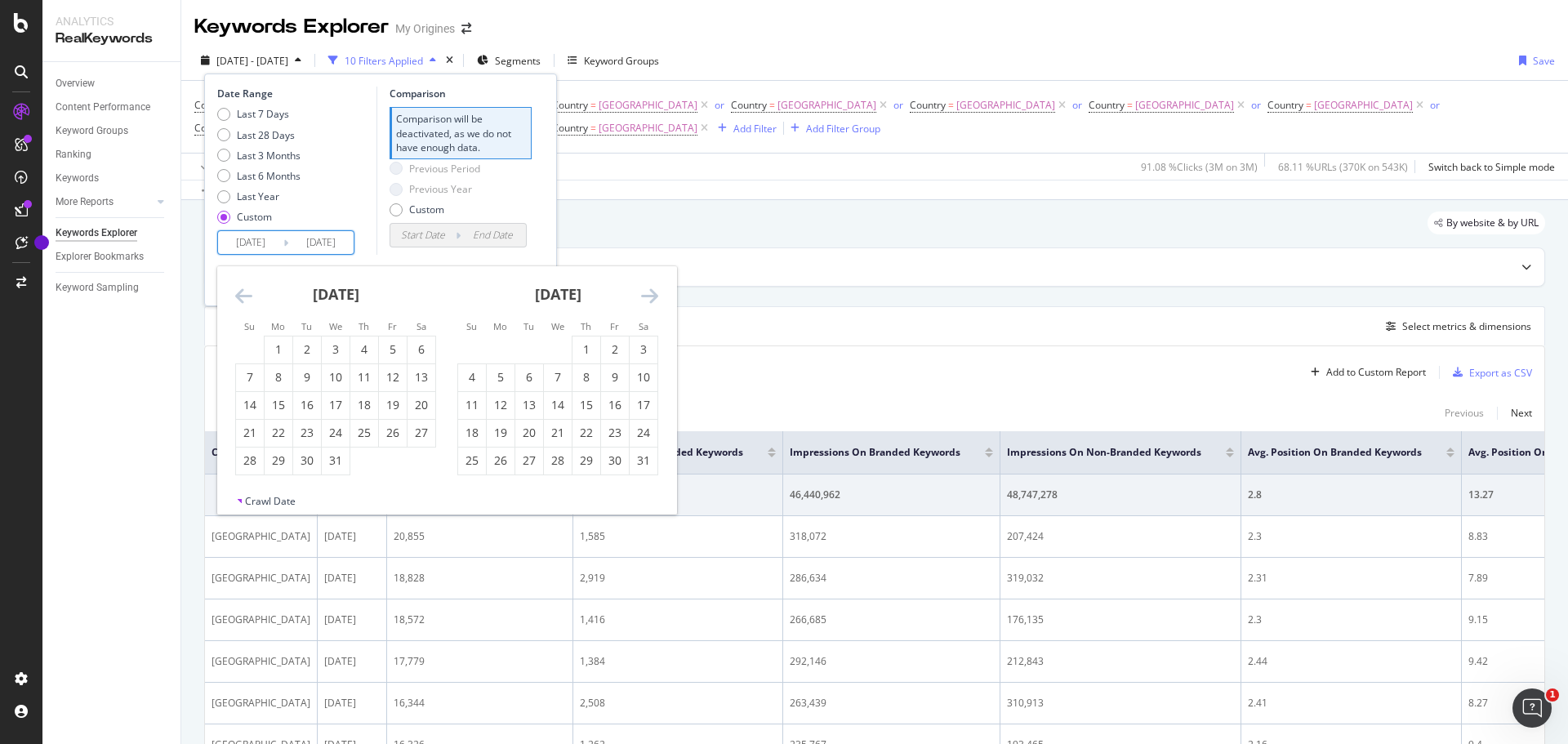
click at [246, 293] on icon "Move backward to switch to the previous month." at bounding box center [244, 295] width 17 height 20
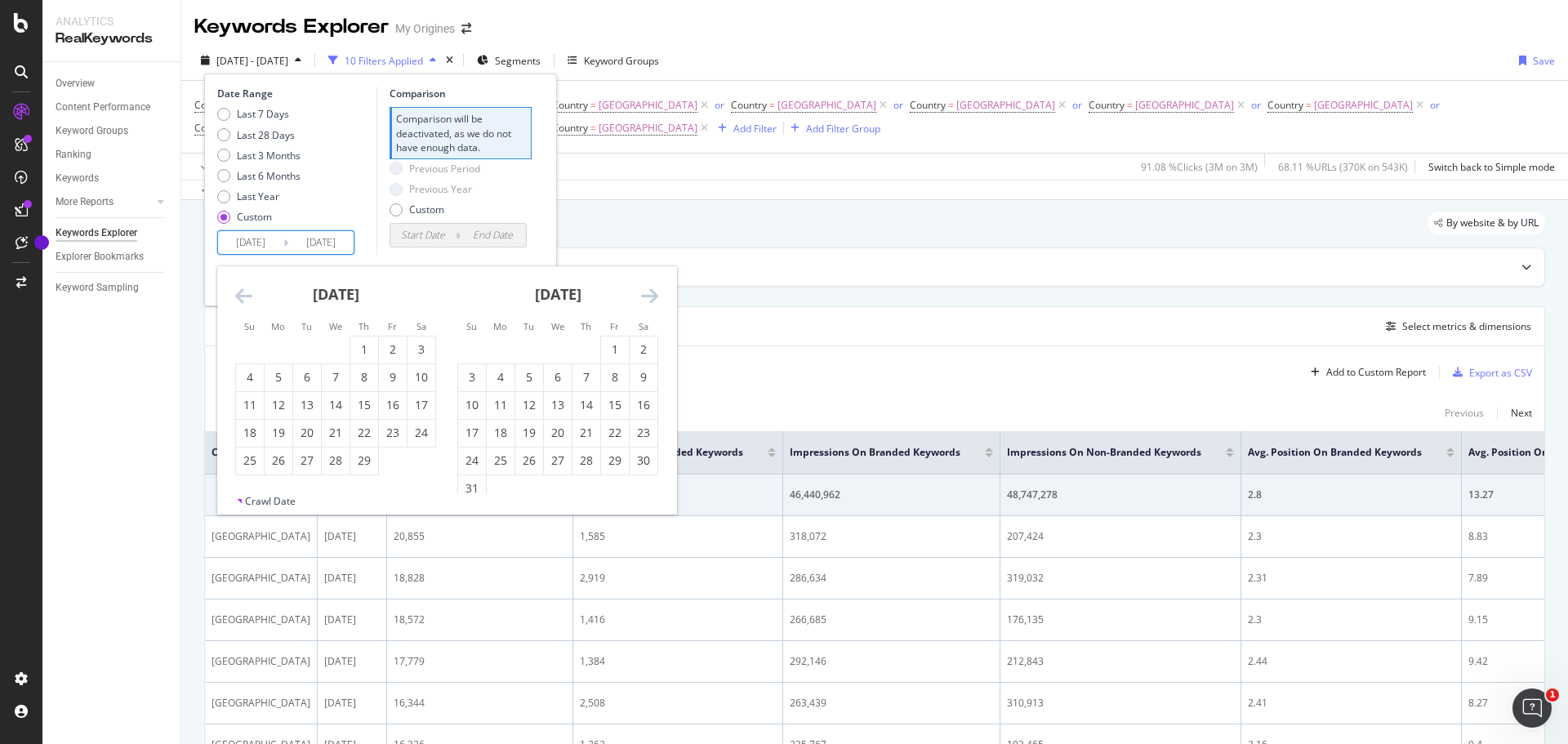
click at [246, 293] on icon "Move backward to switch to the previous month." at bounding box center [244, 295] width 17 height 20
click at [275, 349] on div "1" at bounding box center [279, 349] width 28 height 16
type input "2024/01/01"
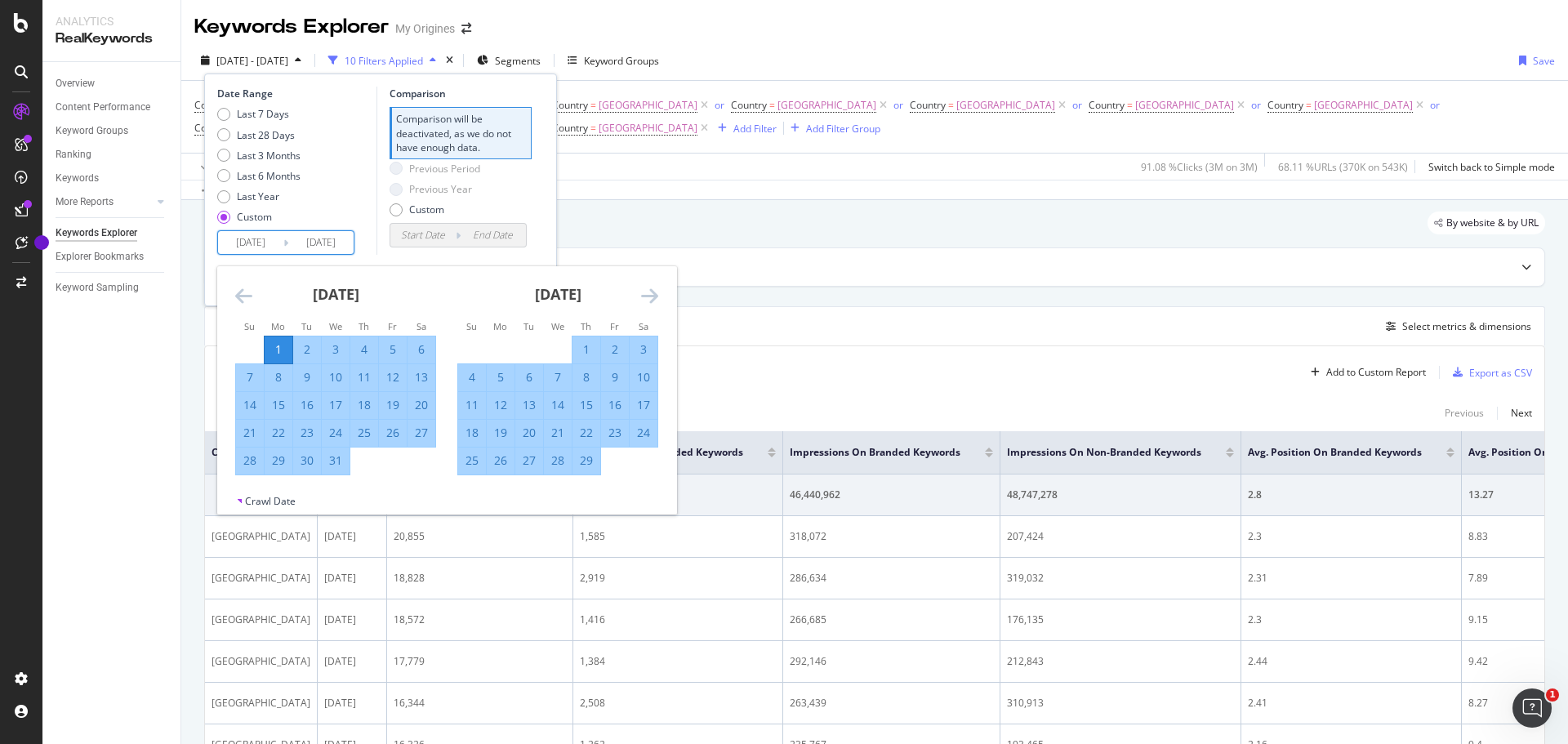
click at [649, 300] on icon "Move forward to switch to the next month." at bounding box center [650, 295] width 17 height 20
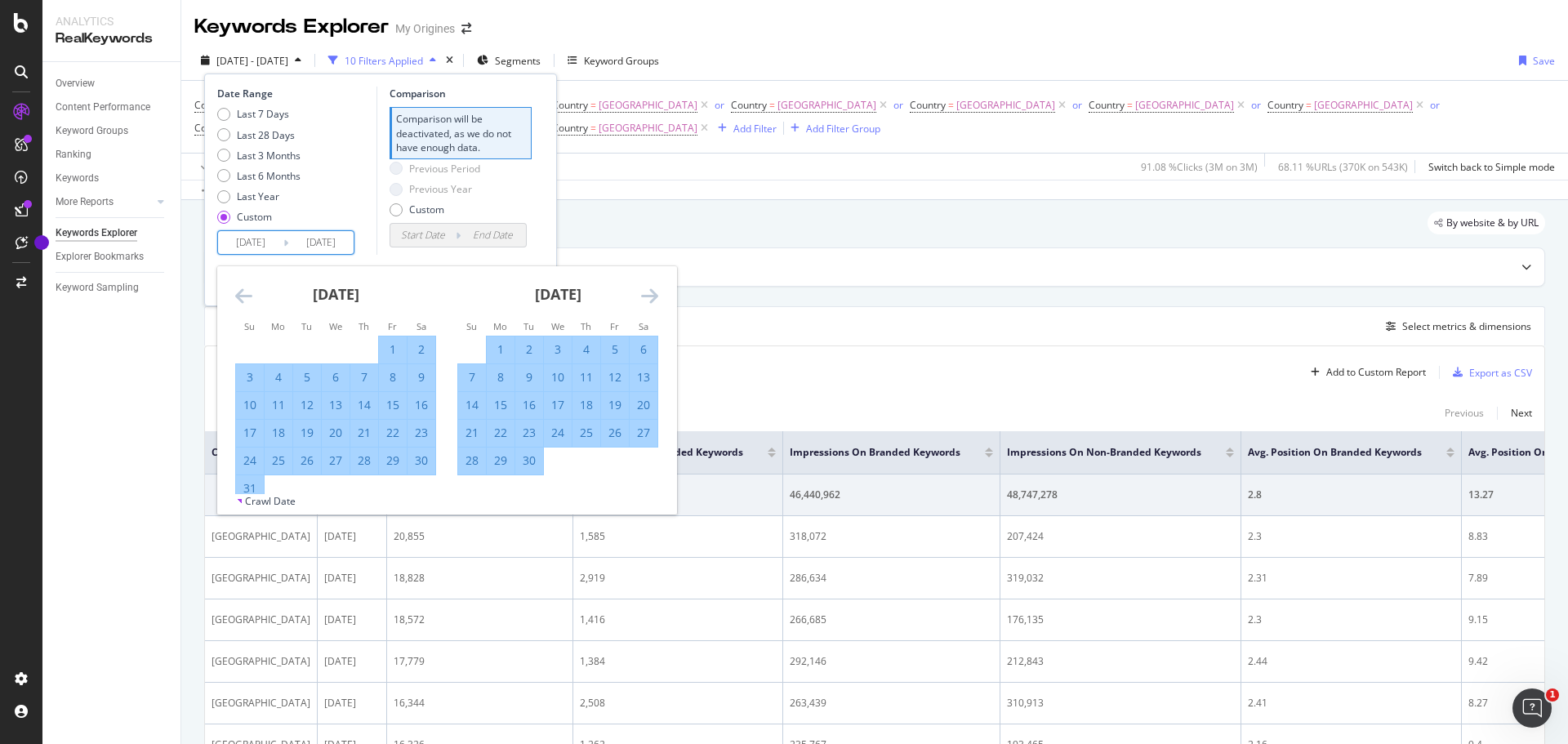
click at [649, 300] on icon "Move forward to switch to the next month." at bounding box center [650, 295] width 17 height 20
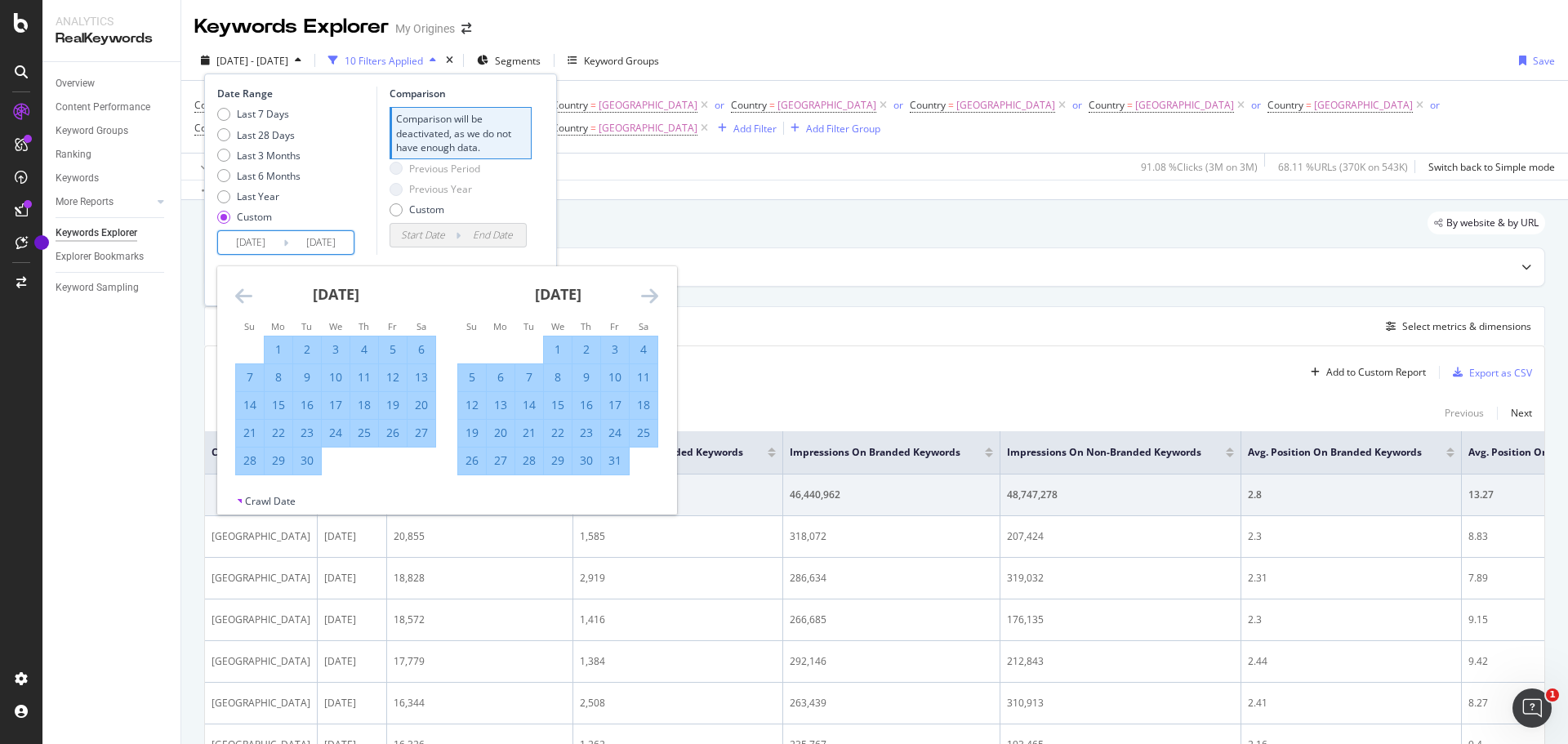
click at [649, 300] on icon "Move forward to switch to the next month." at bounding box center [650, 295] width 17 height 20
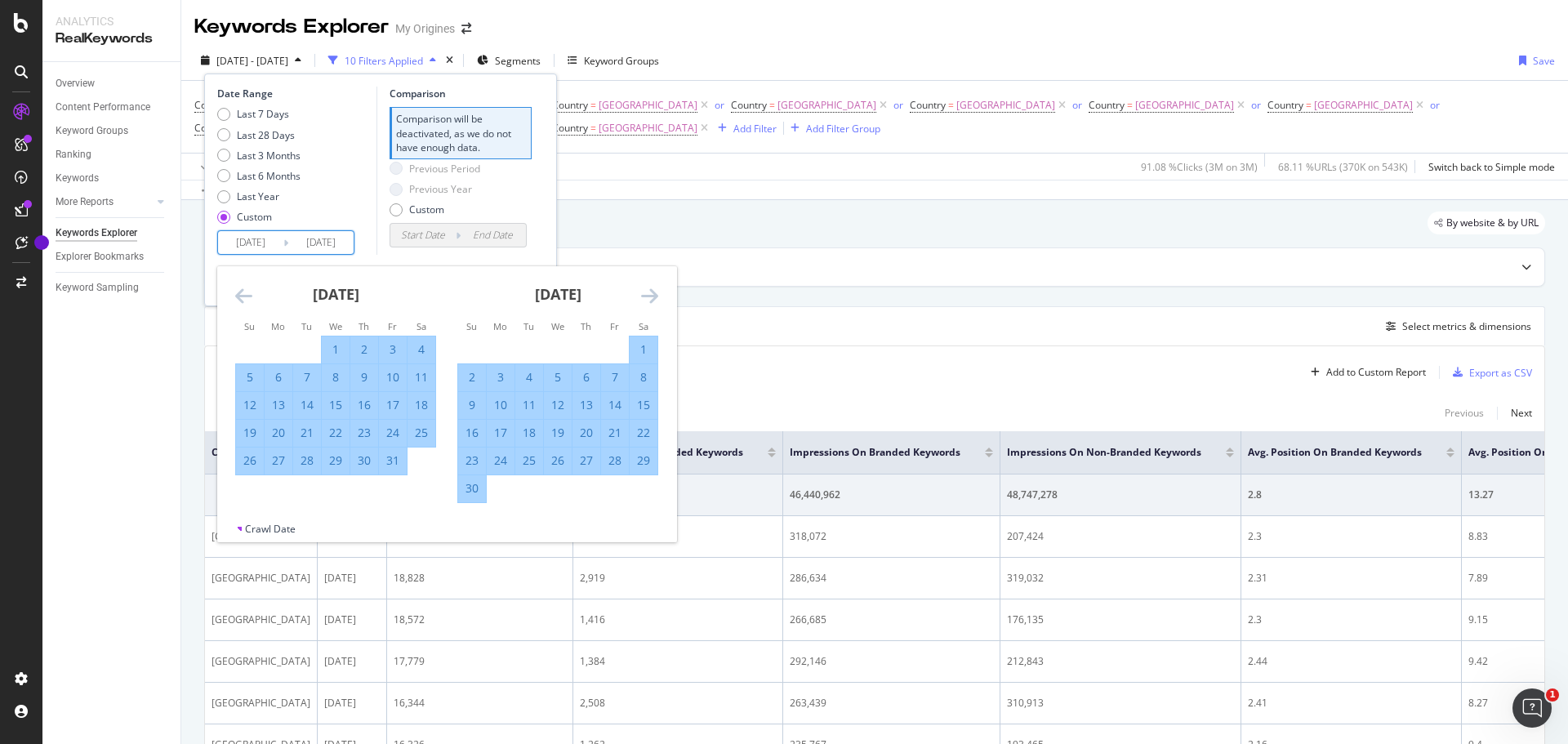
click at [649, 300] on icon "Move forward to switch to the next month." at bounding box center [650, 295] width 17 height 20
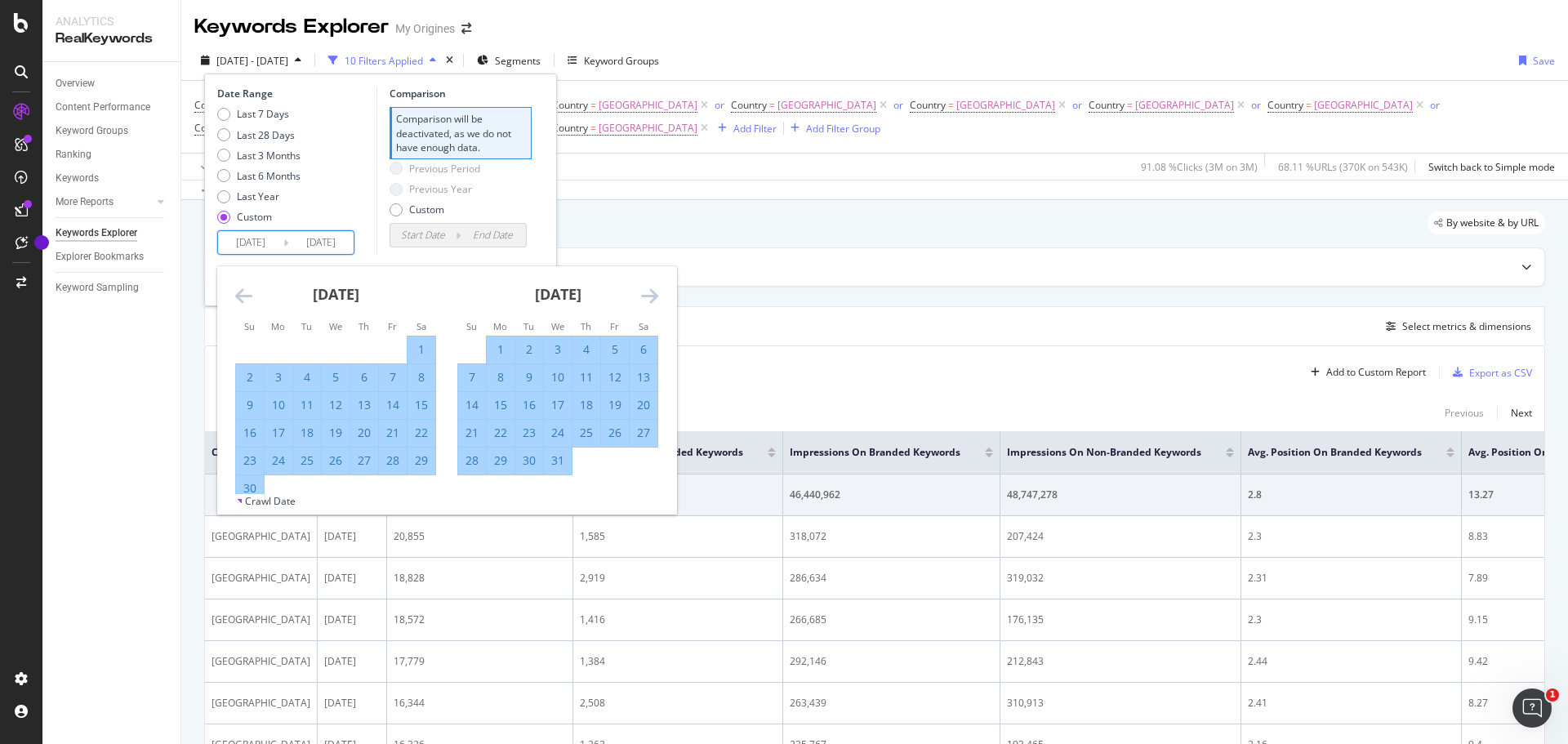
click at [649, 300] on icon "Move forward to switch to the next month." at bounding box center [650, 295] width 17 height 20
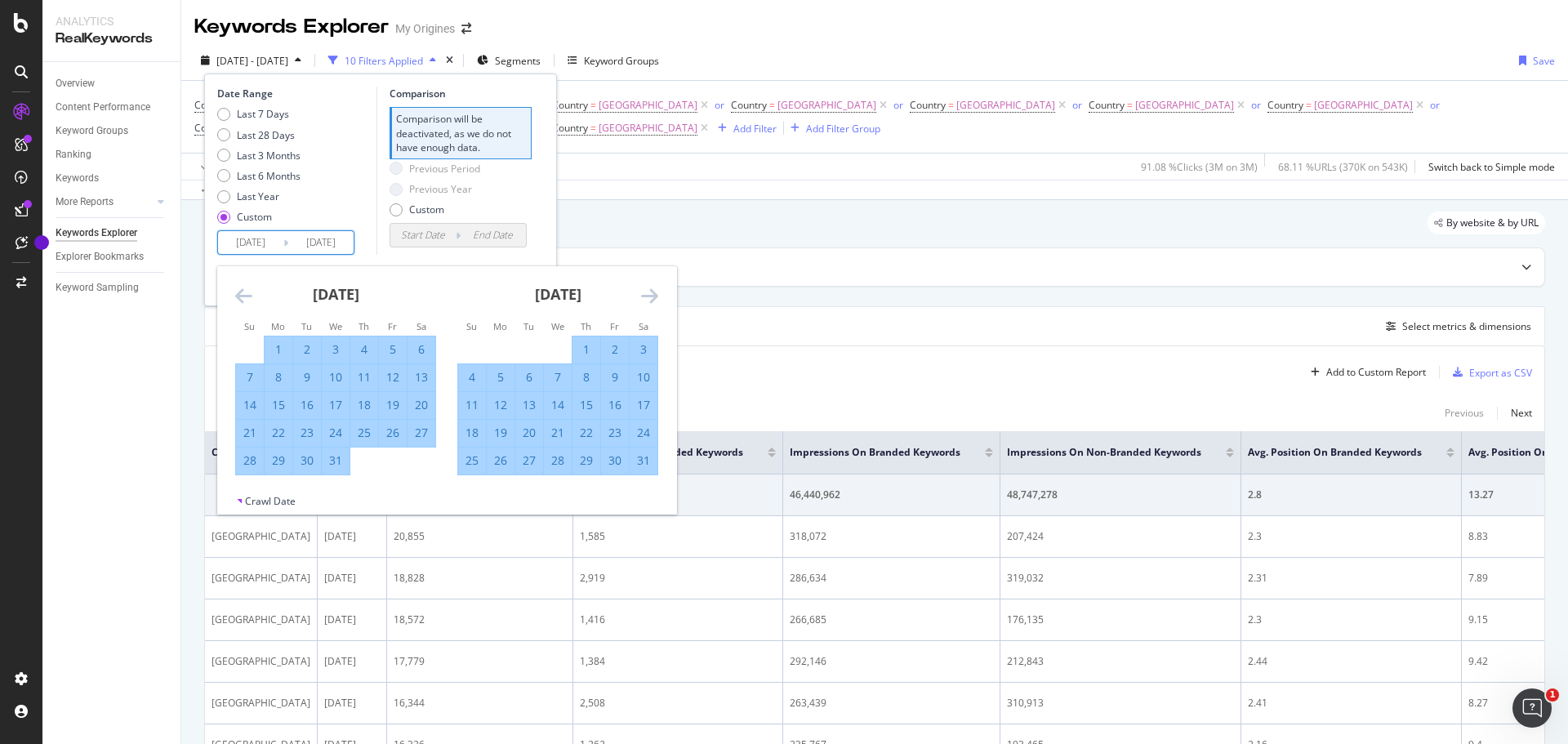
click at [639, 461] on div "31" at bounding box center [644, 460] width 28 height 16
type input "2024/08/31"
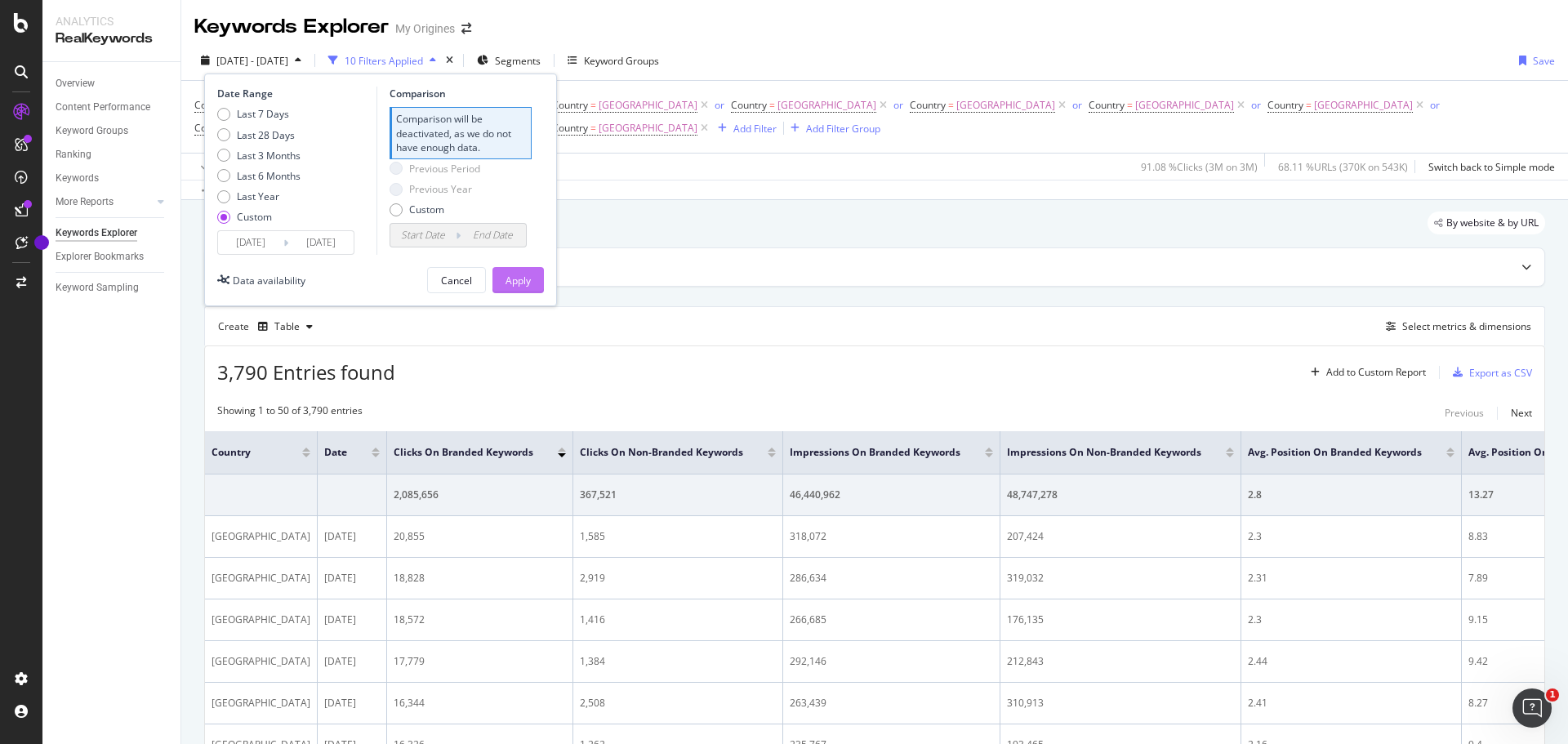
click at [501, 281] on button "Apply" at bounding box center [518, 280] width 51 height 26
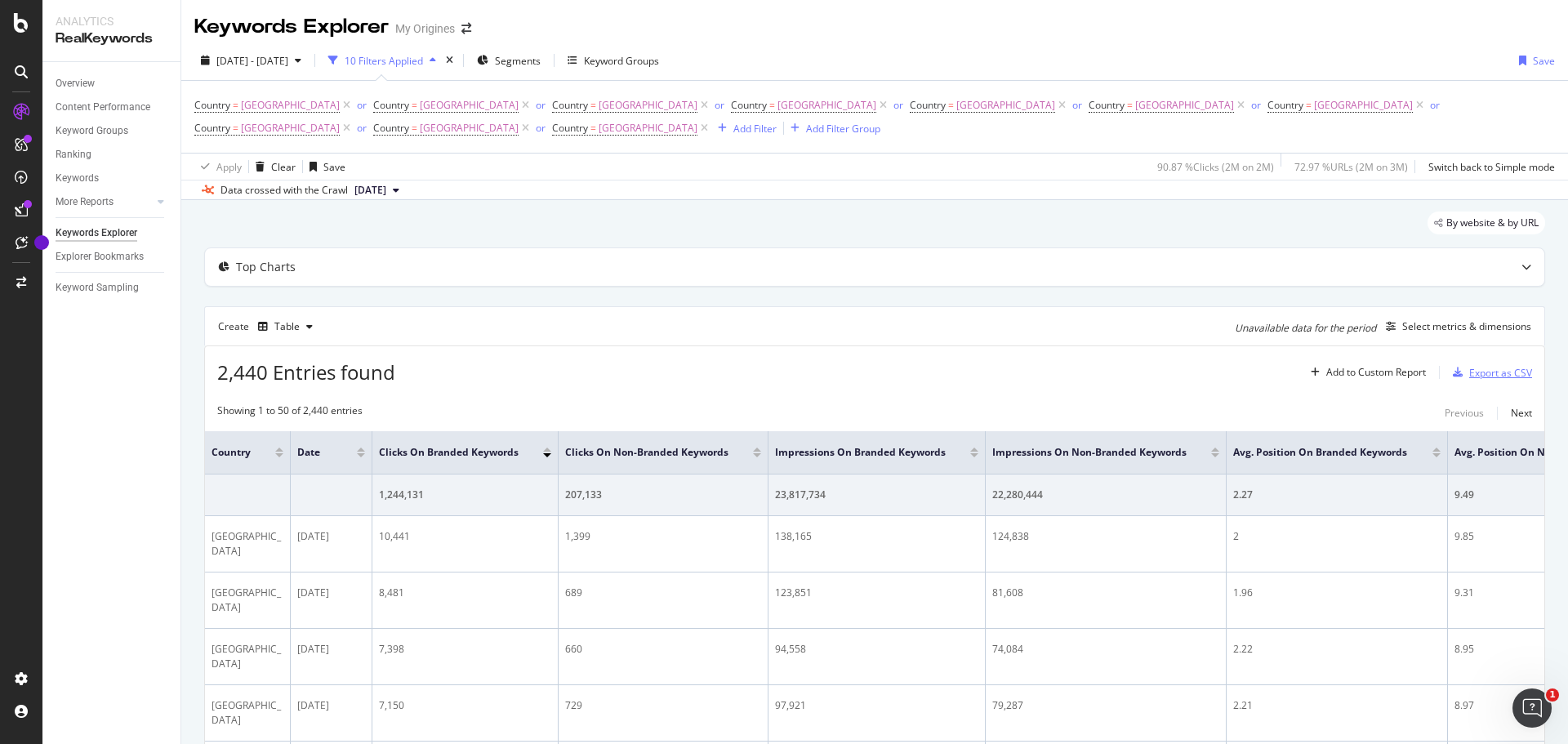
click at [1509, 366] on div "Export as CSV" at bounding box center [1500, 373] width 62 height 14
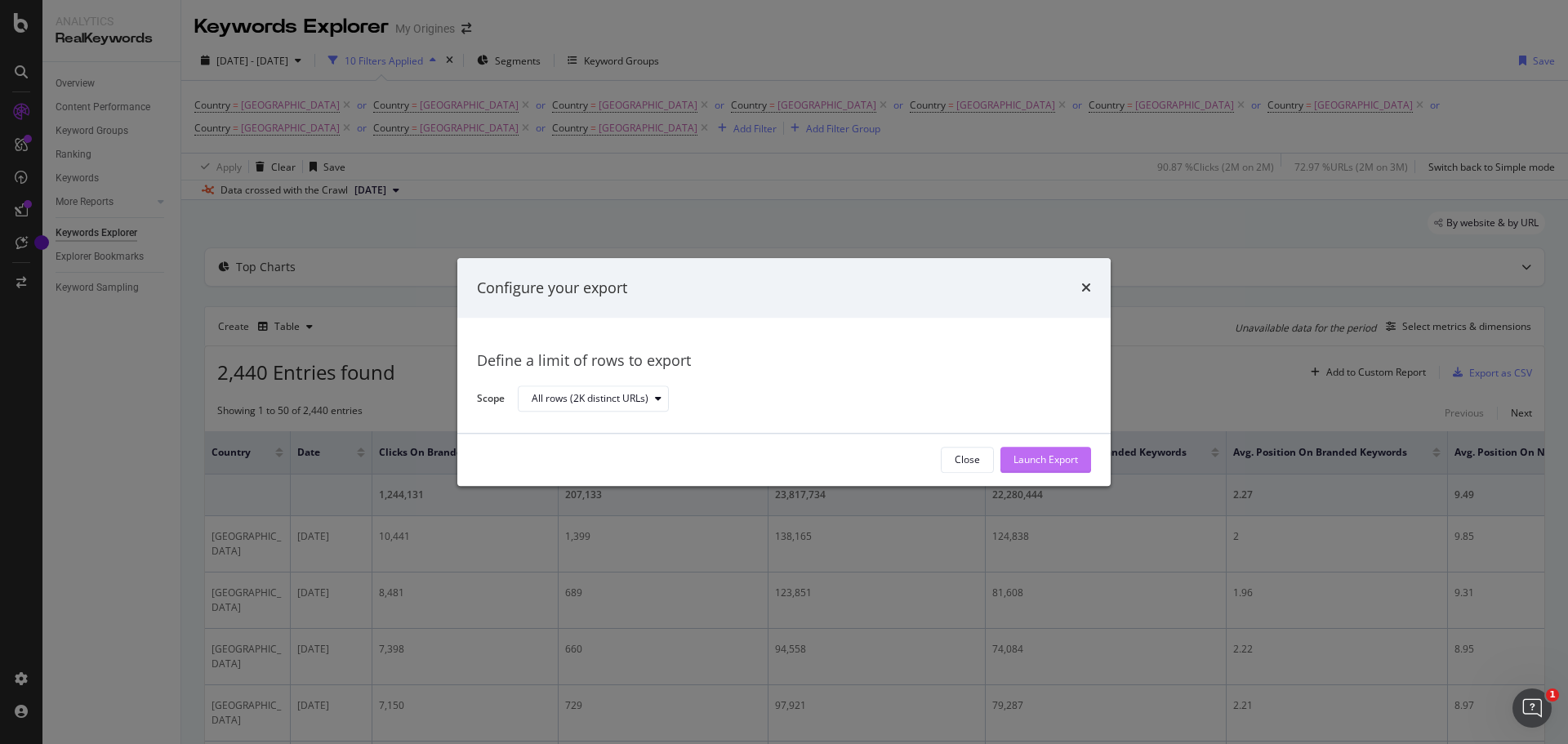
click at [1059, 454] on div "Launch Export" at bounding box center [1046, 460] width 64 height 14
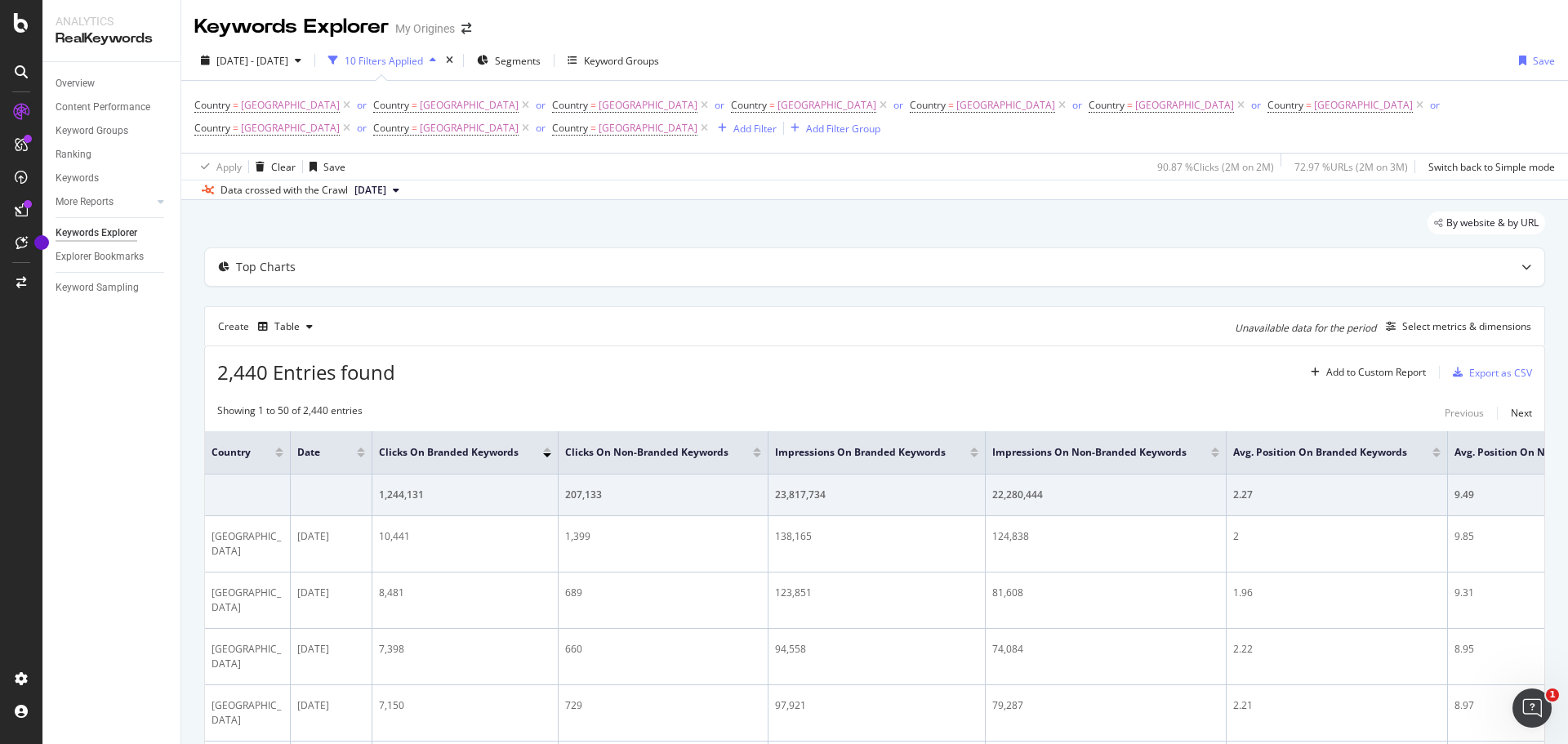
click at [1092, 63] on div "2024 Jan. 1st - Aug. 31st 10 Filters Applied Segments Keyword Groups Save" at bounding box center [875, 64] width 1387 height 33
